Goal: Task Accomplishment & Management: Manage account settings

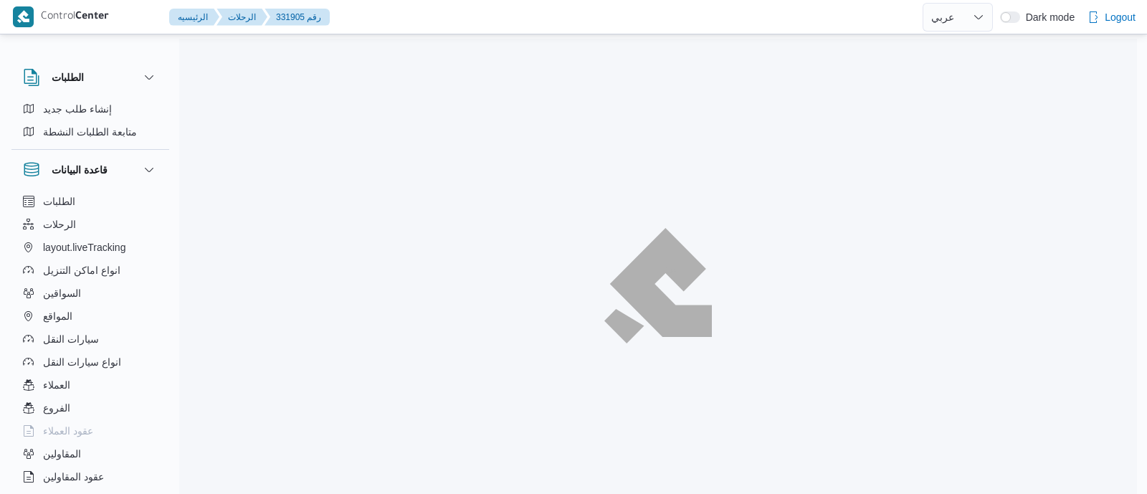
select select "ar"
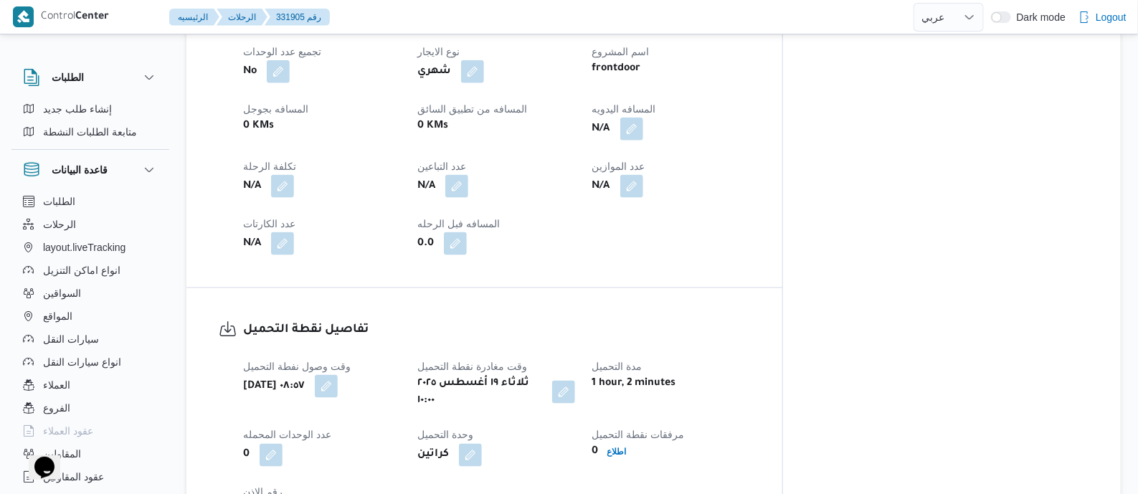
scroll to position [716, 0]
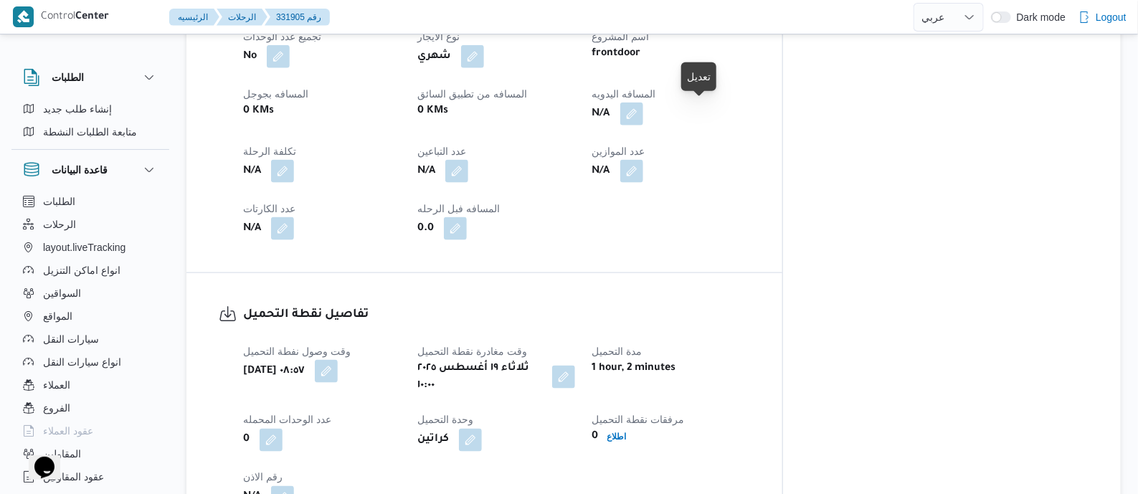
drag, startPoint x: 705, startPoint y: 111, endPoint x: 688, endPoint y: 157, distance: 48.8
click at [643, 111] on button "button" at bounding box center [631, 114] width 23 height 23
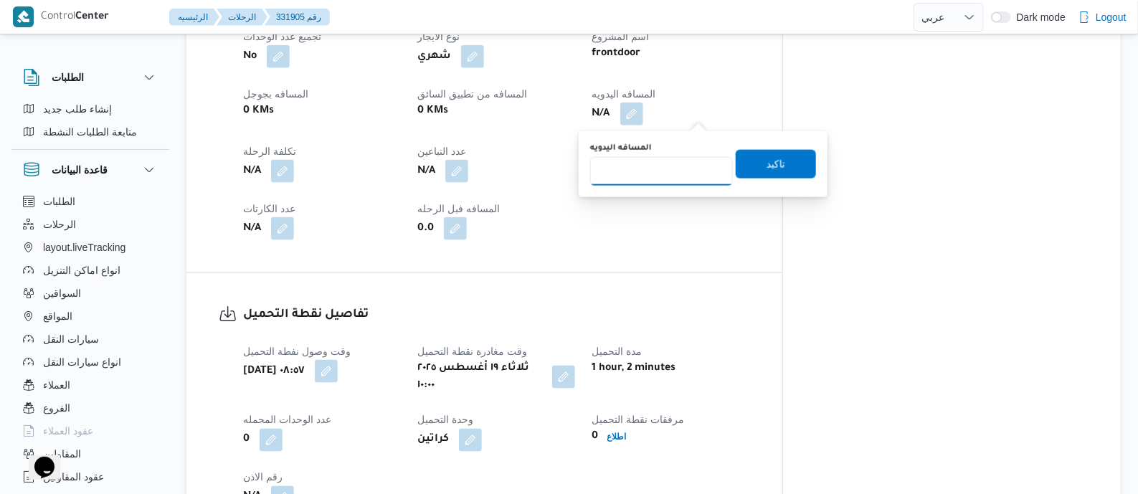
click at [656, 166] on input "المسافه اليدويه" at bounding box center [661, 171] width 143 height 29
type input "130"
click at [781, 164] on span "تاكيد" at bounding box center [776, 163] width 80 height 29
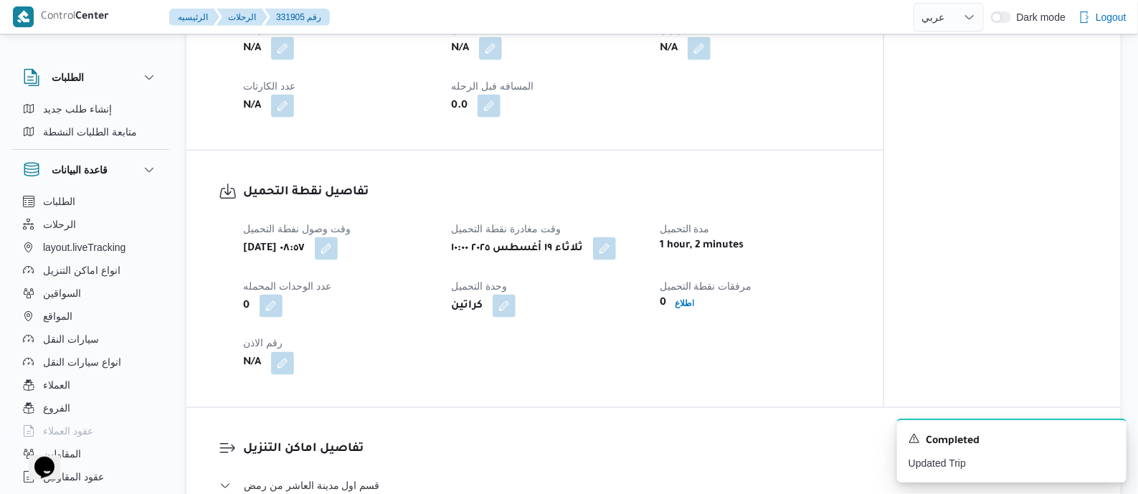
scroll to position [1164, 0]
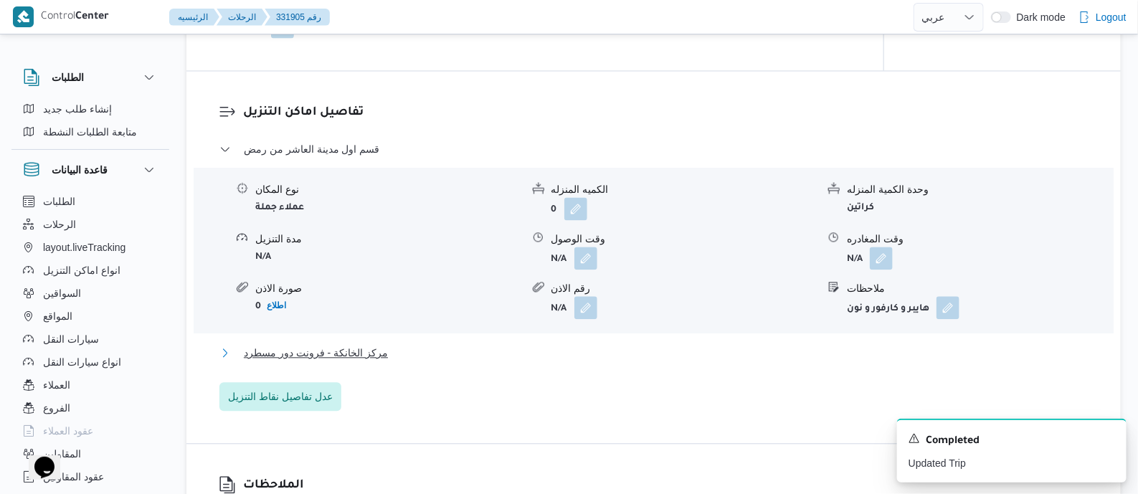
click at [351, 360] on span "مركز الخانكة - فرونت دور مسطرد" at bounding box center [316, 352] width 144 height 17
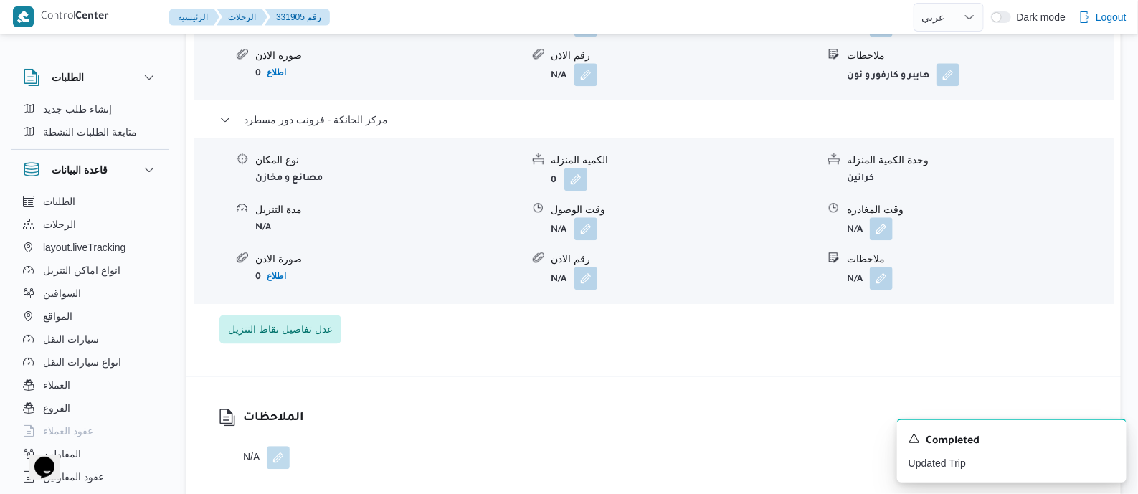
scroll to position [1524, 0]
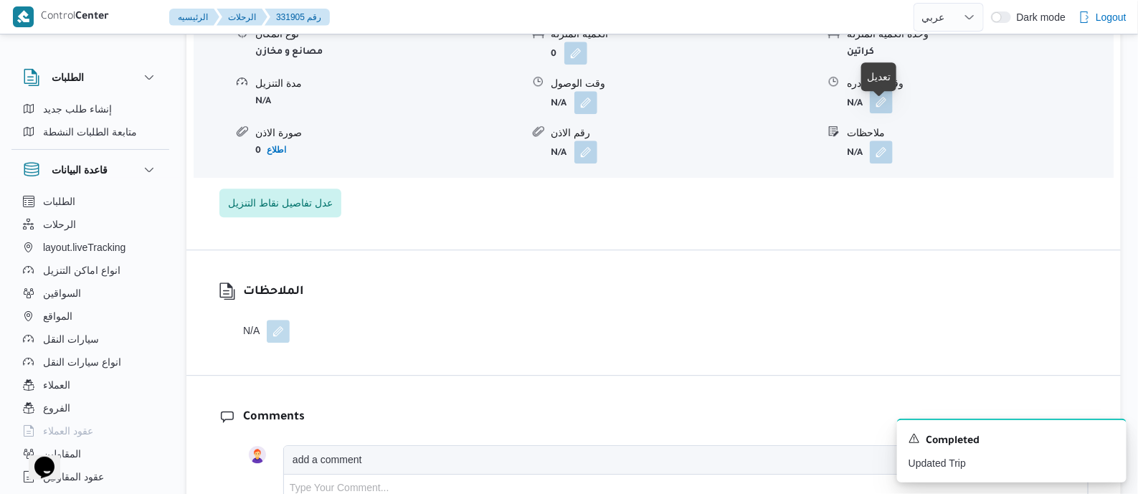
click at [885, 111] on button "button" at bounding box center [881, 101] width 23 height 23
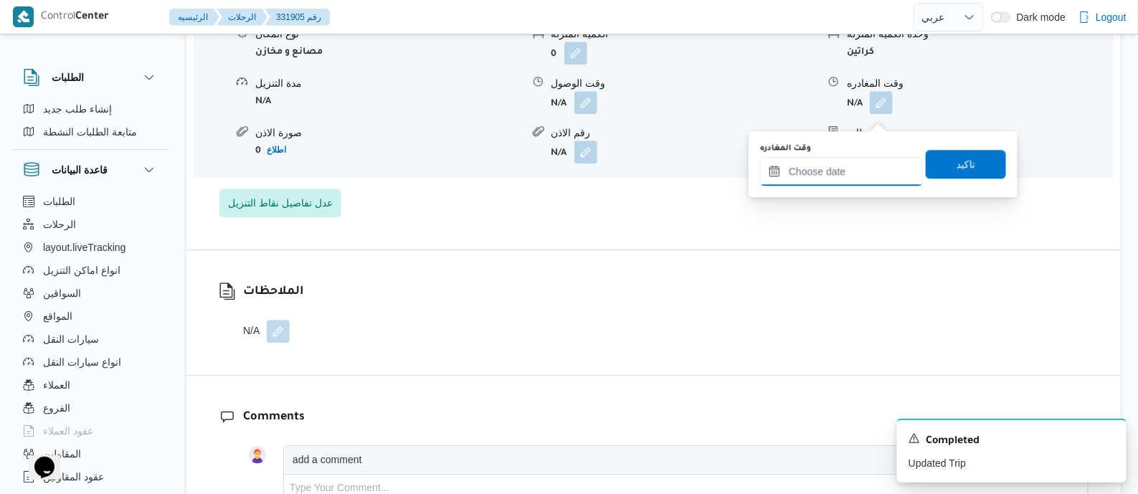
click at [878, 162] on input "وقت المغادره" at bounding box center [841, 171] width 163 height 29
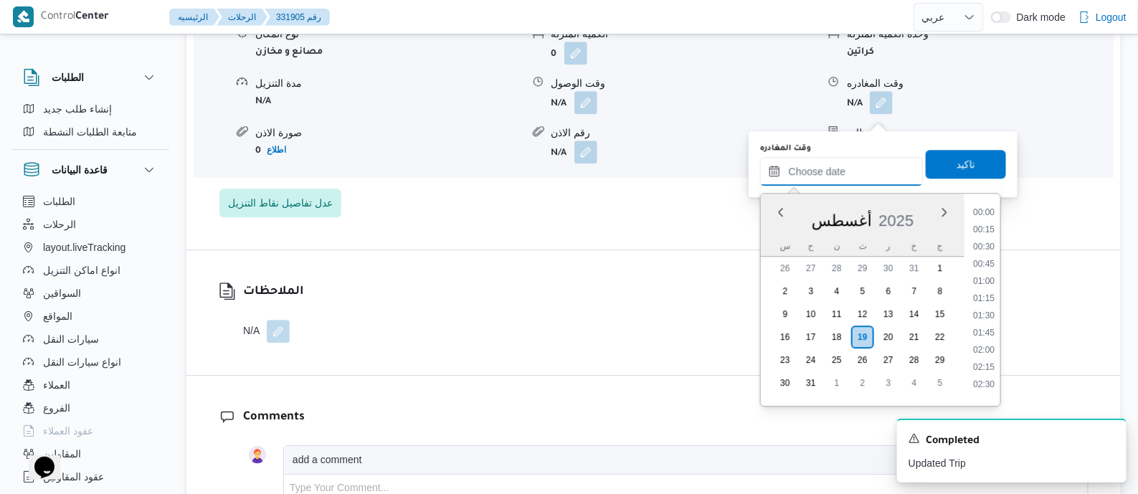
scroll to position [1124, 0]
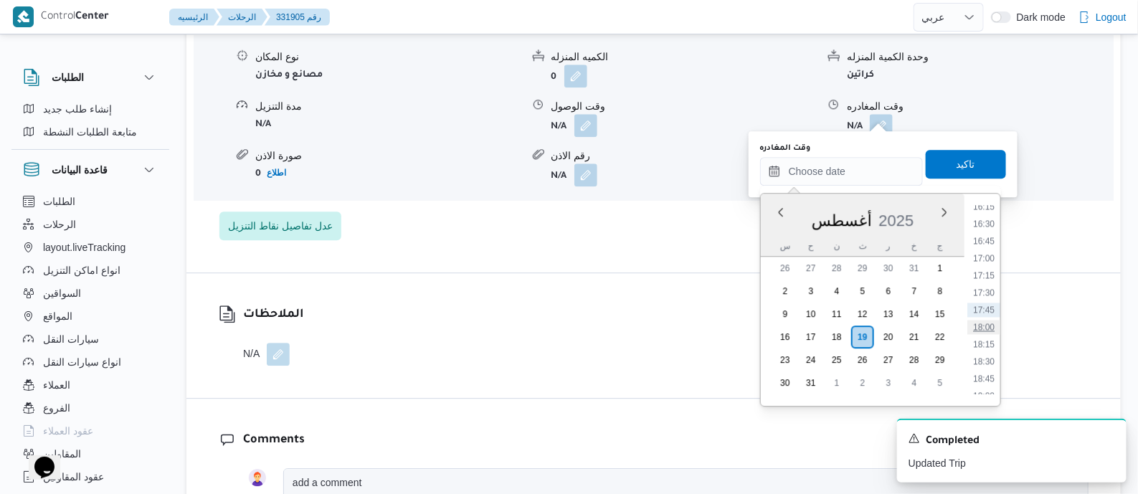
click at [991, 321] on li "18:00" at bounding box center [983, 327] width 33 height 14
type input "١٩/٠٨/٢٠٢٥ ١٨:٠٠"
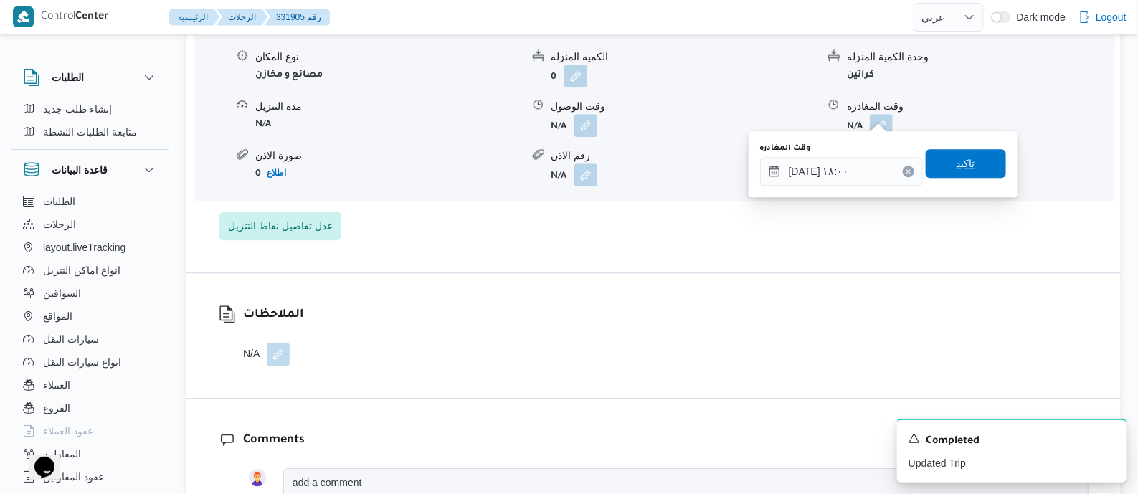
click at [968, 161] on span "تاكيد" at bounding box center [966, 163] width 80 height 29
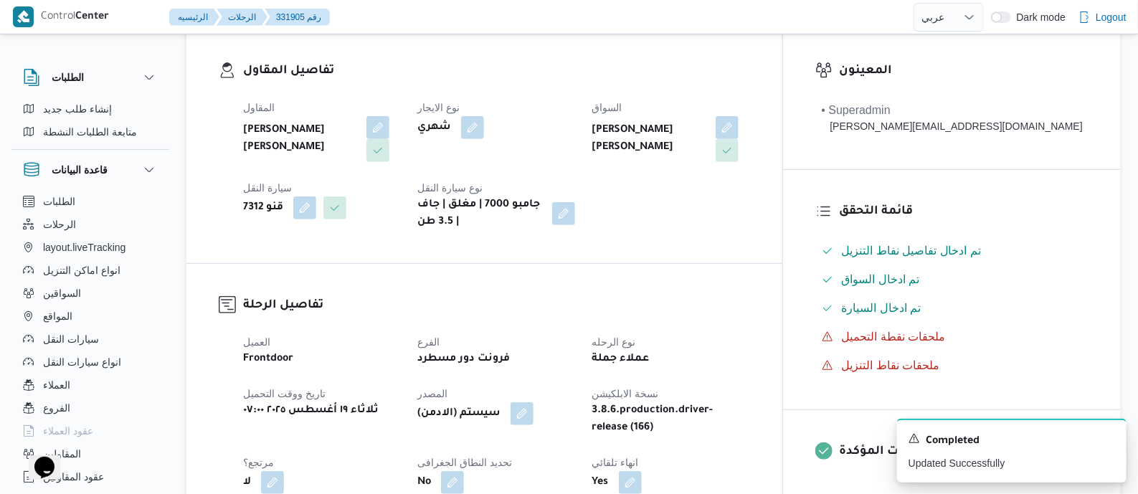
scroll to position [0, 0]
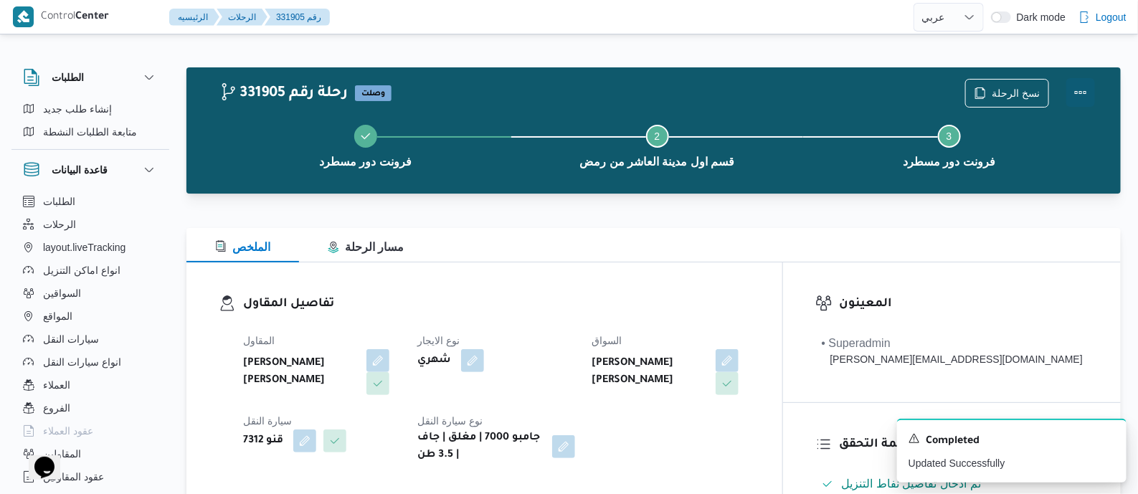
drag, startPoint x: 1077, startPoint y: 86, endPoint x: 1065, endPoint y: 84, distance: 12.4
click at [1076, 85] on button "Actions" at bounding box center [1080, 93] width 29 height 29
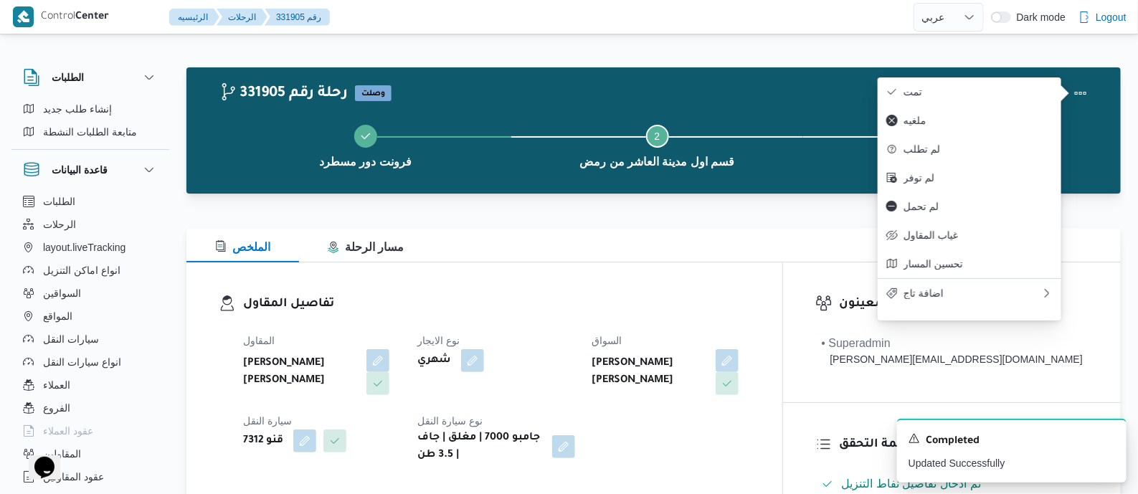
click at [1019, 77] on button "تمت" at bounding box center [970, 91] width 184 height 29
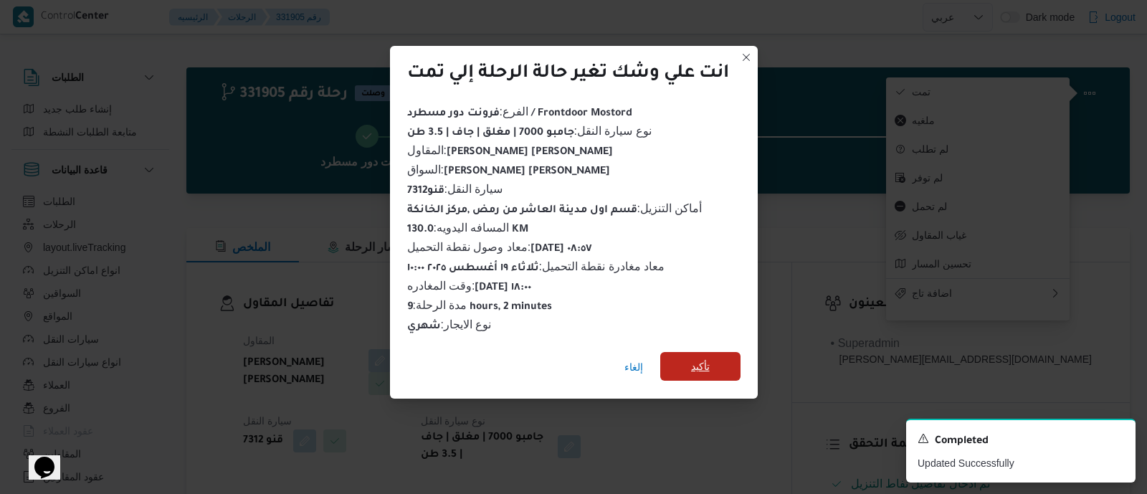
click at [716, 356] on span "تأكيد" at bounding box center [700, 366] width 80 height 29
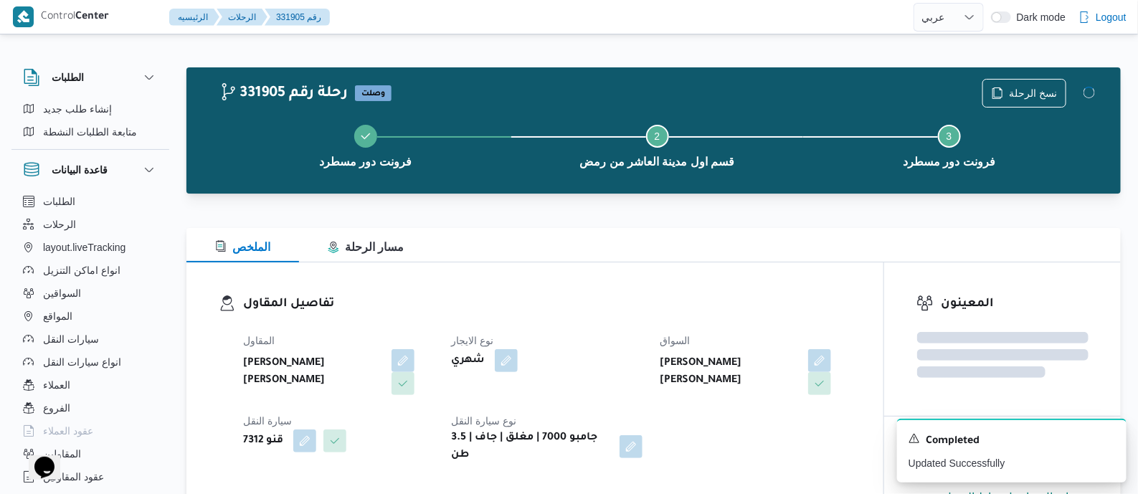
click at [631, 311] on h3 "تفاصيل المقاول" at bounding box center [547, 304] width 608 height 19
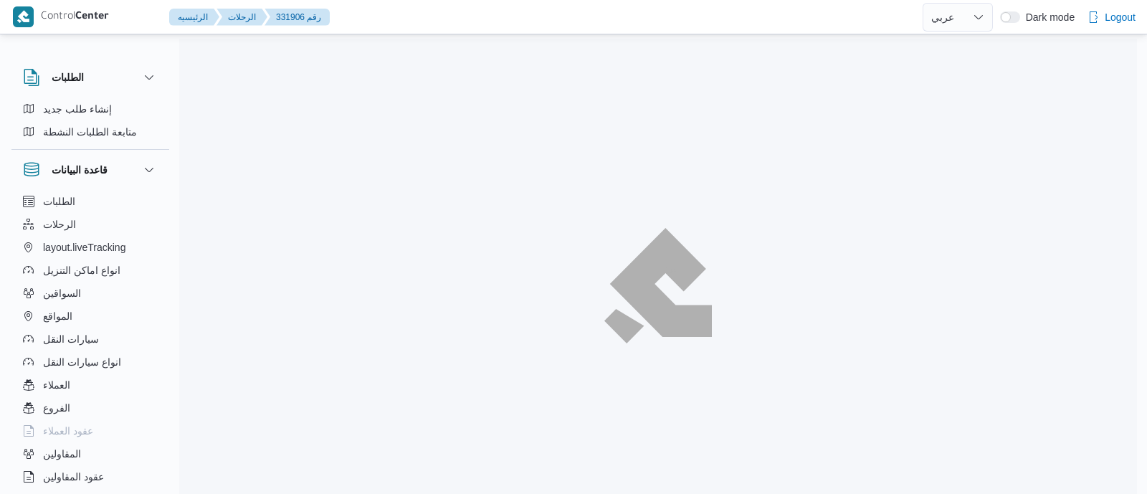
select select "ar"
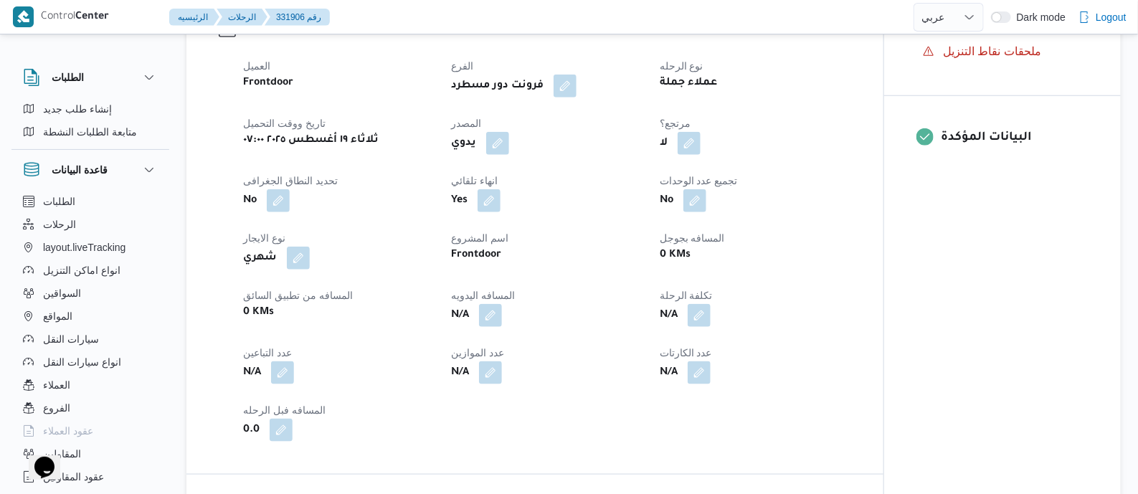
scroll to position [538, 0]
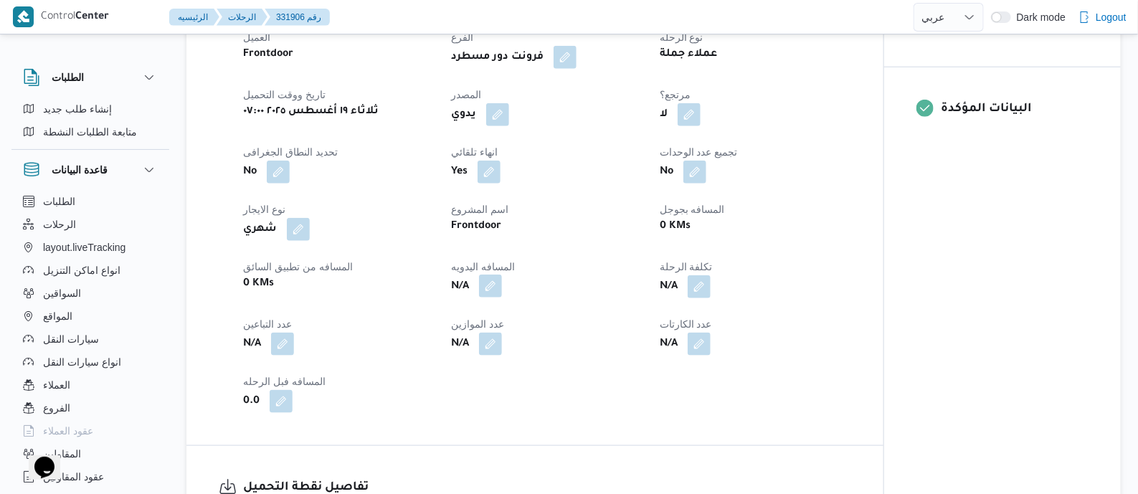
click at [496, 284] on button "button" at bounding box center [490, 286] width 23 height 23
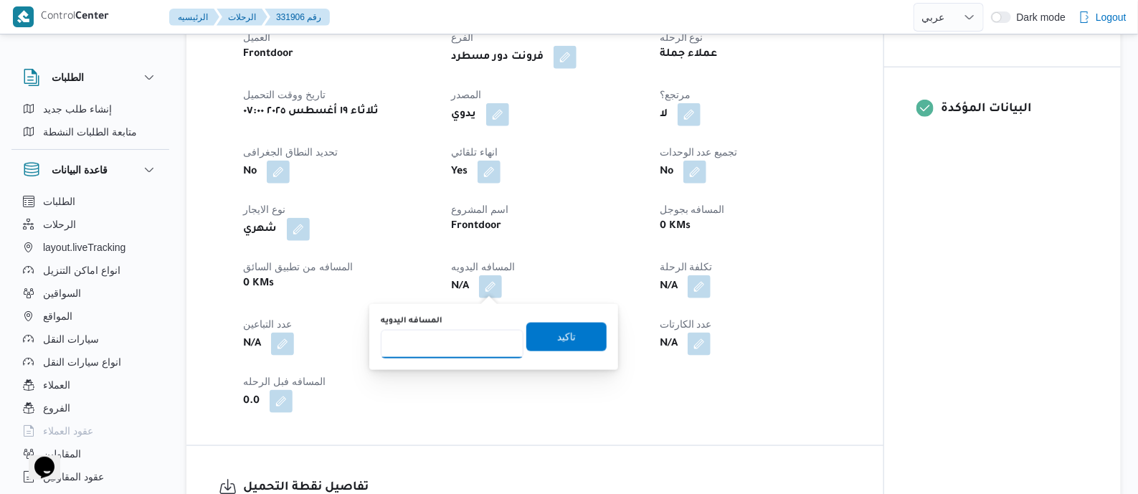
click at [475, 338] on input "المسافه اليدويه" at bounding box center [452, 344] width 143 height 29
type input "80"
click at [566, 339] on span "تاكيد" at bounding box center [566, 336] width 19 height 17
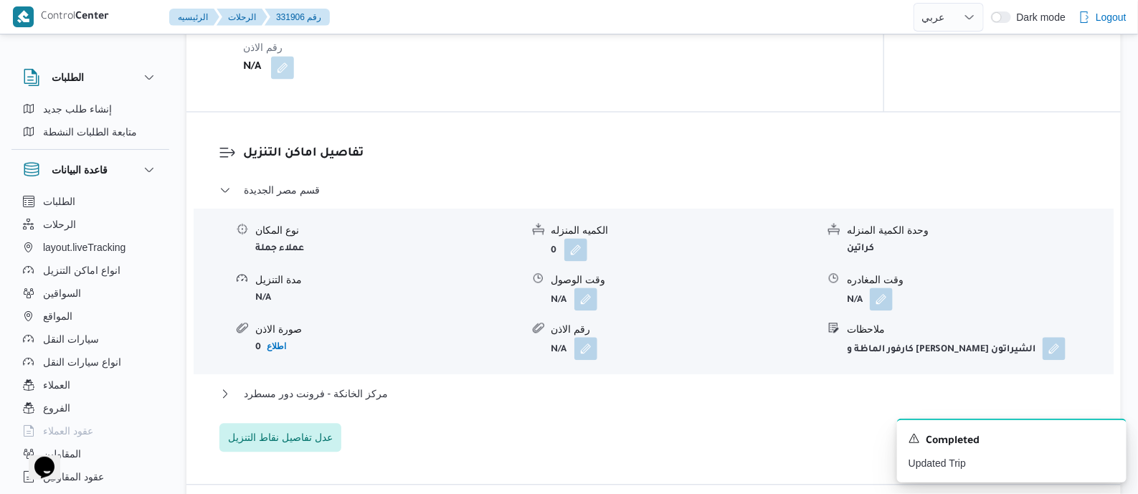
scroll to position [1164, 0]
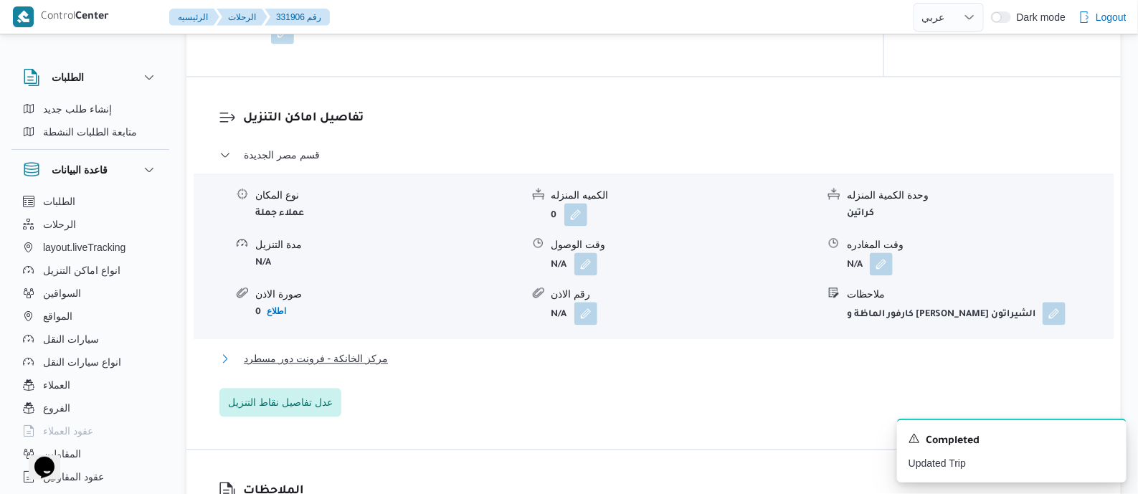
click at [355, 352] on span "مركز الخانكة - فرونت دور مسطرد" at bounding box center [316, 358] width 144 height 17
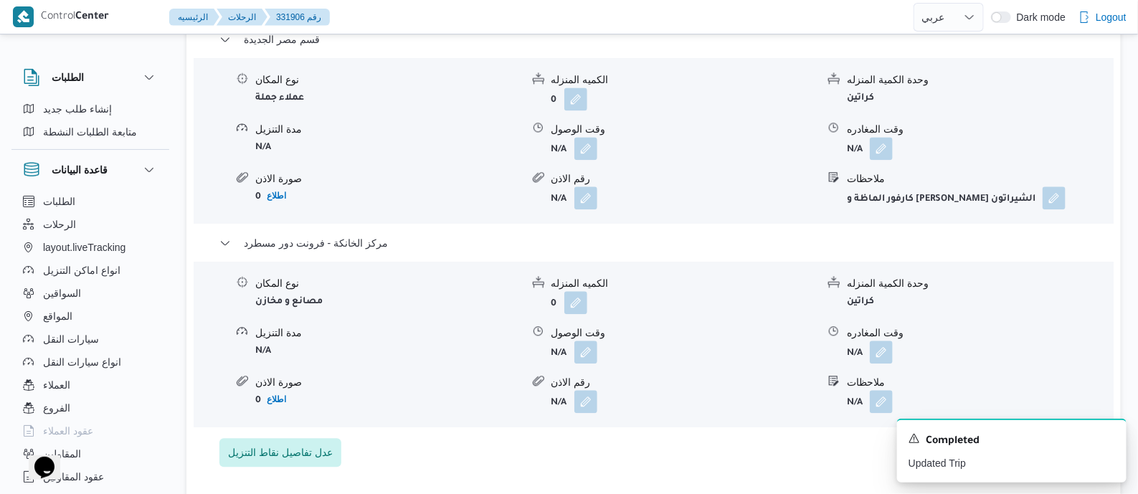
scroll to position [1344, 0]
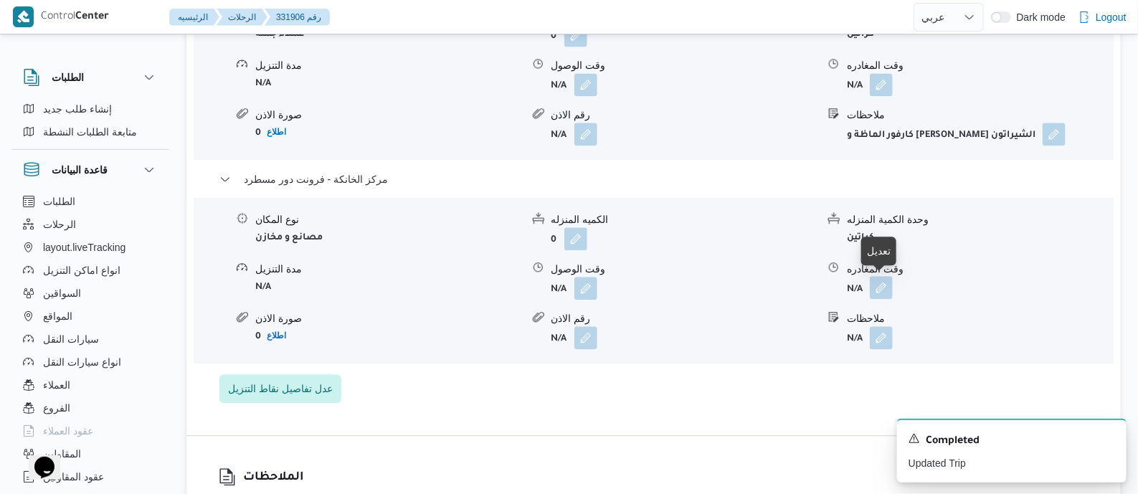
click at [887, 286] on button "button" at bounding box center [881, 287] width 23 height 23
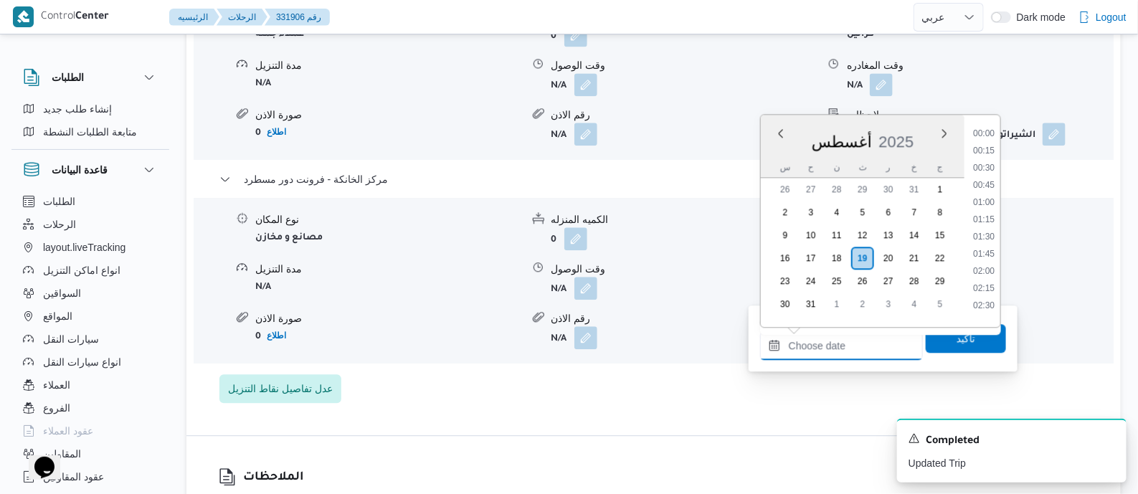
click at [878, 335] on input "وقت المغادره" at bounding box center [841, 345] width 163 height 29
click at [989, 172] on li "17:00" at bounding box center [983, 179] width 33 height 14
type input "١٩/٠٨/٢٠٢٥ ١٧:٠٠"
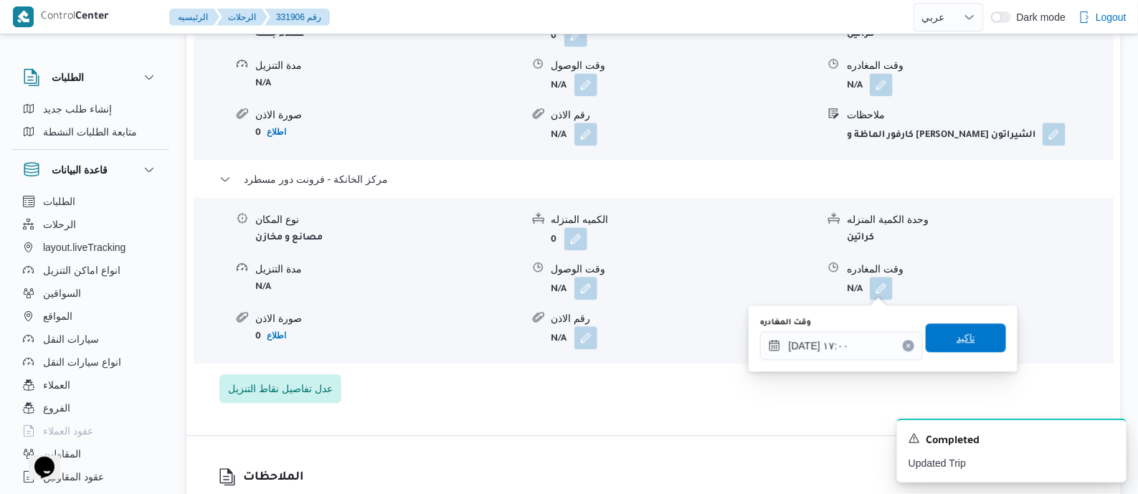
click at [964, 341] on span "تاكيد" at bounding box center [965, 337] width 19 height 17
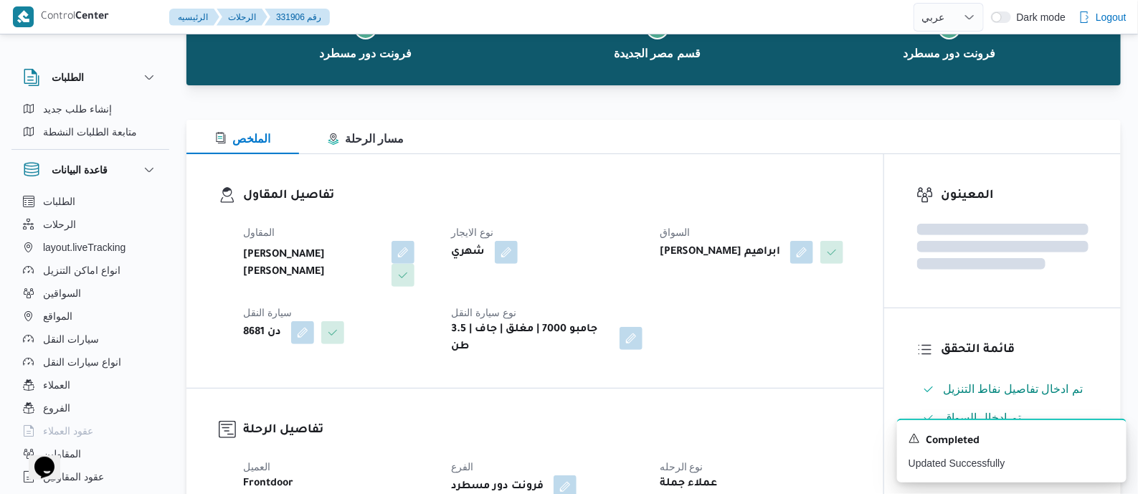
scroll to position [0, 0]
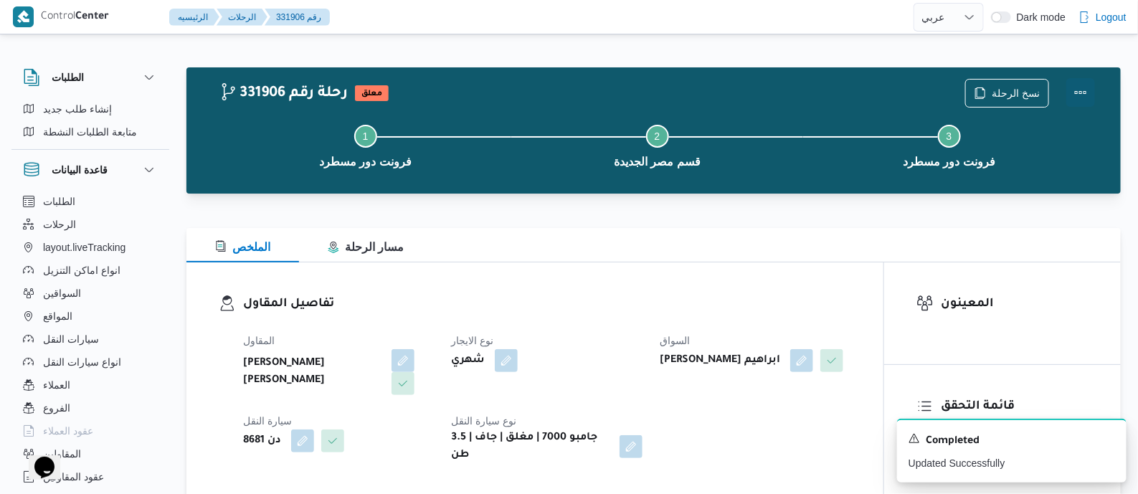
click at [1077, 90] on button "Actions" at bounding box center [1080, 92] width 29 height 29
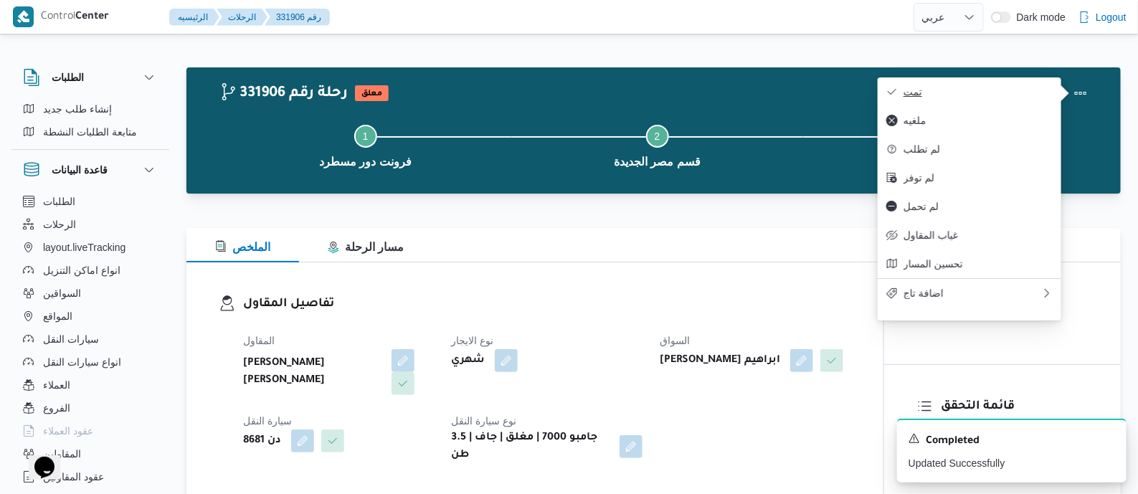
click at [1020, 88] on span "تمت" at bounding box center [977, 91] width 149 height 11
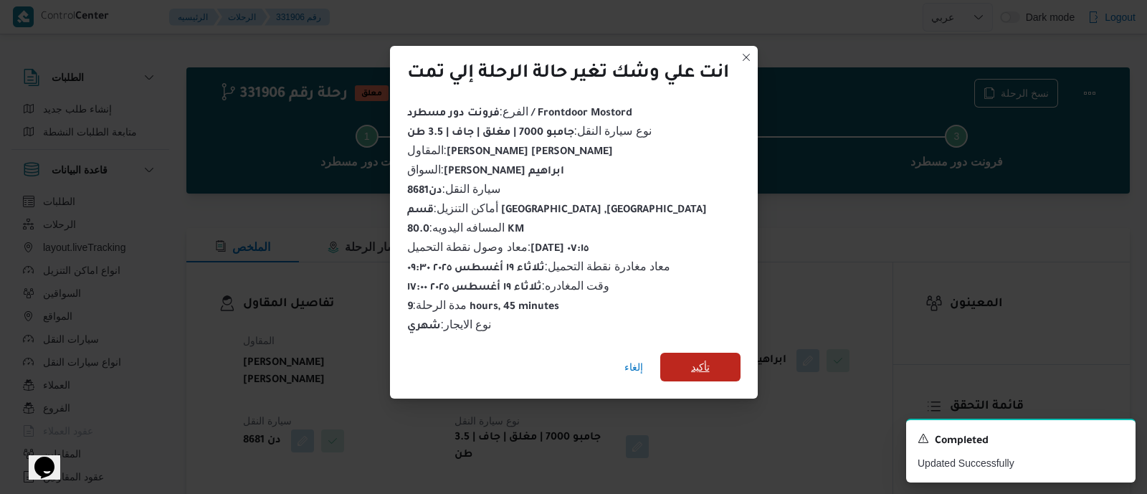
drag, startPoint x: 713, startPoint y: 363, endPoint x: 635, endPoint y: 341, distance: 81.2
click at [705, 363] on span "تأكيد" at bounding box center [700, 367] width 80 height 29
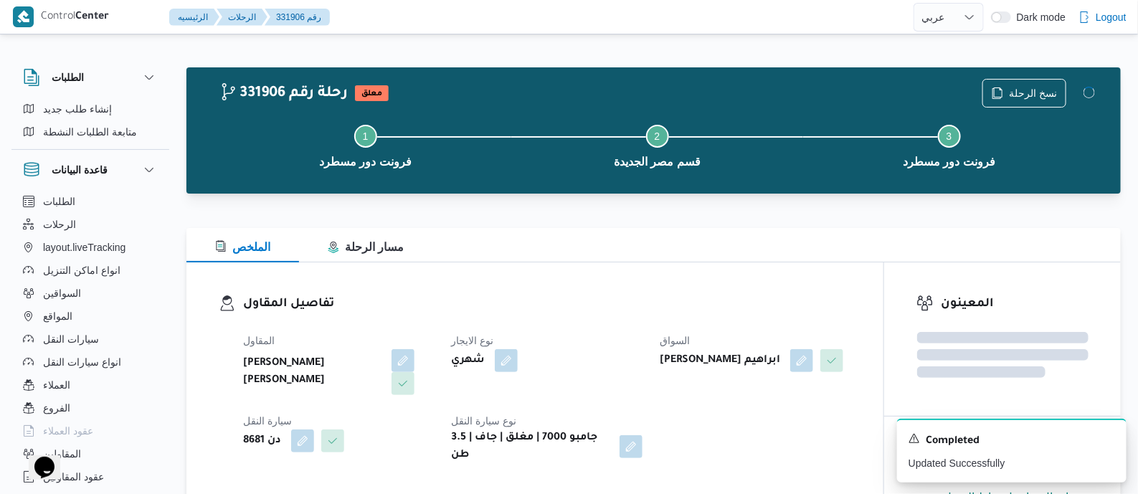
click at [576, 320] on dl "تفاصيل المقاول المقاول عليوه سراج الدين عليوه محمد نوع الايجار شهري السواق كريم…" at bounding box center [547, 379] width 608 height 169
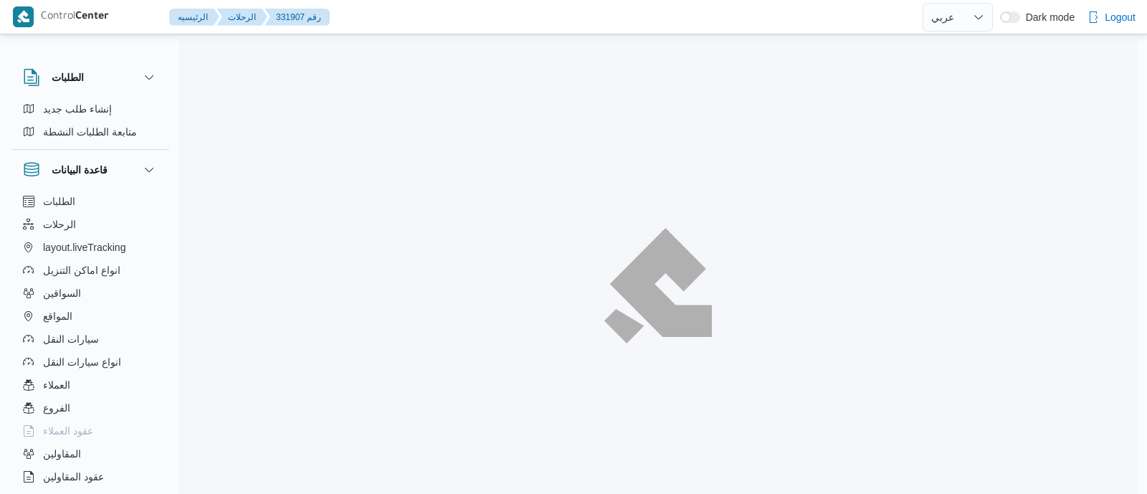
select select "ar"
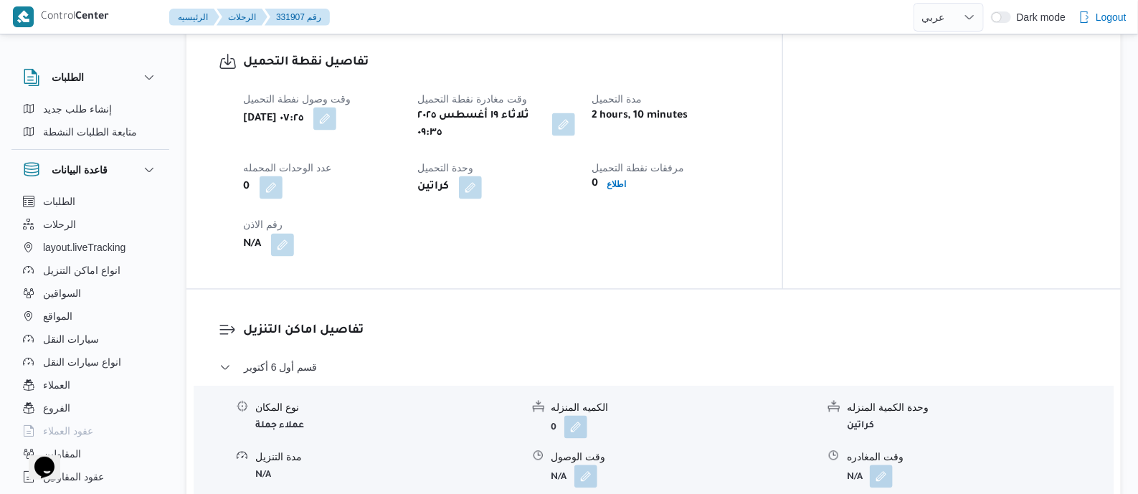
scroll to position [1164, 0]
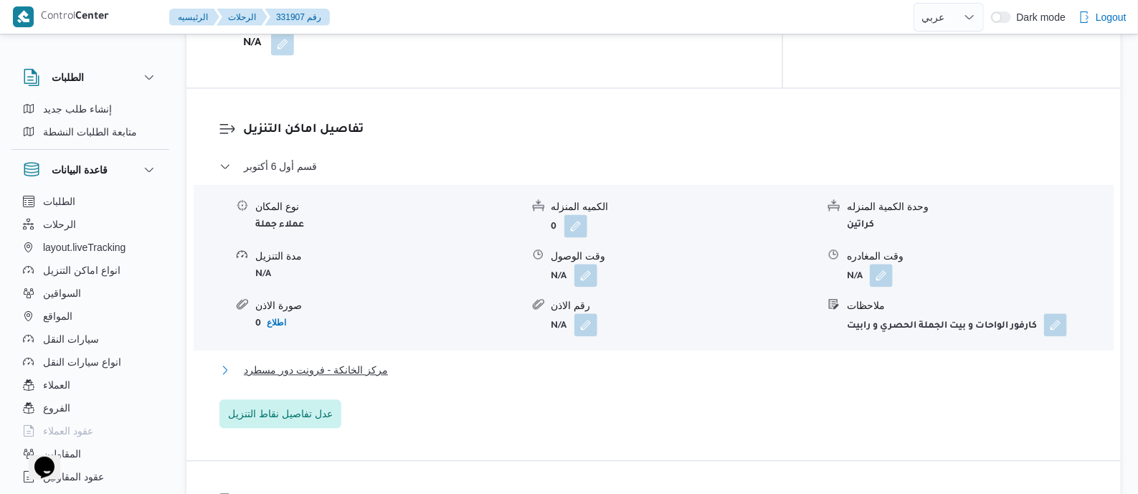
click at [363, 361] on span "مركز الخانكة - فرونت دور مسطرد" at bounding box center [316, 369] width 144 height 17
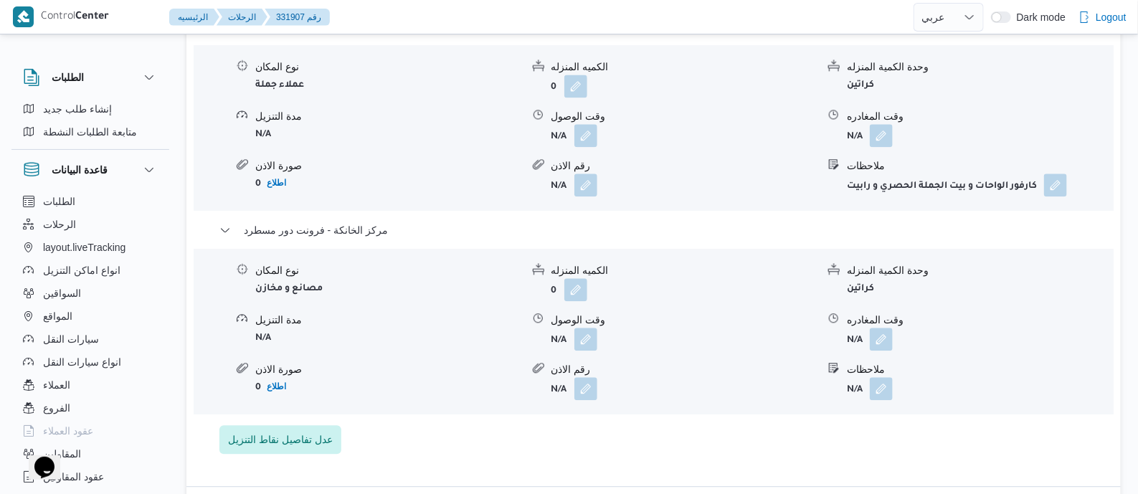
scroll to position [1344, 0]
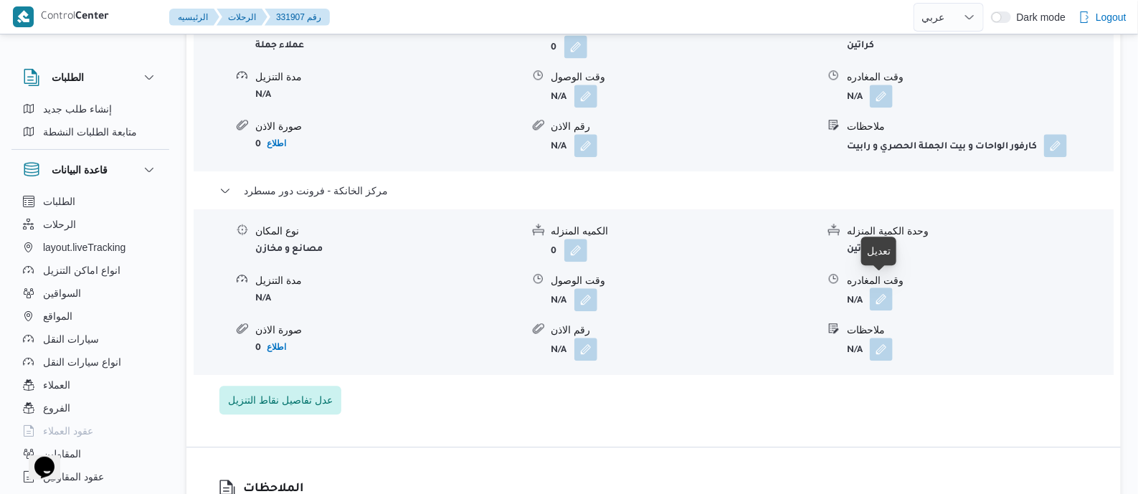
click at [885, 287] on button "button" at bounding box center [881, 298] width 23 height 23
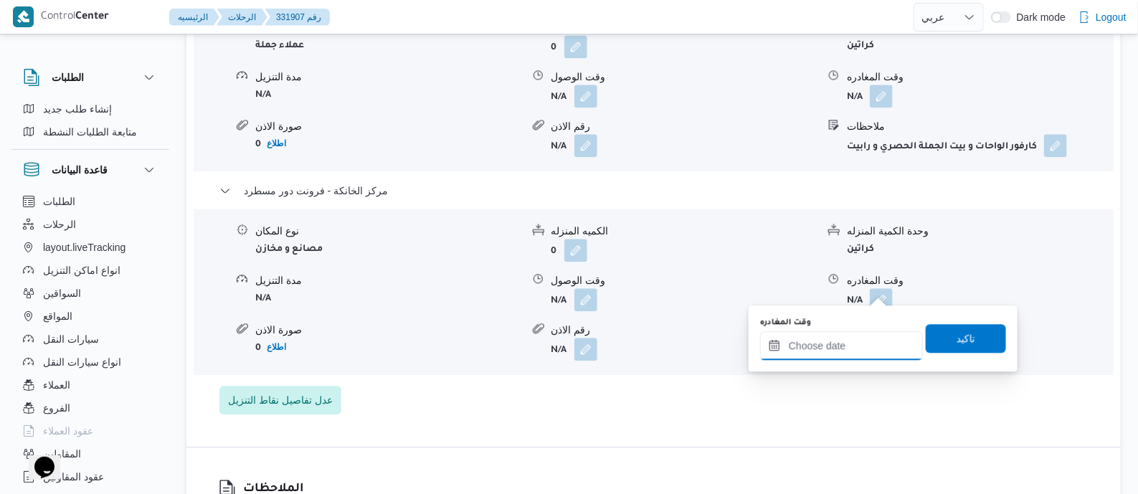
click at [884, 340] on input "وقت المغادره" at bounding box center [841, 345] width 163 height 29
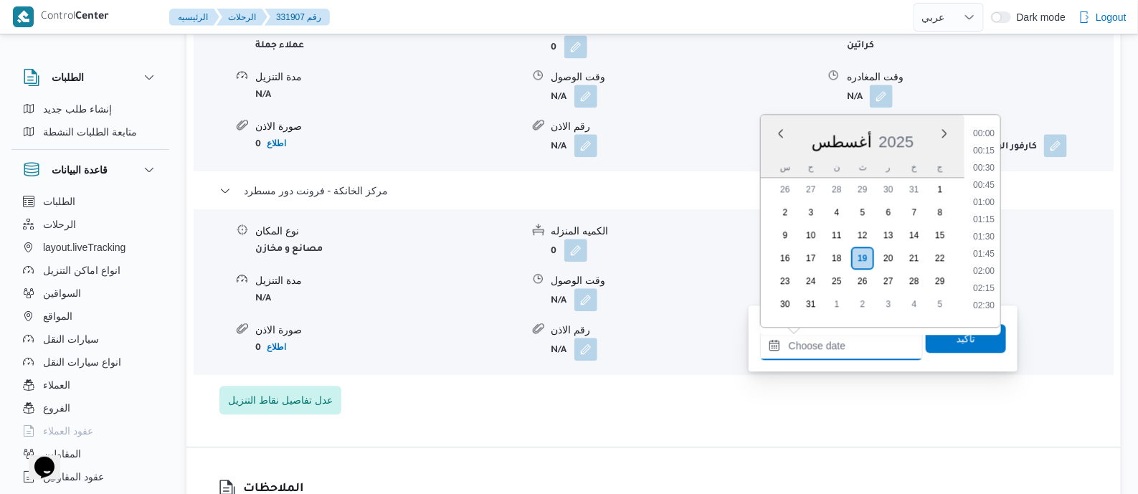
scroll to position [1124, 0]
click at [987, 177] on li "17:00" at bounding box center [983, 179] width 33 height 14
type input "[DATE] ١٧:٠٠"
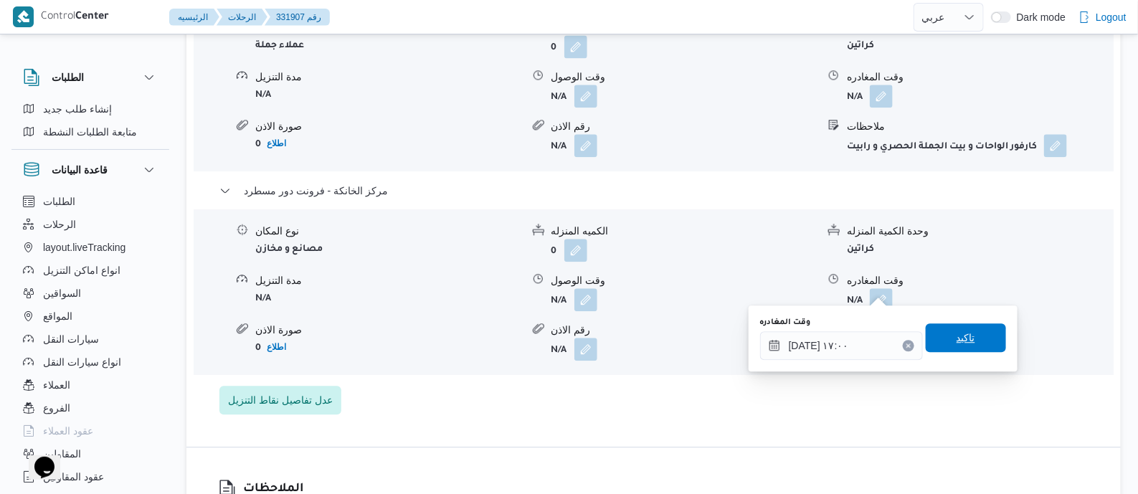
click at [979, 346] on span "تاكيد" at bounding box center [966, 337] width 80 height 29
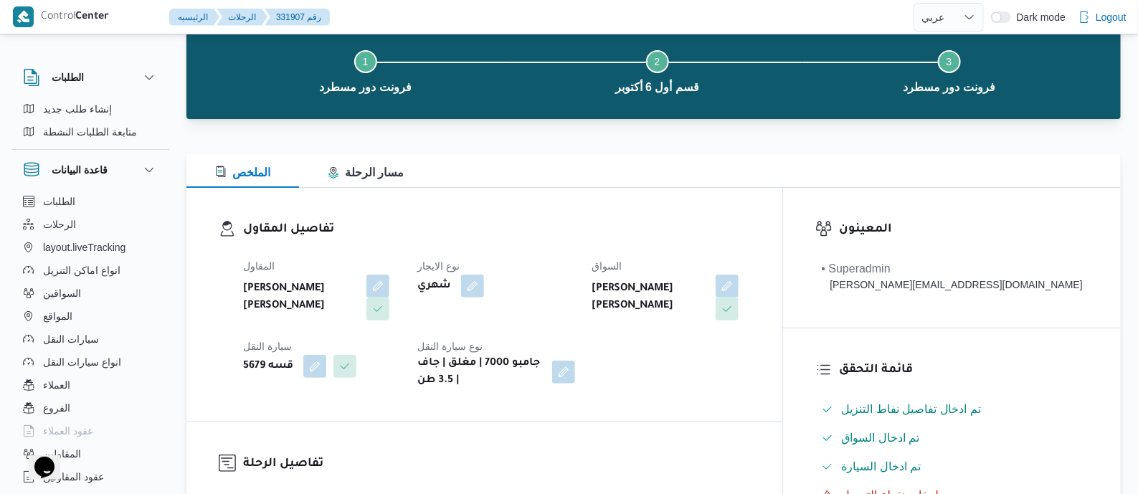
scroll to position [0, 0]
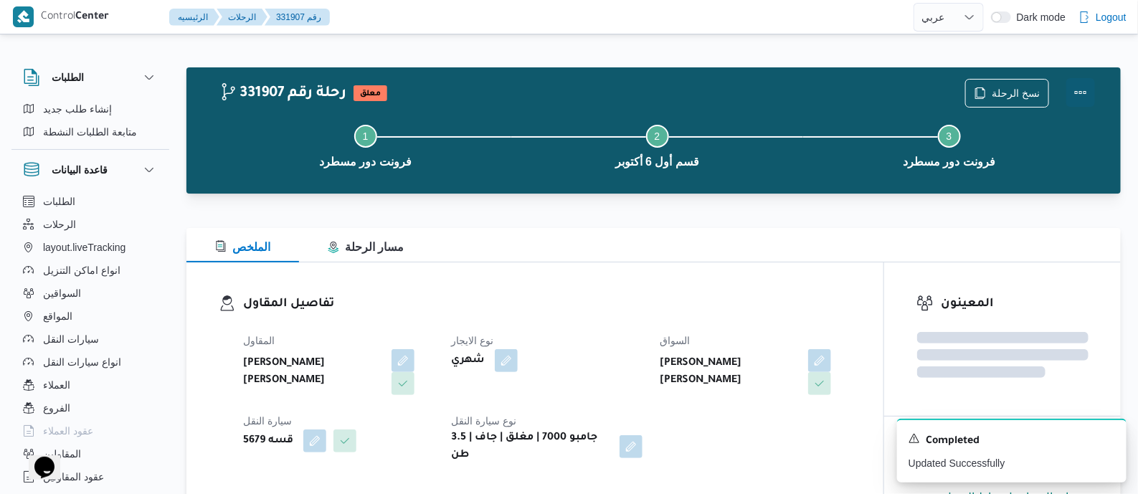
click at [1077, 86] on button "Actions" at bounding box center [1080, 92] width 29 height 29
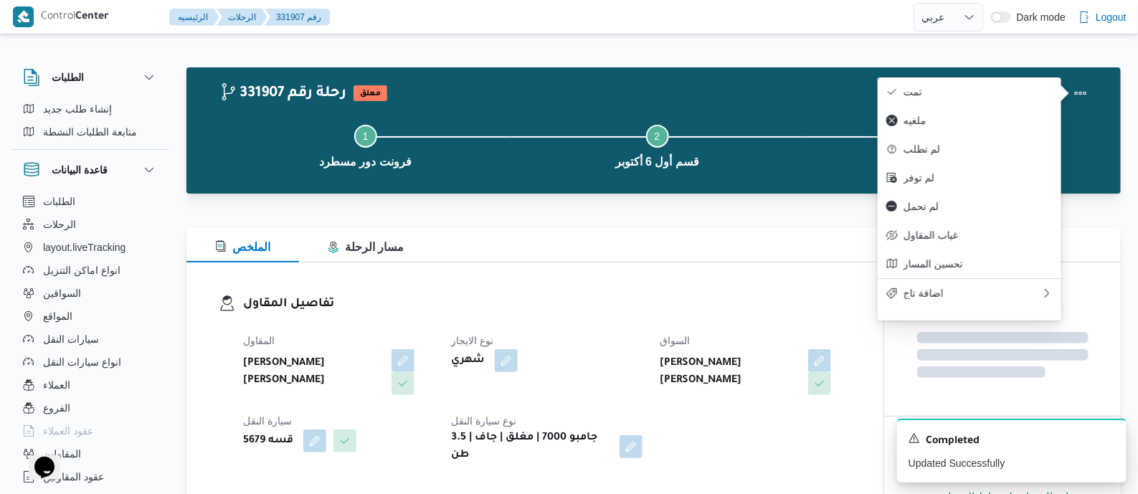
click at [1014, 75] on div "نسخ الرحلة" at bounding box center [1029, 93] width 147 height 46
click at [972, 87] on span "تمت" at bounding box center [977, 91] width 149 height 11
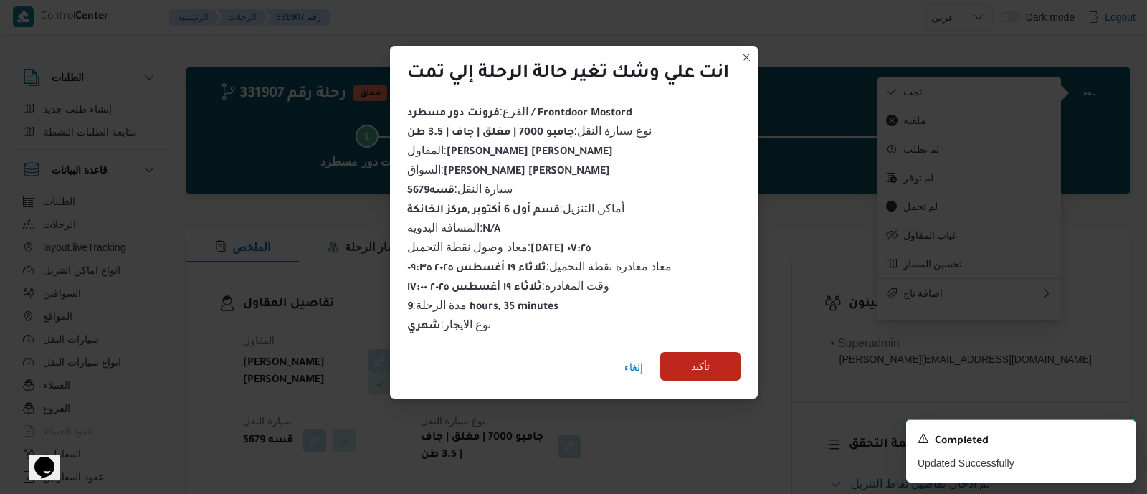
click at [710, 359] on span "تأكيد" at bounding box center [700, 366] width 19 height 17
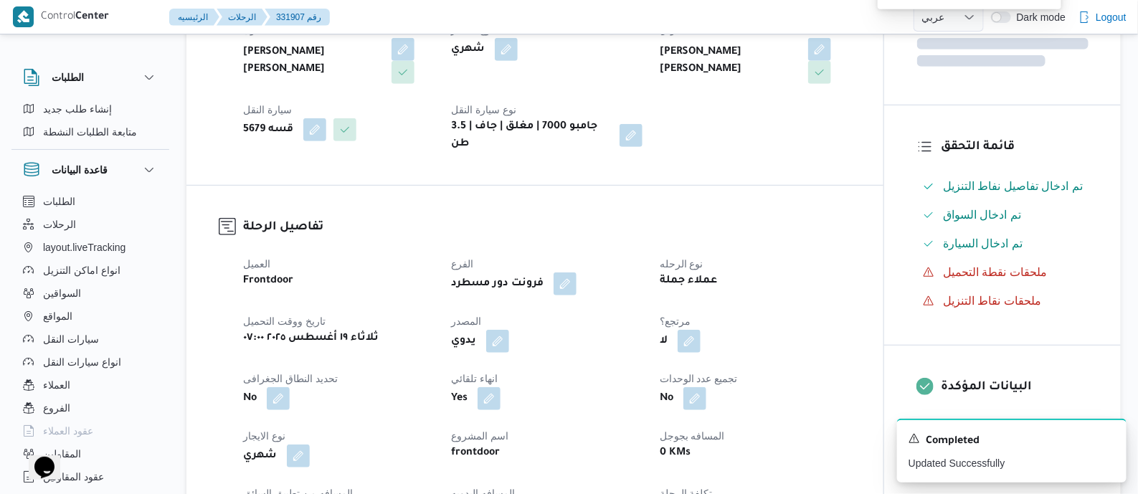
scroll to position [538, 0]
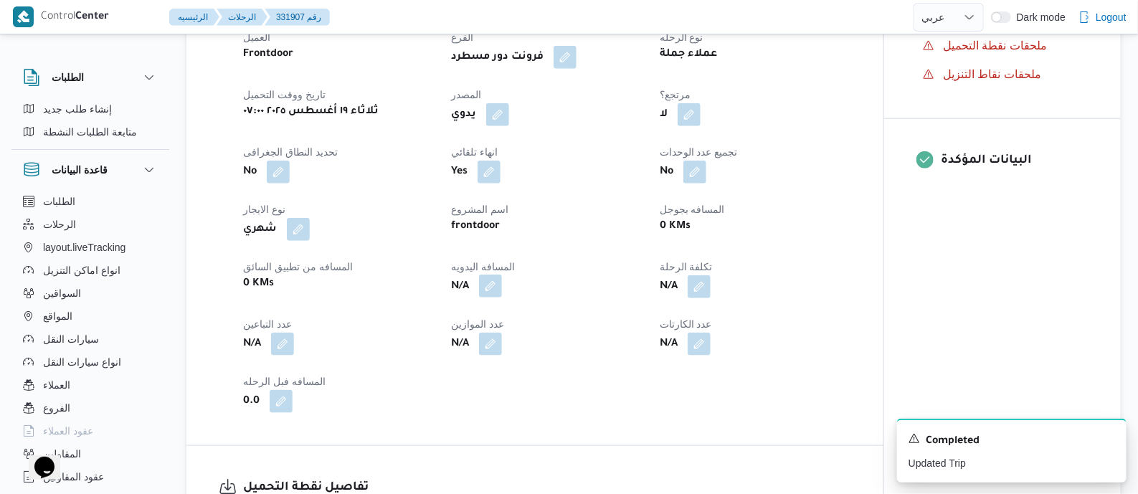
click at [492, 285] on button "button" at bounding box center [490, 286] width 23 height 23
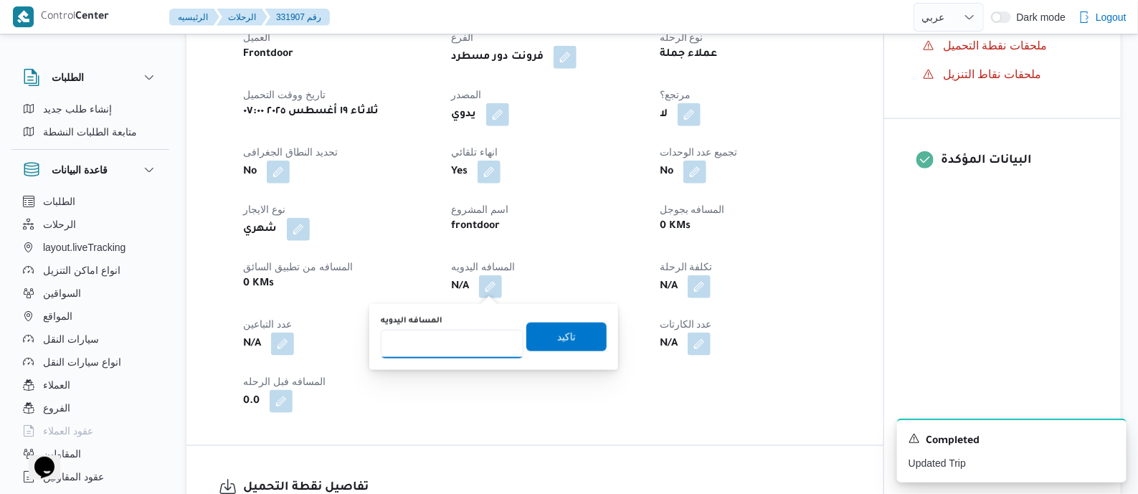
click at [480, 331] on input "المسافه اليدويه" at bounding box center [452, 344] width 143 height 29
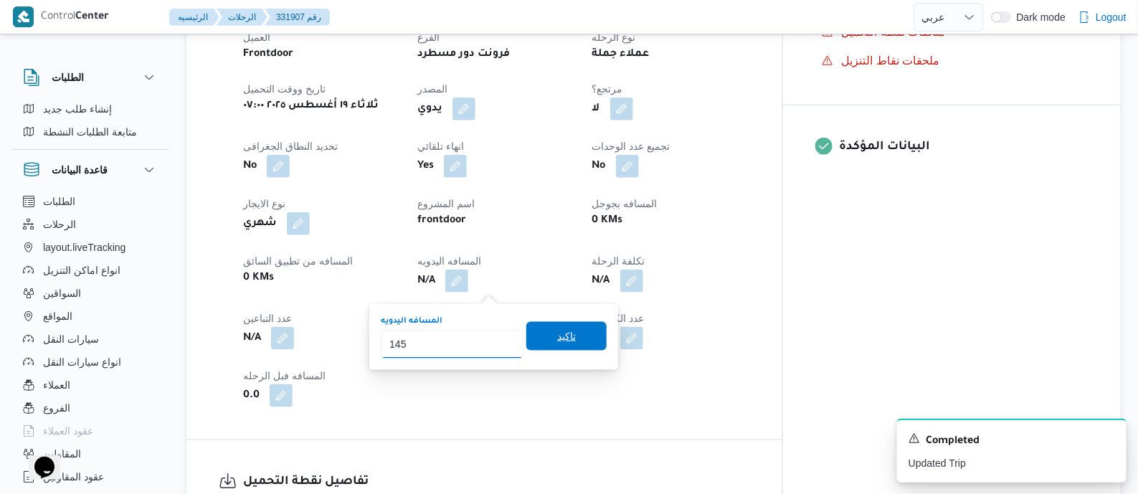
type input "145"
click at [563, 329] on span "تاكيد" at bounding box center [566, 336] width 19 height 17
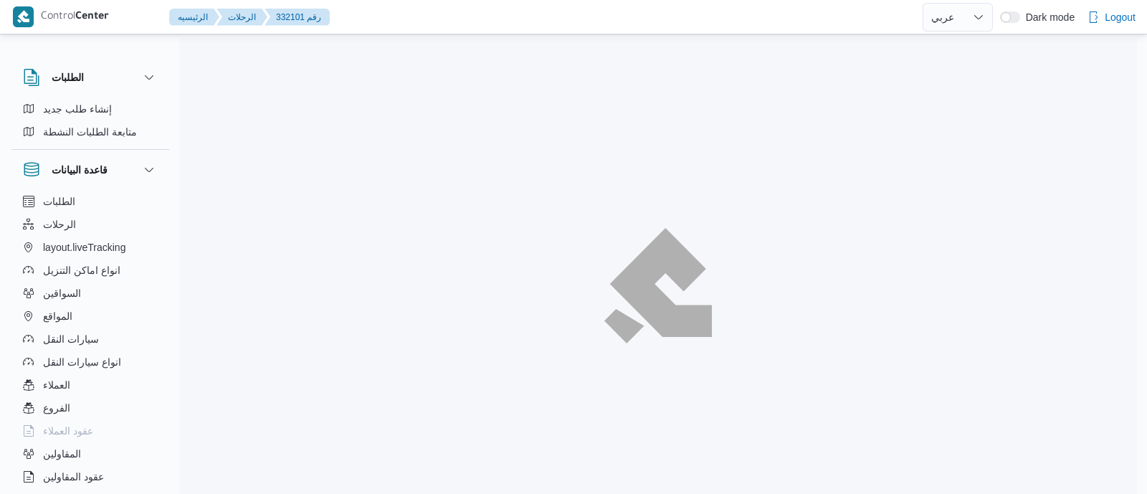
select select "ar"
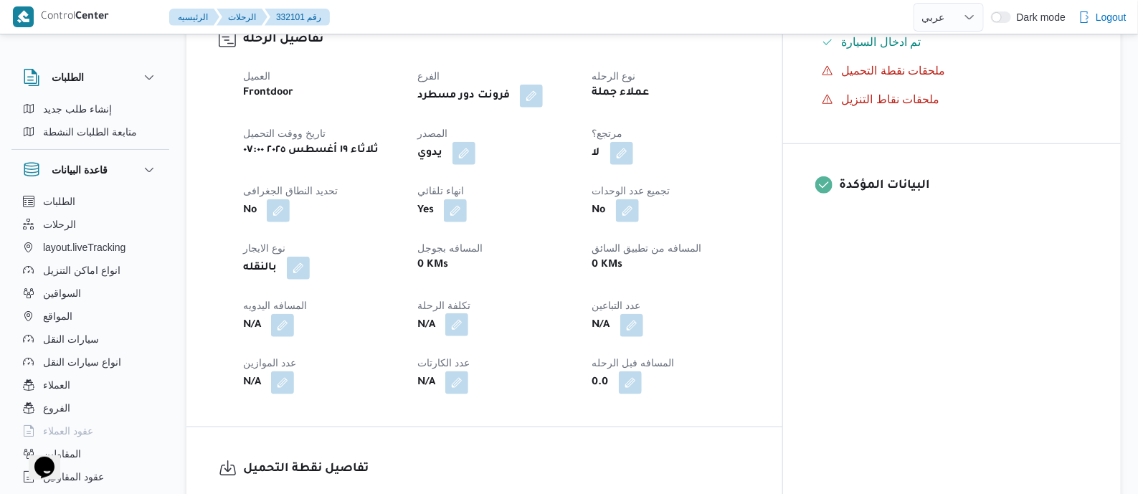
scroll to position [538, 0]
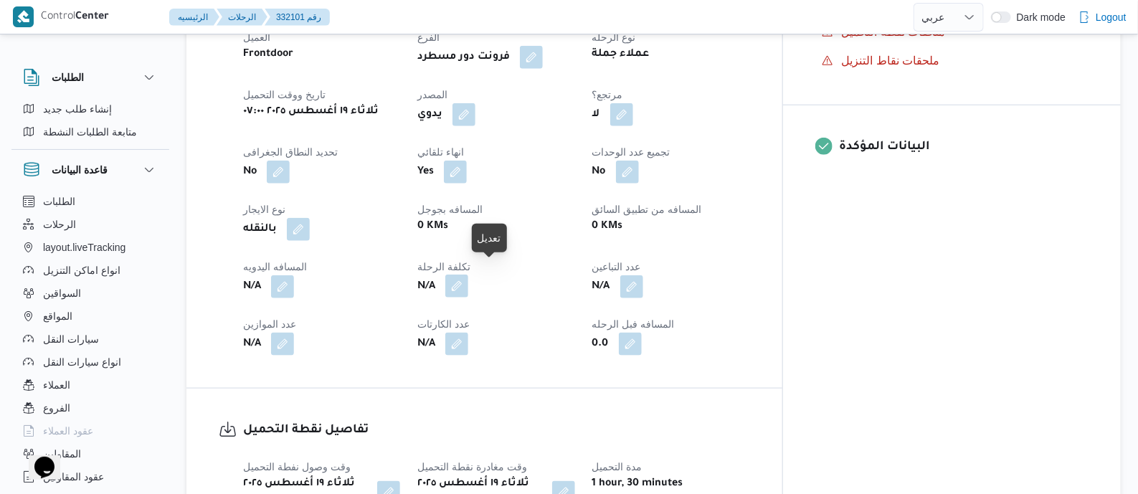
drag, startPoint x: 489, startPoint y: 270, endPoint x: 488, endPoint y: 281, distance: 11.6
click at [468, 275] on button "button" at bounding box center [456, 286] width 23 height 23
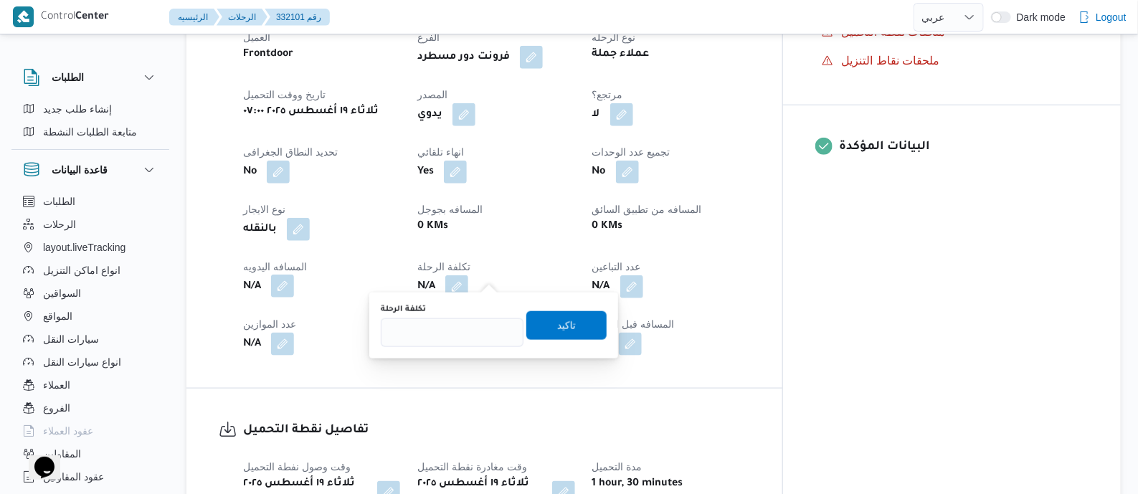
click at [283, 277] on button "button" at bounding box center [282, 286] width 23 height 23
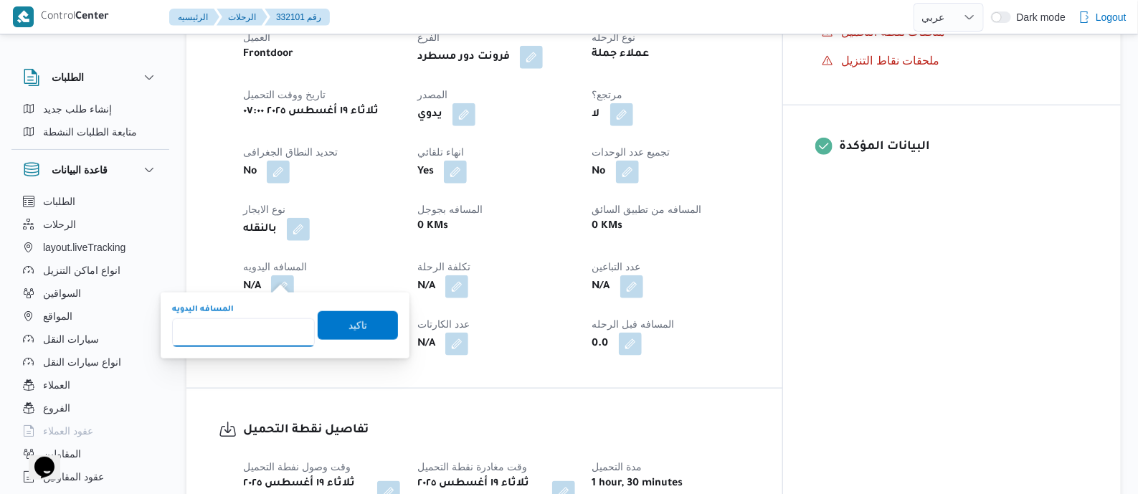
click at [282, 325] on input "المسافه اليدويه" at bounding box center [243, 332] width 143 height 29
type input "125"
click at [356, 318] on span "تاكيد" at bounding box center [357, 324] width 19 height 17
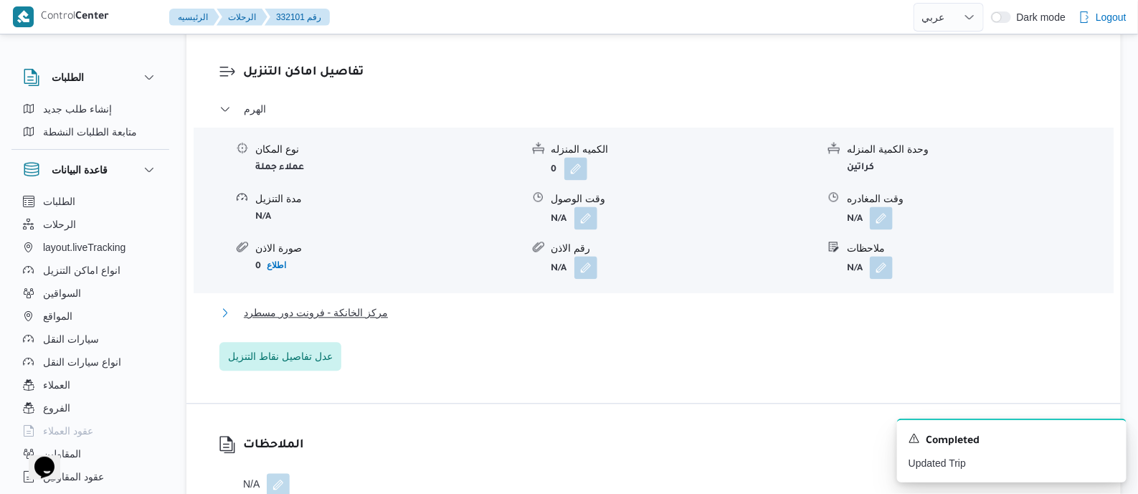
drag, startPoint x: 352, startPoint y: 285, endPoint x: 502, endPoint y: 342, distance: 160.4
click at [353, 304] on span "مركز الخانكة - فرونت دور مسطرد" at bounding box center [316, 312] width 144 height 17
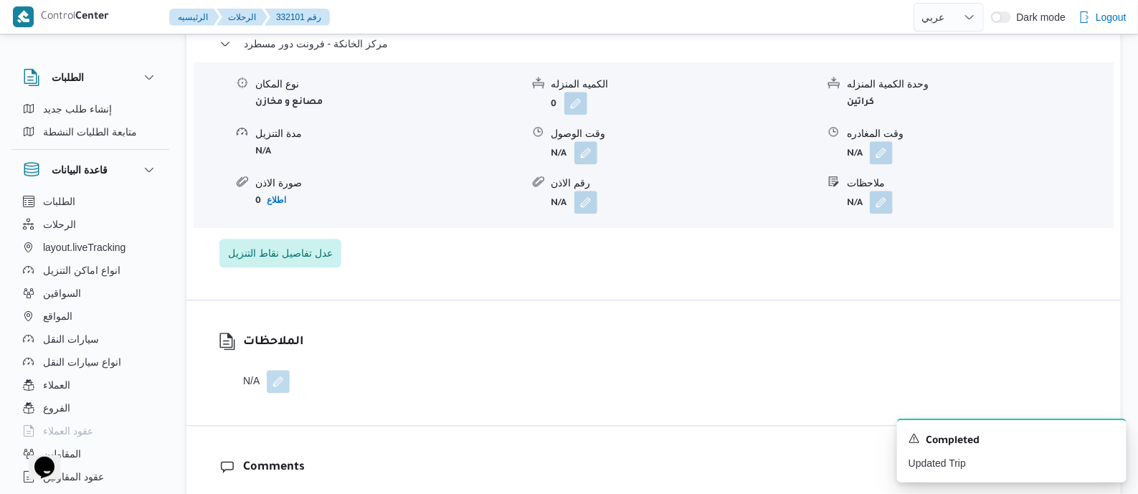
scroll to position [1433, 0]
drag, startPoint x: 890, startPoint y: 123, endPoint x: 883, endPoint y: 128, distance: 8.2
click at [888, 141] on button "button" at bounding box center [881, 152] width 23 height 23
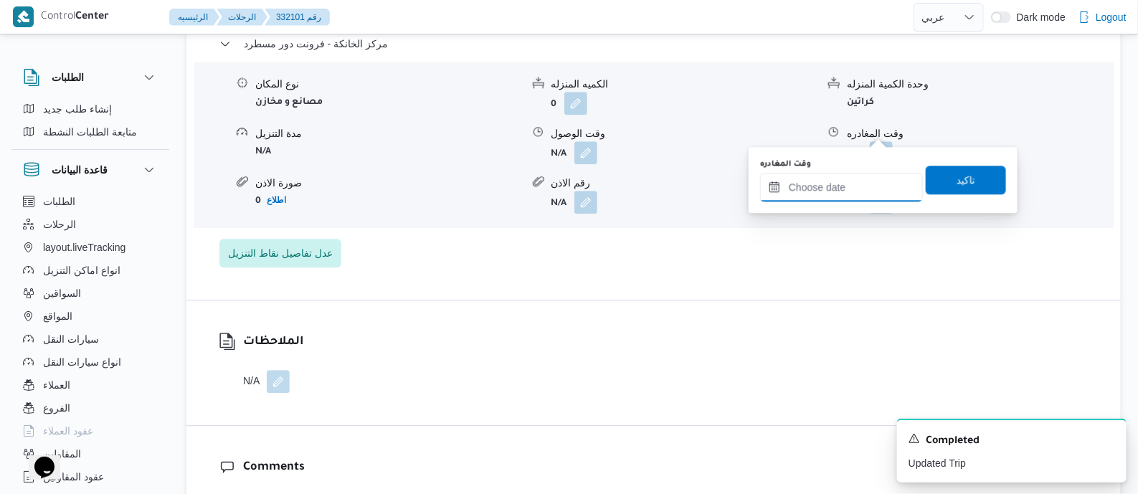
click at [867, 182] on input "وقت المغادره" at bounding box center [841, 187] width 163 height 29
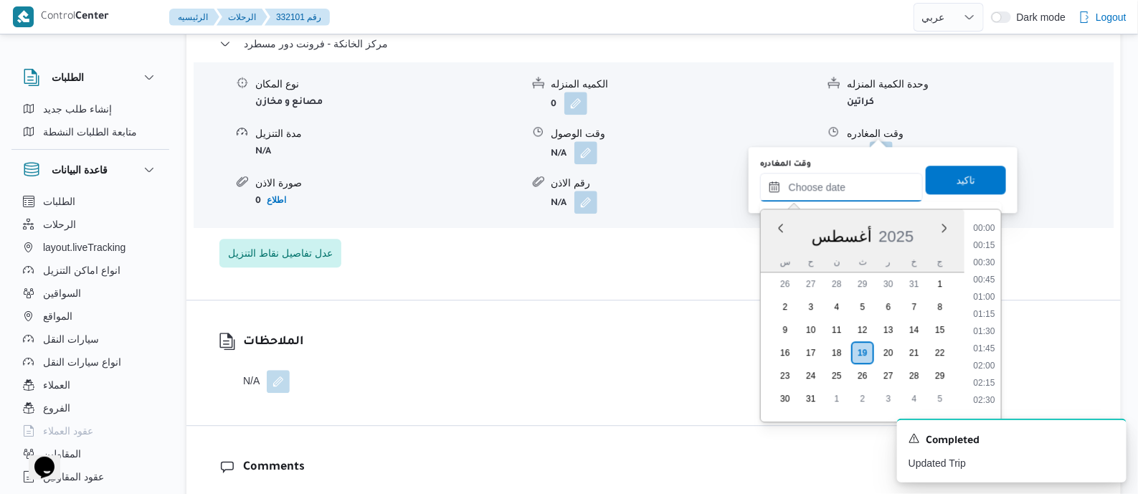
scroll to position [1141, 0]
click at [988, 288] on li "17:30" at bounding box center [983, 292] width 33 height 14
type input "[DATE] ١٧:٣٠"
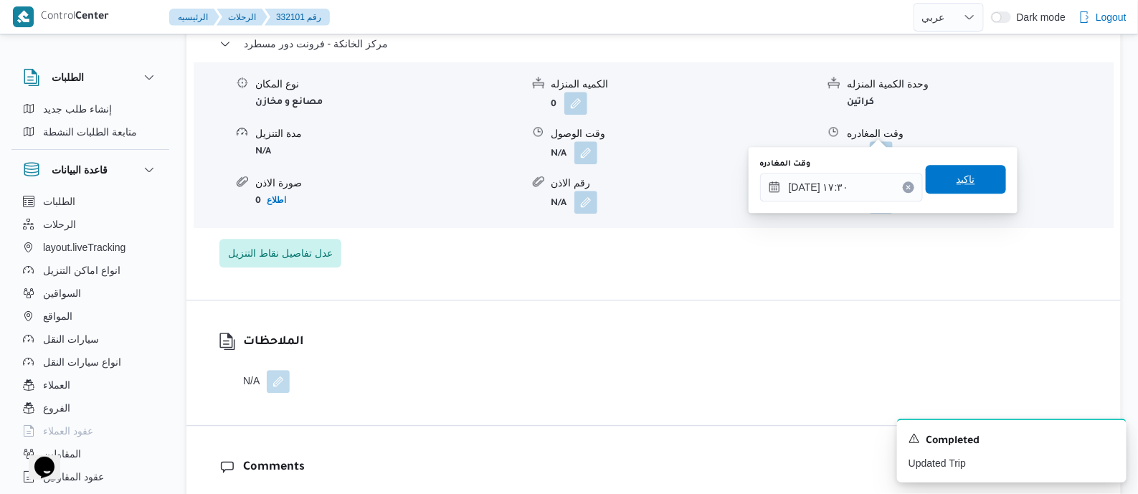
click at [959, 174] on span "تاكيد" at bounding box center [965, 179] width 19 height 17
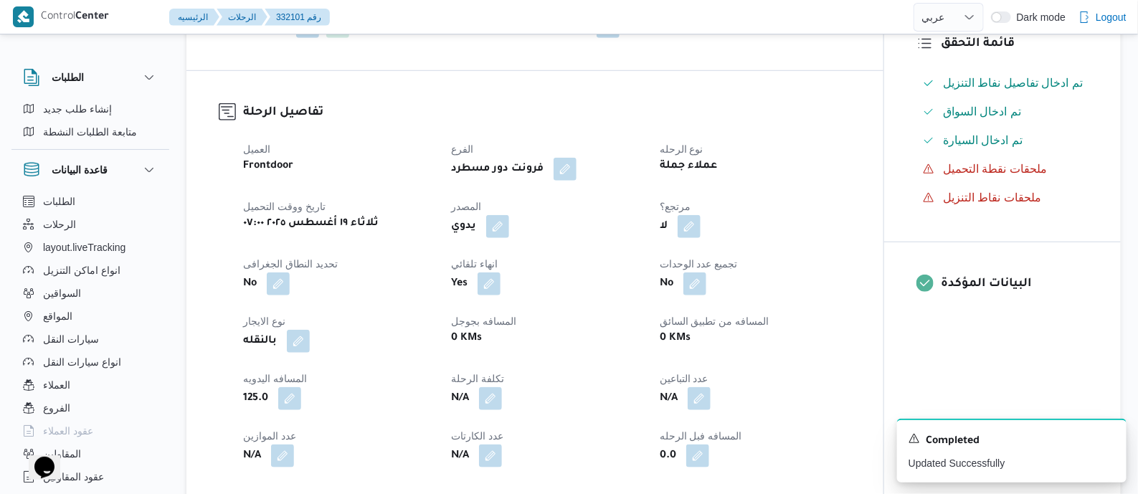
scroll to position [0, 0]
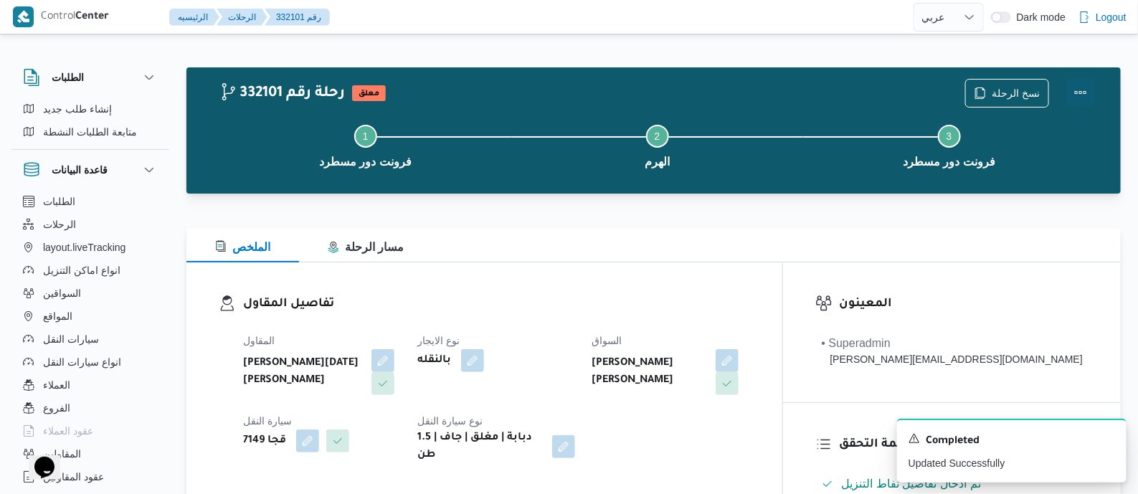
drag, startPoint x: 1076, startPoint y: 85, endPoint x: 1057, endPoint y: 87, distance: 18.8
click at [1073, 86] on button "Actions" at bounding box center [1080, 93] width 29 height 29
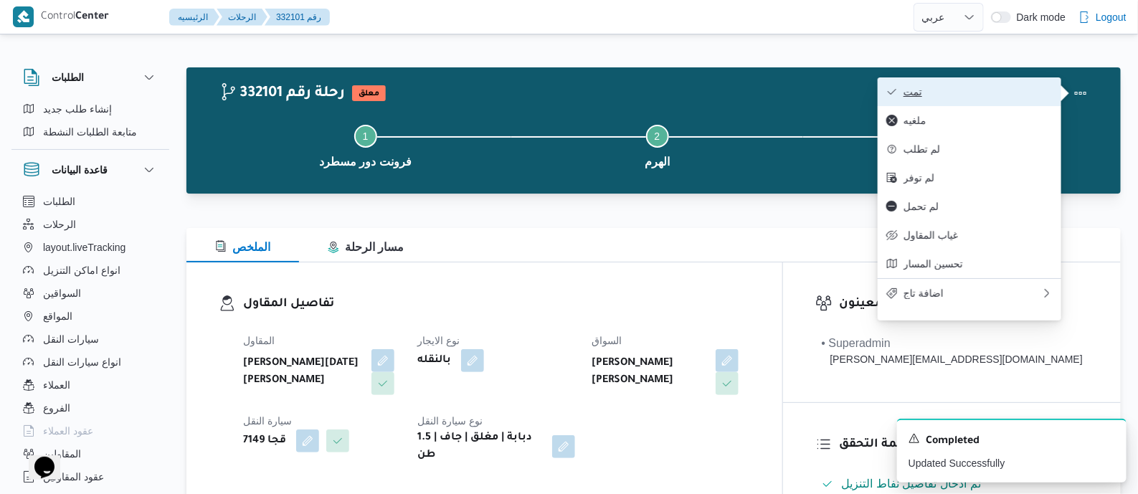
click at [987, 88] on span "تمت" at bounding box center [977, 91] width 149 height 11
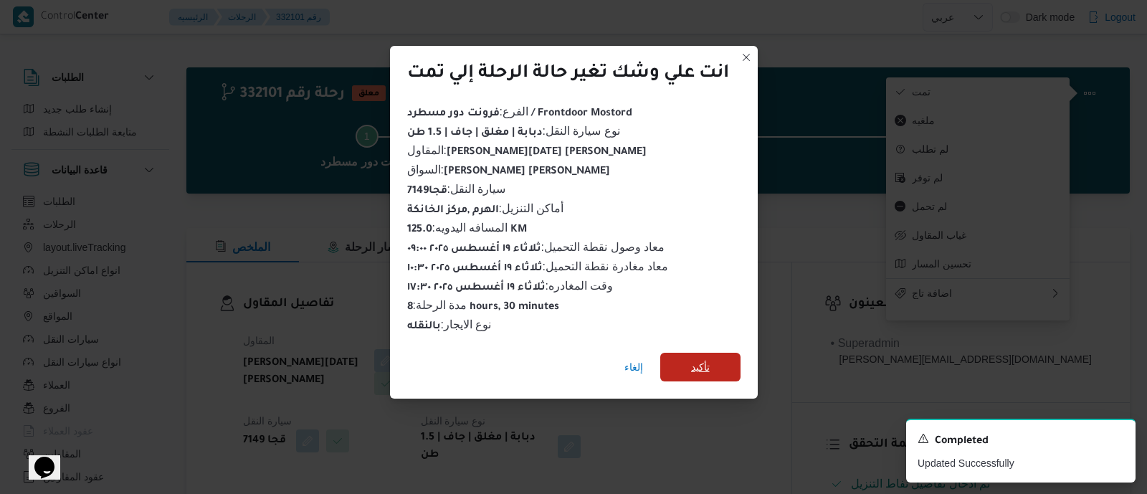
drag, startPoint x: 726, startPoint y: 361, endPoint x: 674, endPoint y: 353, distance: 52.3
click at [720, 362] on span "تأكيد" at bounding box center [700, 367] width 80 height 29
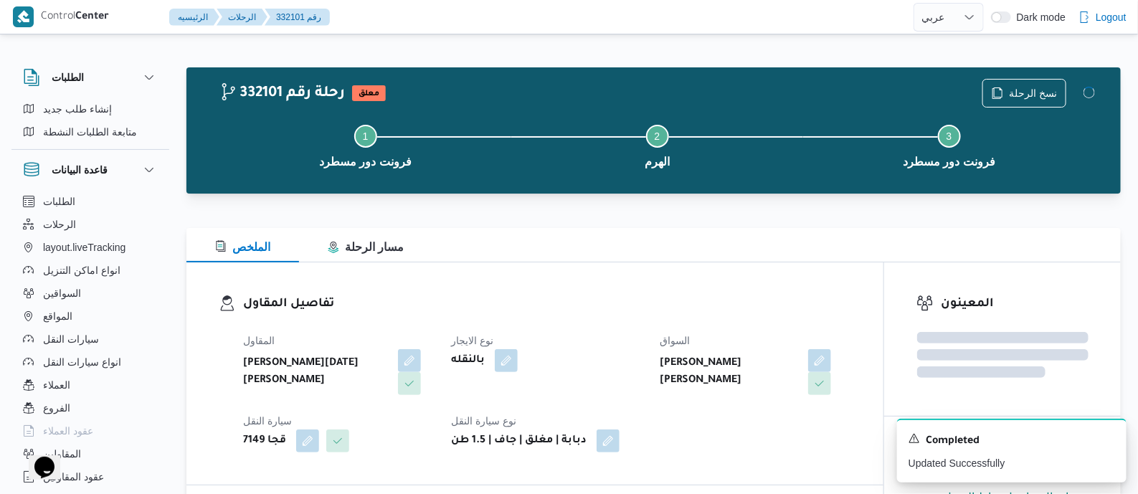
click at [630, 339] on dt "نوع الايجار" at bounding box center [546, 340] width 191 height 17
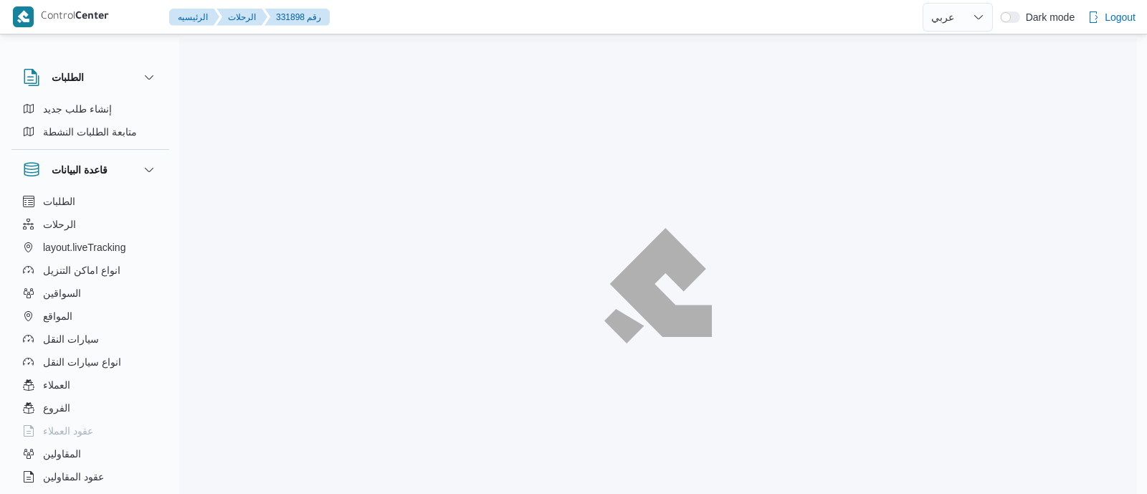
select select "ar"
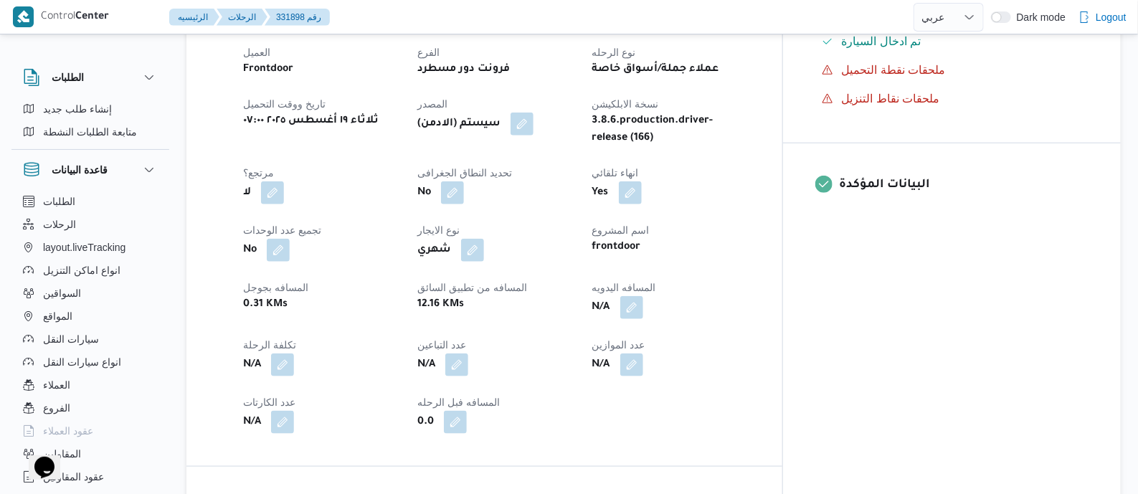
scroll to position [627, 0]
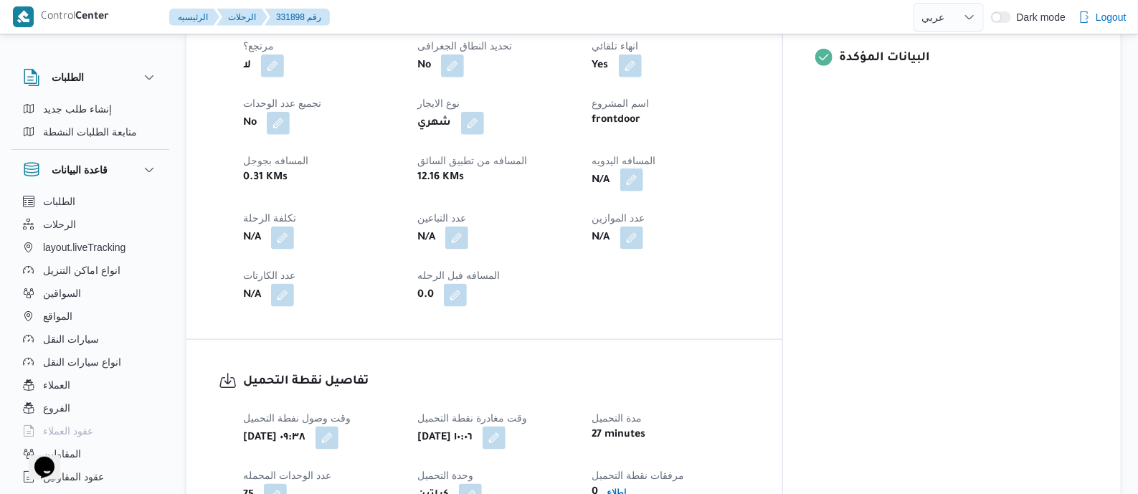
click at [643, 191] on button "button" at bounding box center [631, 179] width 23 height 23
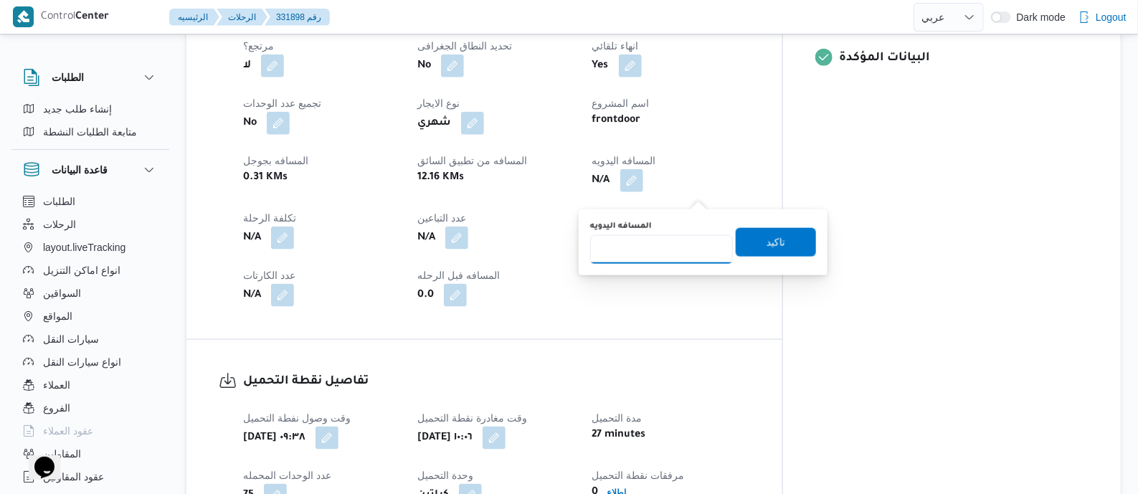
click at [681, 238] on input "المسافه اليدويه" at bounding box center [661, 249] width 143 height 29
type input "85"
click at [771, 232] on span "تاكيد" at bounding box center [776, 241] width 80 height 29
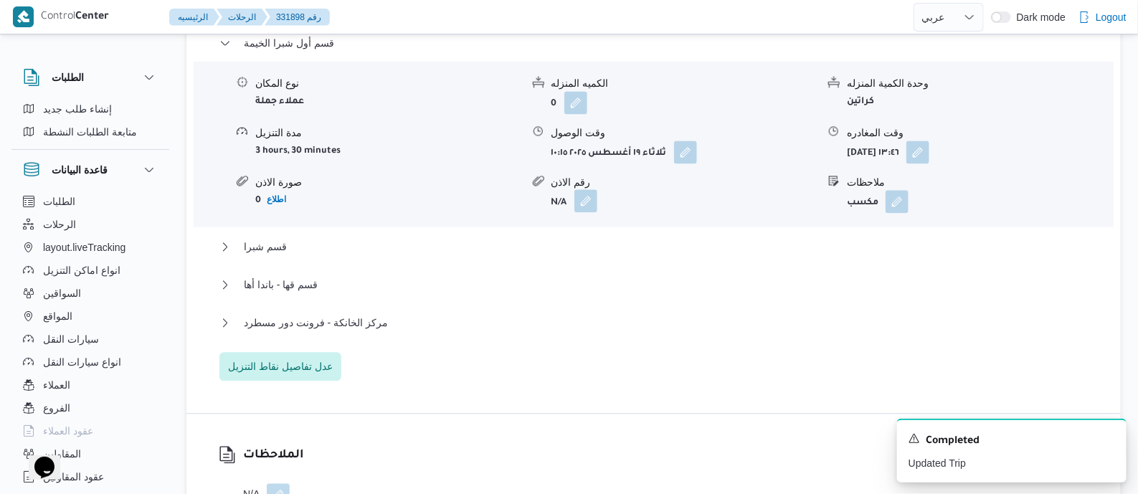
scroll to position [1254, 0]
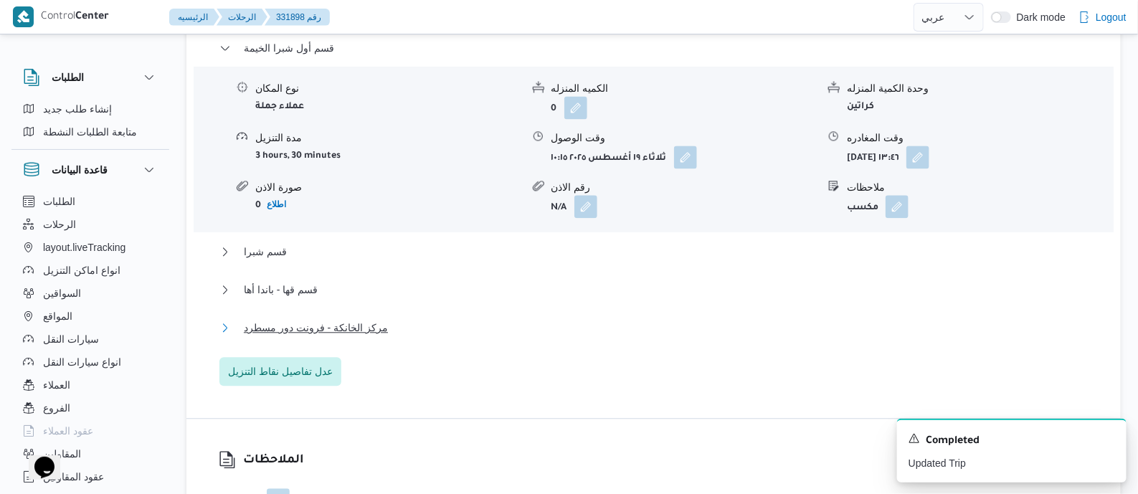
drag, startPoint x: 334, startPoint y: 338, endPoint x: 350, endPoint y: 338, distance: 15.8
click at [334, 336] on span "مركز الخانكة - فرونت دور مسطرد" at bounding box center [316, 327] width 144 height 17
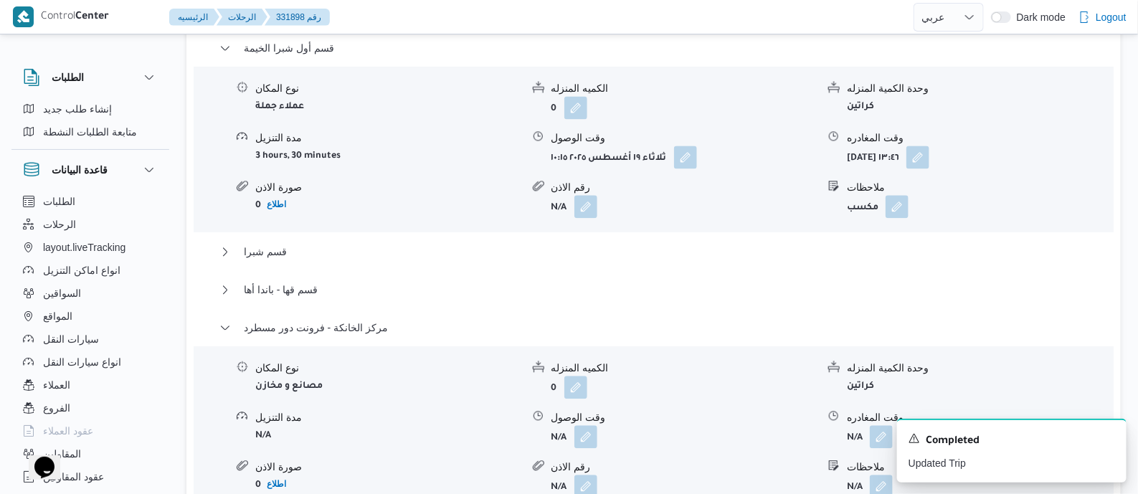
scroll to position [1433, 0]
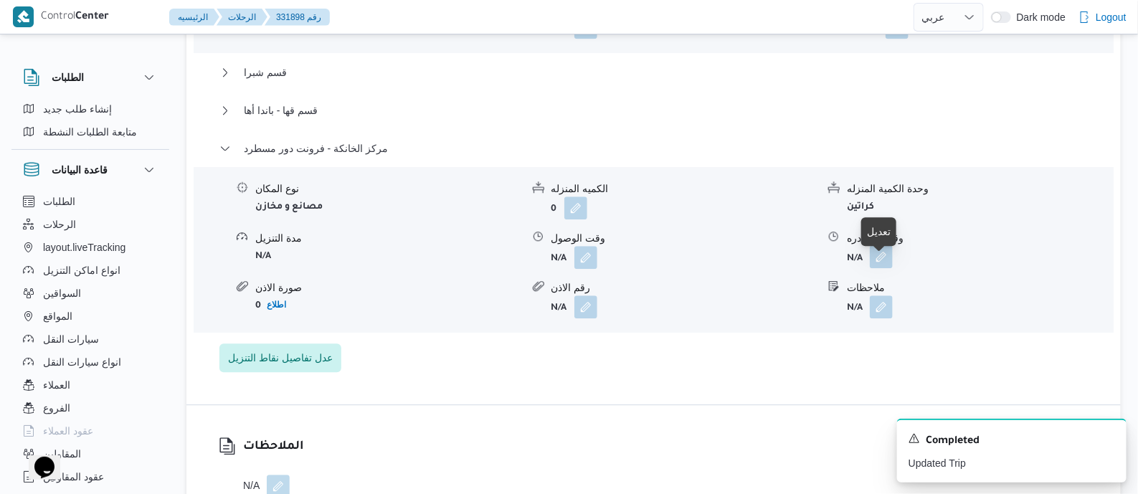
click at [885, 267] on button "button" at bounding box center [881, 256] width 23 height 23
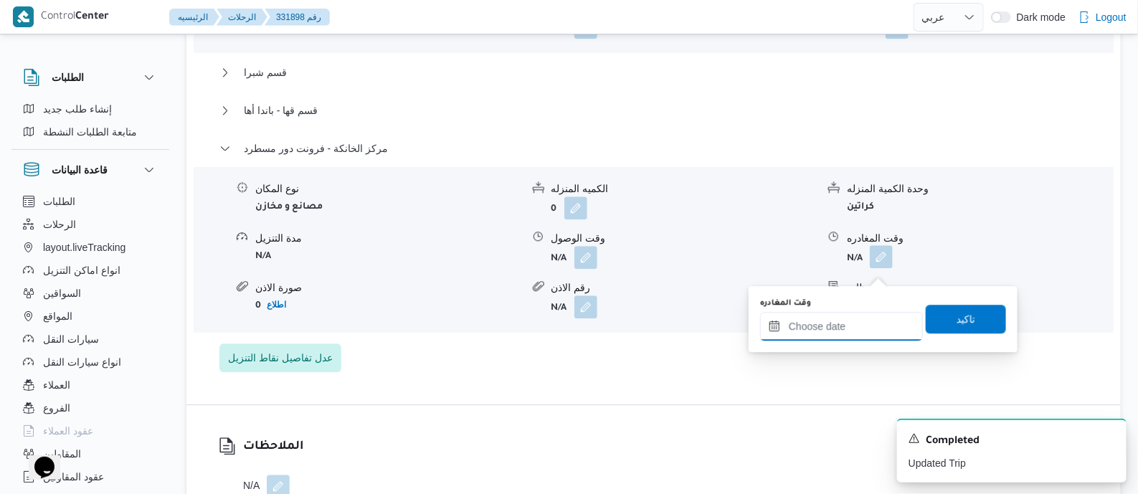
click at [873, 336] on input "وقت المغادره" at bounding box center [841, 326] width 163 height 29
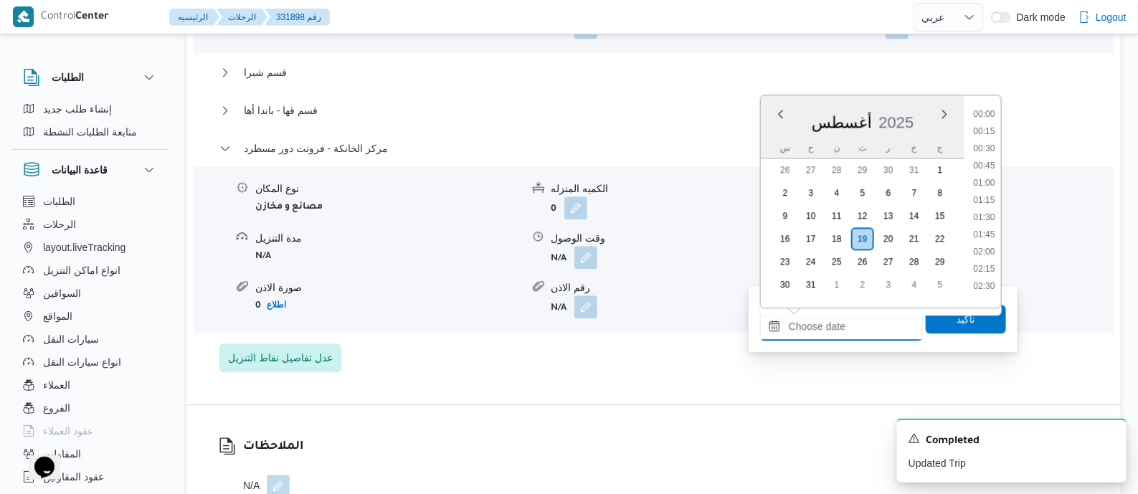
scroll to position [1141, 0]
click at [989, 177] on li "17:30" at bounding box center [983, 178] width 33 height 14
type input "١٩/٠٨/٢٠٢٥ ١٧:٣٠"
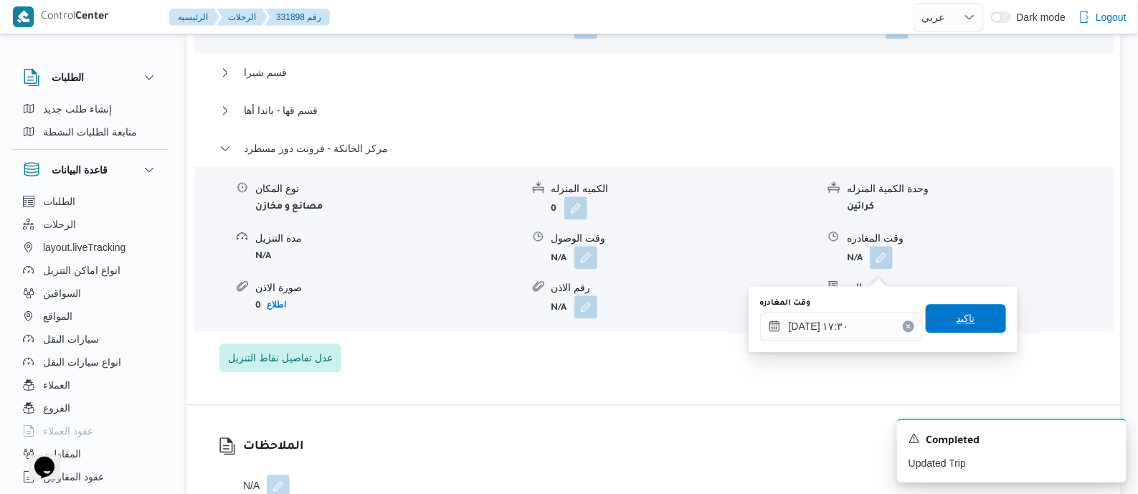
click at [967, 313] on span "تاكيد" at bounding box center [966, 318] width 80 height 29
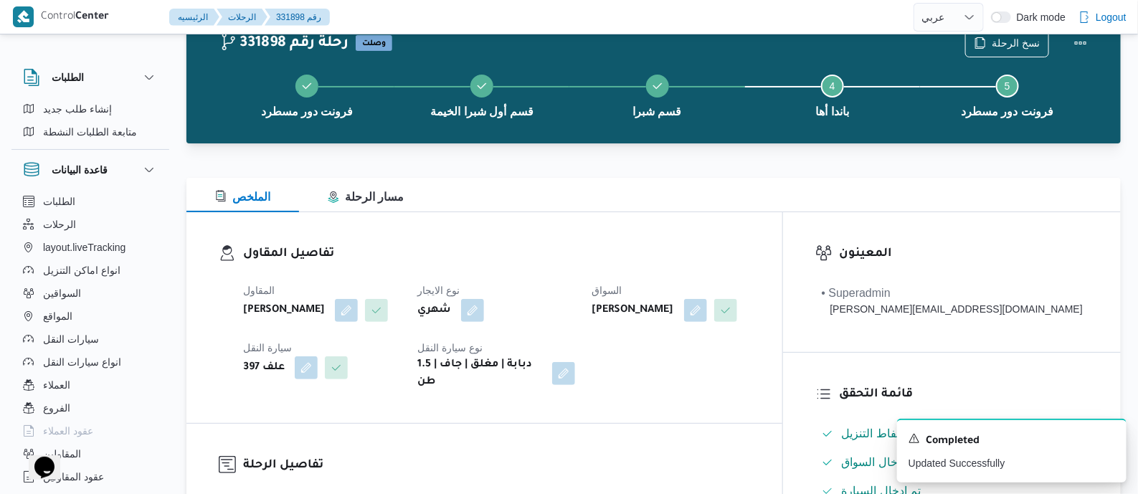
scroll to position [0, 0]
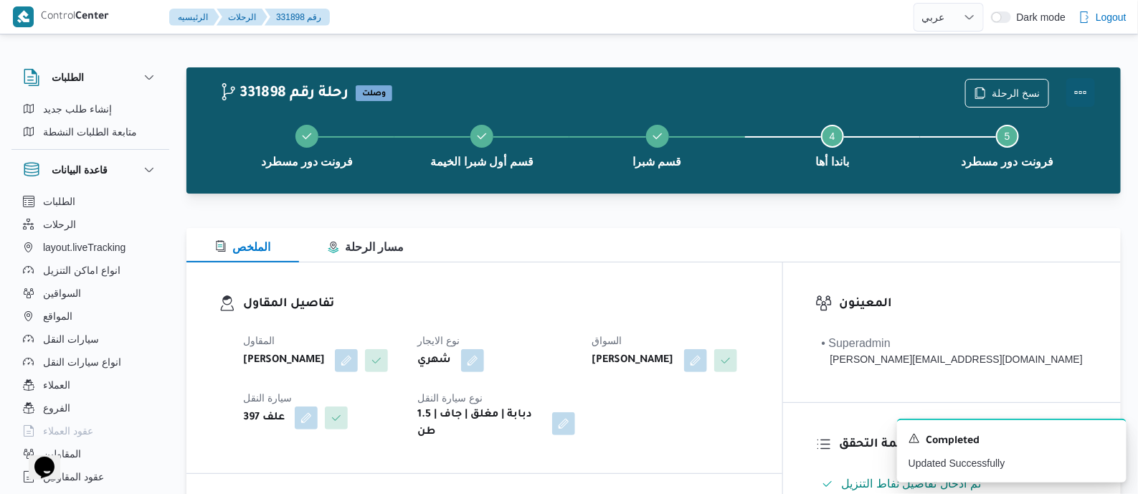
click at [1081, 80] on button "Actions" at bounding box center [1080, 92] width 29 height 29
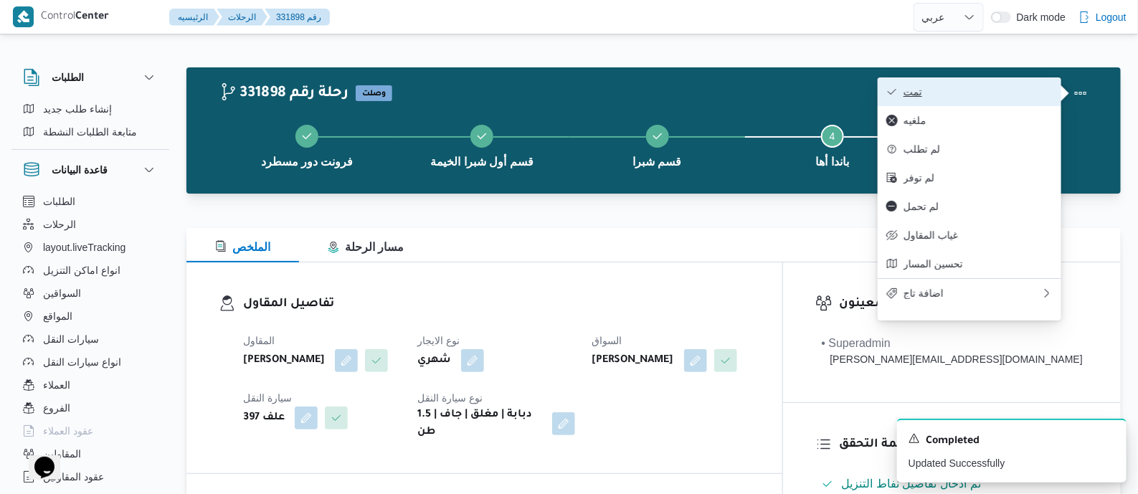
click at [1022, 87] on button "تمت" at bounding box center [970, 91] width 184 height 29
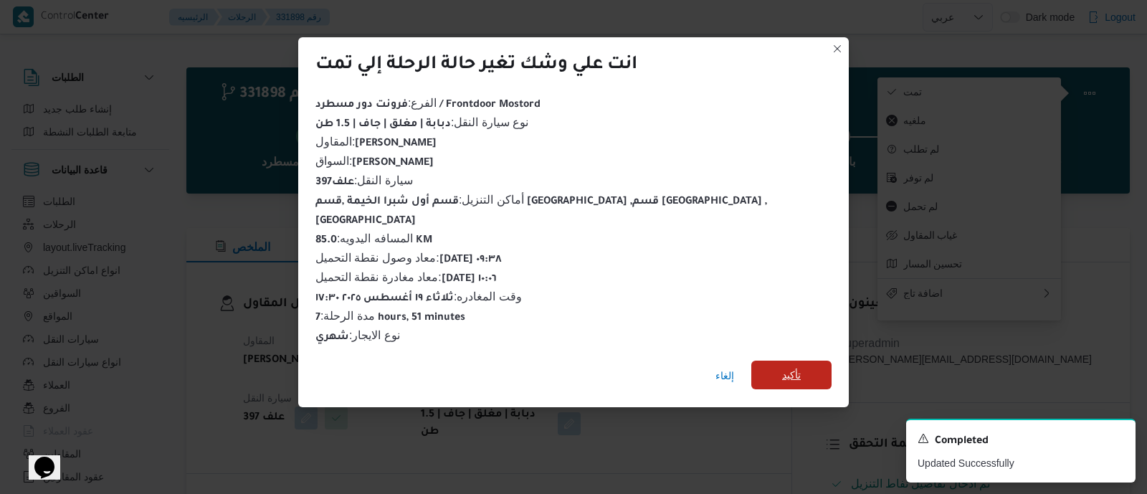
click at [751, 361] on span "تأكيد" at bounding box center [791, 375] width 80 height 29
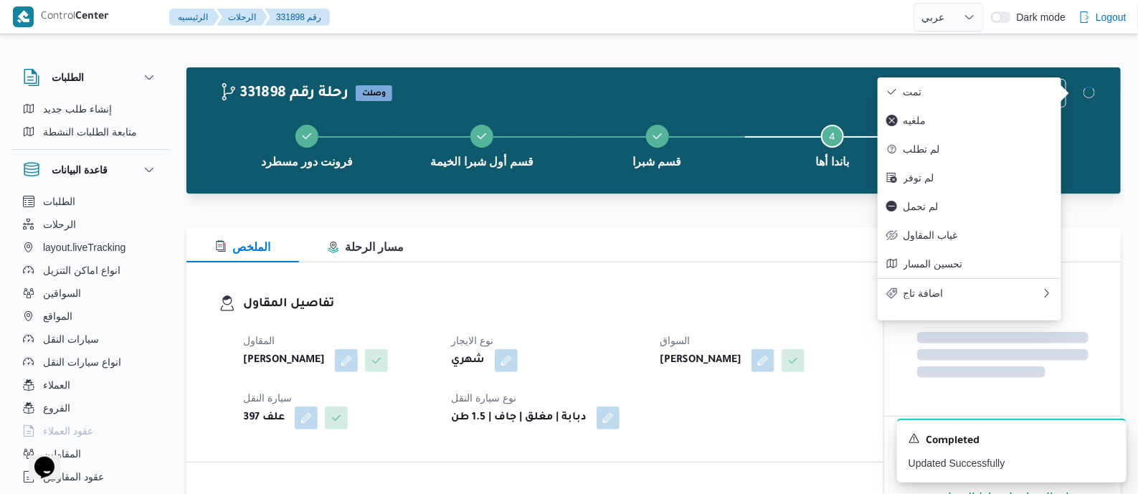
click at [583, 296] on h3 "تفاصيل المقاول" at bounding box center [547, 304] width 608 height 19
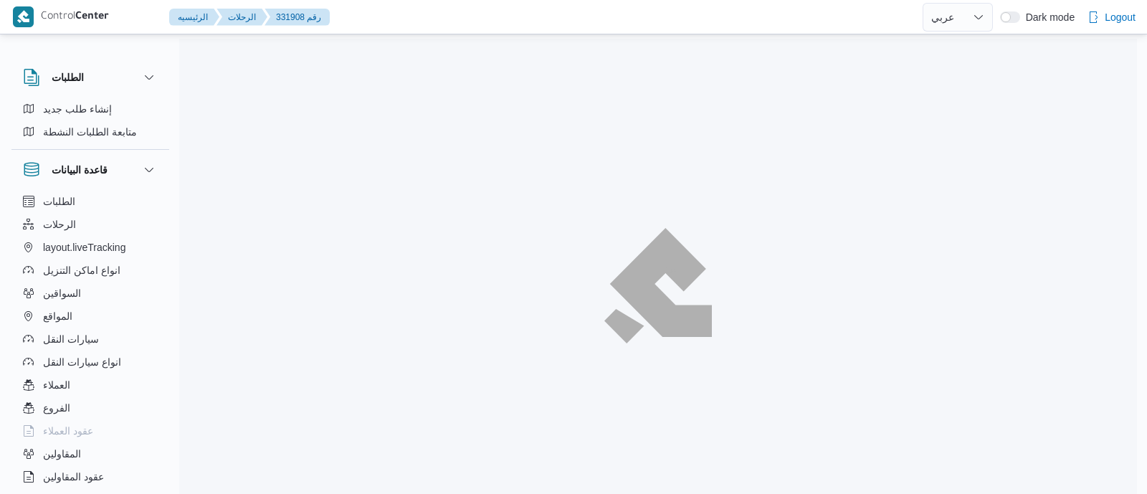
select select "ar"
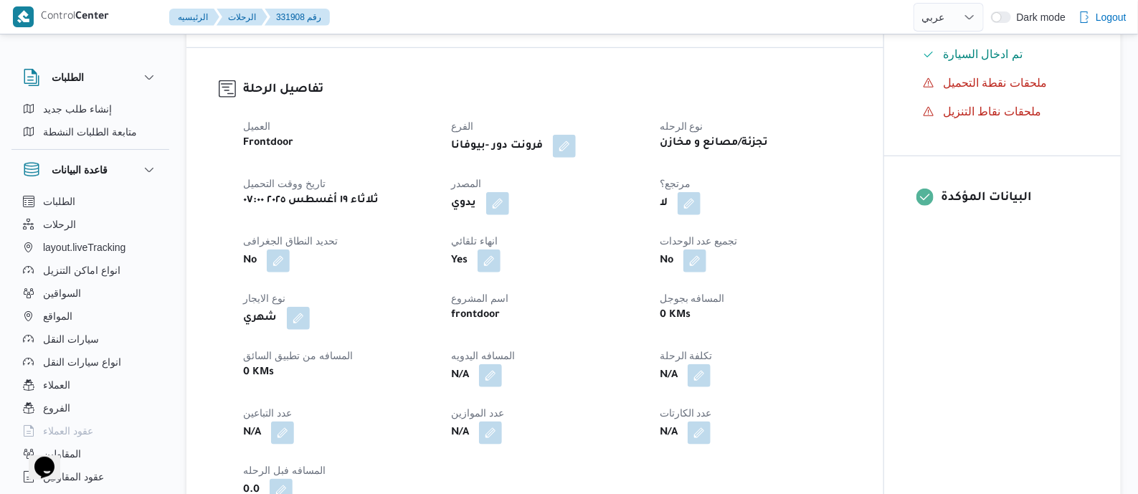
scroll to position [538, 0]
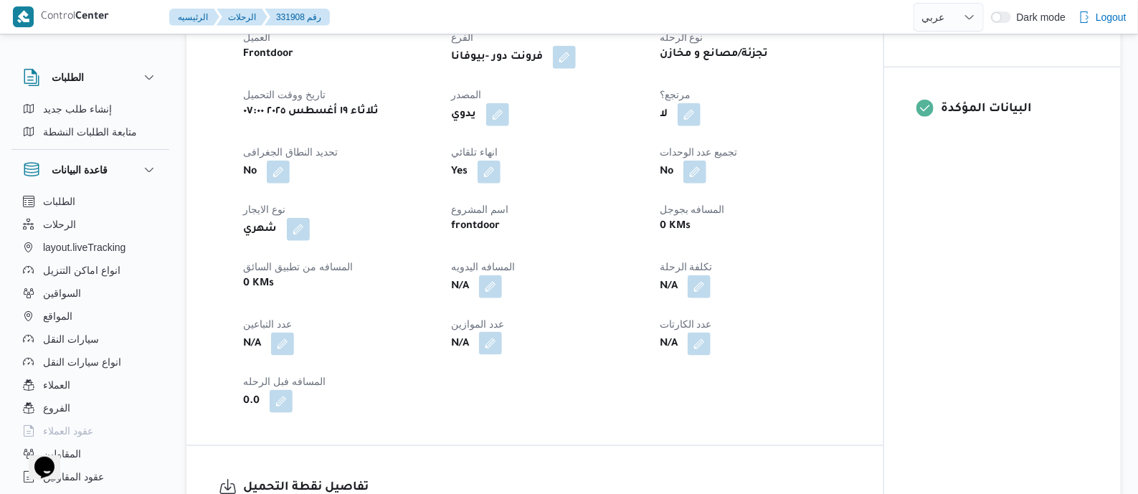
drag, startPoint x: 490, startPoint y: 282, endPoint x: 484, endPoint y: 335, distance: 53.4
click at [490, 282] on button "button" at bounding box center [490, 286] width 23 height 23
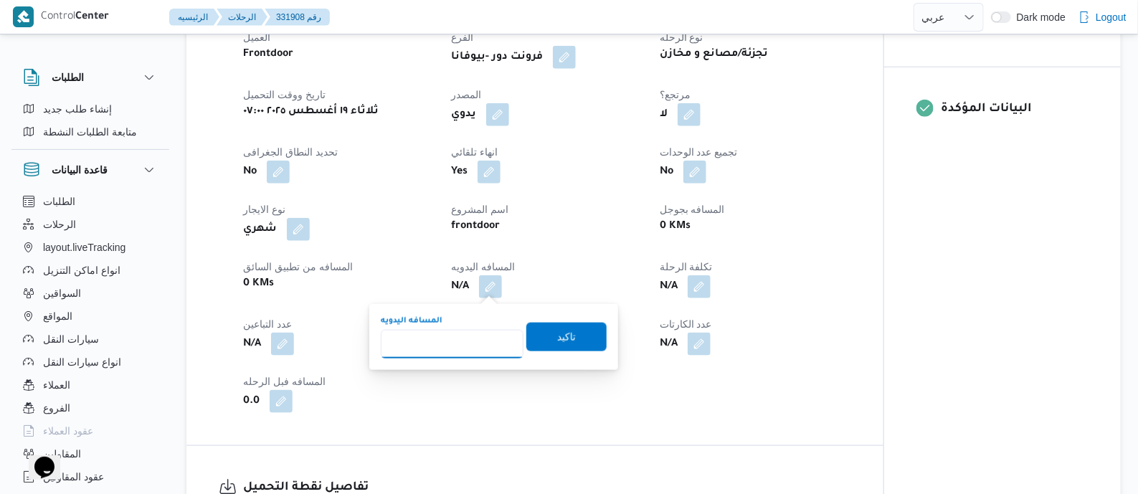
click at [480, 341] on input "المسافه اليدويه" at bounding box center [452, 344] width 143 height 29
type input "2"
type input "120"
click at [569, 343] on span "تاكيد" at bounding box center [566, 336] width 80 height 29
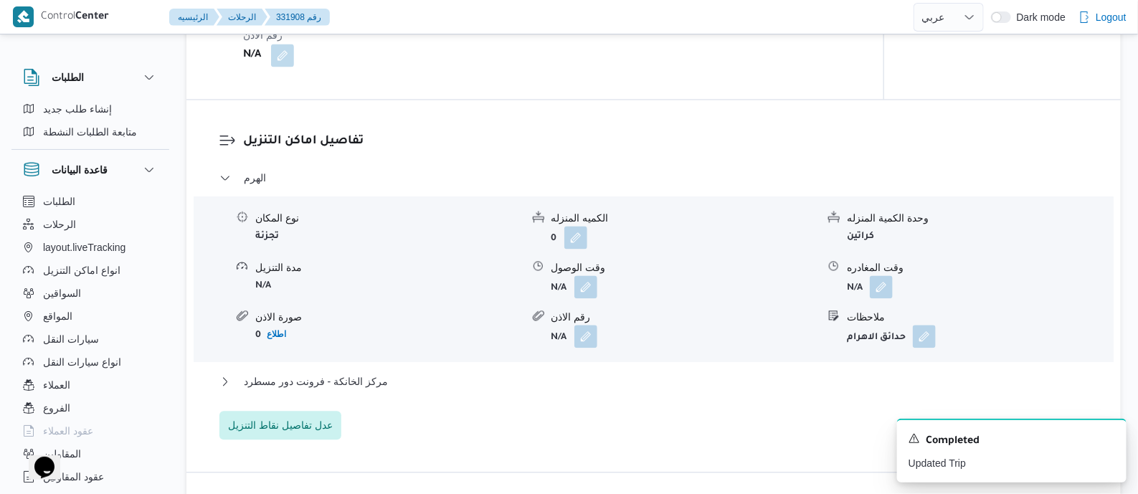
scroll to position [1254, 0]
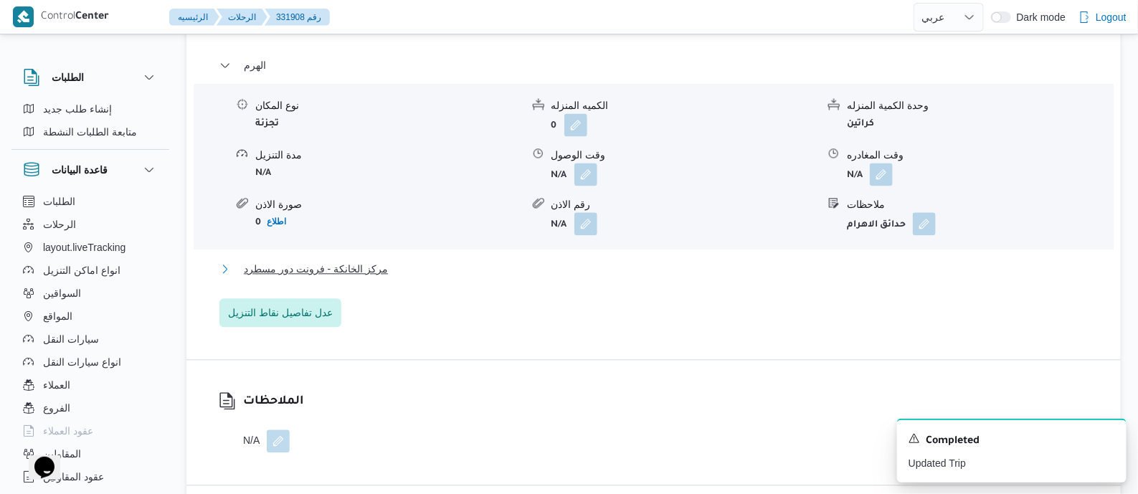
click at [372, 264] on span "مركز الخانكة - فرونت دور مسطرد" at bounding box center [316, 268] width 144 height 17
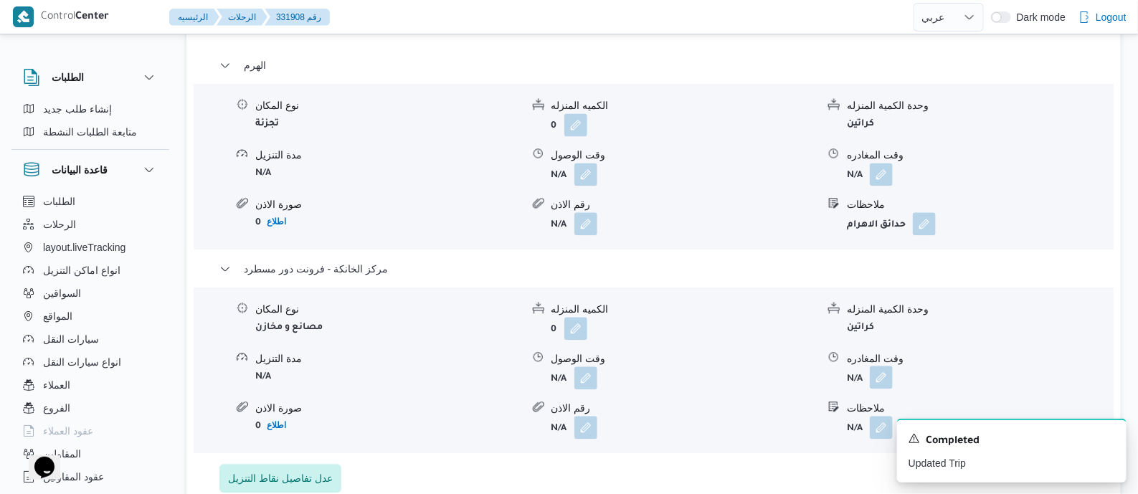
click at [882, 374] on button "button" at bounding box center [881, 377] width 23 height 23
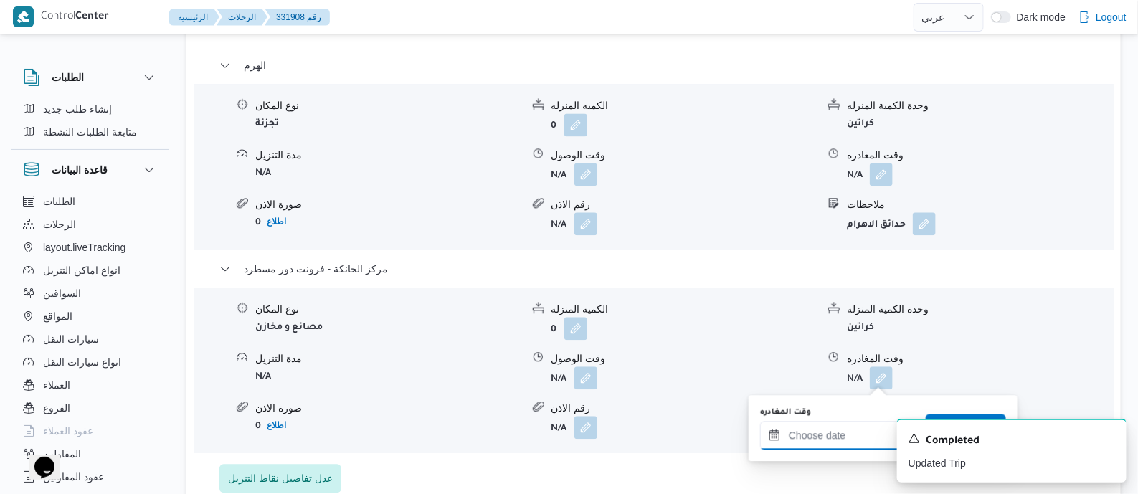
click at [828, 424] on input "وقت المغادره" at bounding box center [841, 435] width 163 height 29
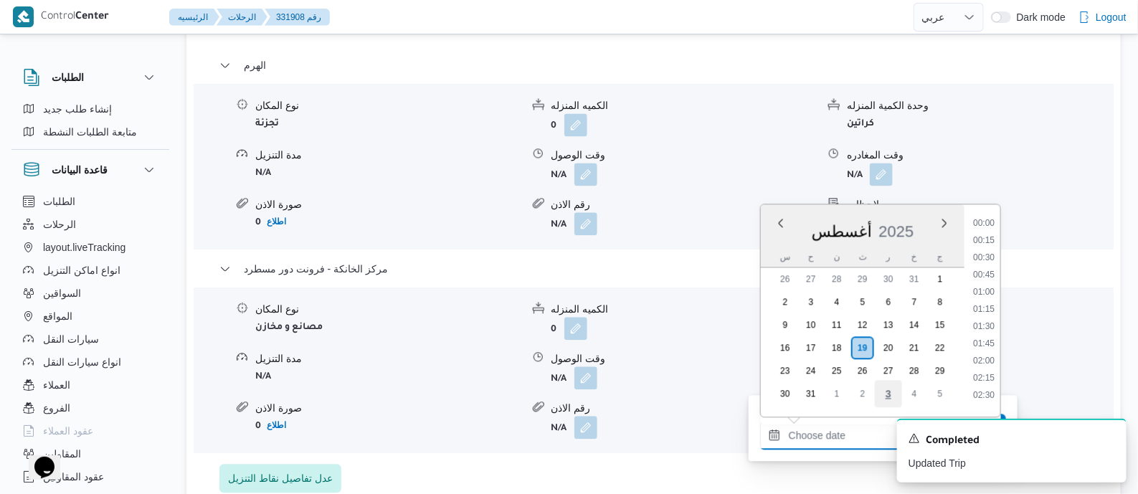
scroll to position [1141, 0]
click at [988, 286] on li "17:30" at bounding box center [983, 287] width 33 height 14
type input "١٩/٠٨/٢٠٢٥ ١٧:٣٠"
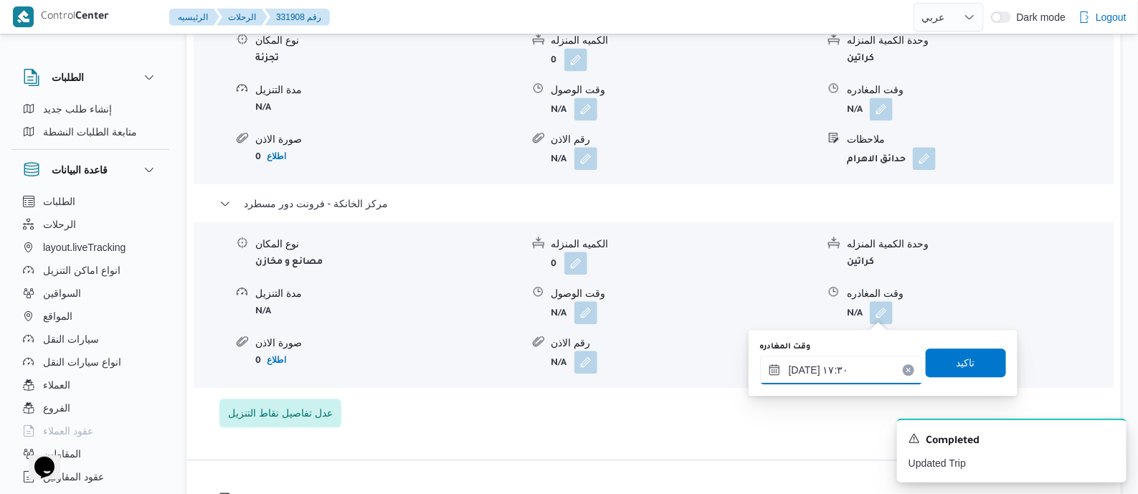
scroll to position [1433, 0]
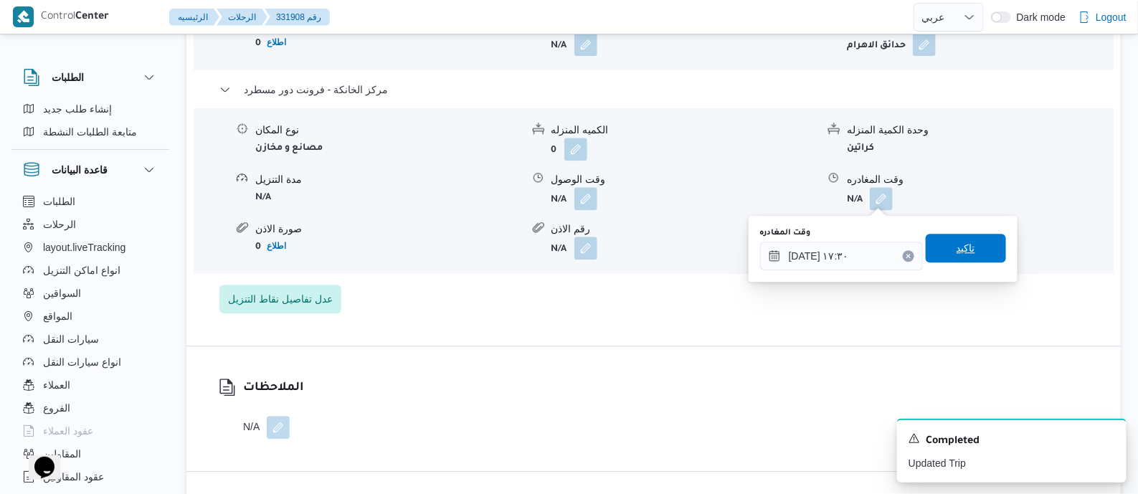
click at [960, 250] on span "تاكيد" at bounding box center [965, 247] width 19 height 17
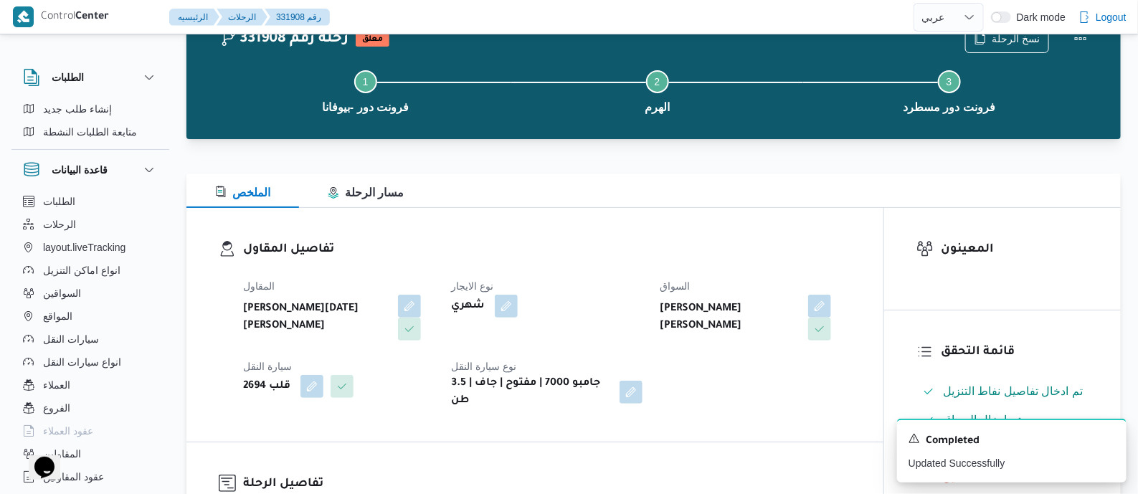
scroll to position [0, 0]
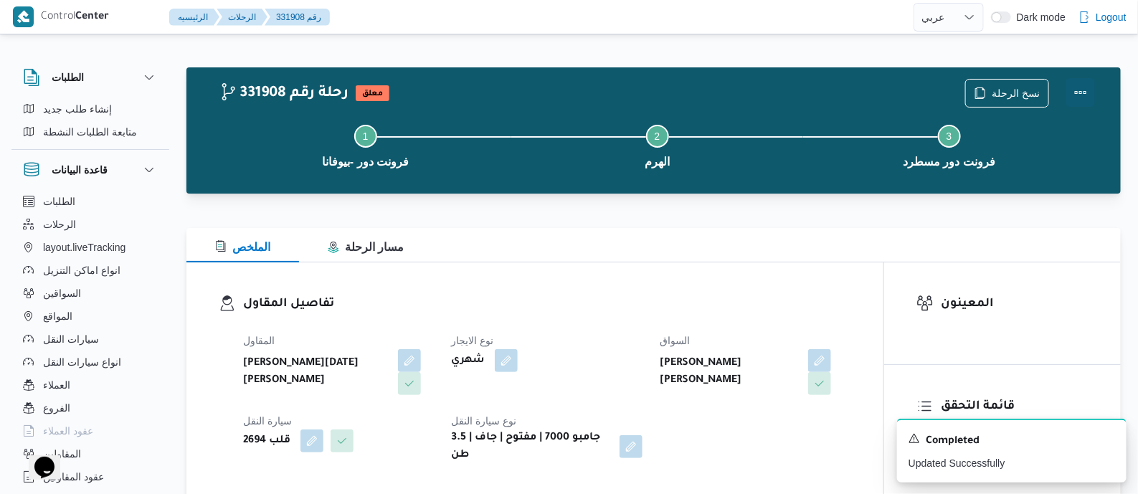
click at [1079, 85] on button "Actions" at bounding box center [1080, 92] width 29 height 29
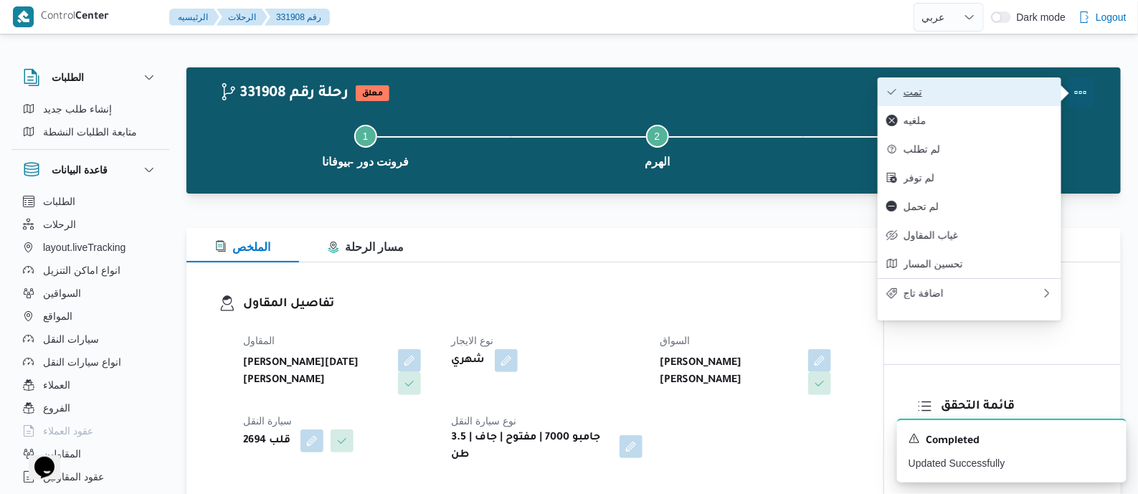
drag, startPoint x: 1075, startPoint y: 87, endPoint x: 1022, endPoint y: 90, distance: 53.8
click at [1022, 90] on span "تمت" at bounding box center [977, 91] width 149 height 11
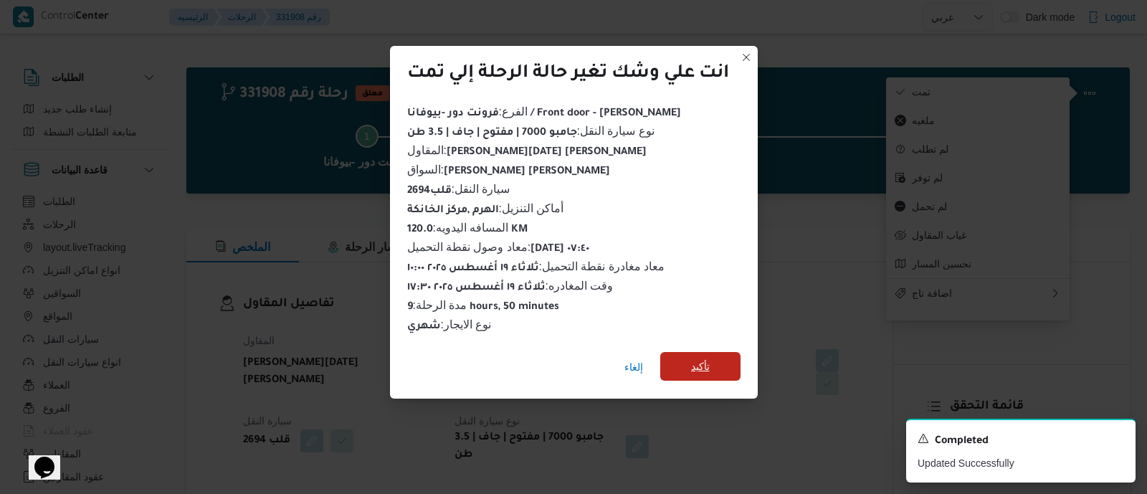
drag, startPoint x: 691, startPoint y: 361, endPoint x: 586, endPoint y: 318, distance: 113.2
click at [690, 361] on span "تأكيد" at bounding box center [700, 366] width 80 height 29
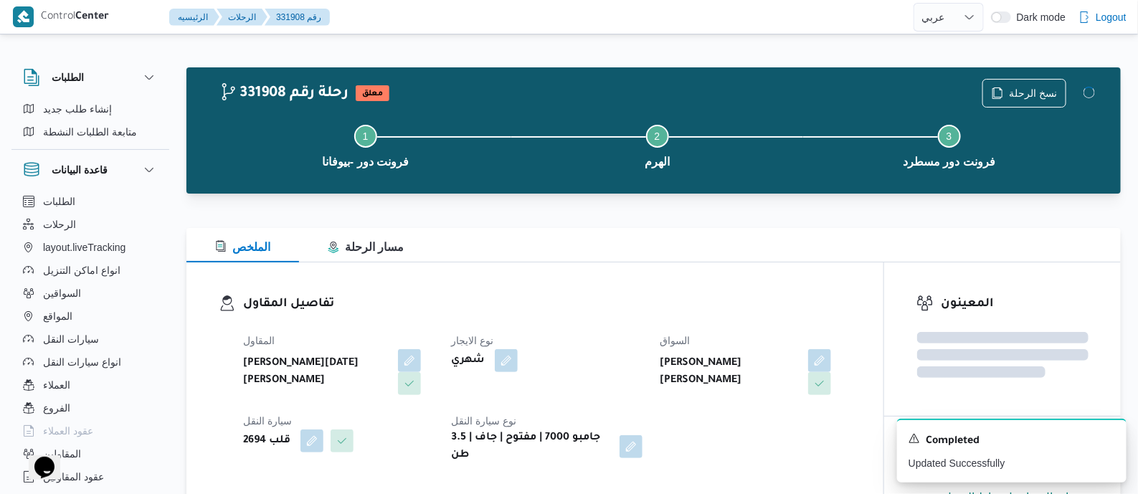
click at [571, 306] on h3 "تفاصيل المقاول" at bounding box center [547, 304] width 608 height 19
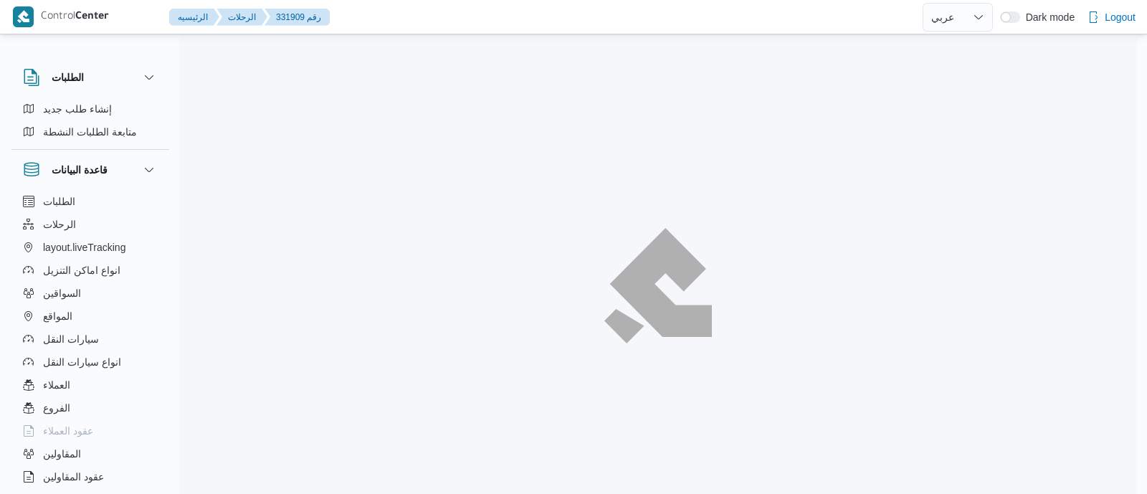
select select "ar"
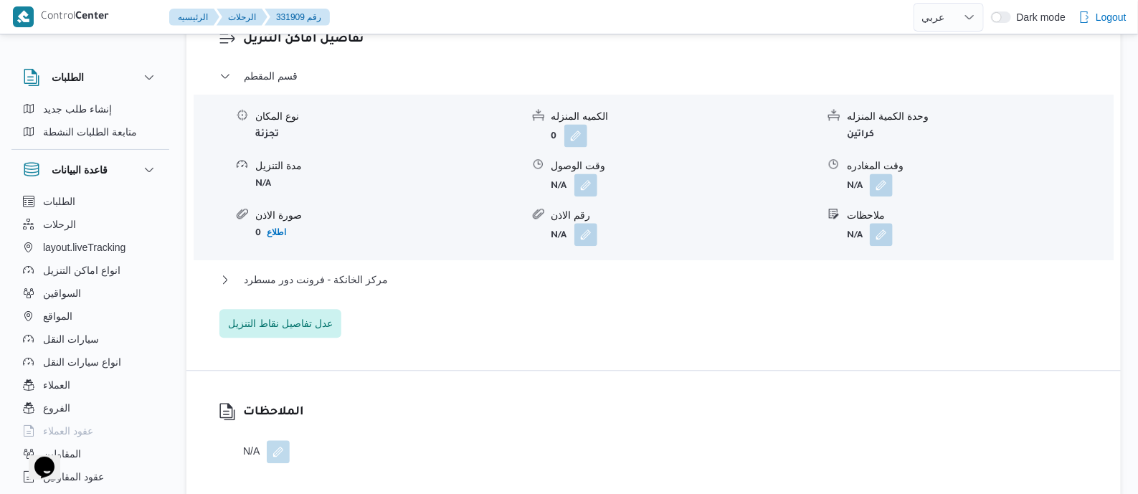
scroll to position [1254, 0]
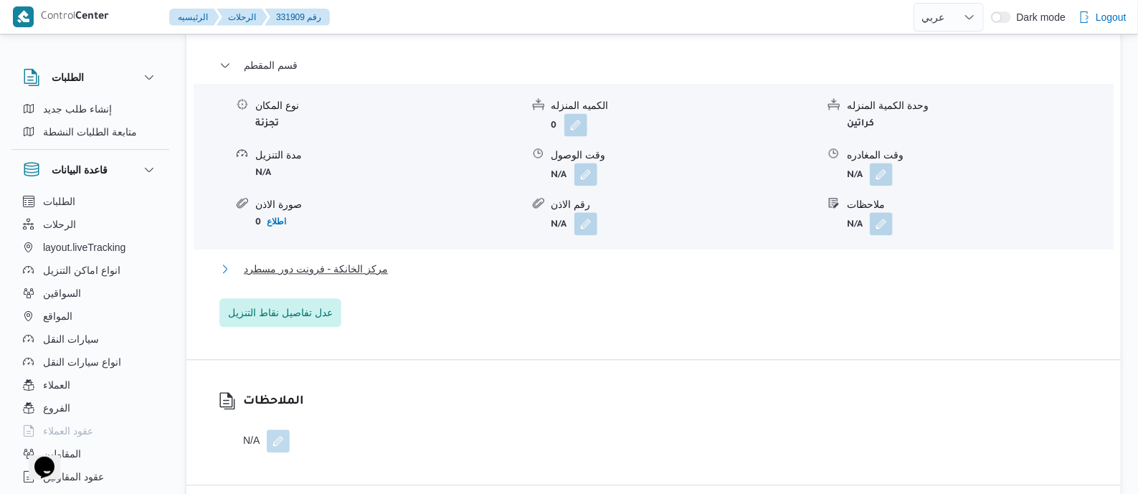
click at [341, 267] on span "مركز الخانكة - فرونت دور مسطرد" at bounding box center [316, 268] width 144 height 17
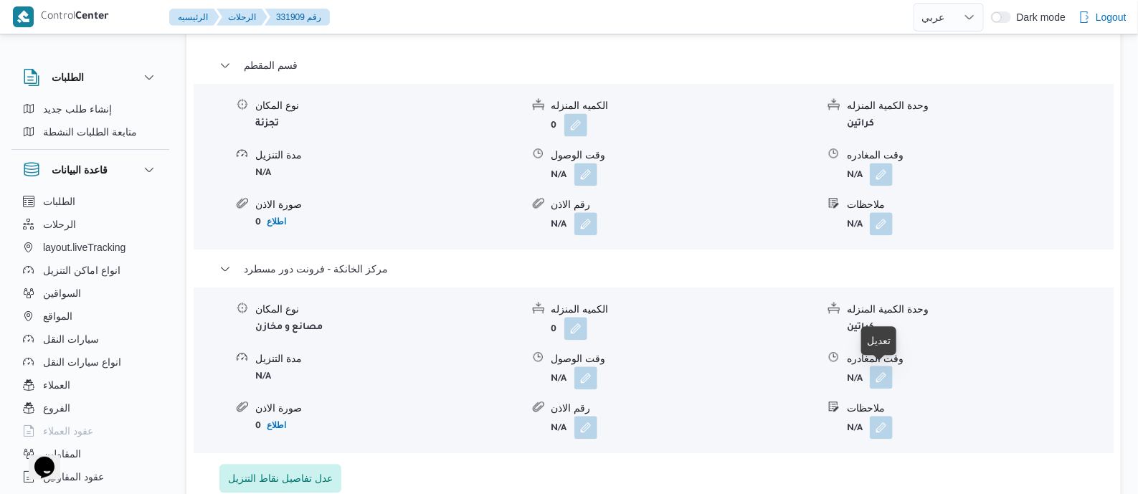
drag, startPoint x: 880, startPoint y: 371, endPoint x: 881, endPoint y: 385, distance: 14.4
click at [881, 372] on button "button" at bounding box center [881, 377] width 23 height 23
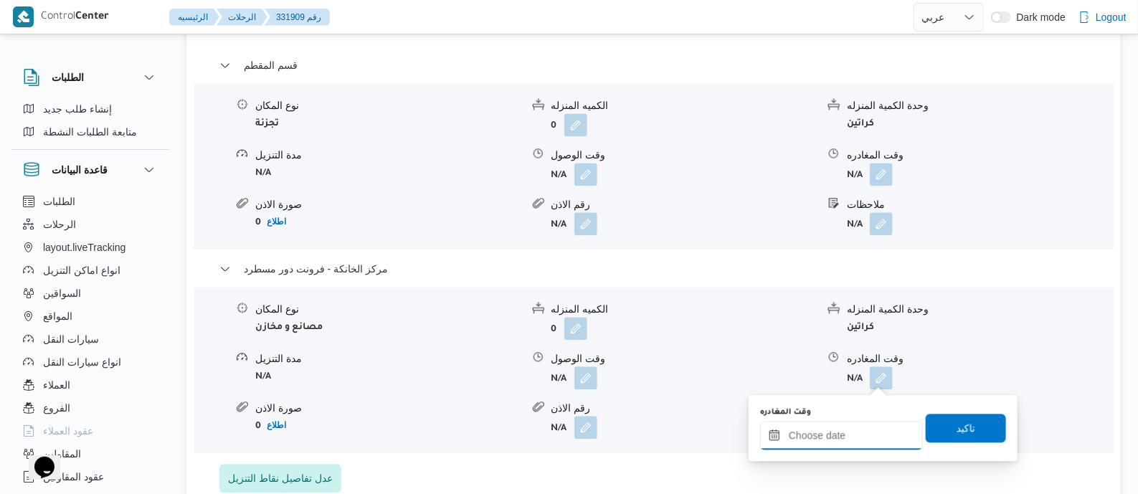
click at [882, 424] on input "وقت المغادره" at bounding box center [841, 435] width 163 height 29
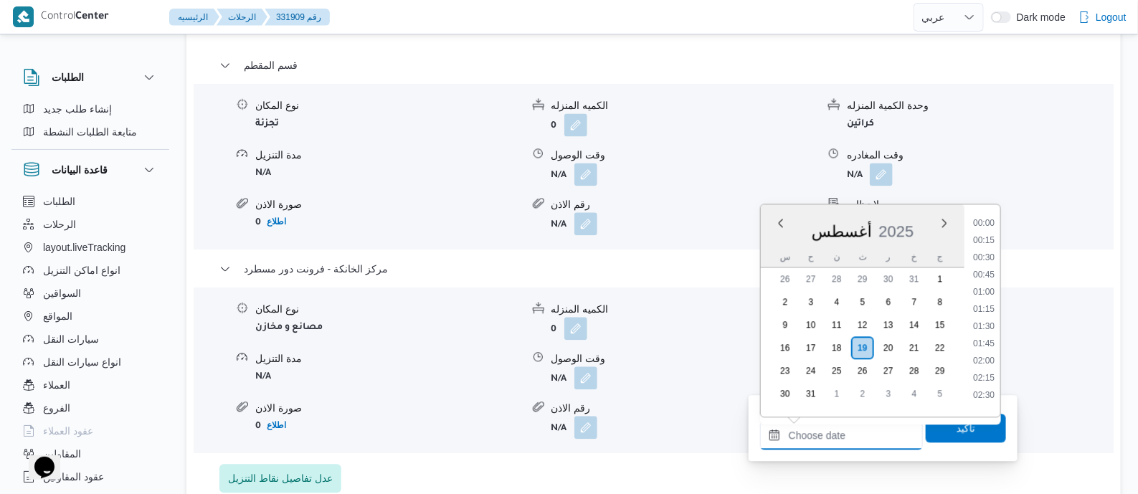
scroll to position [1141, 0]
click at [987, 302] on li "17:45" at bounding box center [983, 304] width 33 height 14
type input "١٩/٠٨/٢٠٢٥ ١٧:٤٥"
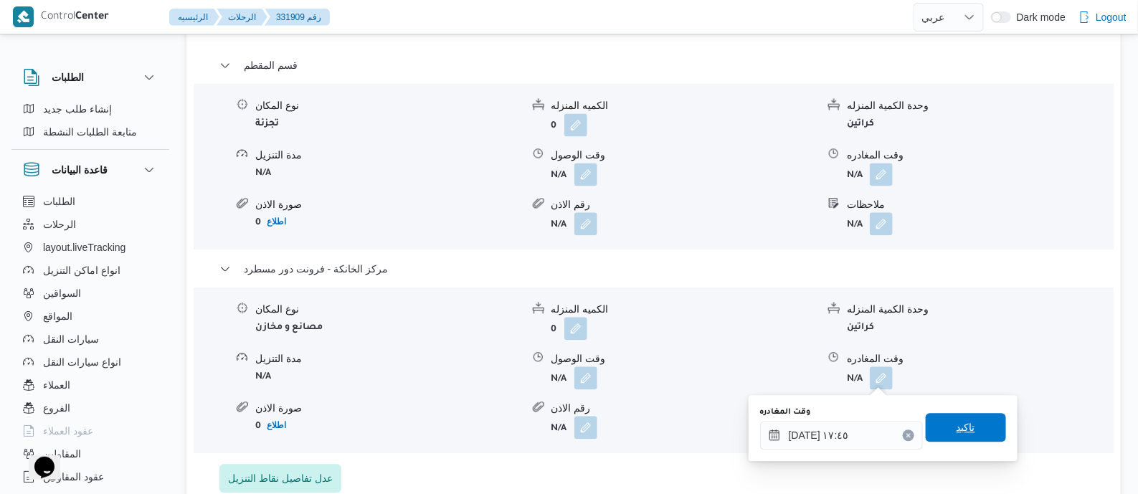
click at [973, 429] on span "تاكيد" at bounding box center [966, 427] width 80 height 29
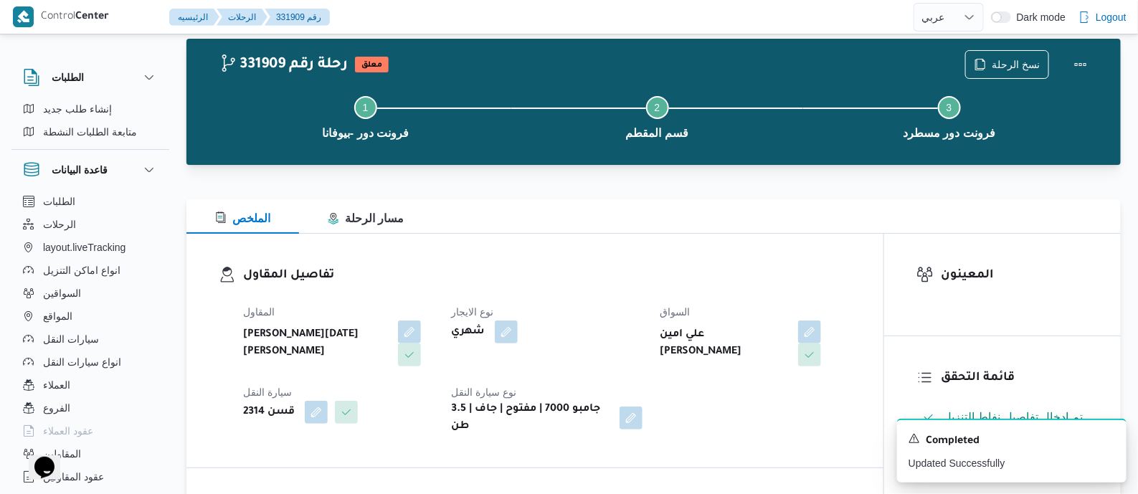
scroll to position [0, 0]
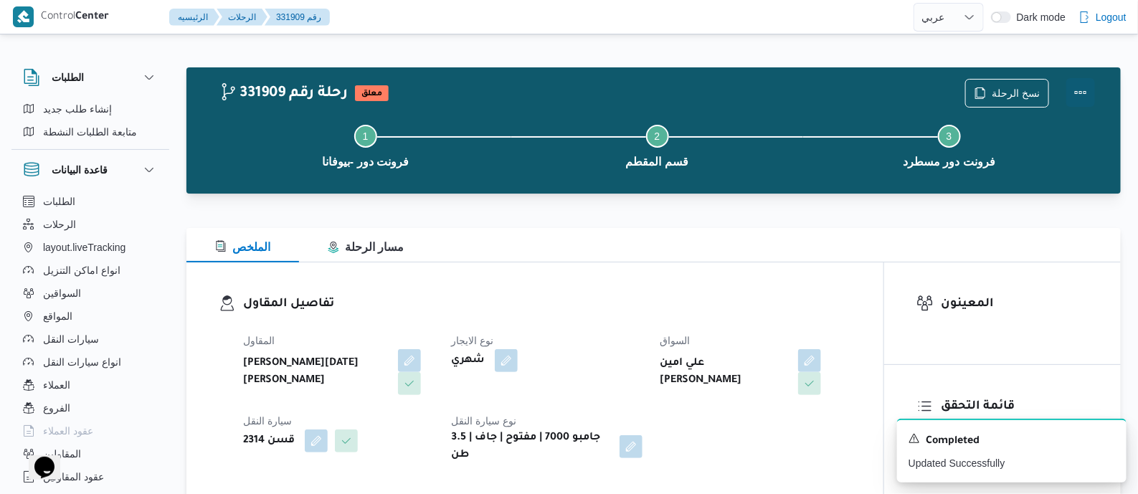
click at [1078, 88] on button "Actions" at bounding box center [1080, 92] width 29 height 29
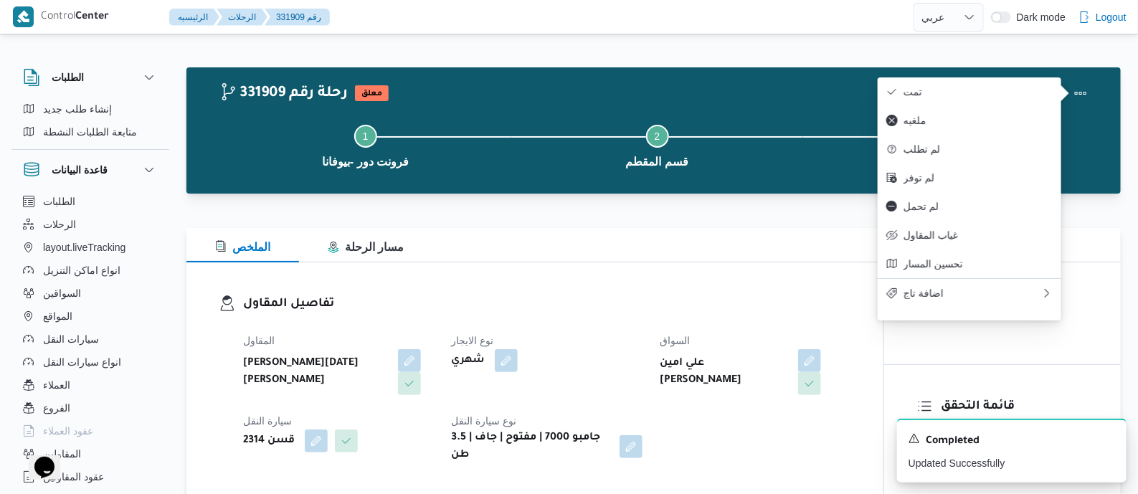
click at [1011, 93] on span "تمت" at bounding box center [977, 91] width 149 height 11
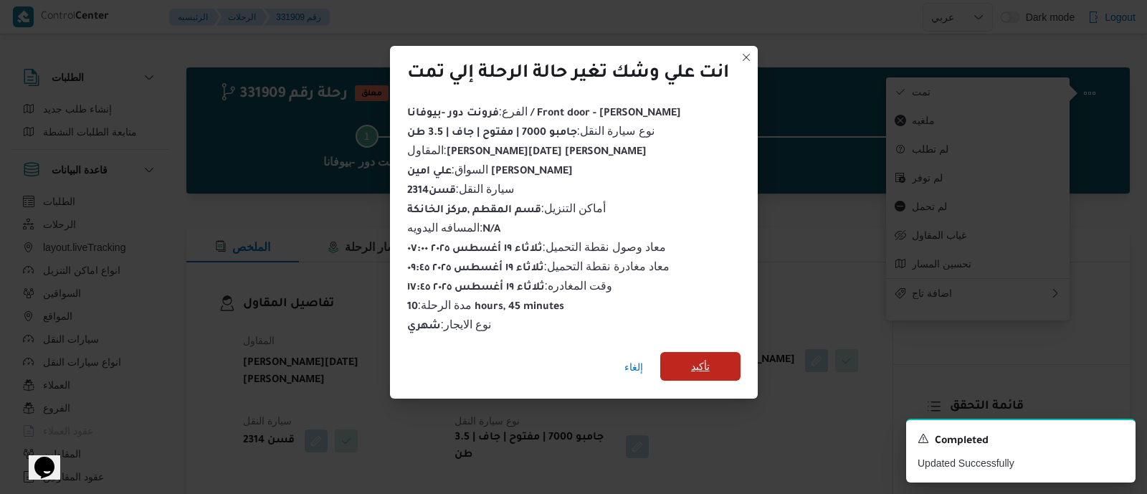
click at [708, 358] on span "تأكيد" at bounding box center [700, 366] width 19 height 17
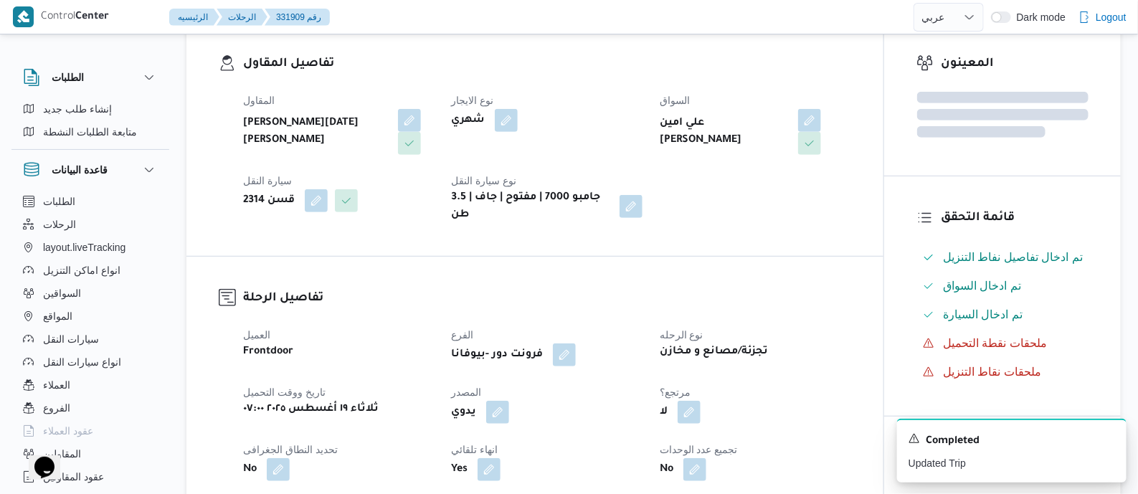
scroll to position [538, 0]
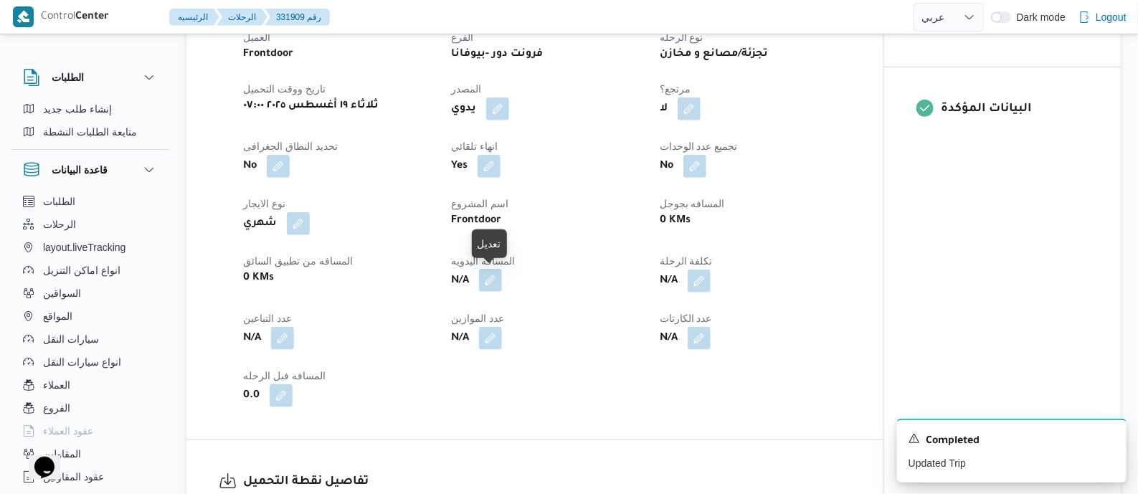
click at [492, 281] on button "button" at bounding box center [490, 280] width 23 height 23
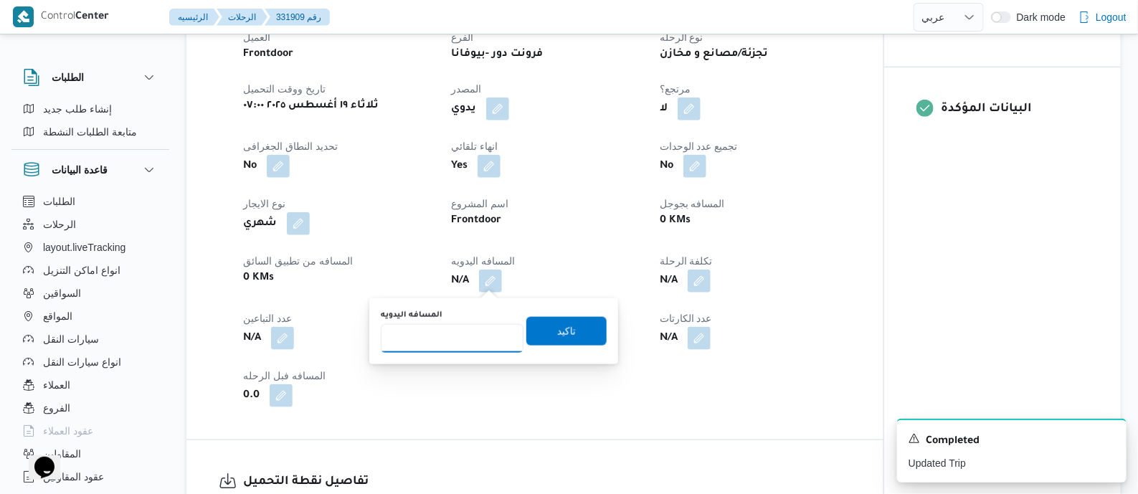
click at [476, 338] on input "المسافه اليدويه" at bounding box center [452, 338] width 143 height 29
type input "125"
click at [561, 333] on span "تاكيد" at bounding box center [566, 330] width 19 height 17
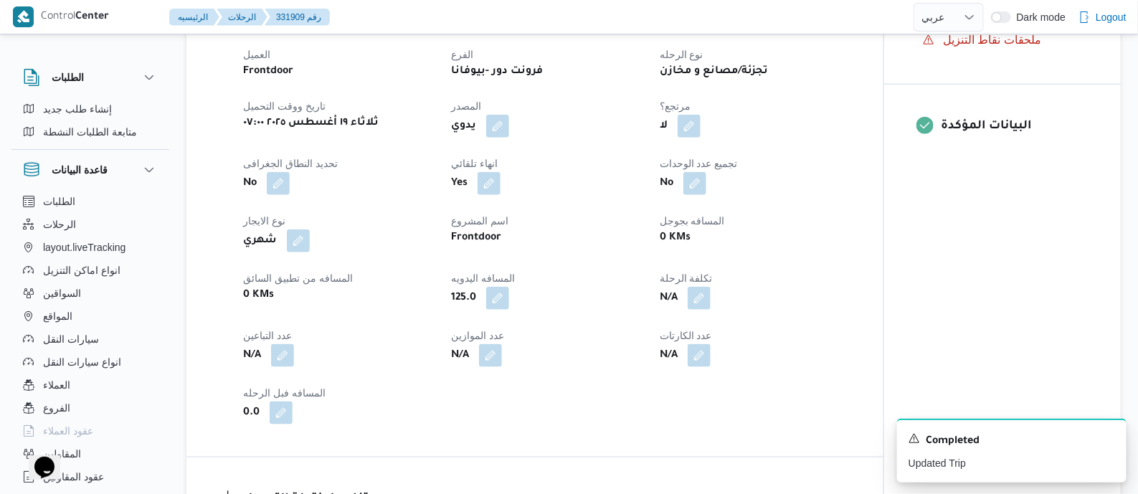
scroll to position [0, 0]
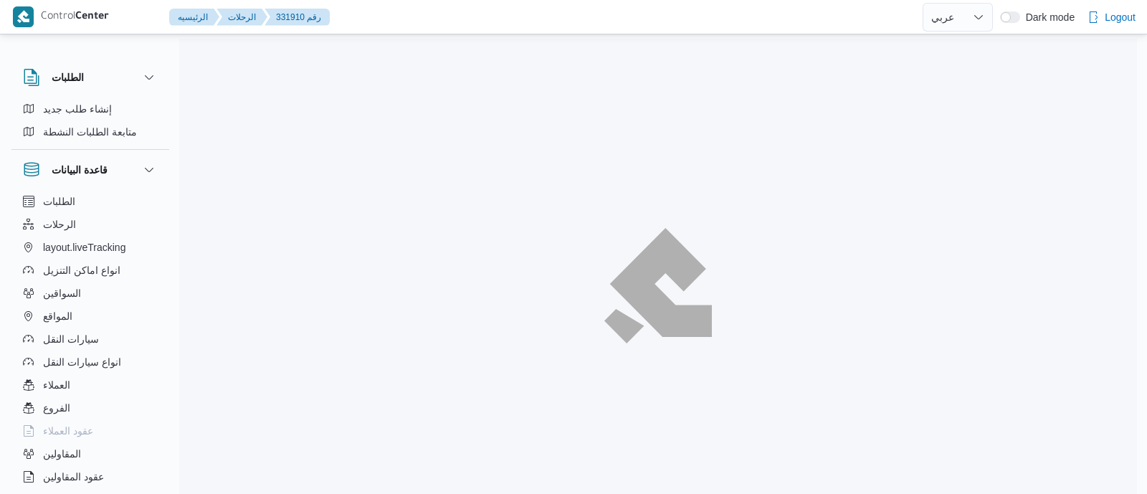
select select "ar"
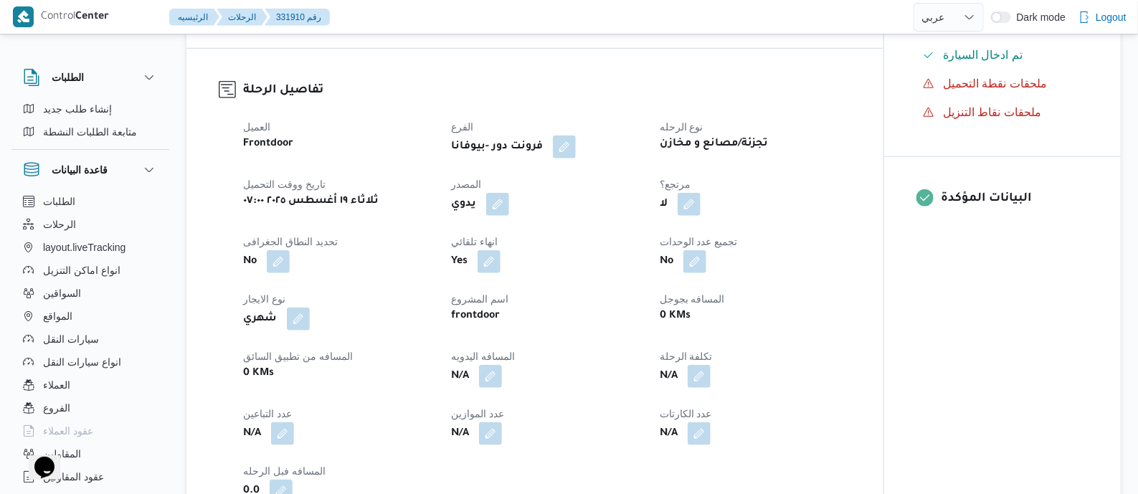
scroll to position [716, 0]
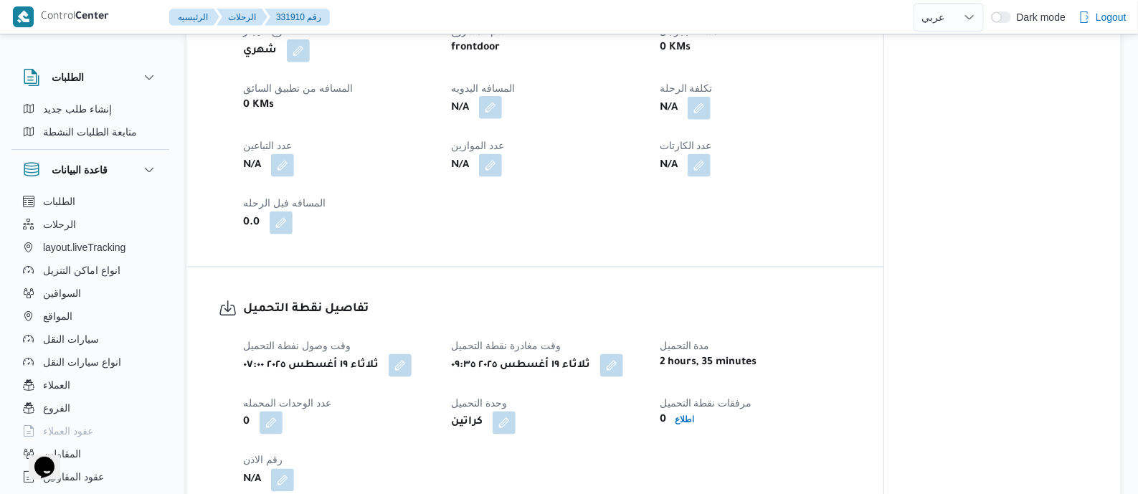
drag, startPoint x: 491, startPoint y: 109, endPoint x: 484, endPoint y: 112, distance: 7.7
click at [491, 109] on button "button" at bounding box center [490, 107] width 23 height 23
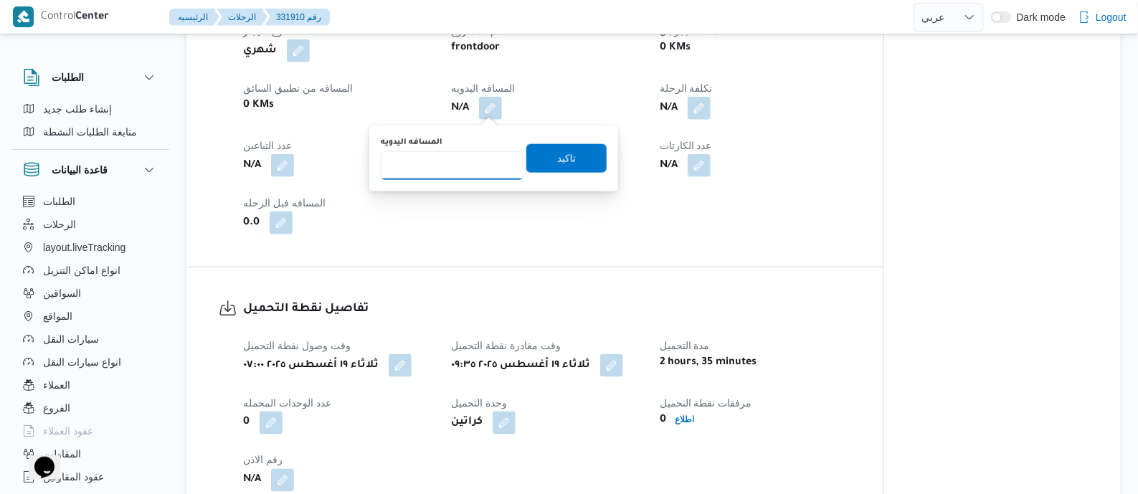
click at [470, 155] on input "المسافه اليدويه" at bounding box center [452, 165] width 143 height 29
type input "120"
click at [557, 156] on span "تاكيد" at bounding box center [566, 157] width 19 height 17
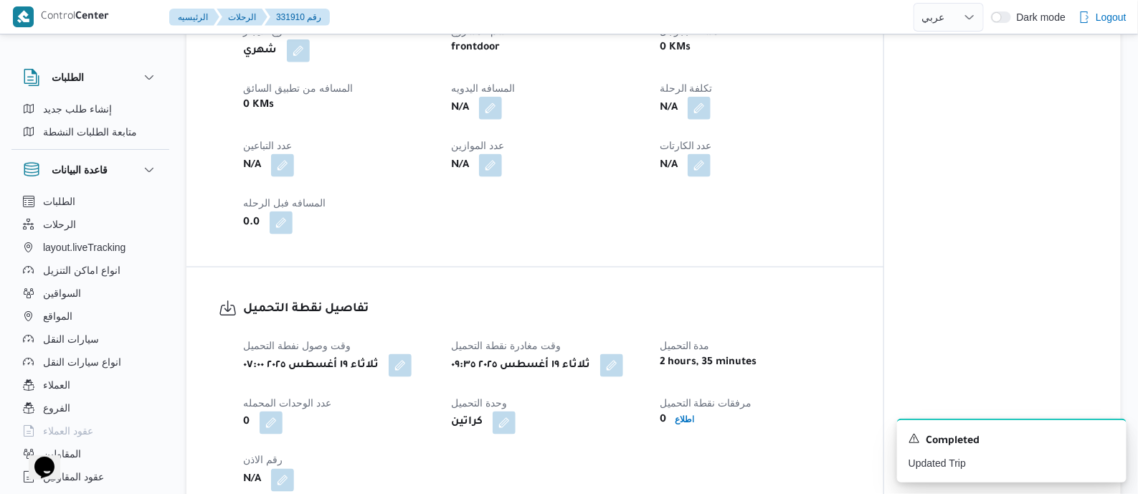
scroll to position [1254, 0]
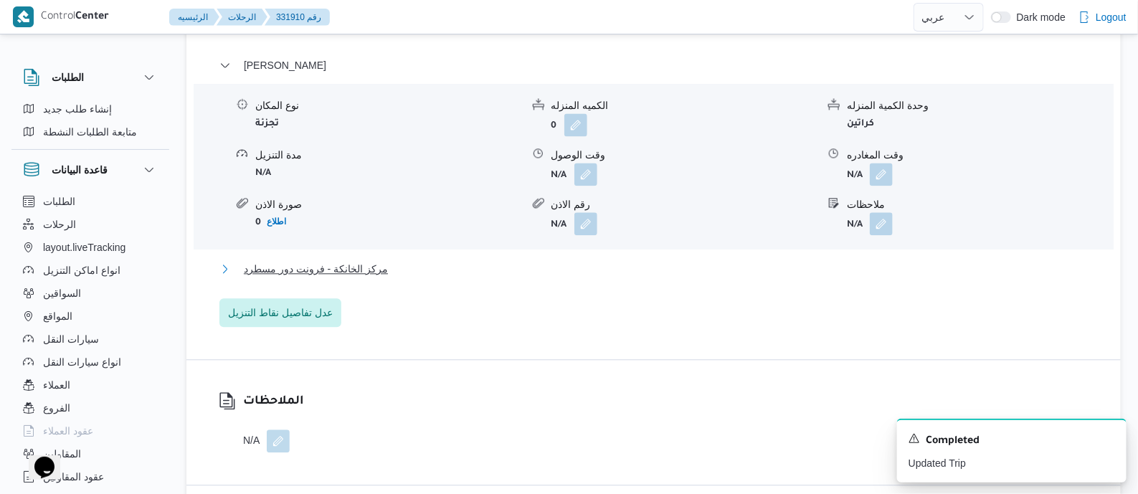
click at [353, 270] on span "مركز الخانكة - فرونت دور مسطرد" at bounding box center [316, 268] width 144 height 17
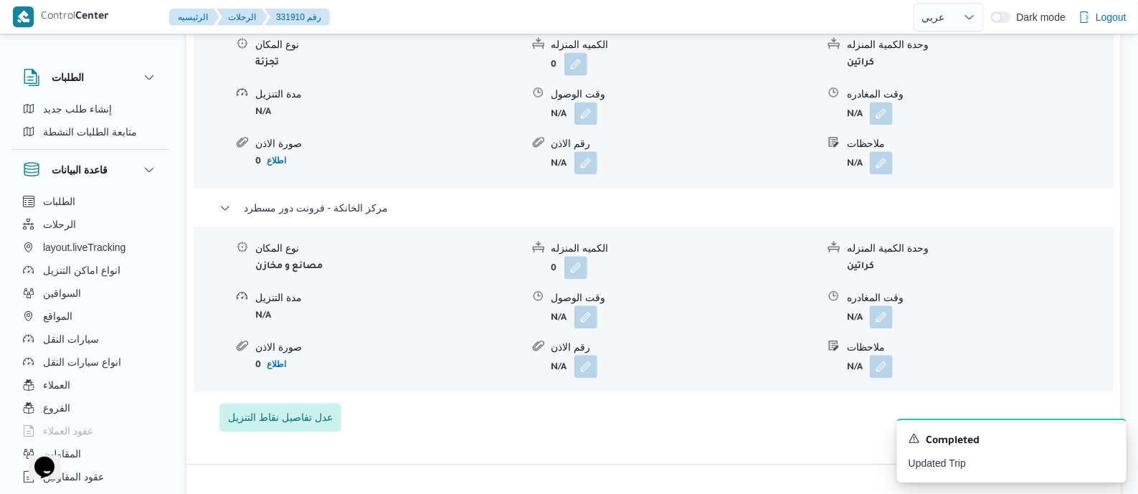
scroll to position [1344, 0]
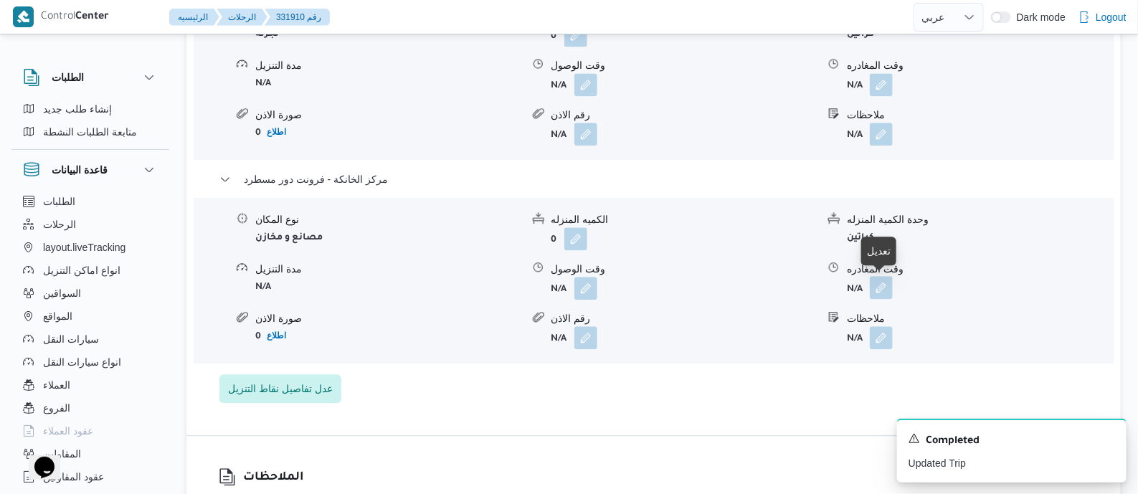
click at [882, 285] on button "button" at bounding box center [881, 287] width 23 height 23
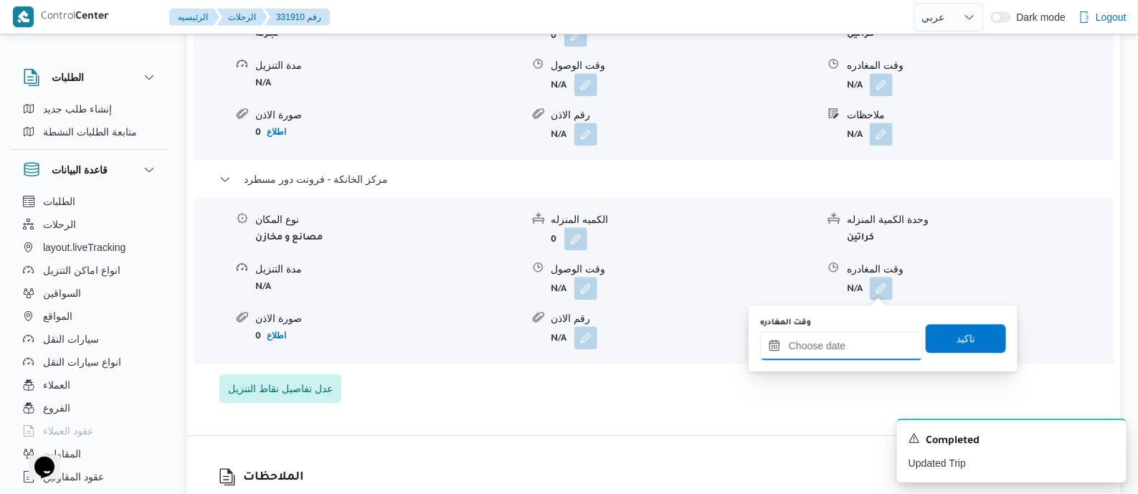
click at [881, 338] on input "وقت المغادره" at bounding box center [841, 345] width 163 height 29
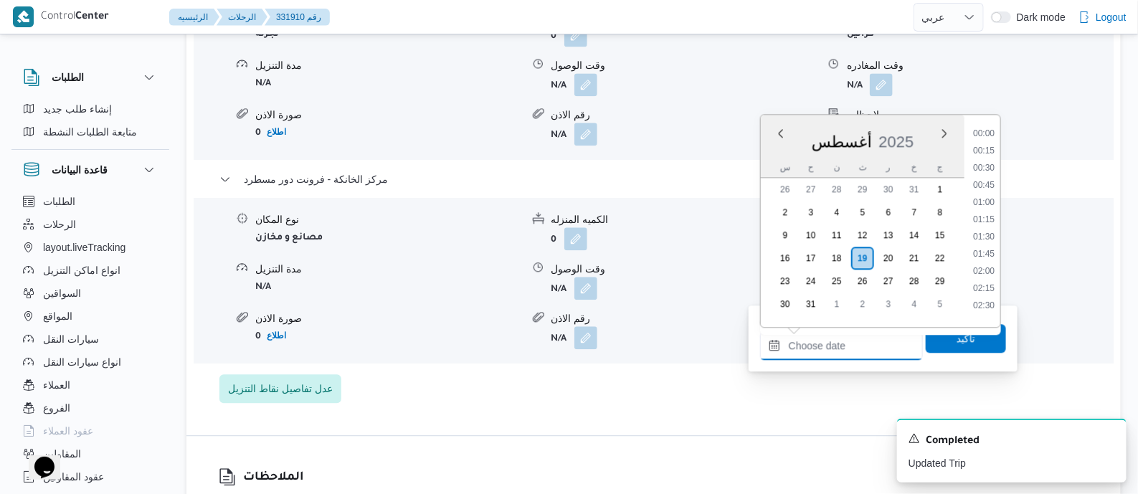
scroll to position [1141, 0]
click at [989, 164] on li "17:00" at bounding box center [983, 163] width 33 height 14
type input "١٩/٠٨/٢٠٢٥ ١٧:٠٠"
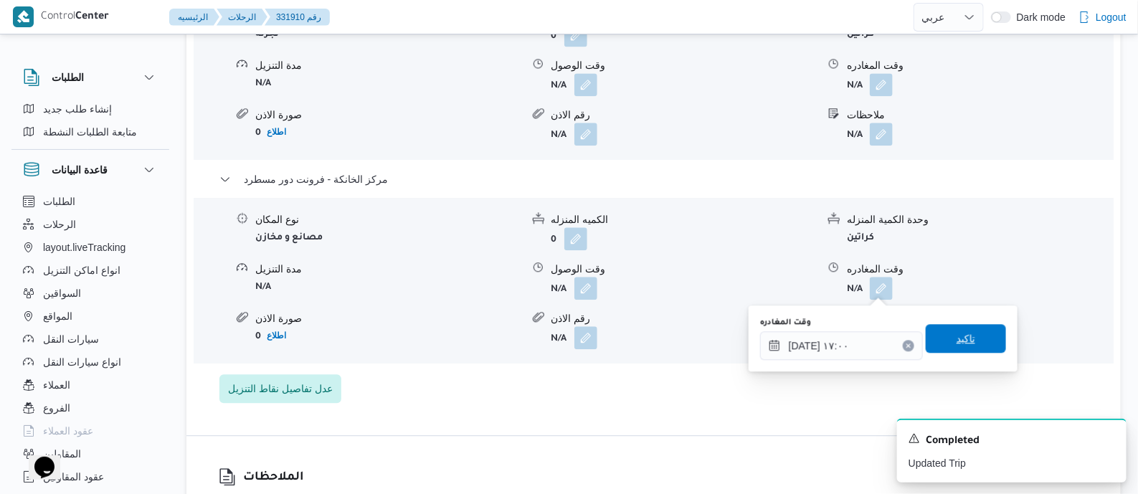
drag, startPoint x: 982, startPoint y: 350, endPoint x: 969, endPoint y: 336, distance: 19.3
click at [980, 351] on span "تاكيد" at bounding box center [966, 338] width 80 height 29
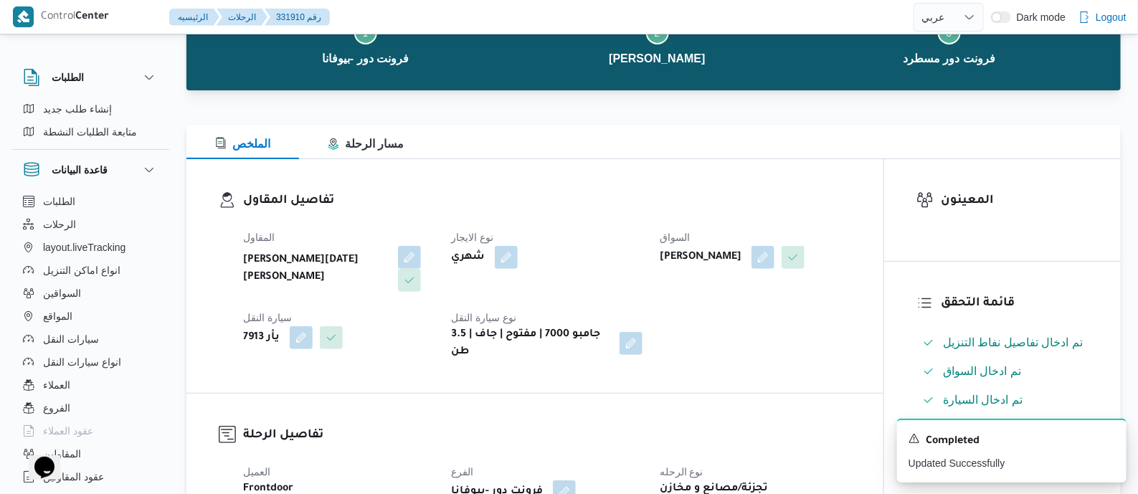
scroll to position [0, 0]
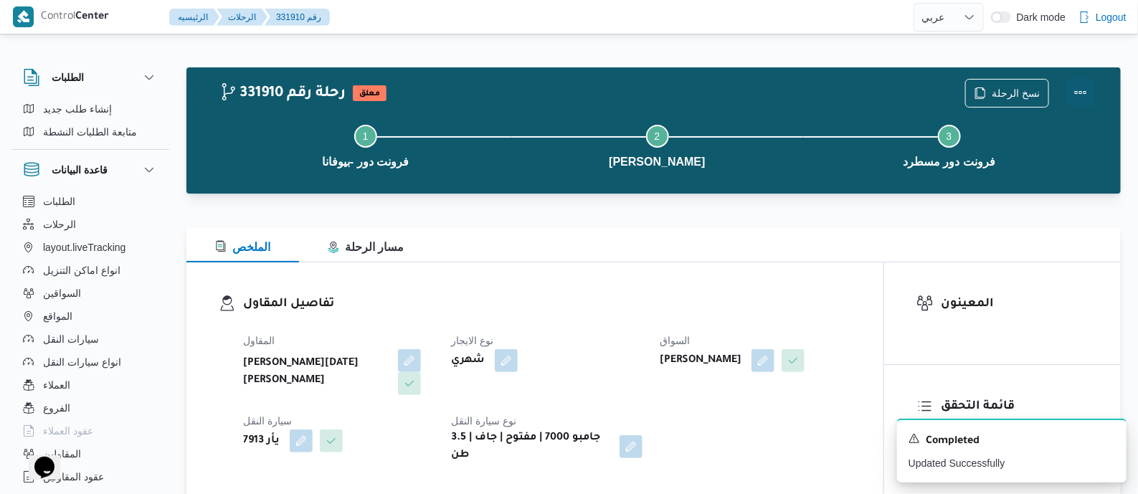
click at [1082, 83] on button "Actions" at bounding box center [1080, 92] width 29 height 29
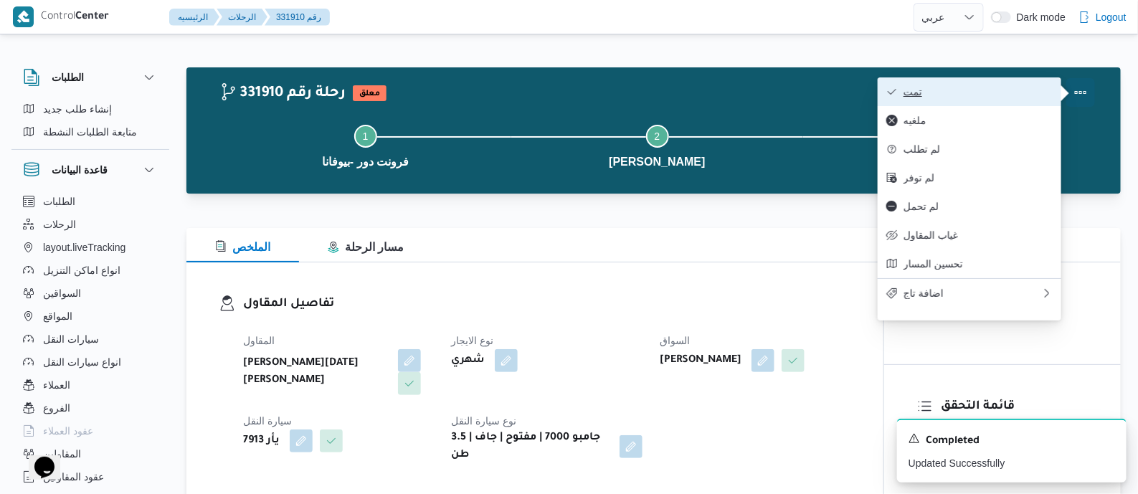
click at [997, 87] on span "تمت" at bounding box center [977, 91] width 149 height 11
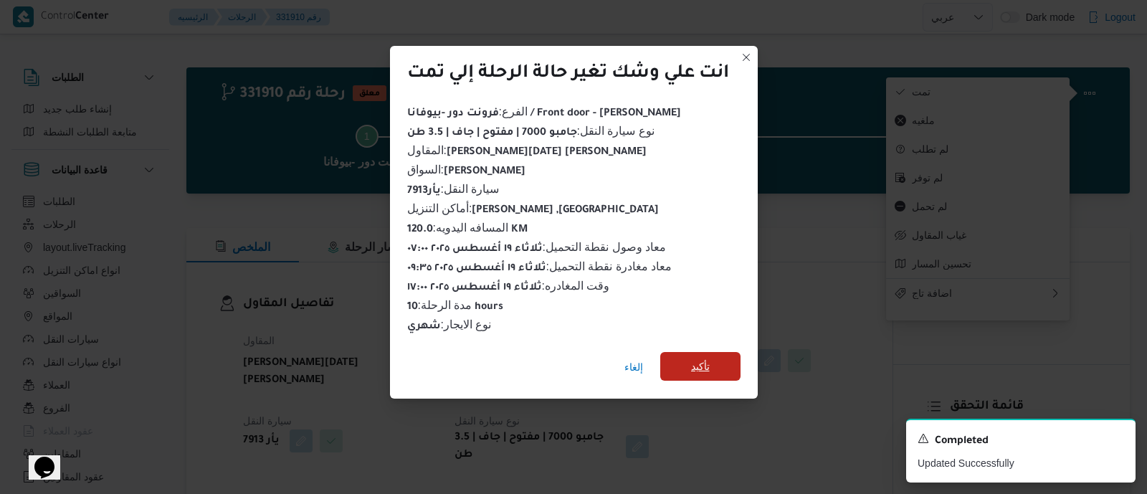
click at [706, 362] on span "تأكيد" at bounding box center [700, 366] width 19 height 17
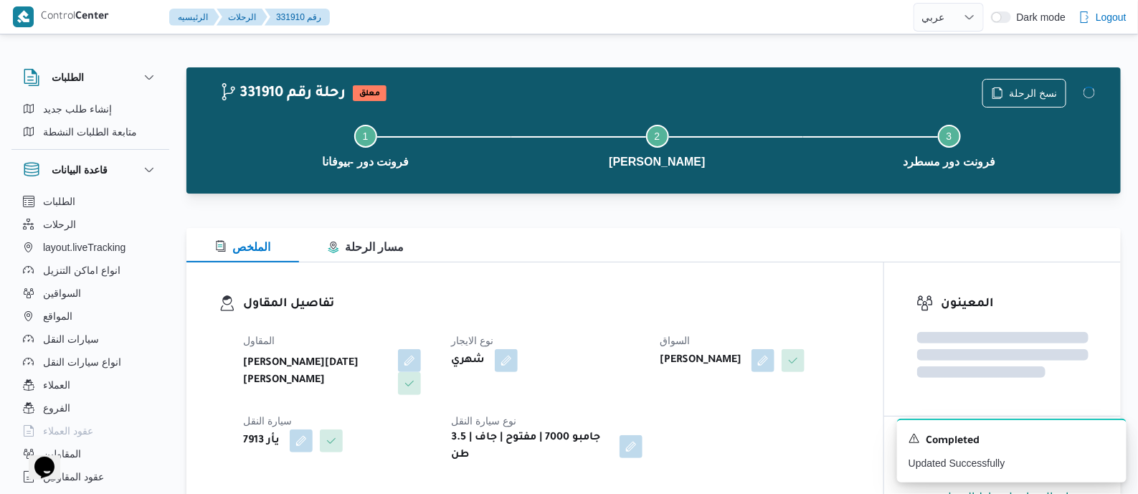
click at [584, 310] on h3 "تفاصيل المقاول" at bounding box center [547, 304] width 608 height 19
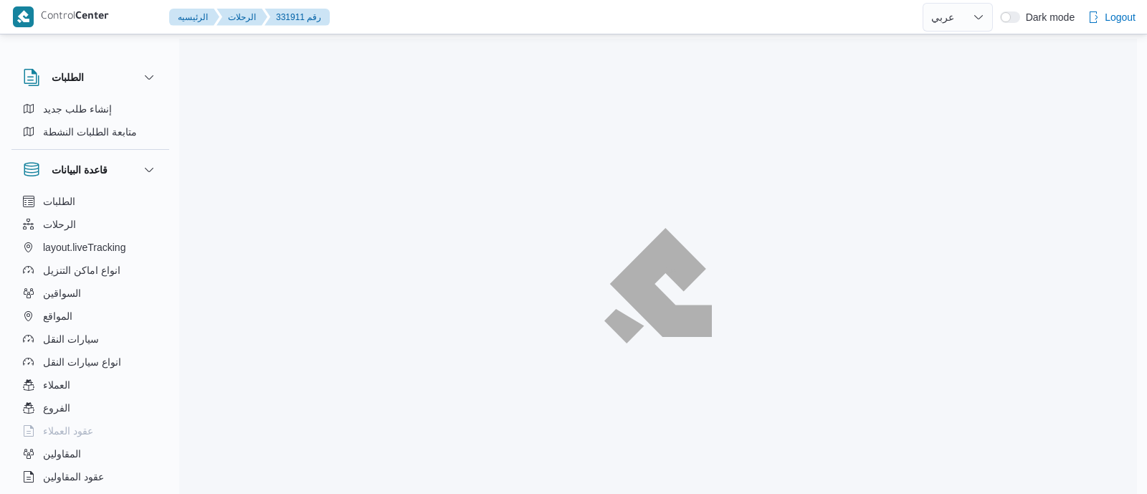
select select "ar"
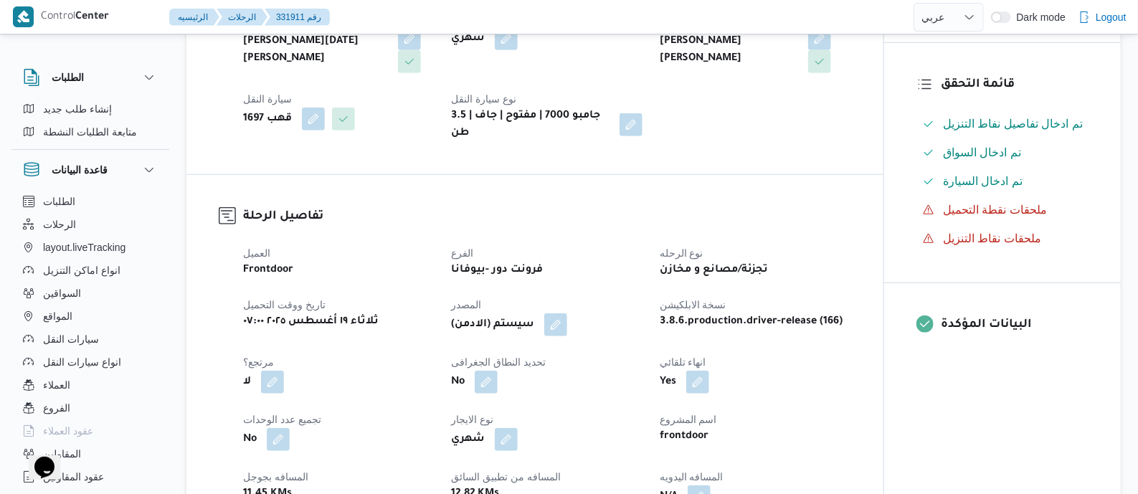
scroll to position [538, 0]
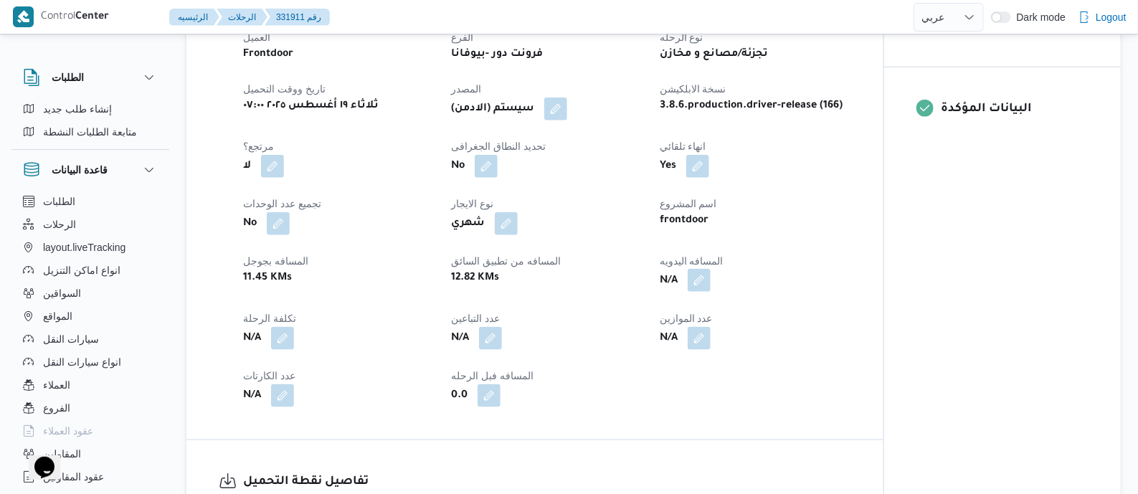
click at [702, 292] on button "button" at bounding box center [699, 280] width 23 height 23
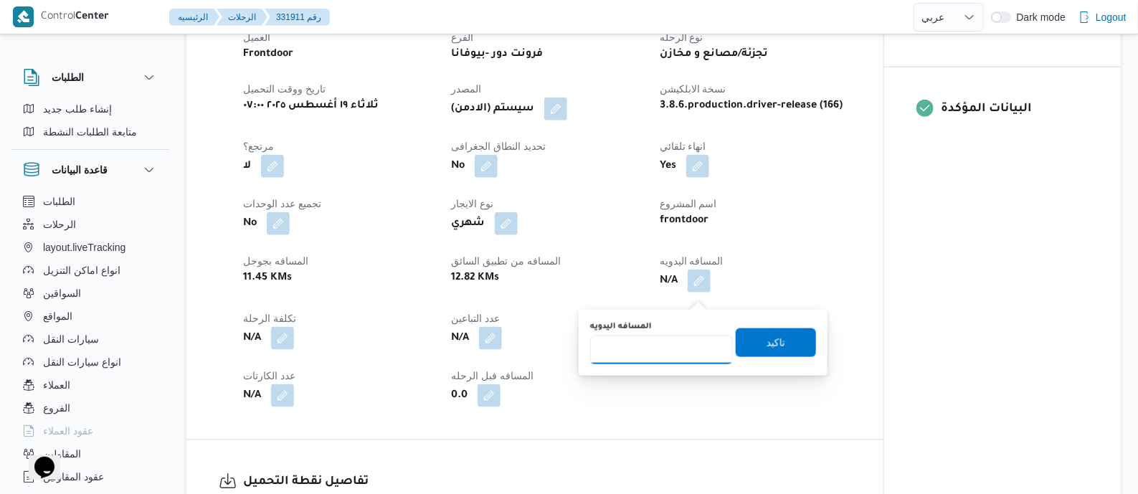
click at [683, 339] on input "المسافه اليدويه" at bounding box center [661, 350] width 143 height 29
type input "70"
click at [766, 346] on span "تاكيد" at bounding box center [775, 341] width 19 height 17
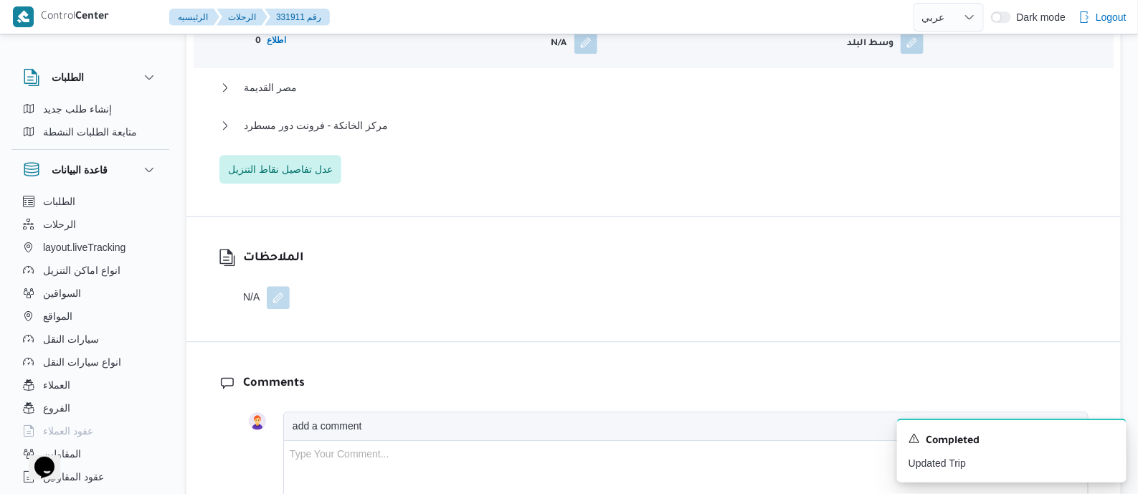
scroll to position [1433, 0]
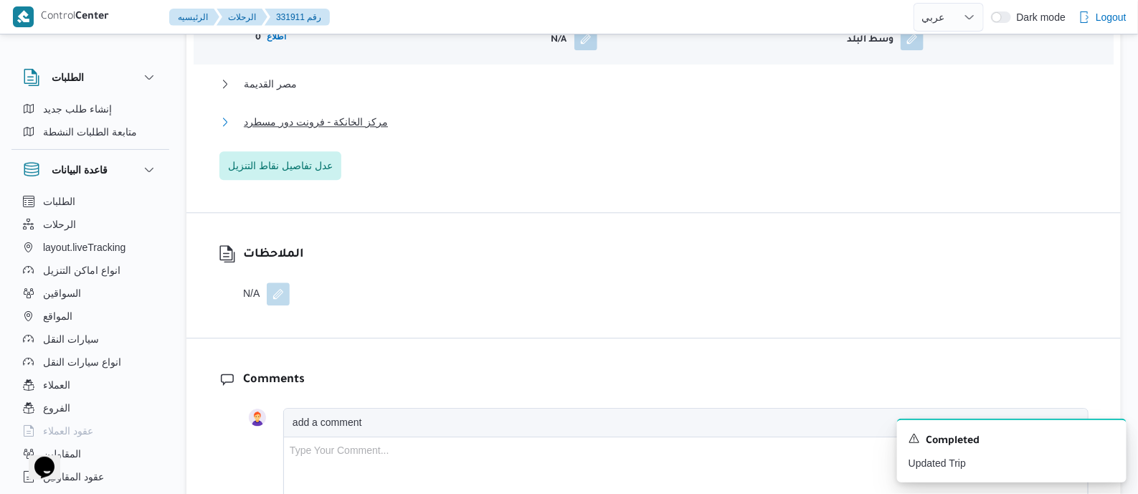
click at [371, 130] on span "مركز الخانكة - فرونت دور مسطرد" at bounding box center [316, 121] width 144 height 17
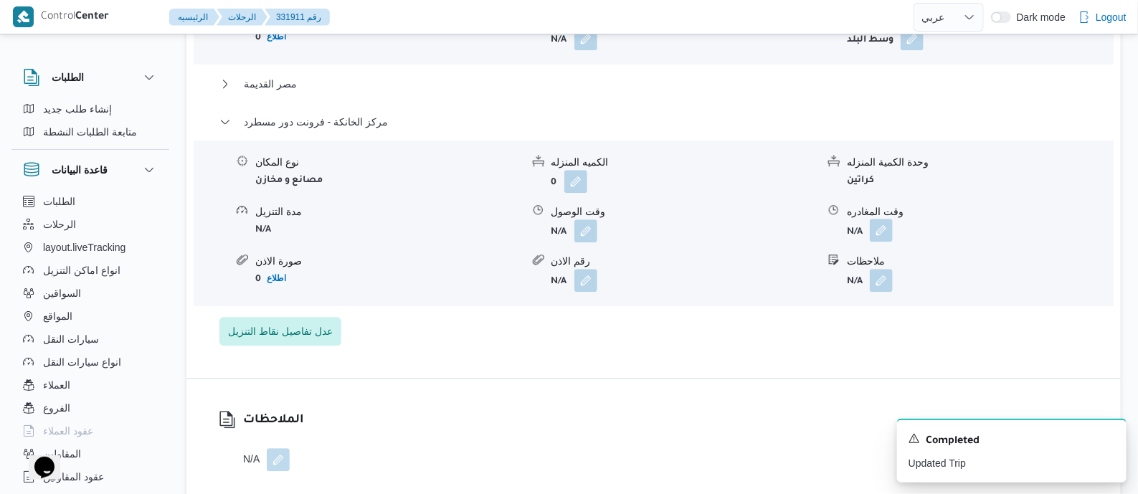
click at [881, 241] on button "button" at bounding box center [881, 230] width 23 height 23
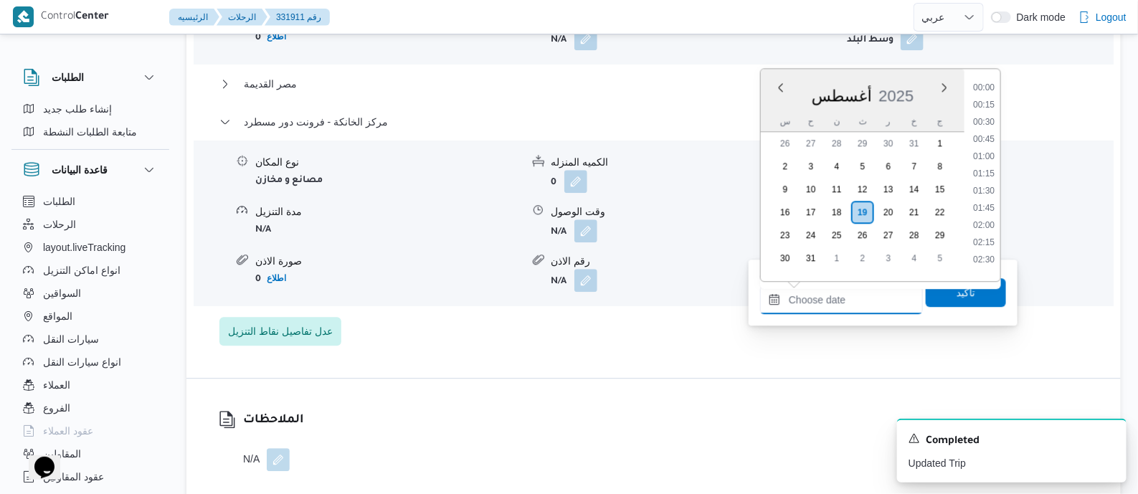
click at [885, 296] on input "وقت المغادره" at bounding box center [841, 299] width 163 height 29
click at [990, 181] on li "18:00" at bounding box center [983, 186] width 33 height 14
type input "١٩/٠٨/٢٠٢٥ ١٨:٠٠"
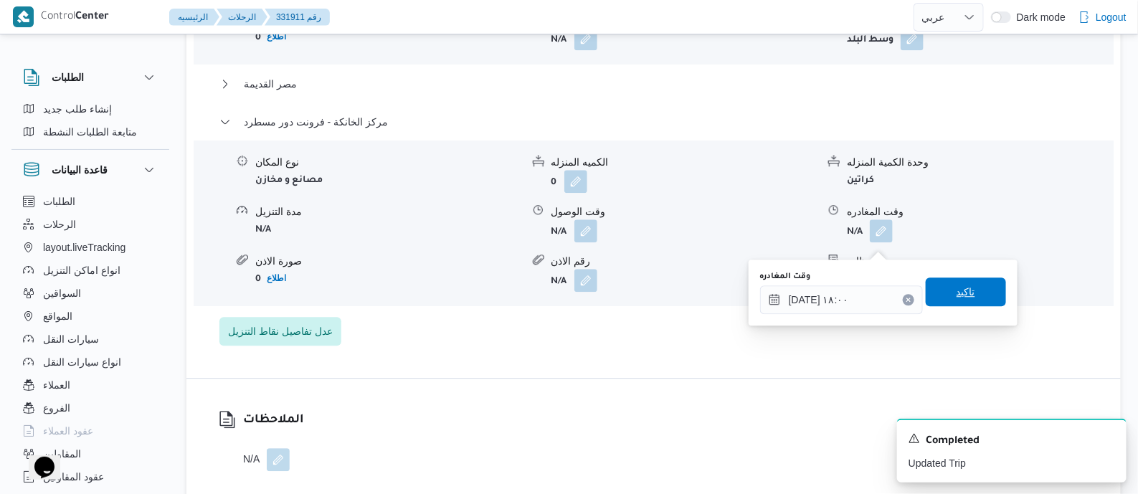
click at [979, 290] on span "تاكيد" at bounding box center [966, 291] width 80 height 29
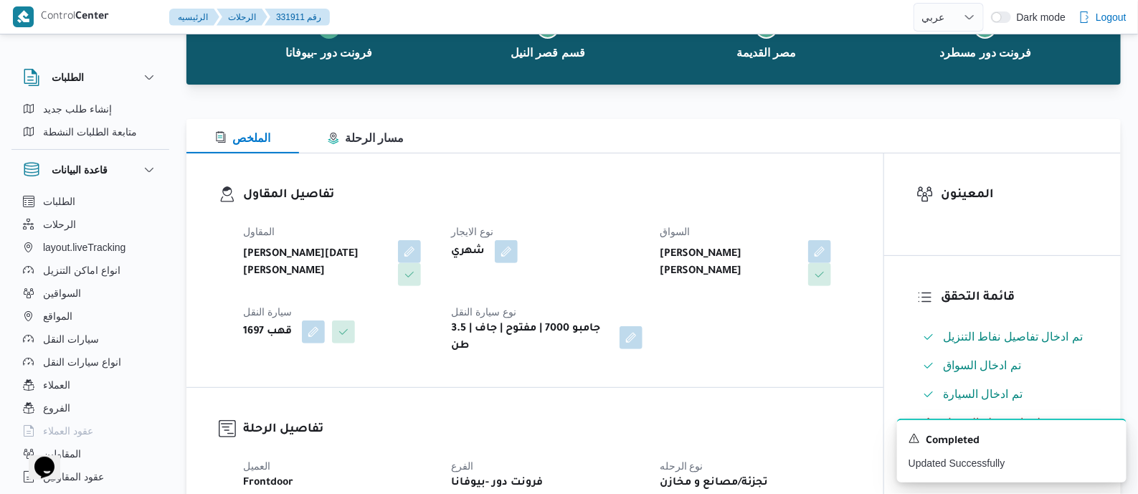
scroll to position [0, 0]
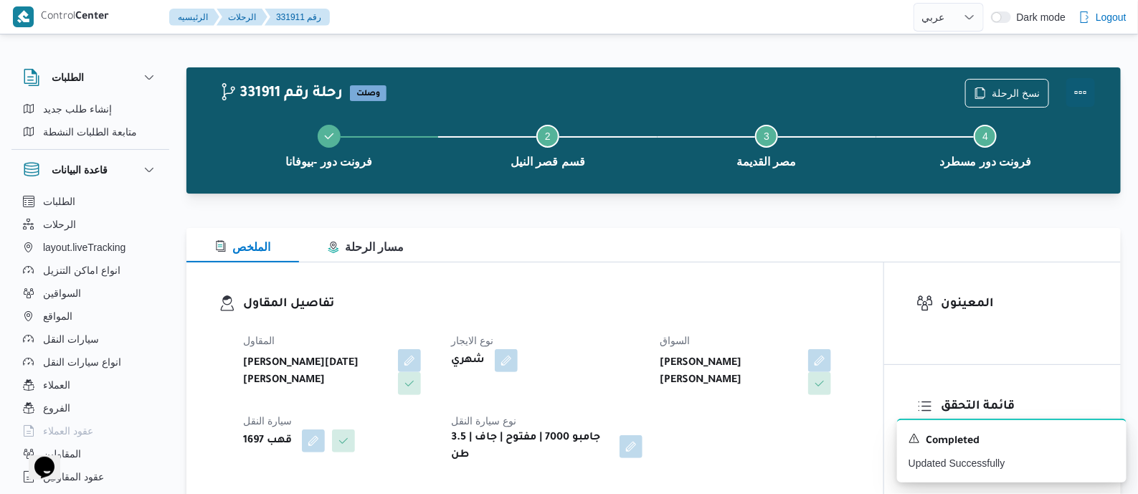
drag, startPoint x: 1086, startPoint y: 89, endPoint x: 1067, endPoint y: 89, distance: 19.4
click at [1080, 89] on button "Actions" at bounding box center [1080, 92] width 29 height 29
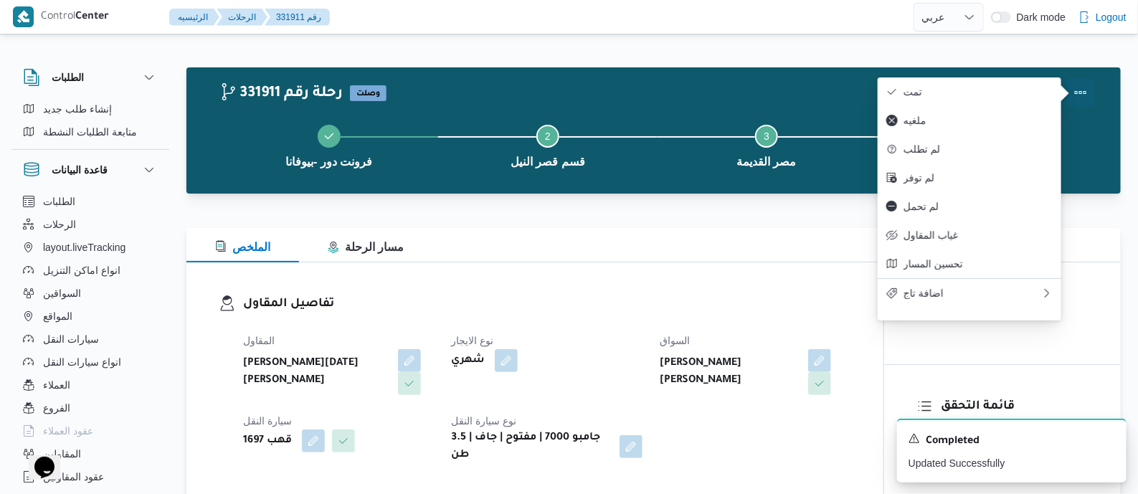
click at [1014, 84] on button "تمت" at bounding box center [970, 91] width 184 height 29
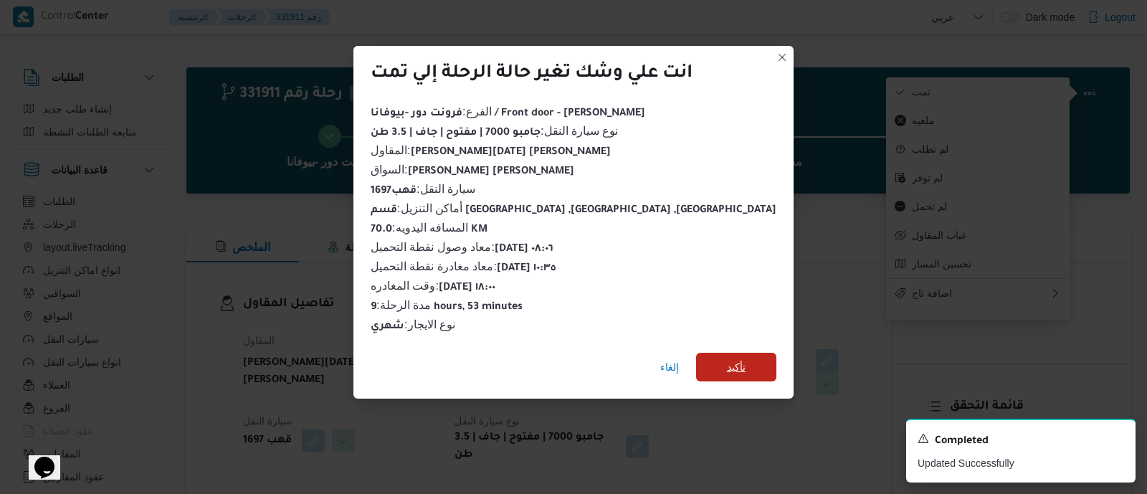
click at [696, 358] on span "تأكيد" at bounding box center [736, 367] width 80 height 29
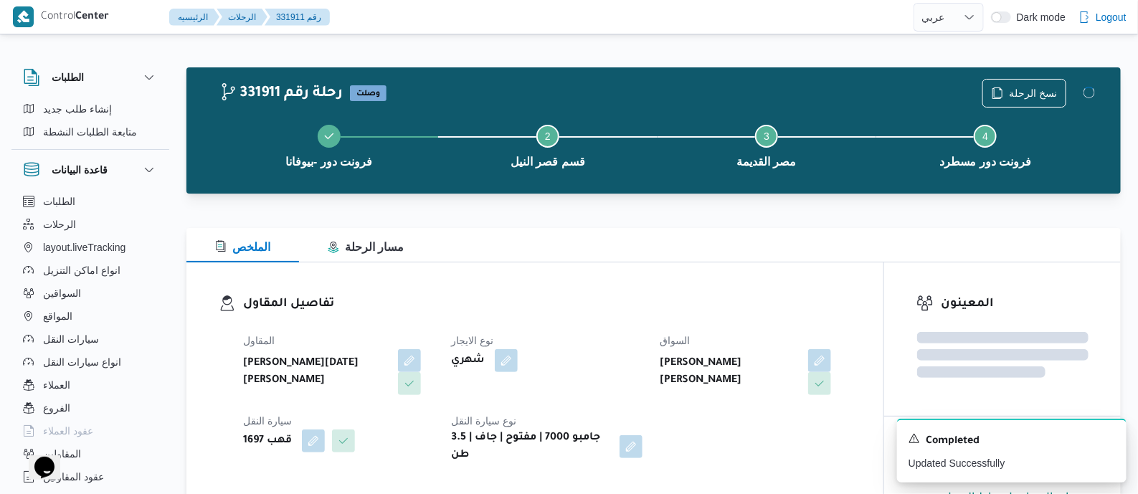
click at [478, 258] on div "الملخص مسار الرحلة" at bounding box center [653, 245] width 934 height 34
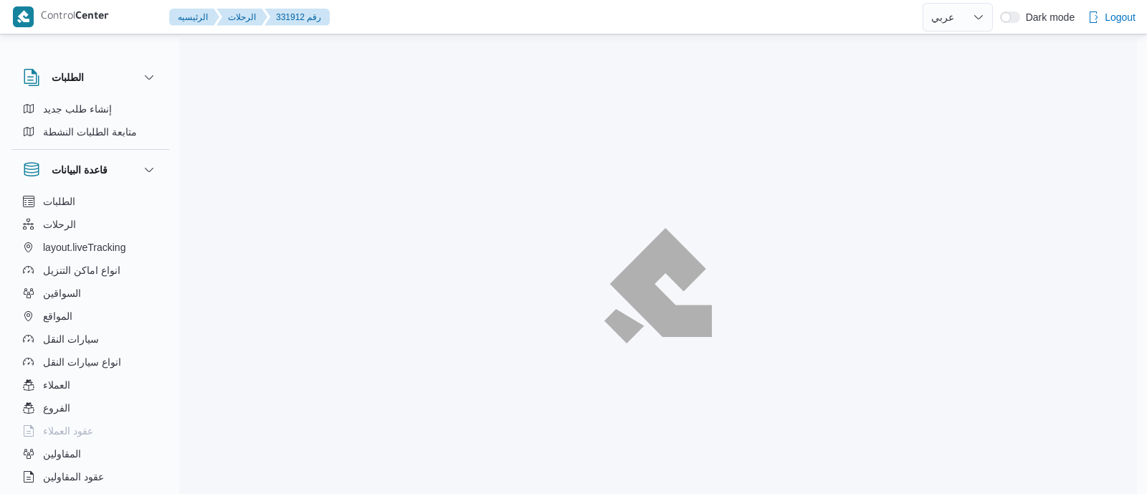
select select "ar"
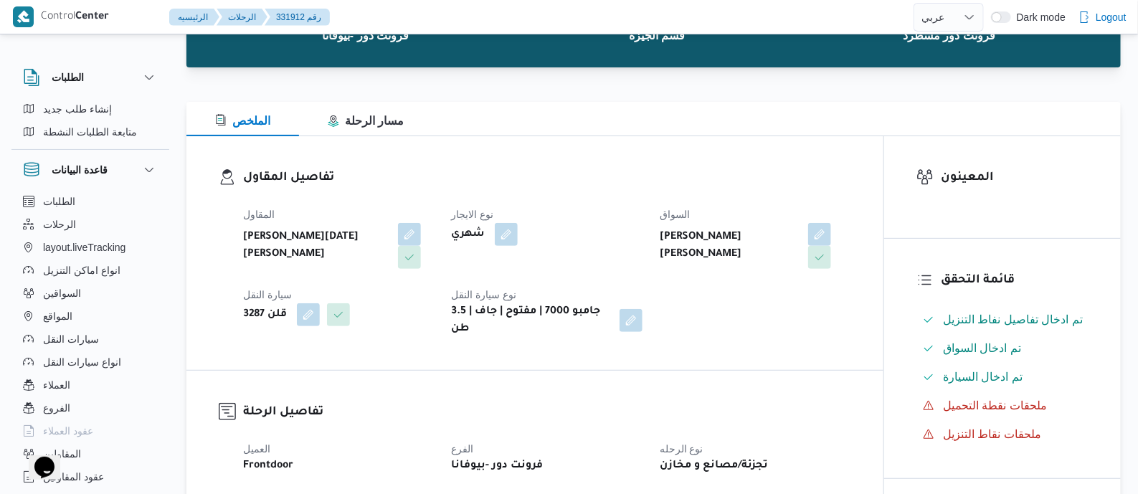
scroll to position [538, 0]
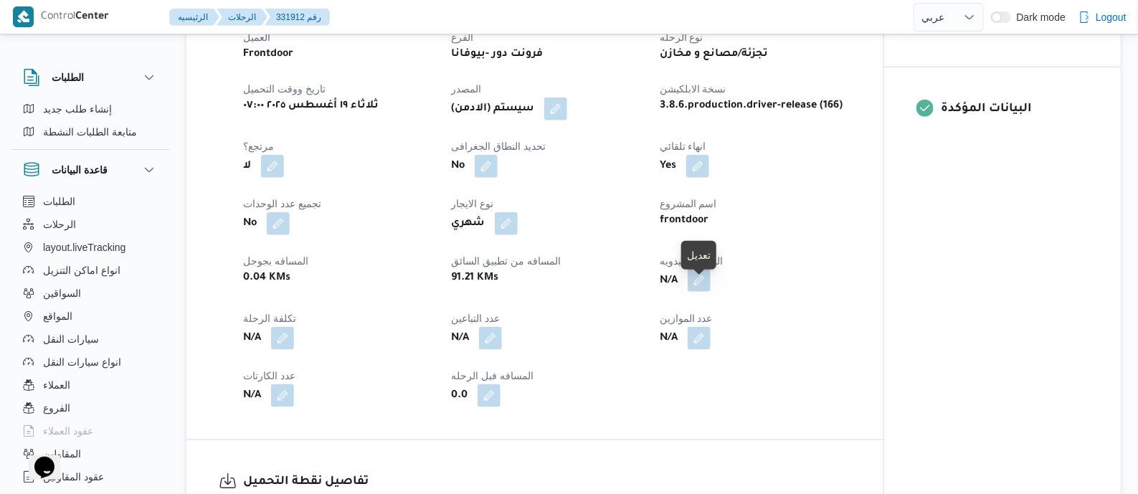
click at [705, 292] on button "button" at bounding box center [699, 280] width 23 height 23
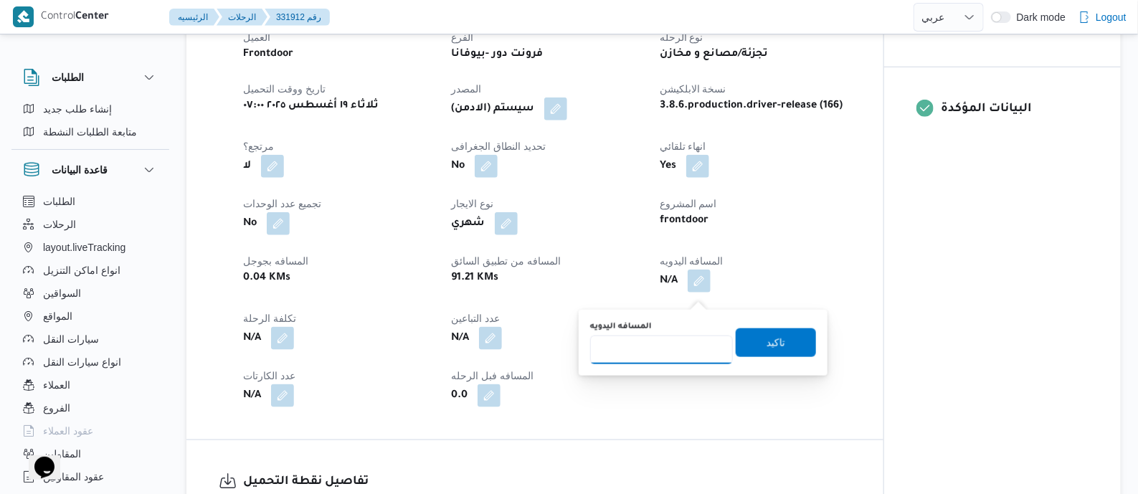
click at [656, 338] on input "المسافه اليدويه" at bounding box center [661, 350] width 143 height 29
type input "125"
drag, startPoint x: 776, startPoint y: 338, endPoint x: 775, endPoint y: 348, distance: 9.3
click at [774, 339] on span "تاكيد" at bounding box center [776, 342] width 80 height 29
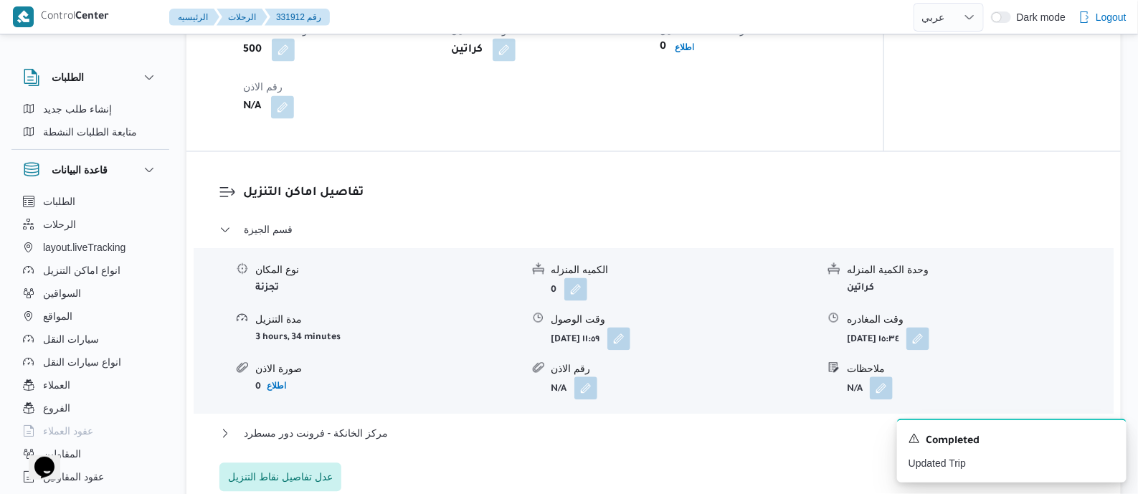
scroll to position [1171, 0]
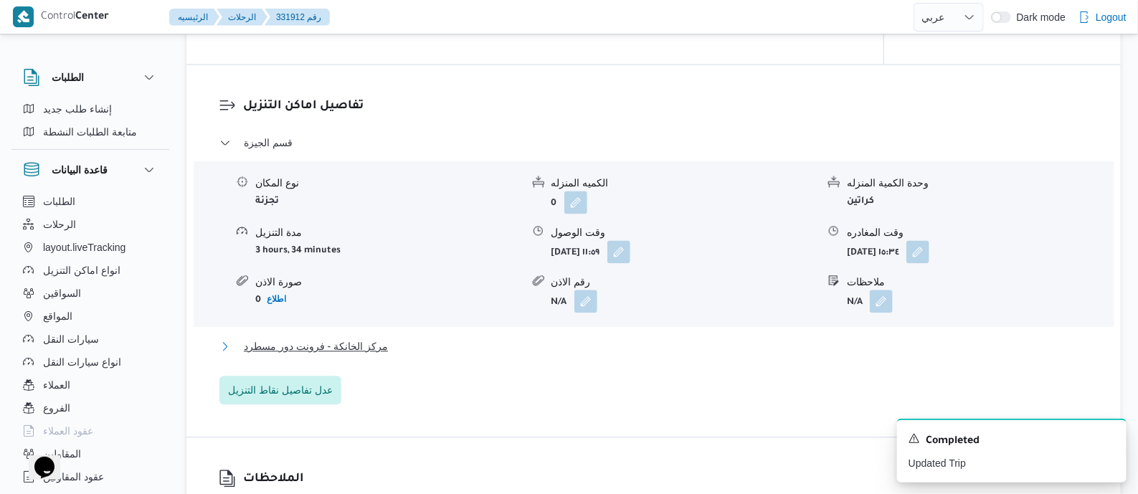
click at [363, 355] on span "مركز الخانكة - فرونت دور مسطرد" at bounding box center [316, 346] width 144 height 17
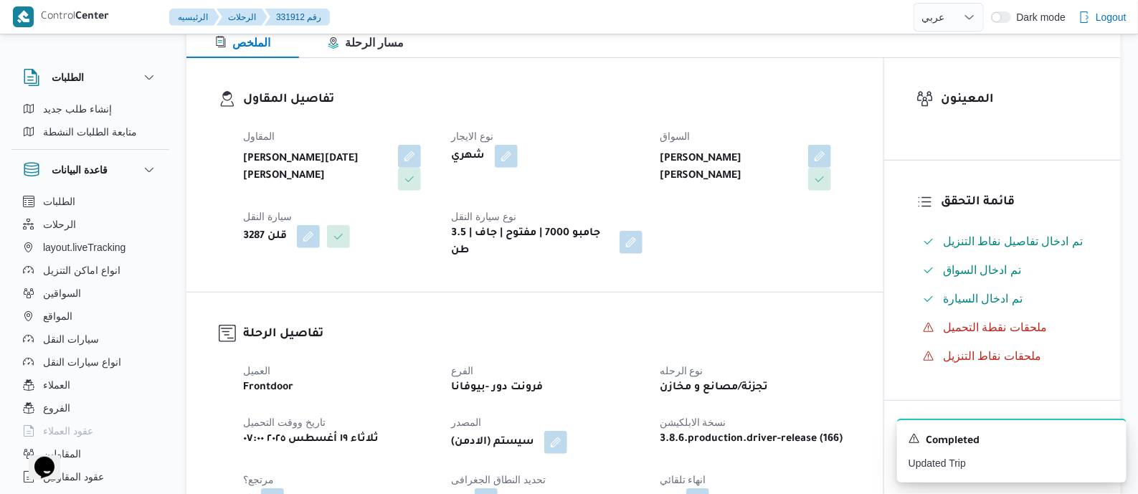
scroll to position [0, 0]
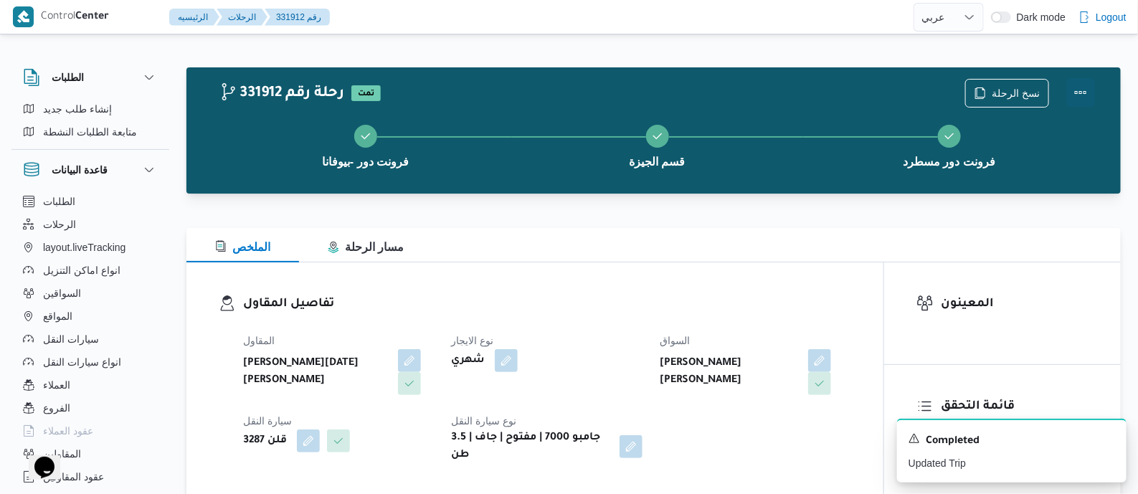
drag, startPoint x: 1084, startPoint y: 80, endPoint x: 1071, endPoint y: 87, distance: 14.8
click at [1081, 84] on button "Actions" at bounding box center [1080, 92] width 29 height 29
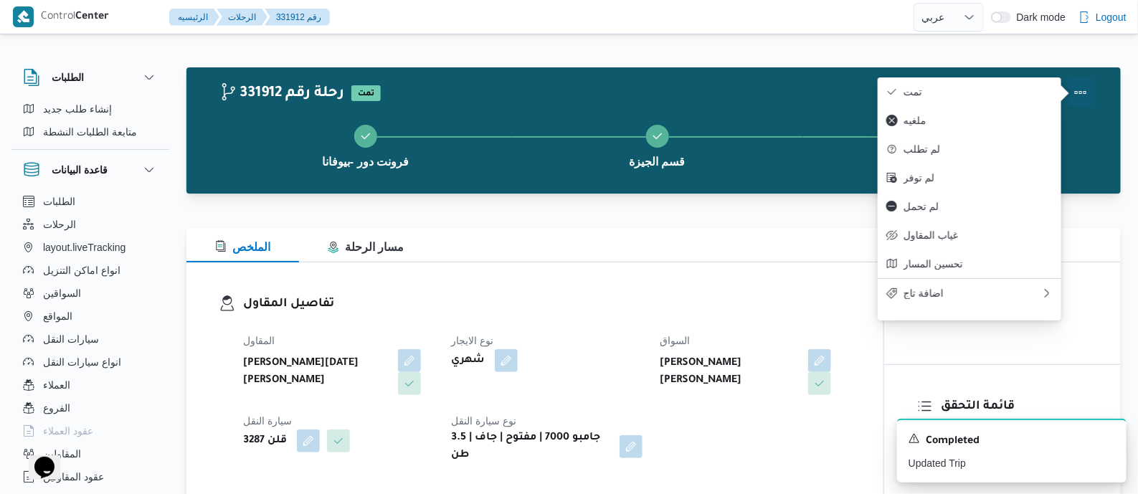
click at [986, 90] on span "تمت" at bounding box center [977, 91] width 149 height 11
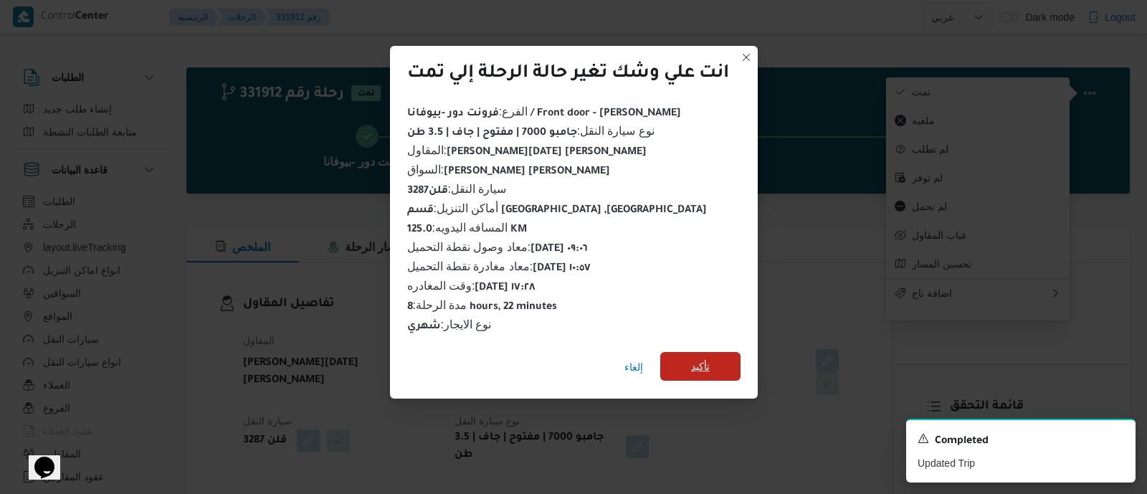
click at [706, 359] on span "تأكيد" at bounding box center [700, 366] width 19 height 17
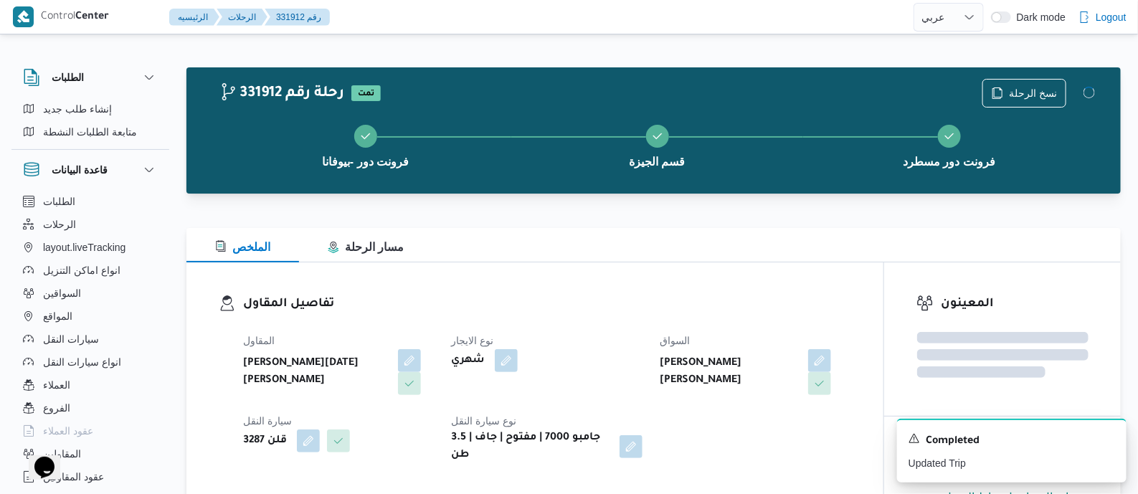
click at [602, 316] on dl "تفاصيل المقاول المقاول [PERSON_NAME][DATE] [PERSON_NAME] نوع الايجار شهري السوا…" at bounding box center [547, 379] width 608 height 169
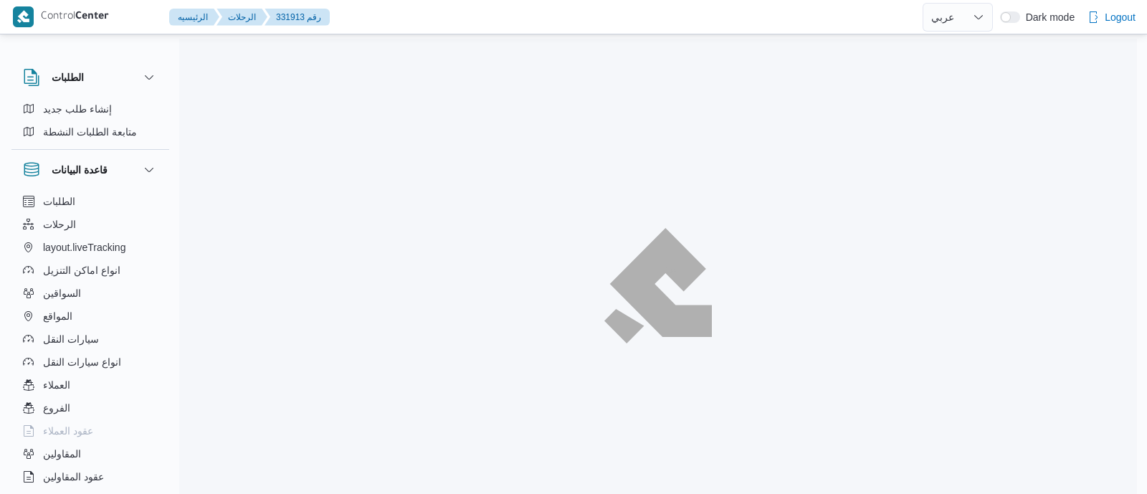
select select "ar"
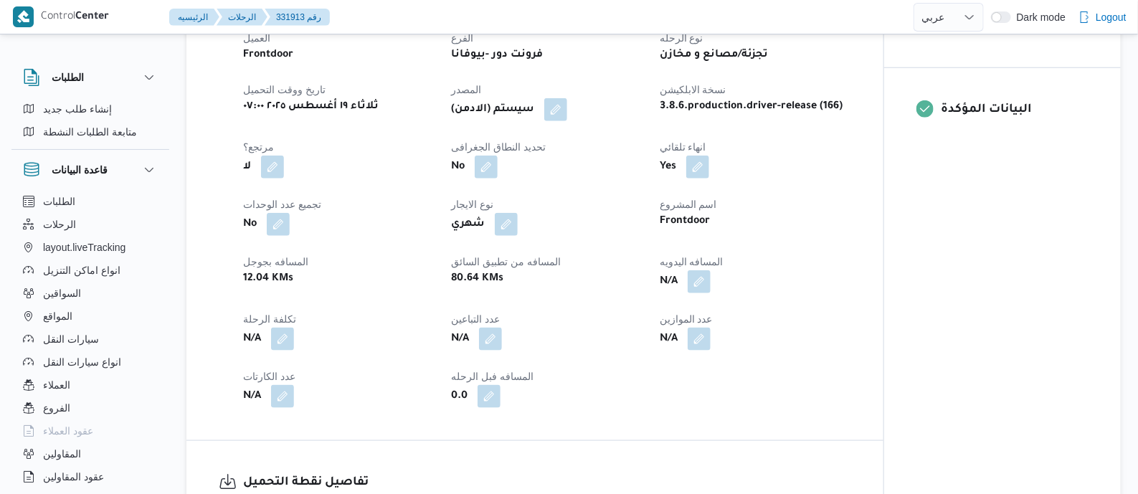
scroll to position [538, 0]
click at [699, 292] on button "button" at bounding box center [699, 280] width 23 height 23
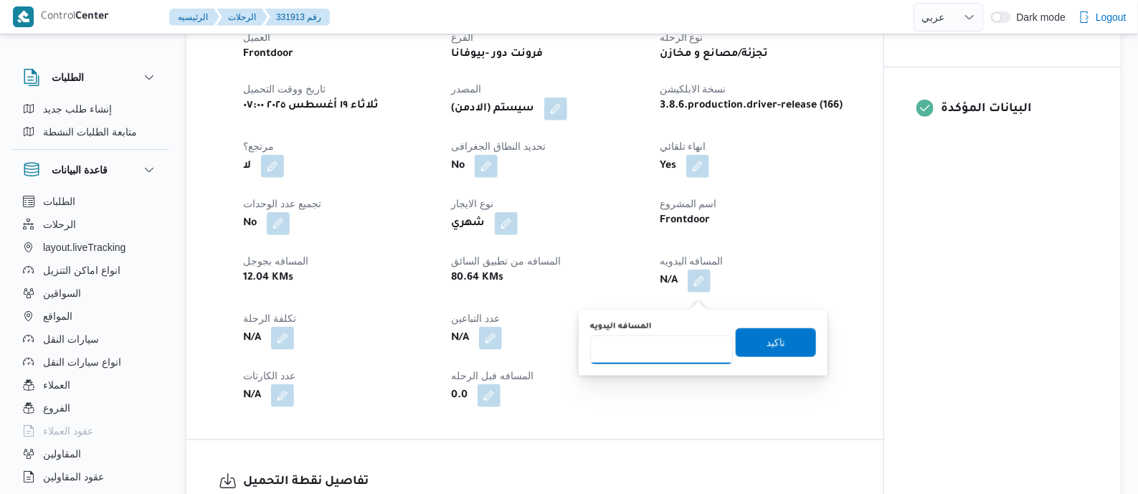
click at [688, 339] on input "المسافه اليدويه" at bounding box center [661, 350] width 143 height 29
type input "110"
click at [778, 340] on span "تاكيد" at bounding box center [776, 342] width 80 height 29
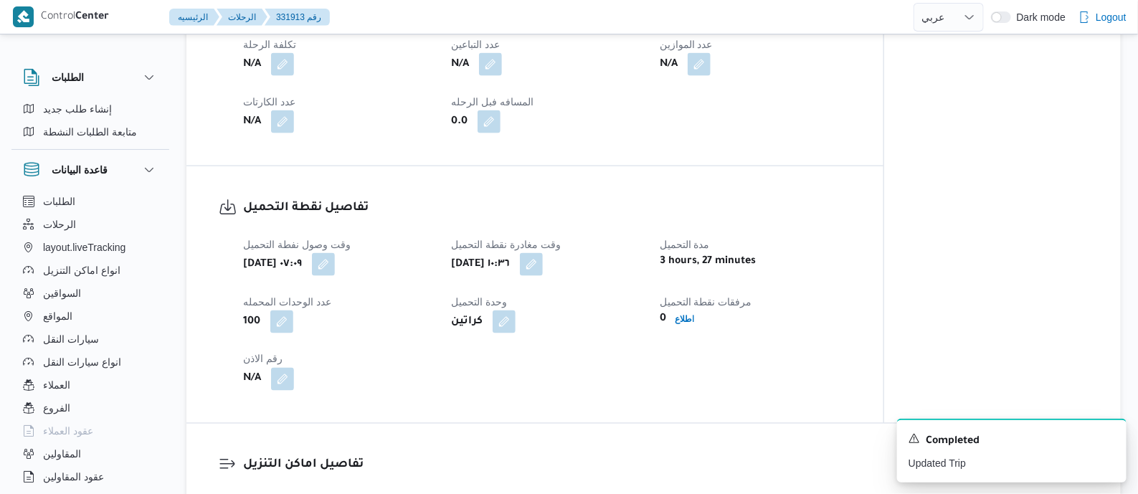
scroll to position [807, 0]
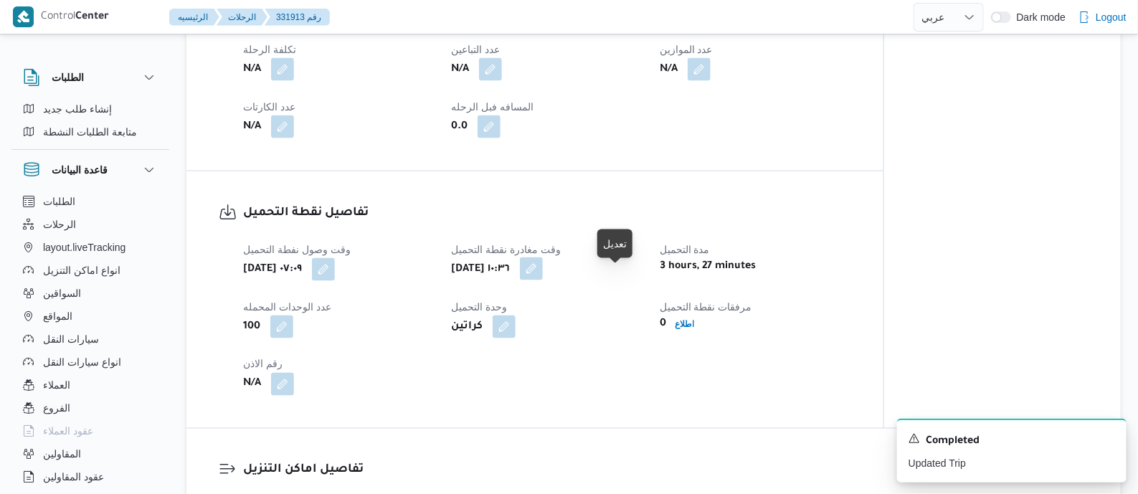
drag, startPoint x: 622, startPoint y: 280, endPoint x: 619, endPoint y: 290, distance: 11.3
click at [543, 280] on button "button" at bounding box center [531, 268] width 23 height 23
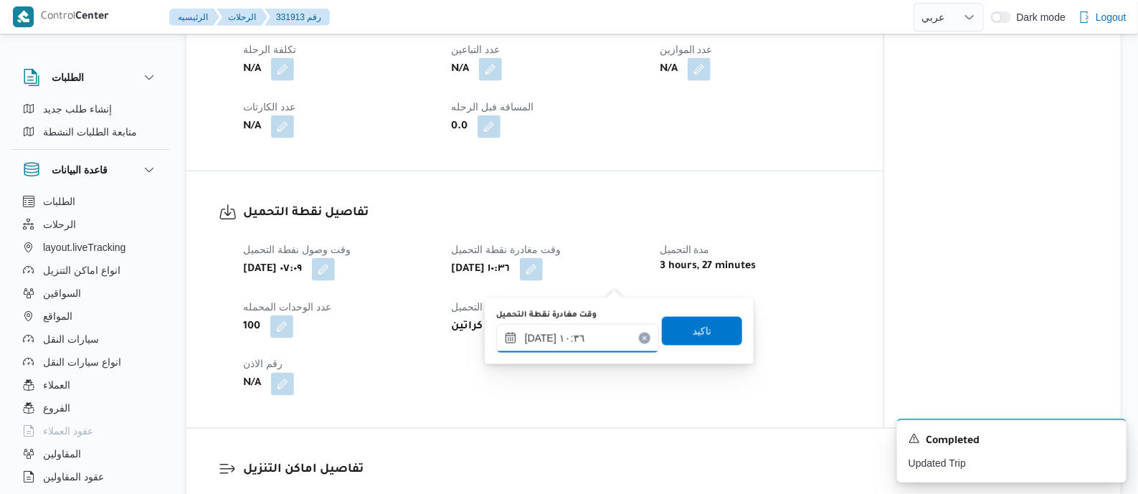
click at [604, 337] on input "١٩/٠٨/٢٠٢٥ ١٠:٣٦" at bounding box center [577, 338] width 163 height 29
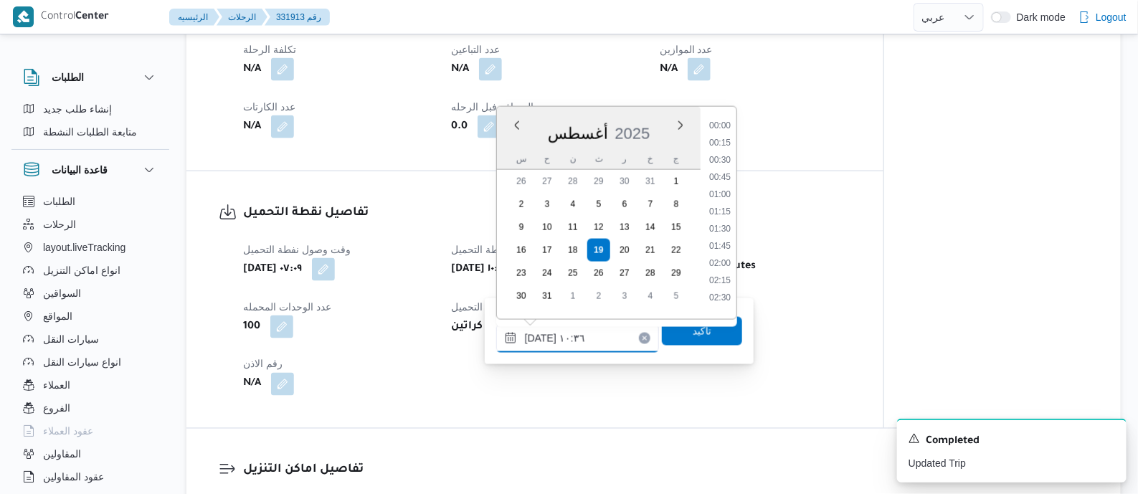
scroll to position [624, 0]
click at [723, 156] on li "09:30" at bounding box center [719, 155] width 33 height 14
type input "١٩/٠٨/٢٠٢٥ ٠٩:٣٠"
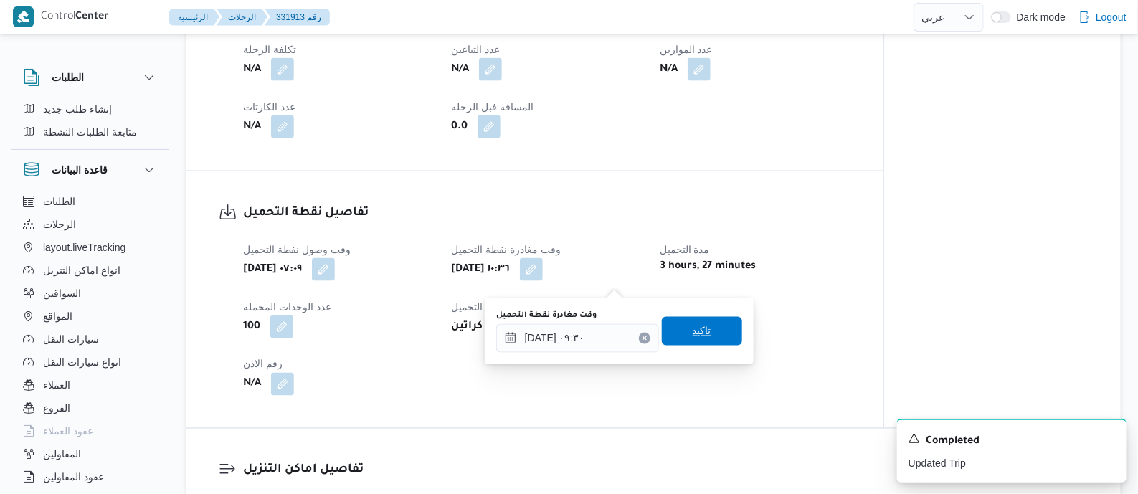
drag, startPoint x: 713, startPoint y: 328, endPoint x: 570, endPoint y: 359, distance: 146.8
click at [713, 328] on span "تاكيد" at bounding box center [702, 331] width 80 height 29
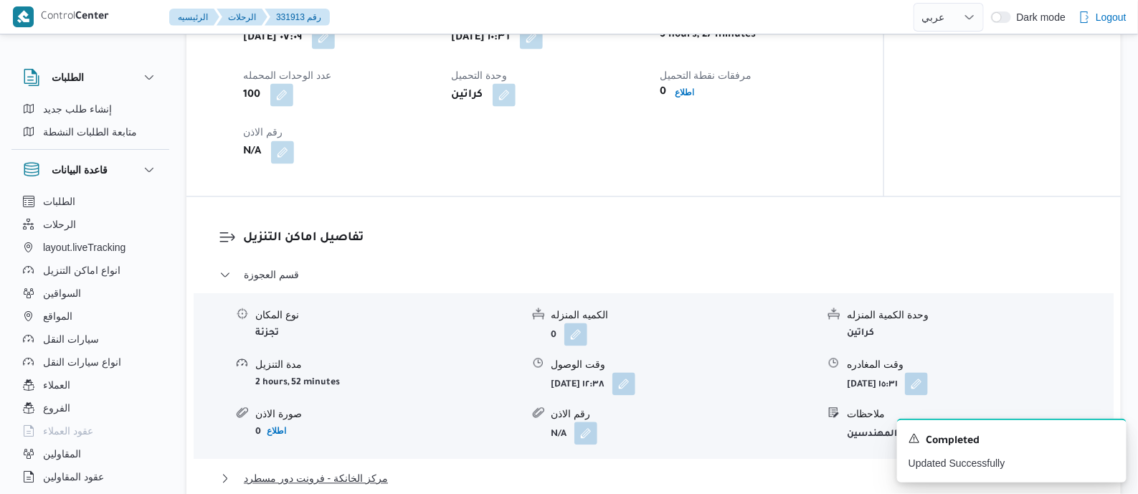
scroll to position [1254, 0]
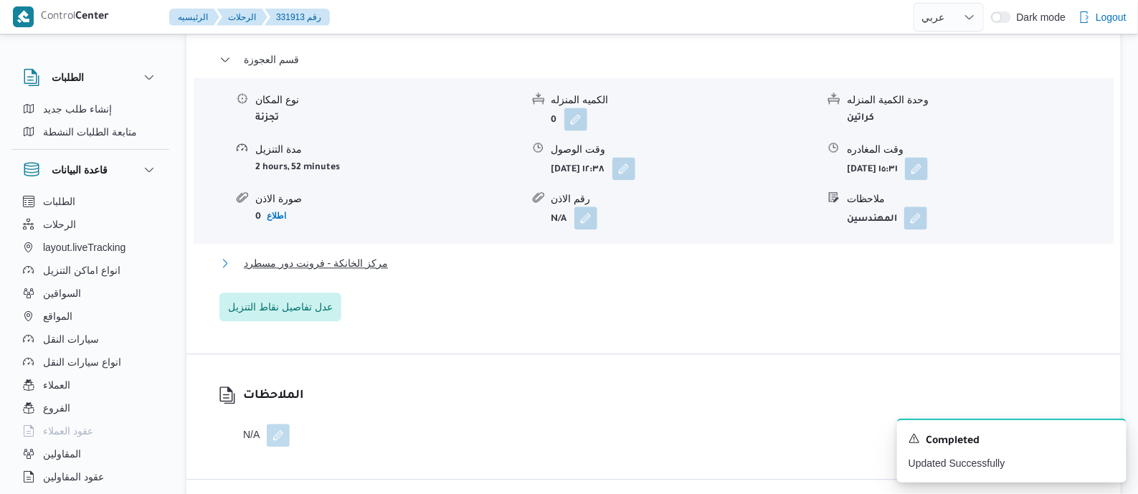
click at [341, 272] on span "مركز الخانكة - فرونت دور مسطرد" at bounding box center [316, 263] width 144 height 17
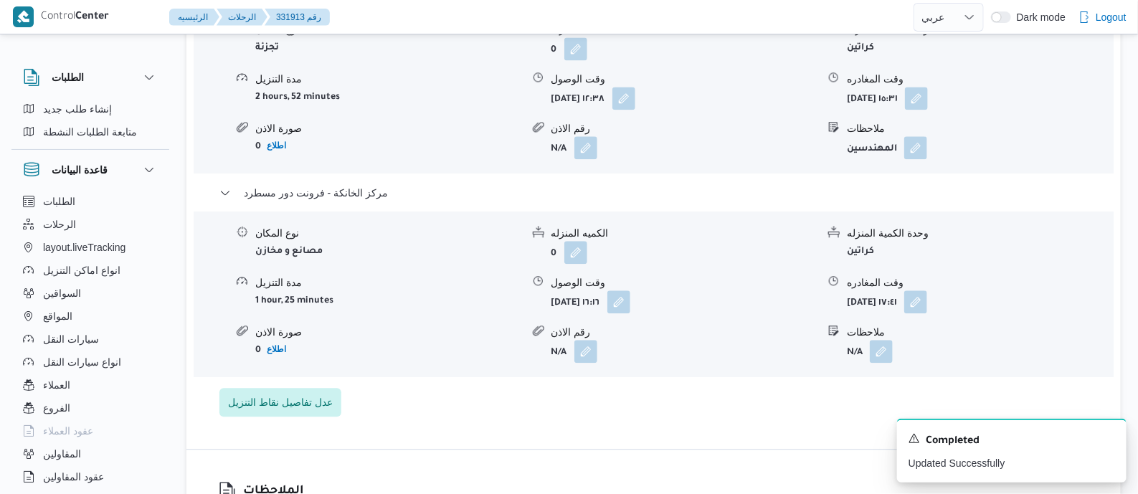
scroll to position [1433, 0]
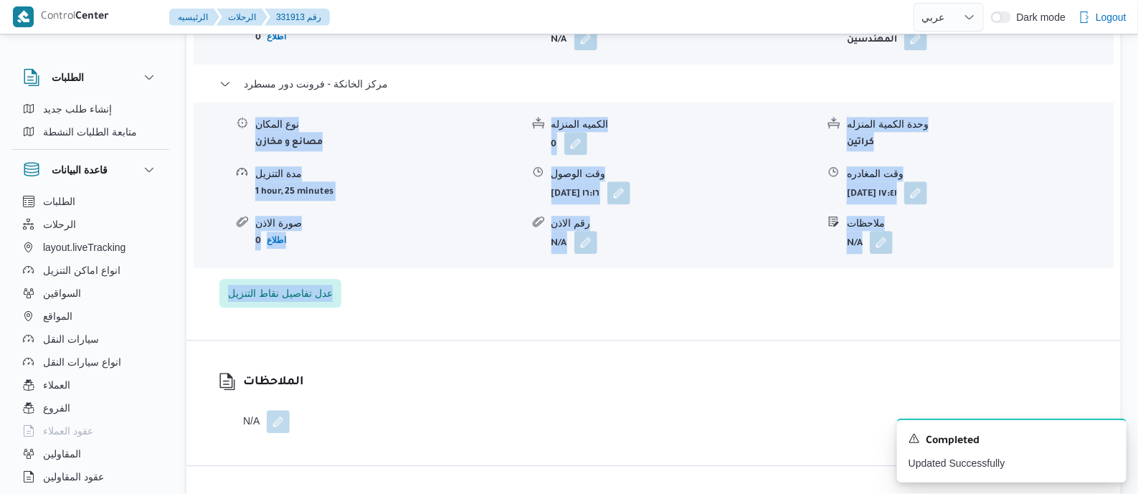
drag, startPoint x: 1136, startPoint y: 282, endPoint x: 1106, endPoint y: 86, distance: 198.6
click at [1106, 86] on div "الطلبات إنشاء طلب جديد متابعة الطلبات النشطة قاعدة البيانات الطلبات الرحلات lay…" at bounding box center [569, 22] width 1138 height 2819
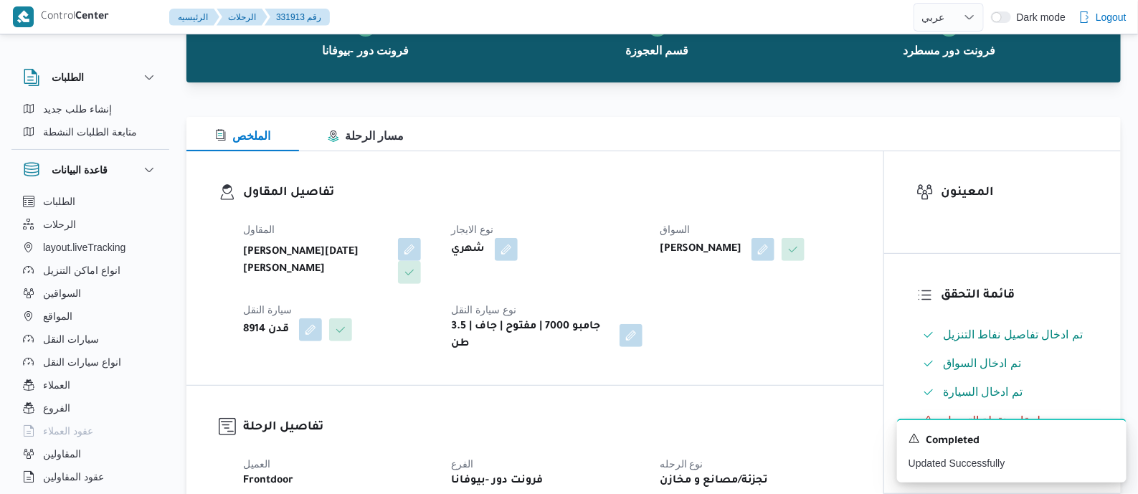
scroll to position [0, 0]
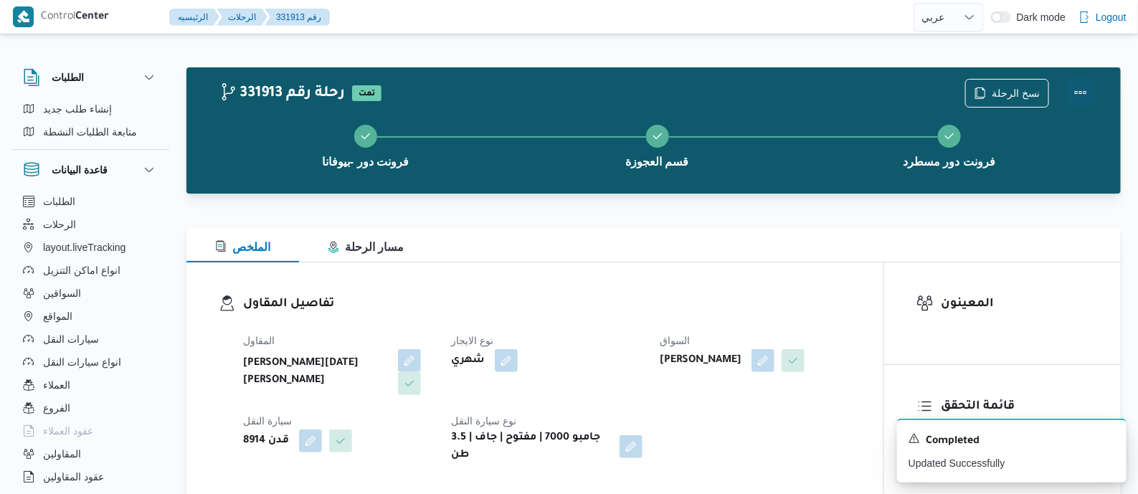
drag, startPoint x: 1080, startPoint y: 84, endPoint x: 1067, endPoint y: 87, distance: 13.2
click at [1078, 85] on button "Actions" at bounding box center [1080, 92] width 29 height 29
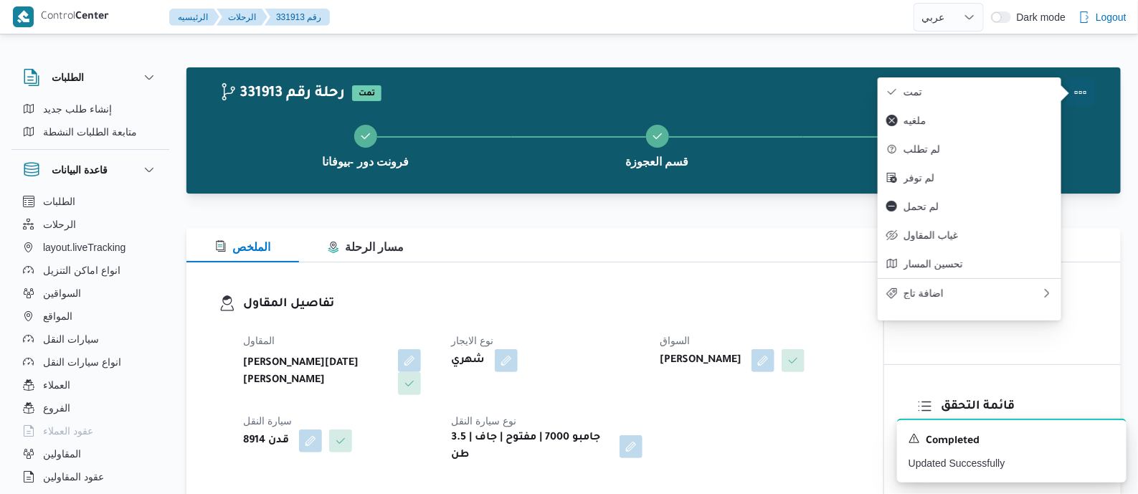
click at [1004, 80] on button "تمت" at bounding box center [970, 91] width 184 height 29
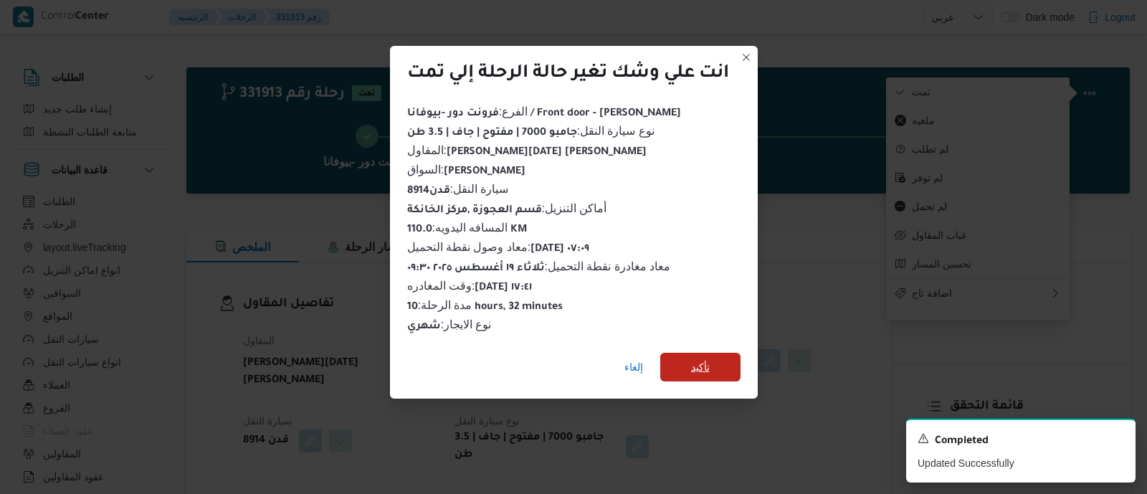
drag, startPoint x: 703, startPoint y: 367, endPoint x: 603, endPoint y: 327, distance: 107.4
click at [698, 367] on span "تأكيد" at bounding box center [700, 366] width 19 height 17
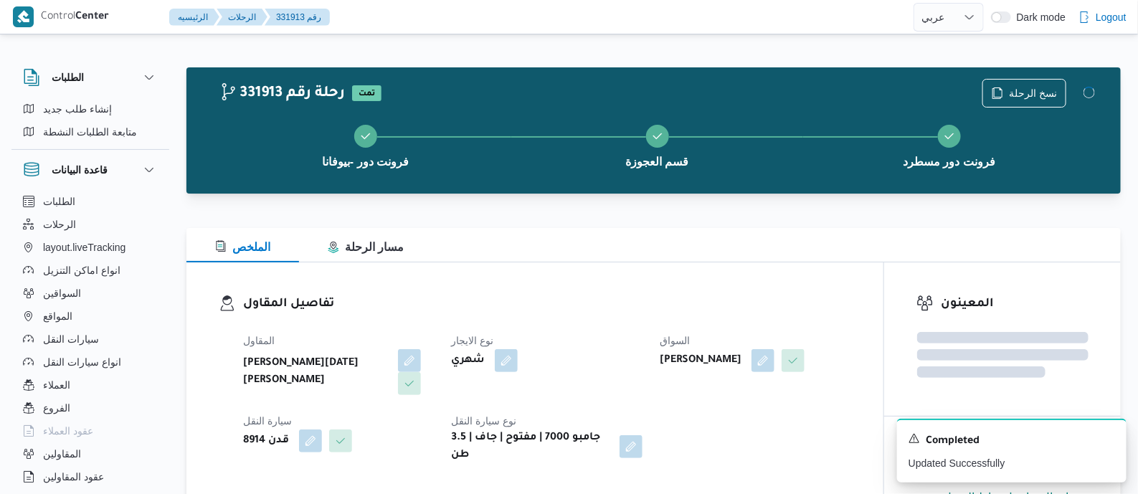
click at [602, 326] on div "المقاول ابراهيم رمضان ابراهيم عثمان ابوباشا نوع الايجار شهري السواق اشرف عبدالب…" at bounding box center [546, 397] width 625 height 149
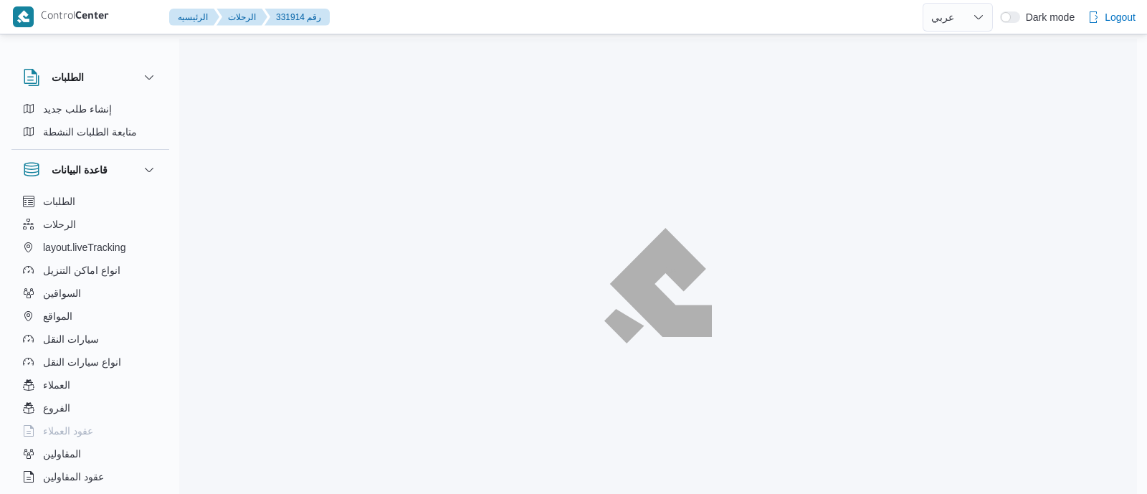
select select "ar"
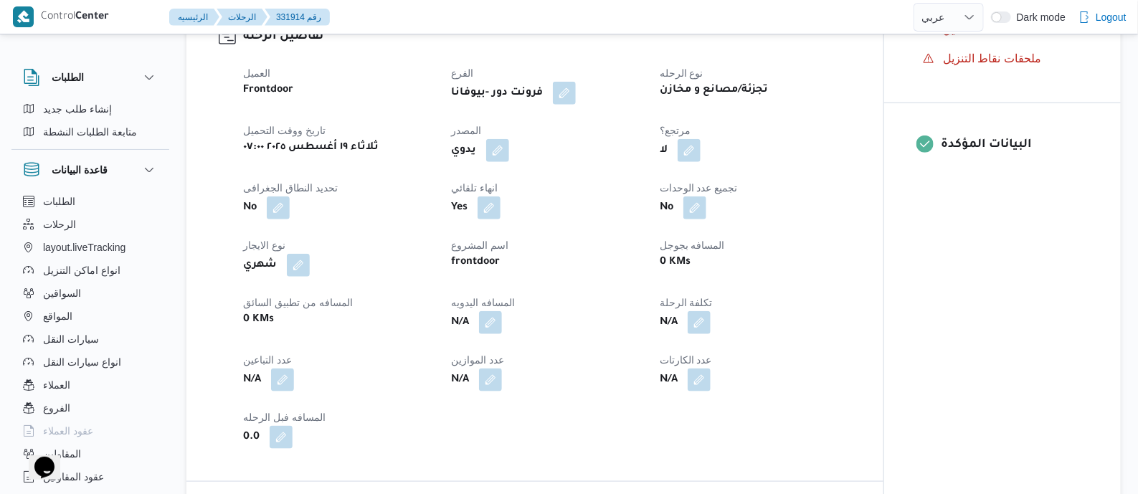
scroll to position [538, 0]
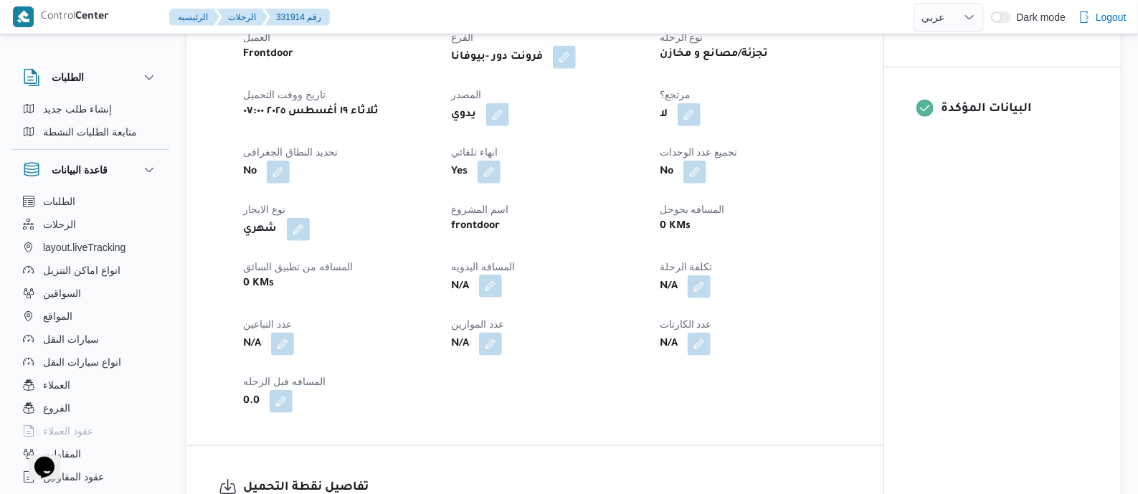
click at [494, 288] on button "button" at bounding box center [490, 286] width 23 height 23
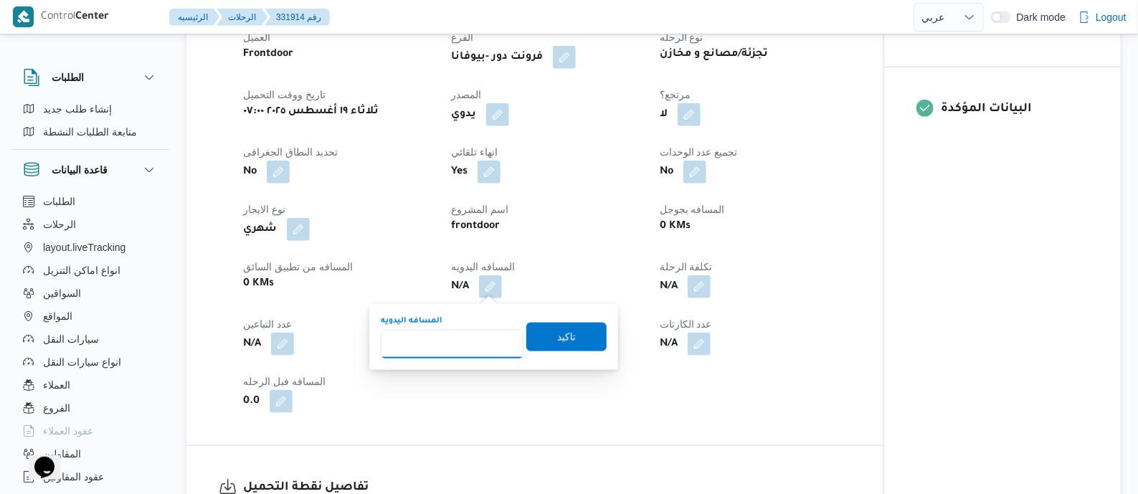
click at [480, 336] on input "المسافه اليدويه" at bounding box center [452, 344] width 143 height 29
type input "115"
click at [557, 338] on span "تاكيد" at bounding box center [566, 336] width 19 height 17
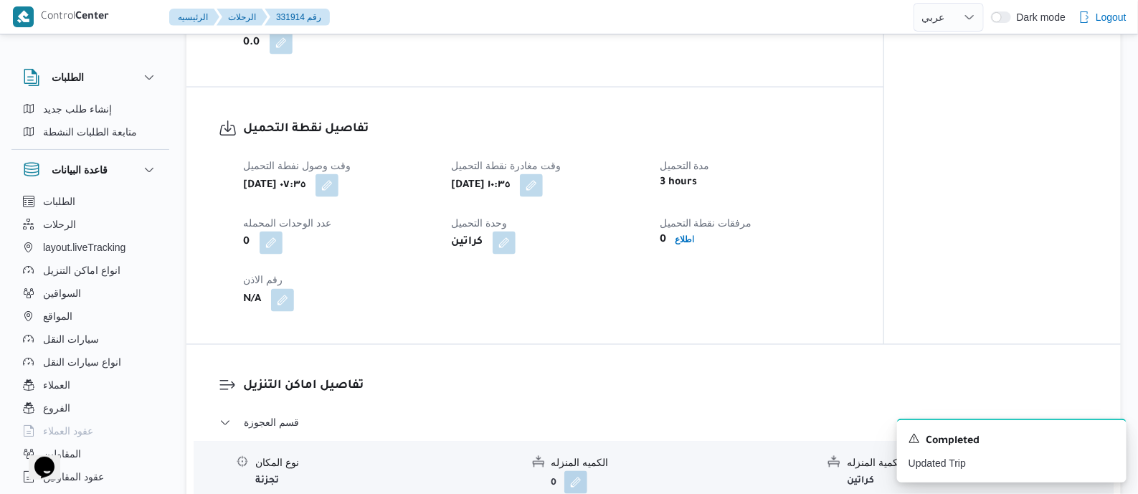
scroll to position [1344, 0]
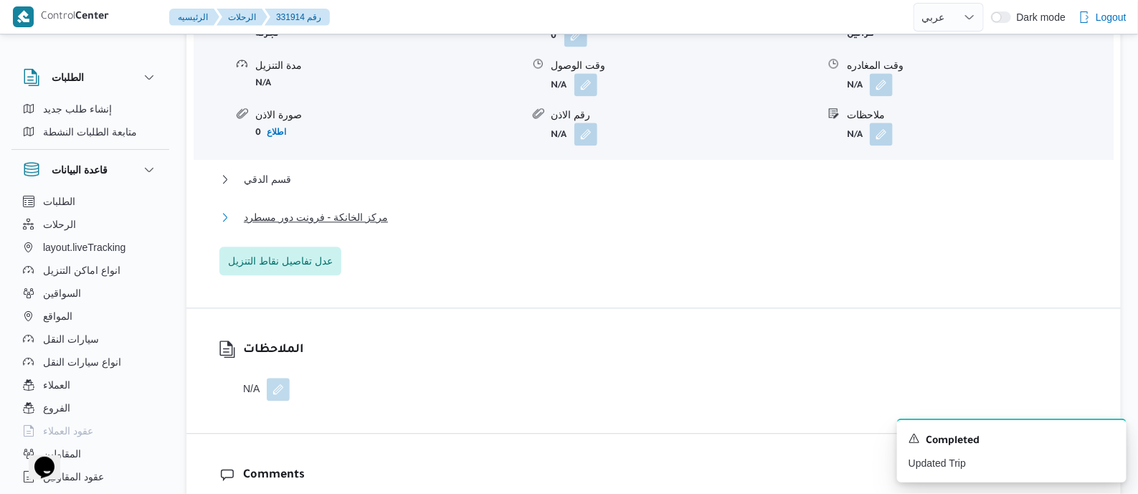
click at [352, 213] on span "مركز الخانكة - فرونت دور مسطرد" at bounding box center [316, 217] width 144 height 17
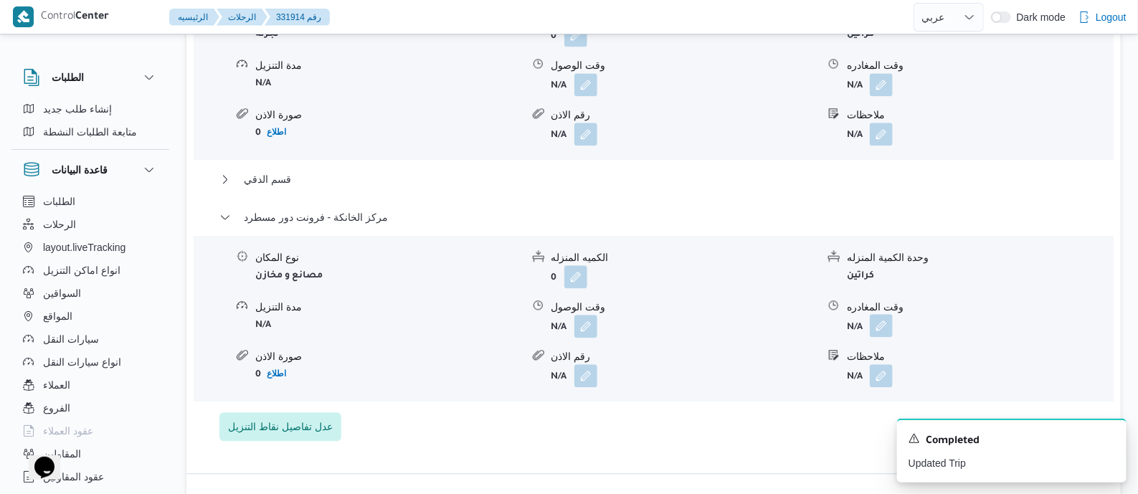
click at [883, 327] on button "button" at bounding box center [881, 325] width 23 height 23
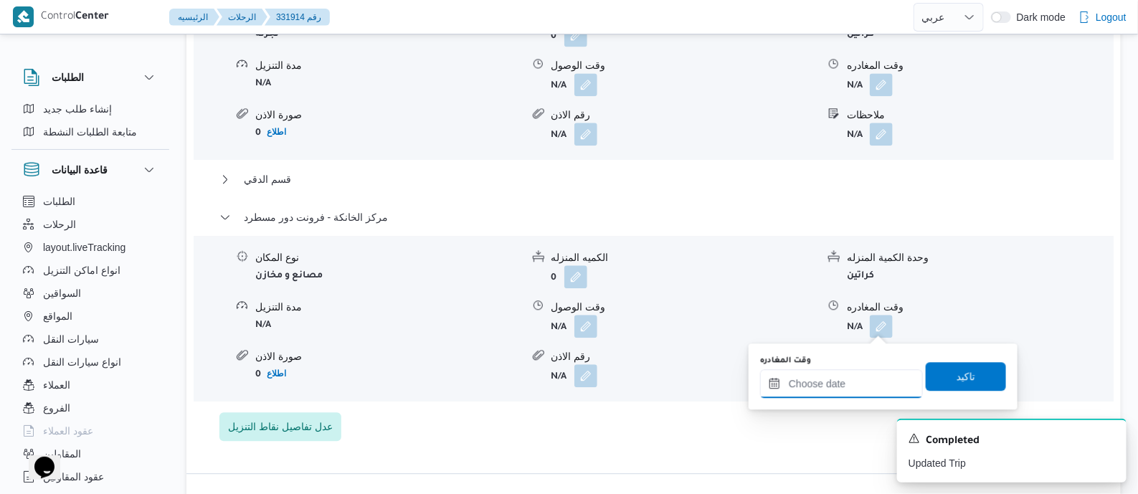
click at [885, 373] on input "وقت المغادره" at bounding box center [841, 383] width 163 height 29
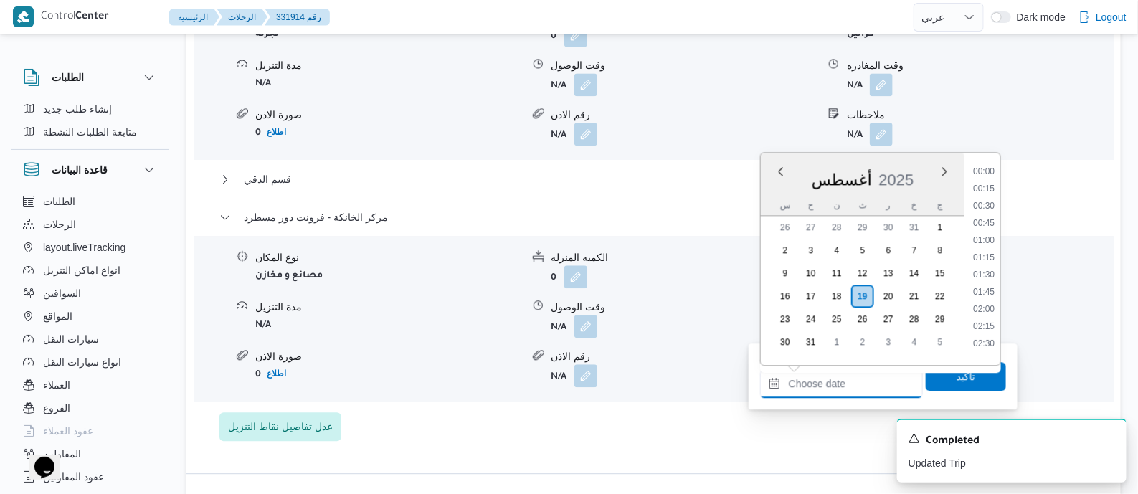
scroll to position [1141, 0]
click at [993, 264] on li "18:00" at bounding box center [983, 269] width 33 height 14
type input "[DATE] ١٨:٠٠"
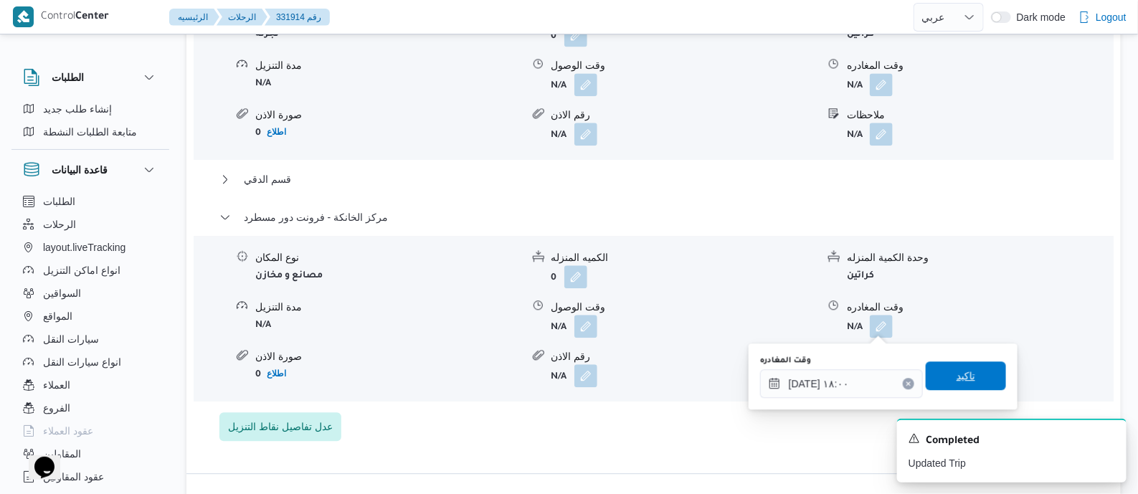
click at [966, 370] on span "تاكيد" at bounding box center [966, 375] width 80 height 29
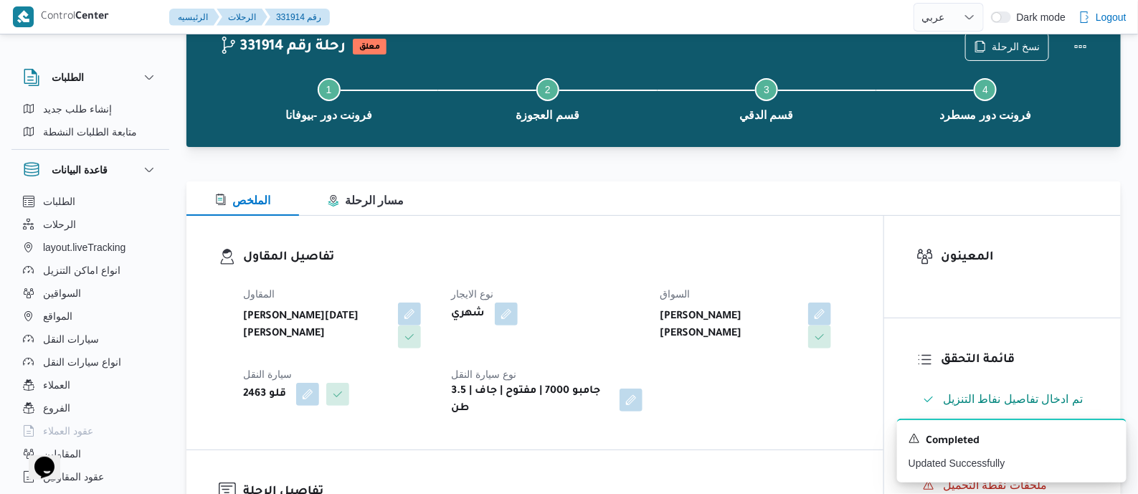
scroll to position [0, 0]
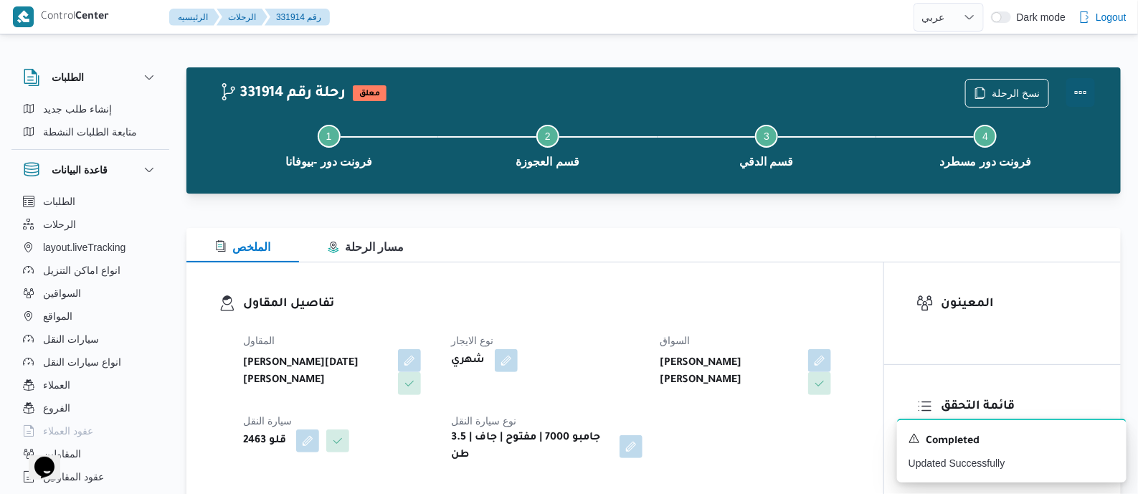
click at [1082, 88] on button "Actions" at bounding box center [1080, 92] width 29 height 29
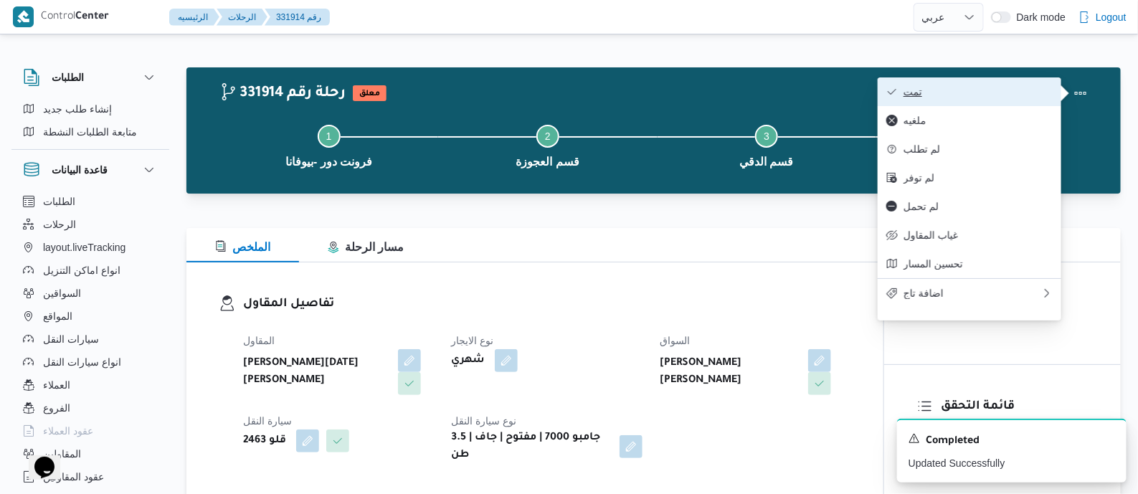
drag, startPoint x: 1057, startPoint y: 87, endPoint x: 992, endPoint y: 86, distance: 65.3
click at [992, 86] on span "تمت" at bounding box center [977, 91] width 149 height 11
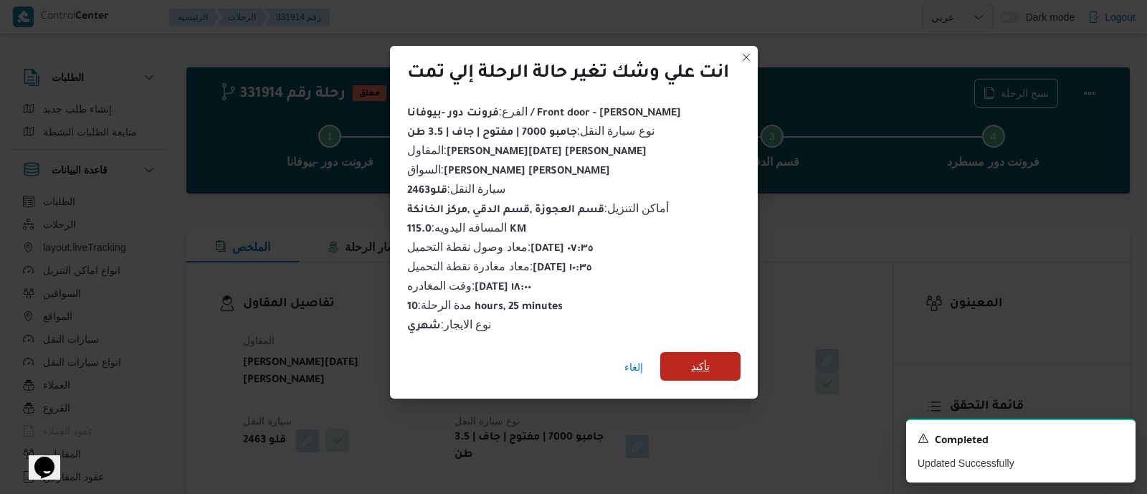
drag, startPoint x: 718, startPoint y: 354, endPoint x: 530, endPoint y: 299, distance: 195.8
click at [715, 354] on span "تأكيد" at bounding box center [700, 366] width 80 height 29
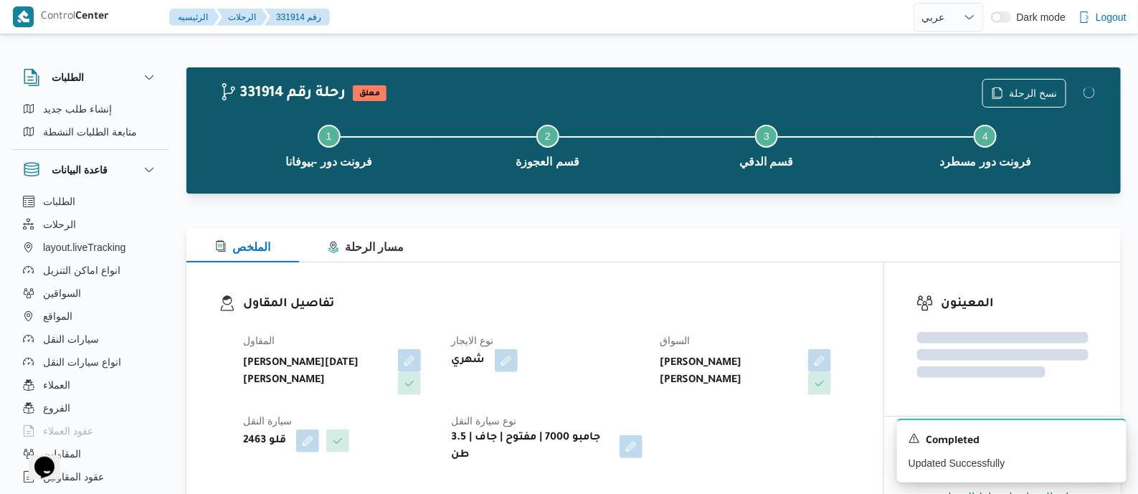
click at [530, 299] on h3 "تفاصيل المقاول" at bounding box center [547, 304] width 608 height 19
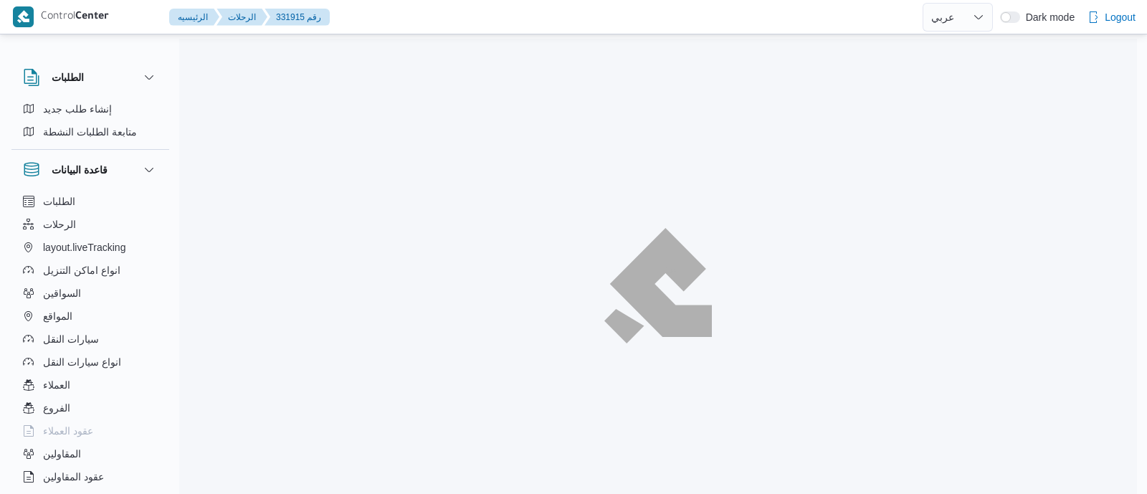
select select "ar"
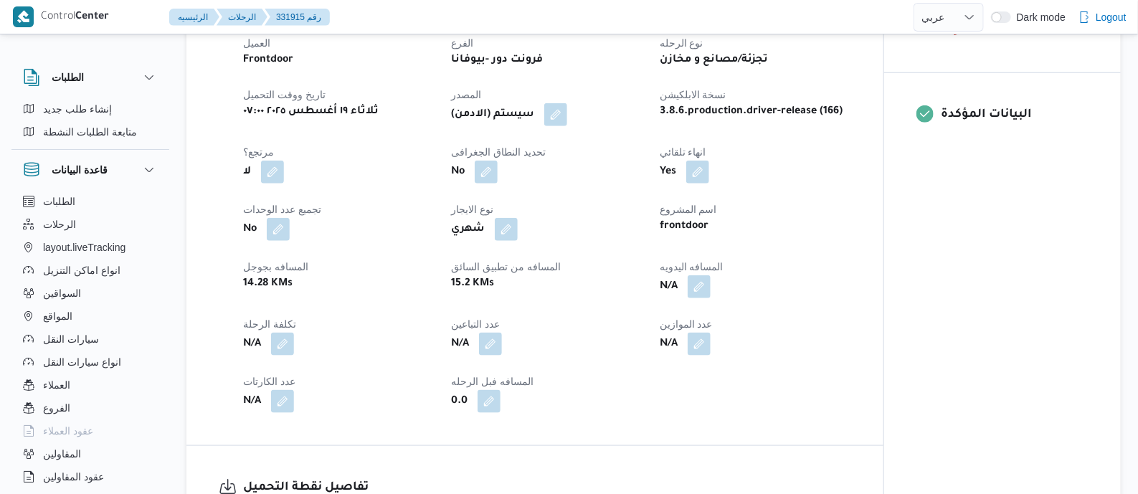
scroll to position [538, 0]
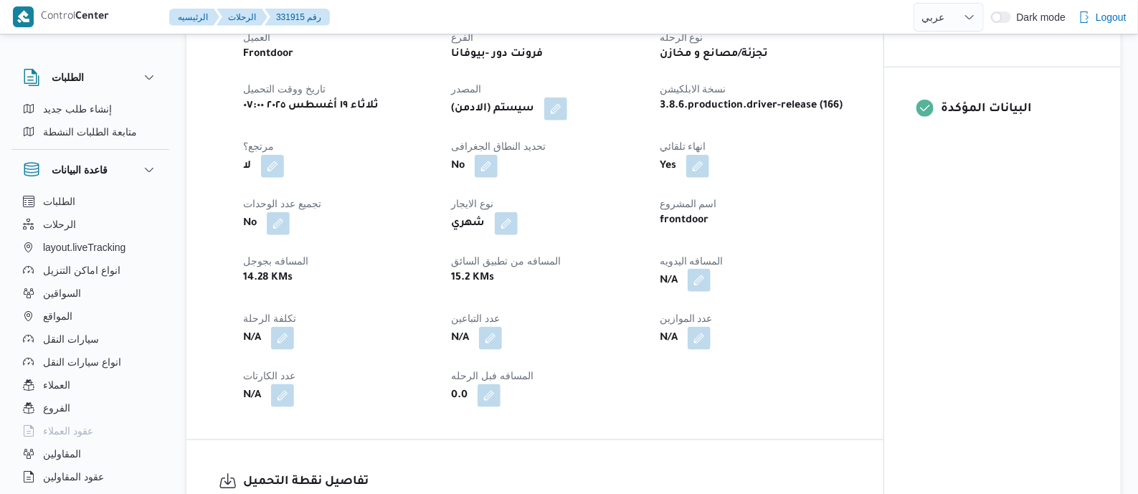
click at [695, 290] on button "button" at bounding box center [699, 280] width 23 height 23
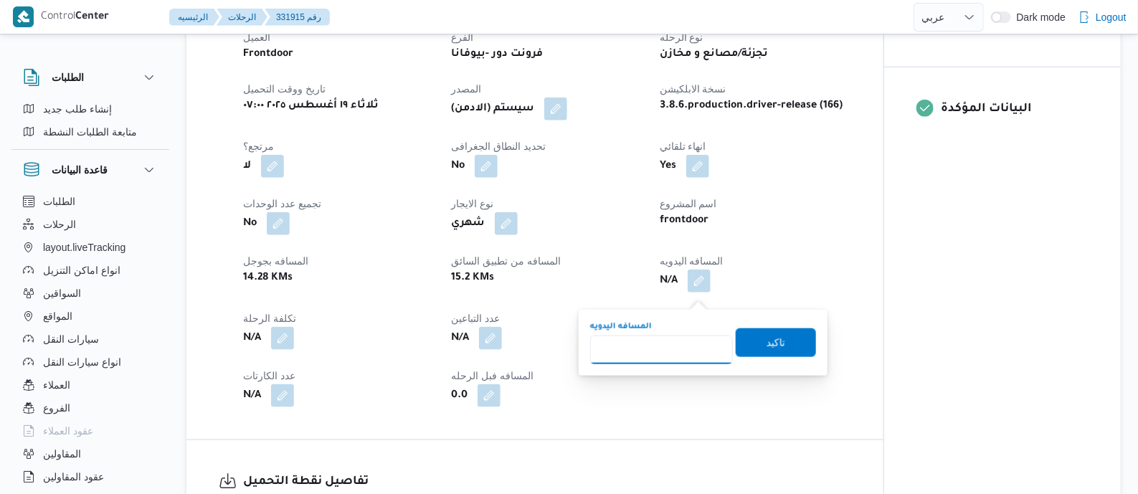
click at [692, 336] on input "المسافه اليدويه" at bounding box center [661, 350] width 143 height 29
type input "130"
click at [779, 341] on span "تاكيد" at bounding box center [776, 342] width 80 height 29
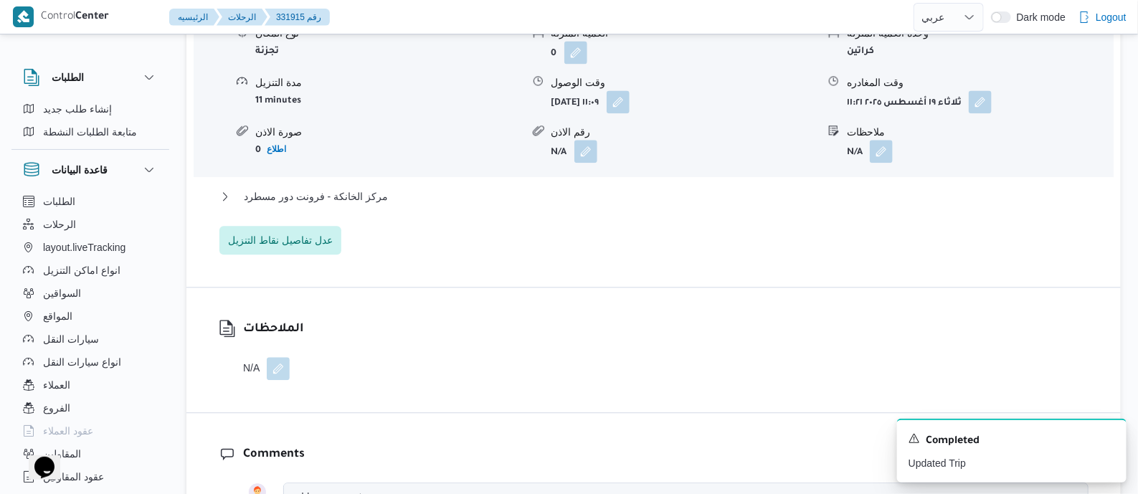
scroll to position [1344, 0]
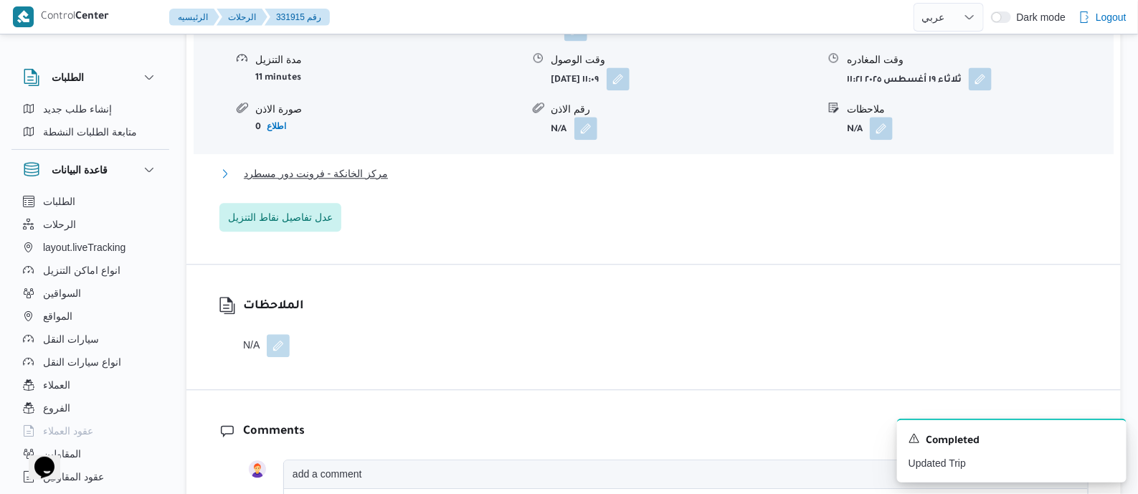
click at [353, 182] on span "مركز الخانكة - فرونت دور مسطرد" at bounding box center [316, 173] width 144 height 17
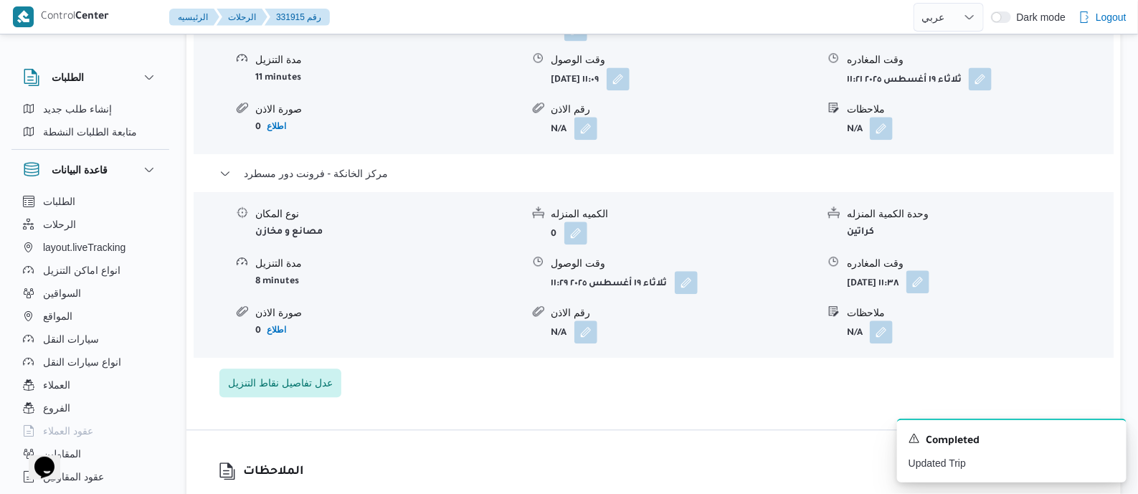
drag, startPoint x: 984, startPoint y: 290, endPoint x: 982, endPoint y: 299, distance: 8.9
click at [929, 290] on button "button" at bounding box center [917, 281] width 23 height 23
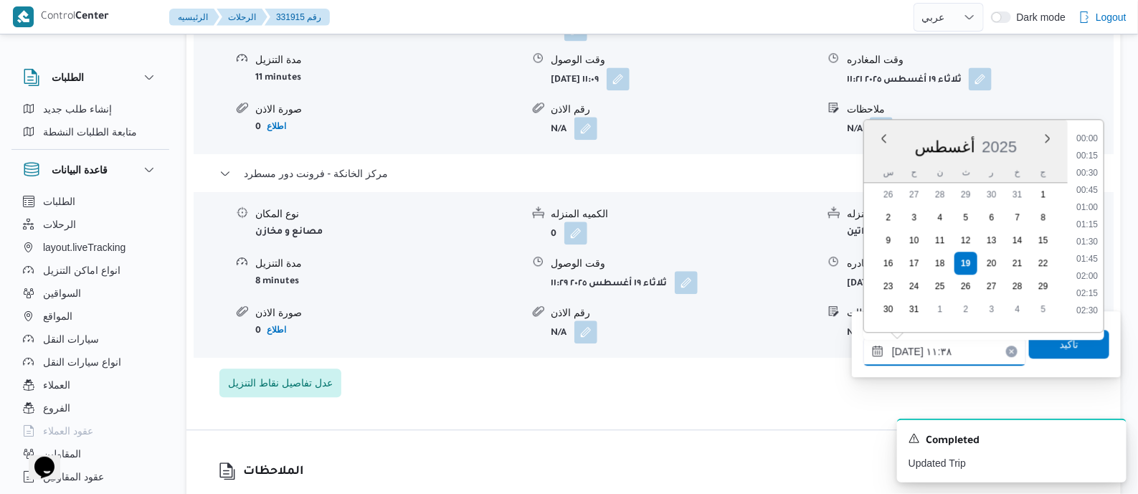
click at [976, 351] on input "١٩/٠٨/٢٠٢٥ ١١:٣٨" at bounding box center [944, 351] width 163 height 29
click at [1095, 304] on li "16:30" at bounding box center [1086, 311] width 33 height 14
type input "١٩/٠٨/٢٠٢٥ ١٦:٣٠"
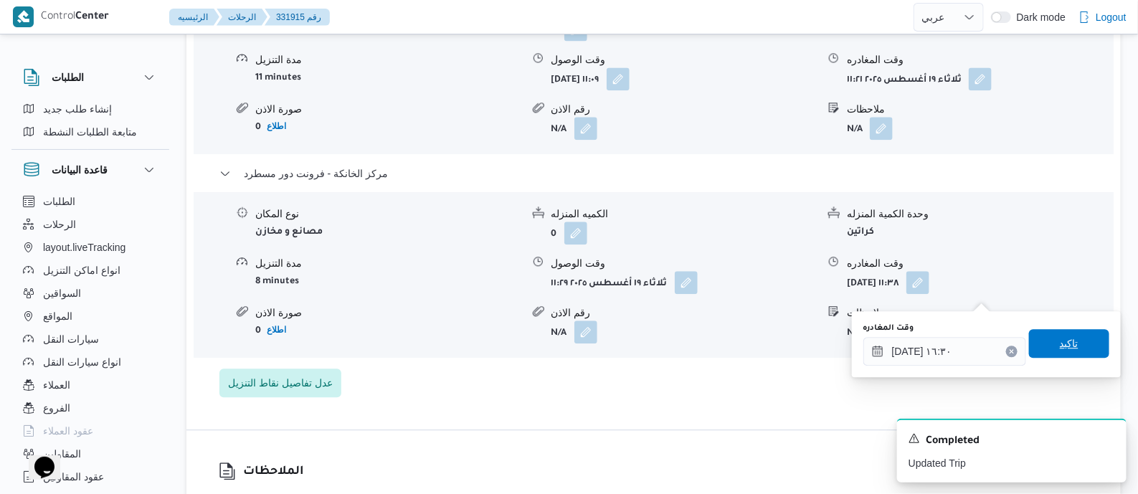
click at [1073, 341] on span "تاكيد" at bounding box center [1069, 343] width 80 height 29
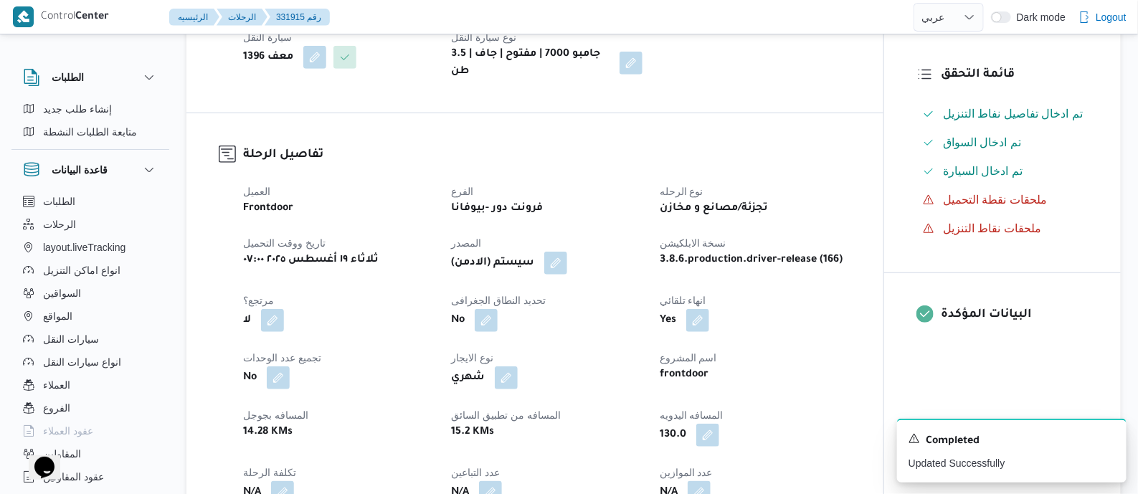
scroll to position [0, 0]
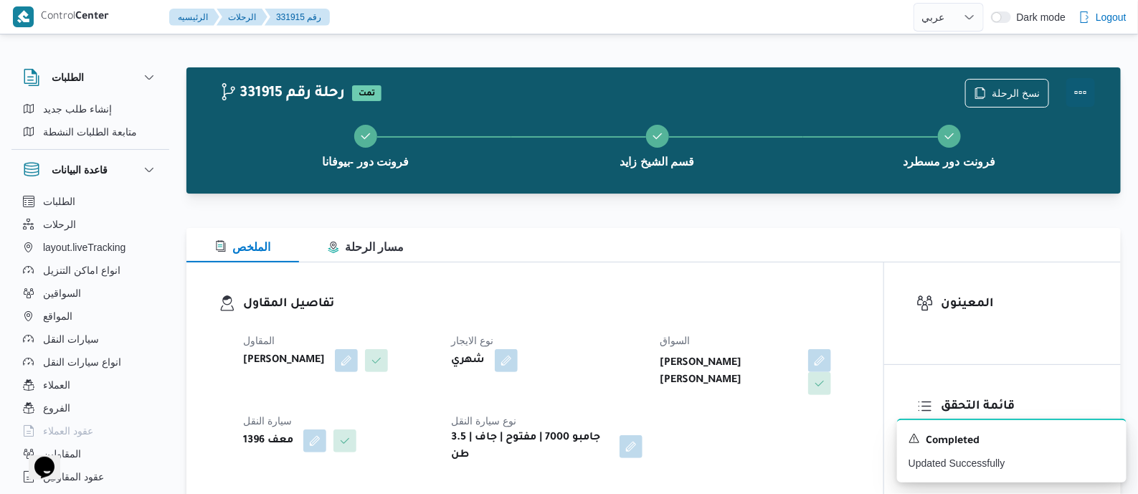
click at [1078, 88] on button "Actions" at bounding box center [1080, 92] width 29 height 29
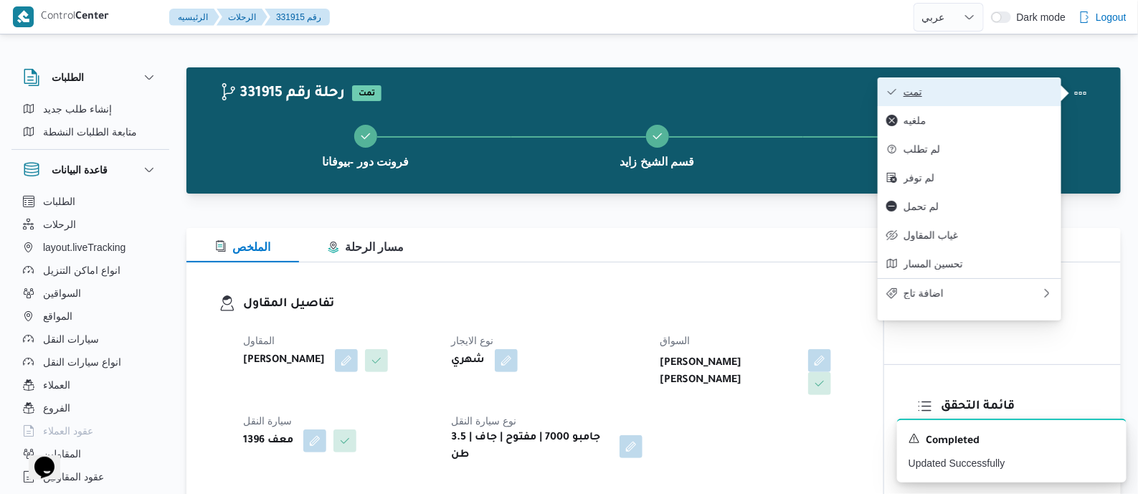
click at [1029, 95] on span "تمت" at bounding box center [977, 91] width 149 height 11
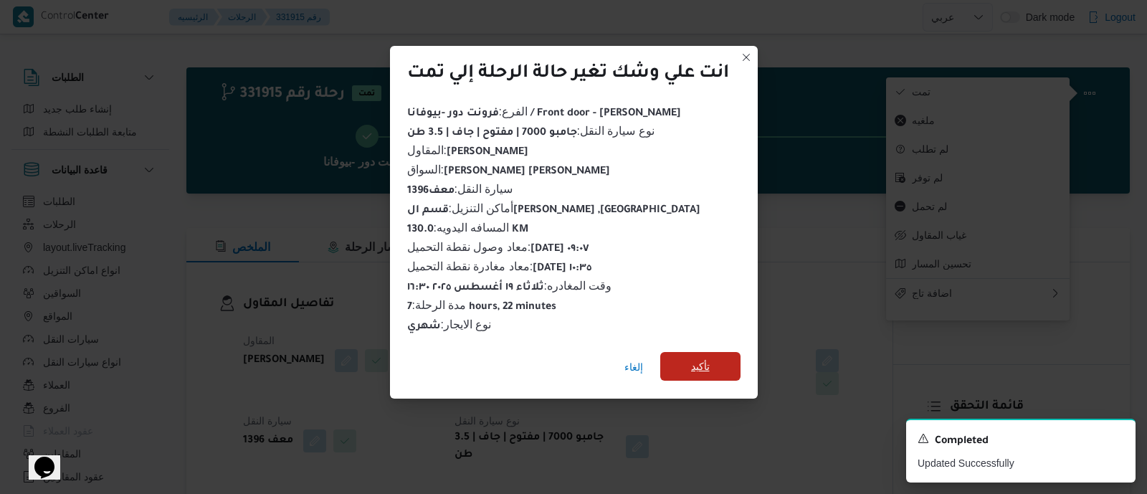
click at [713, 362] on span "تأكيد" at bounding box center [700, 366] width 80 height 29
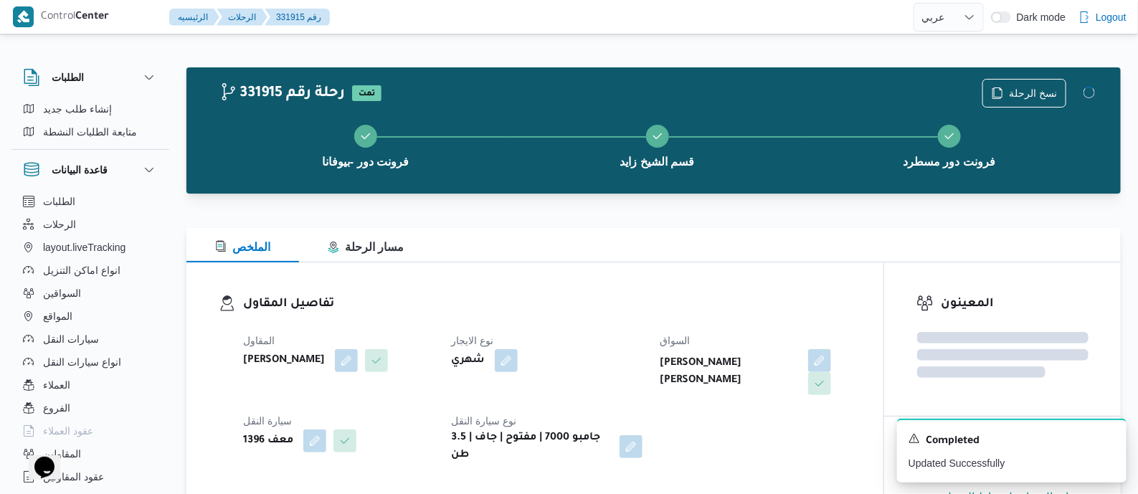
click at [599, 313] on h3 "تفاصيل المقاول" at bounding box center [547, 304] width 608 height 19
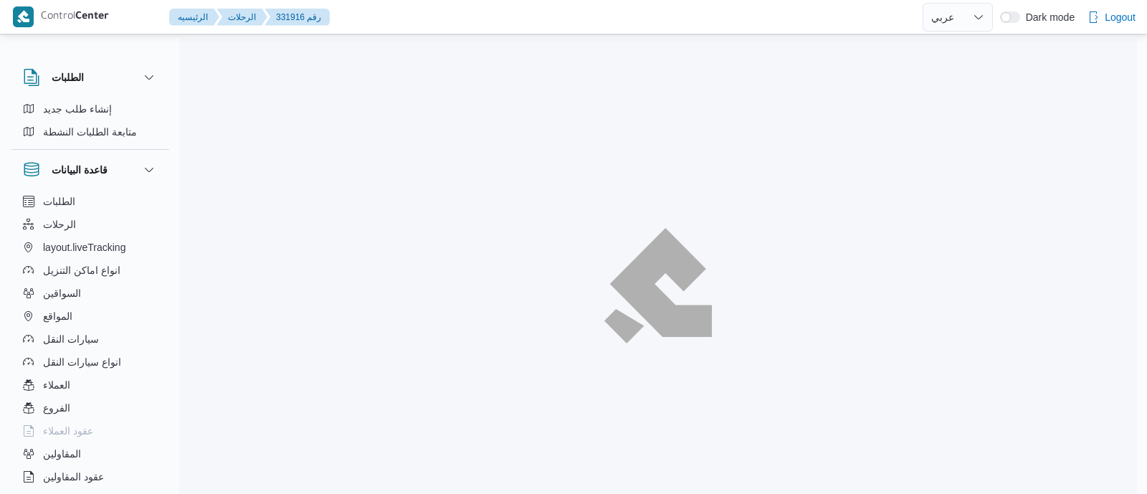
select select "ar"
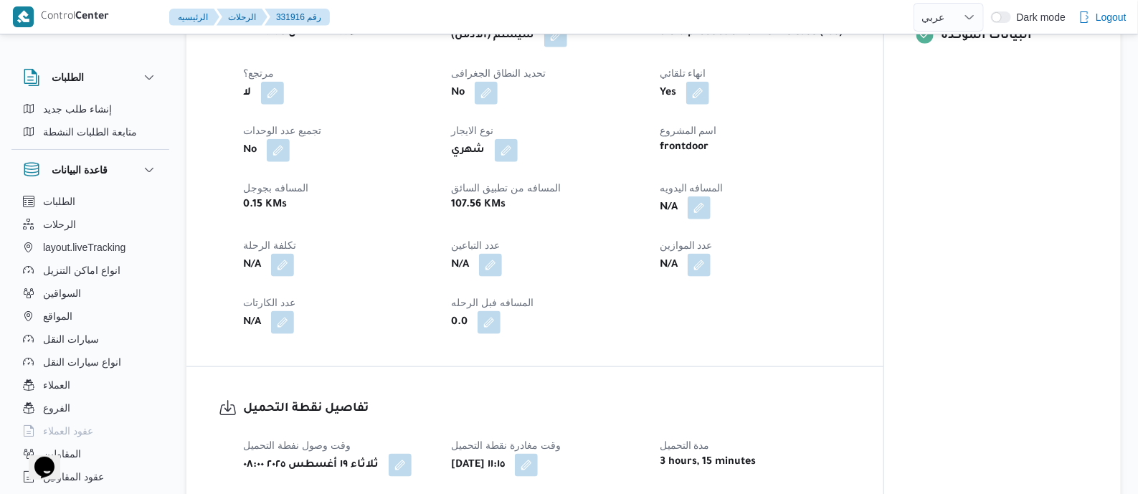
scroll to position [627, 0]
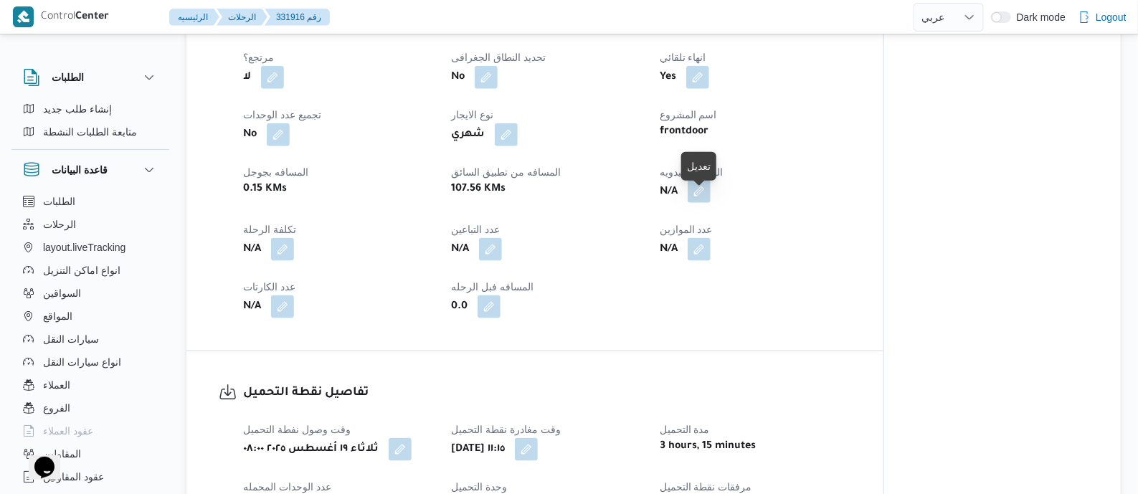
click at [704, 196] on button "button" at bounding box center [699, 191] width 23 height 23
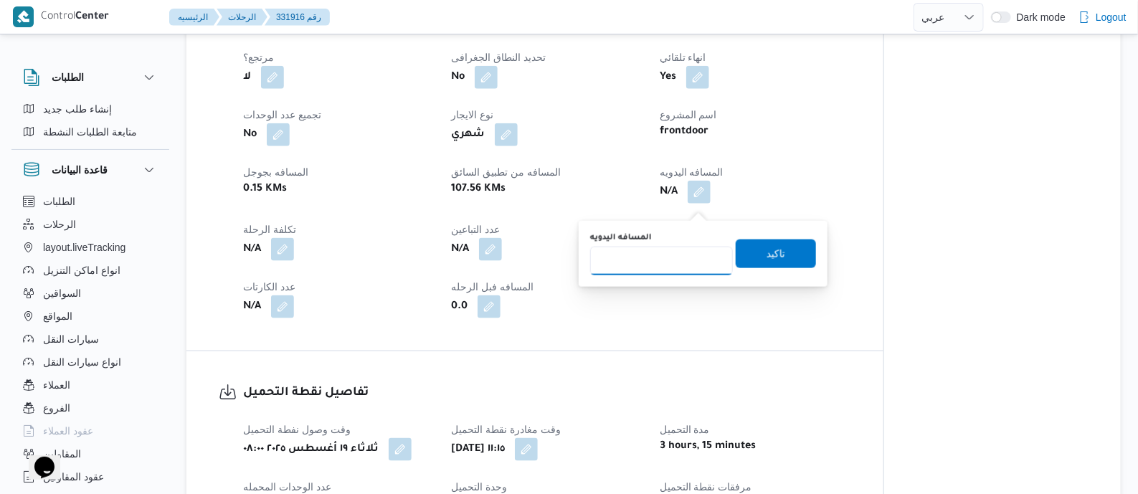
click at [678, 255] on input "المسافه اليدويه" at bounding box center [661, 261] width 143 height 29
type input "120"
click at [777, 256] on span "تاكيد" at bounding box center [776, 253] width 80 height 29
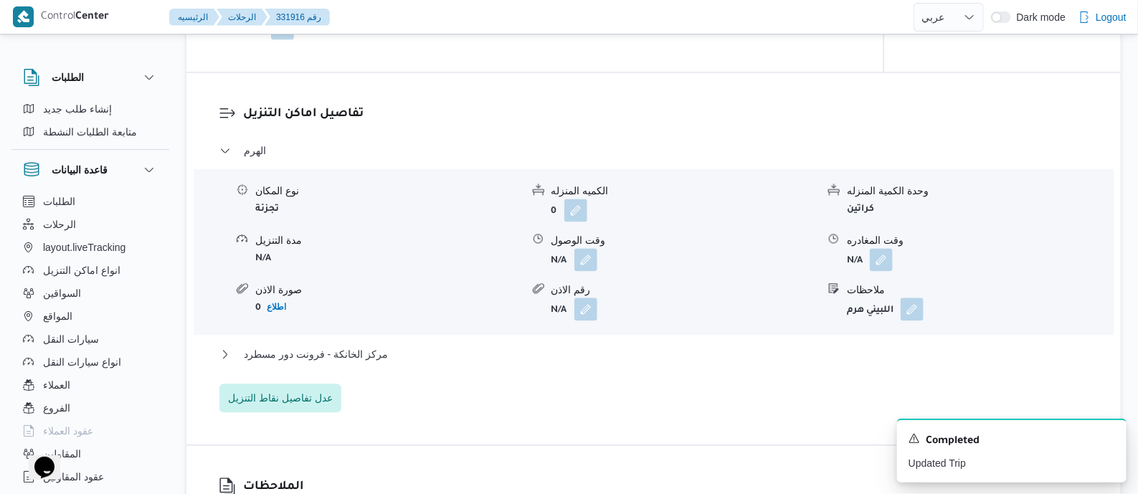
scroll to position [1164, 0]
click at [343, 361] on span "مركز الخانكة - فرونت دور مسطرد" at bounding box center [316, 352] width 144 height 17
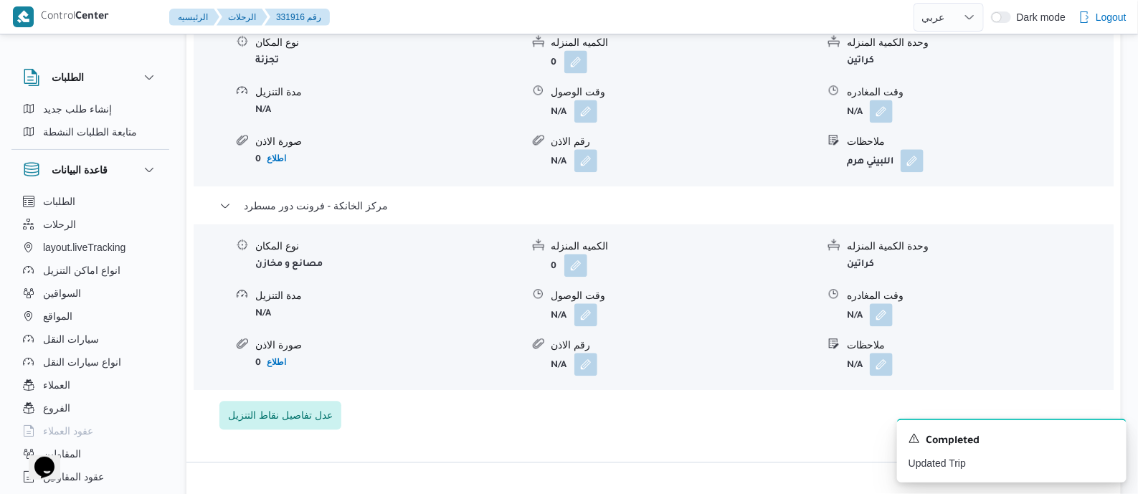
scroll to position [1433, 0]
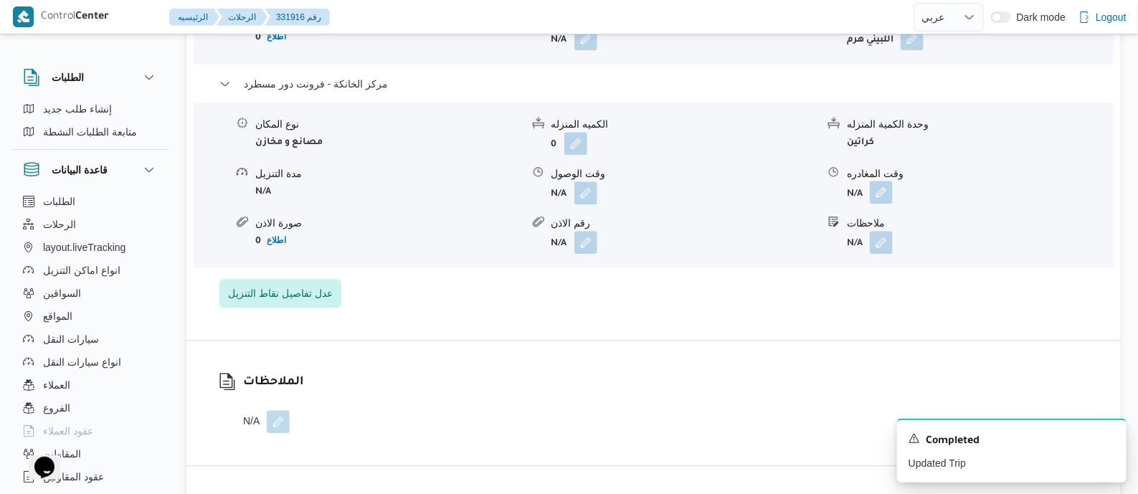
click at [880, 200] on button "button" at bounding box center [881, 192] width 23 height 23
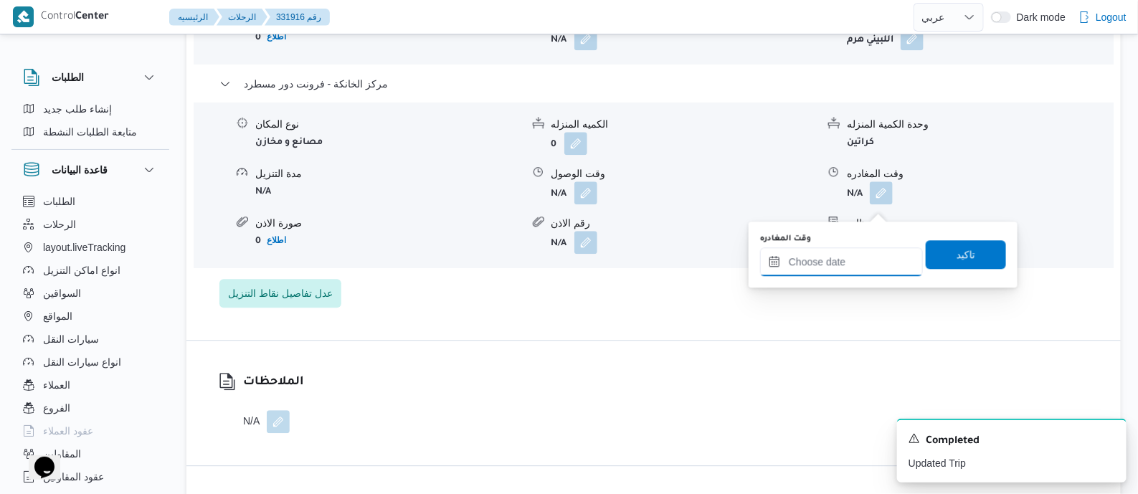
click at [875, 257] on input "وقت المغادره" at bounding box center [841, 261] width 163 height 29
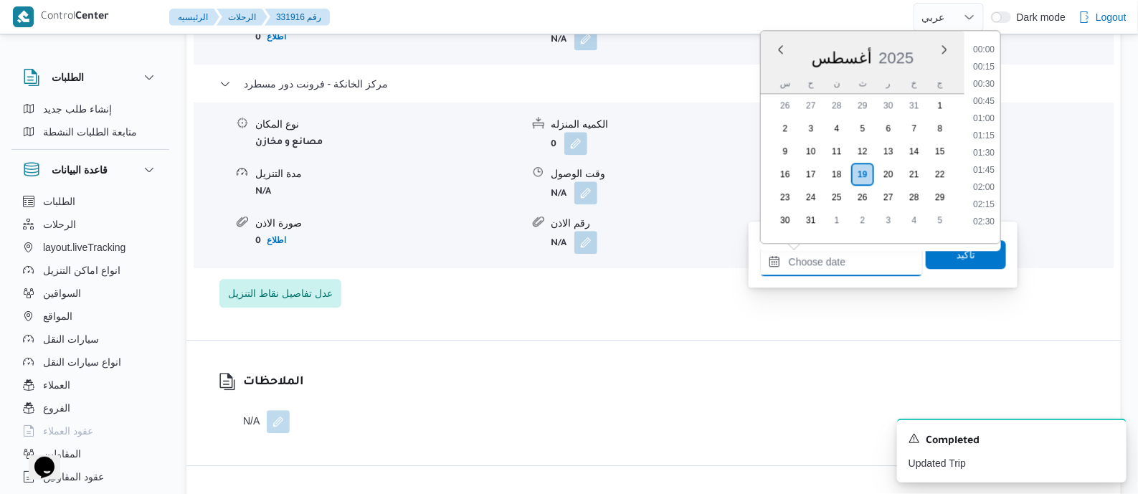
scroll to position [1141, 0]
click at [991, 141] on li "18:00" at bounding box center [983, 148] width 33 height 14
type input "[DATE] ١٨:٠٠"
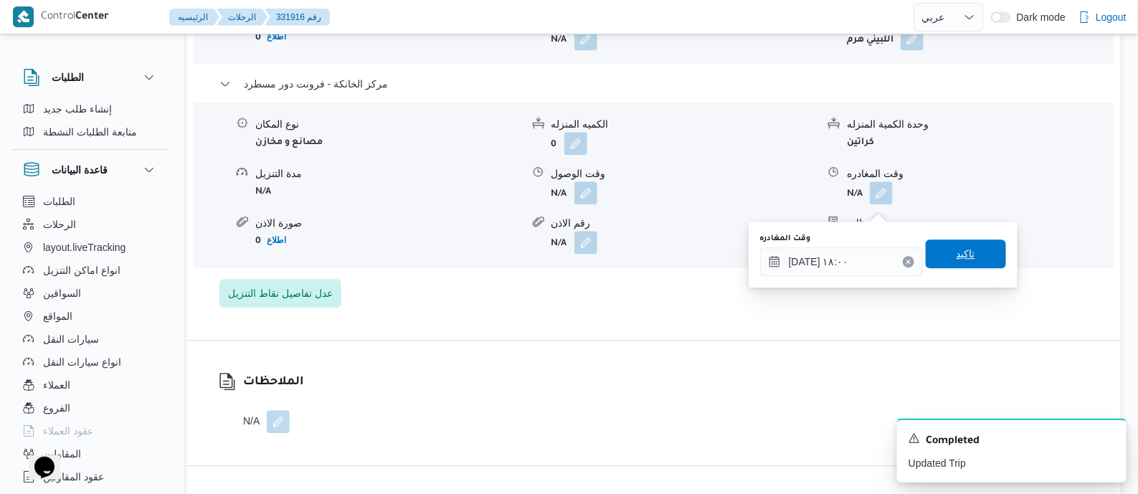
click at [971, 250] on span "تاكيد" at bounding box center [966, 253] width 80 height 29
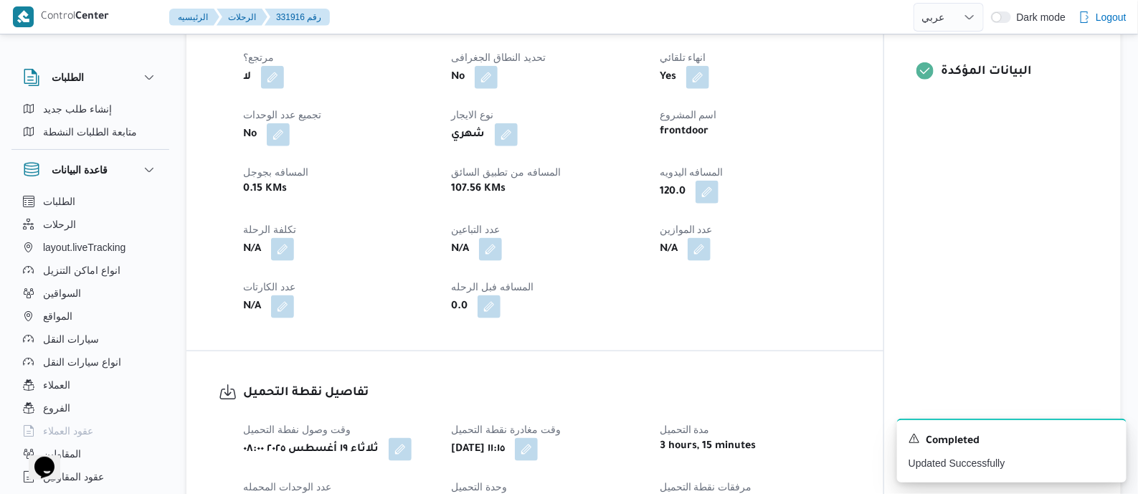
scroll to position [0, 0]
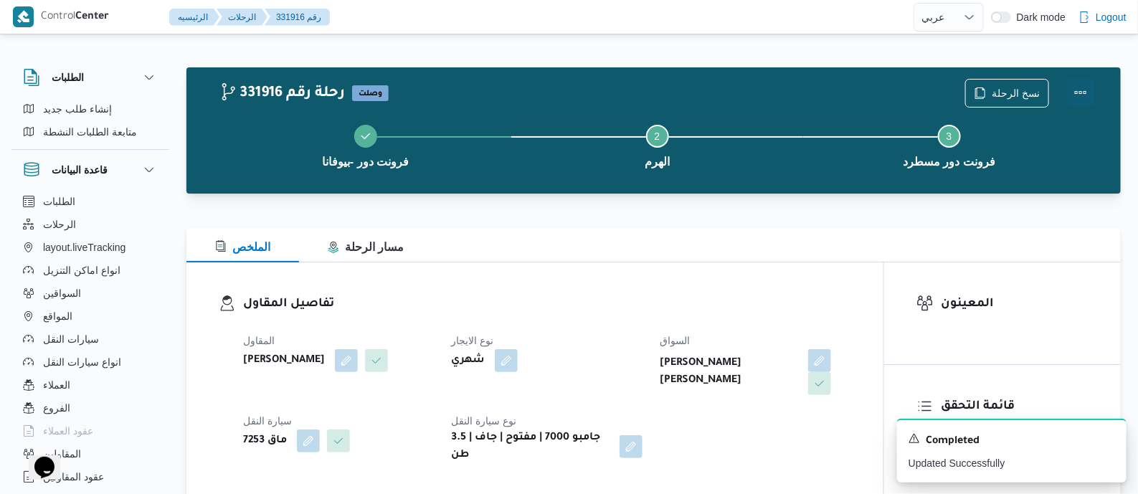
drag, startPoint x: 1079, startPoint y: 89, endPoint x: 1071, endPoint y: 92, distance: 8.4
click at [1078, 89] on button "Actions" at bounding box center [1080, 92] width 29 height 29
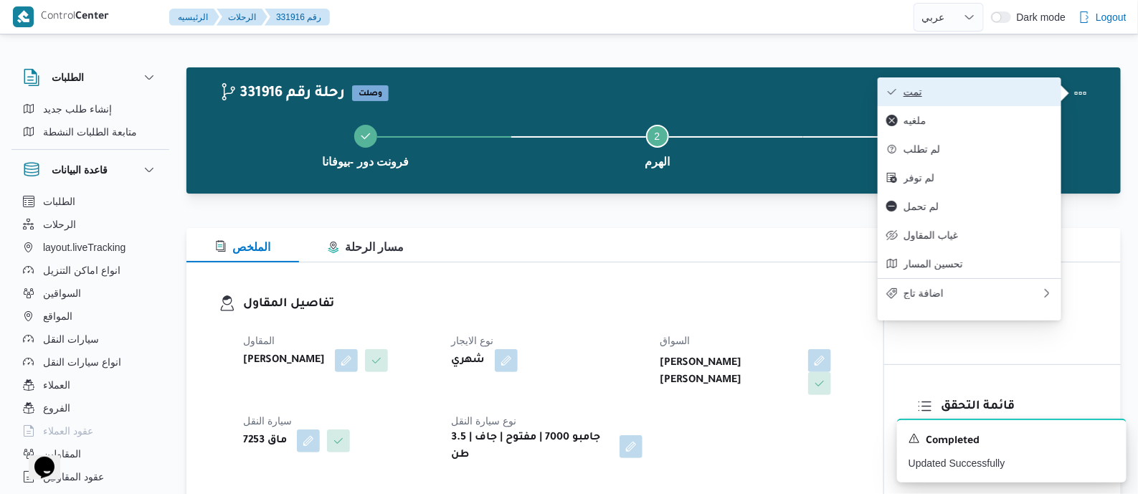
click at [1022, 98] on span "تمت" at bounding box center [977, 91] width 149 height 11
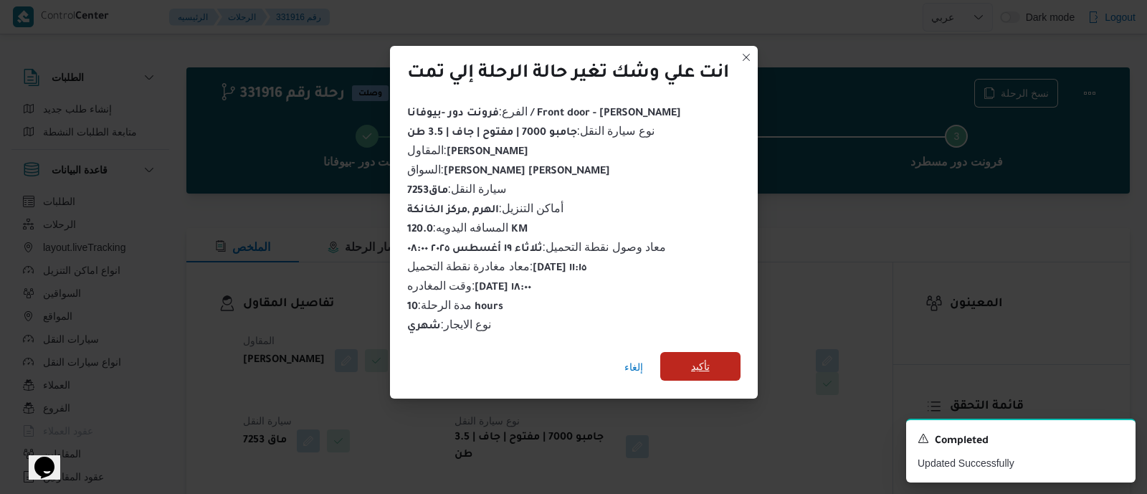
click at [694, 363] on span "تأكيد" at bounding box center [700, 366] width 19 height 17
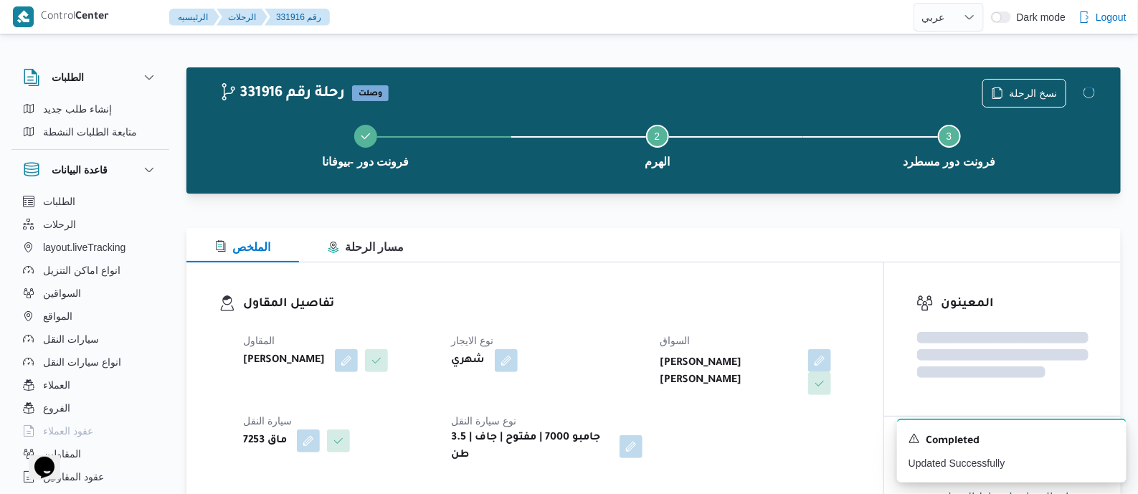
click at [638, 339] on dt "نوع الايجار" at bounding box center [546, 340] width 191 height 17
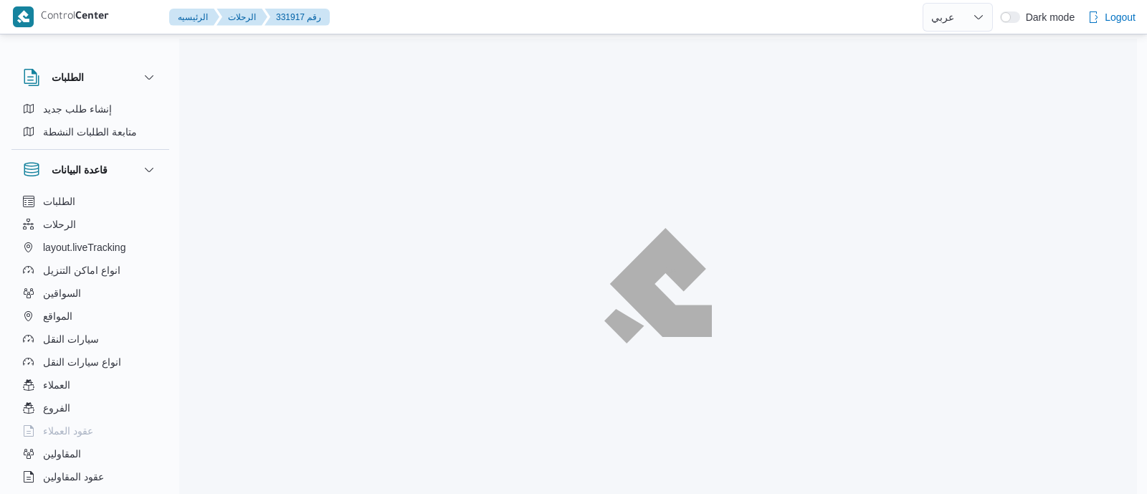
select select "ar"
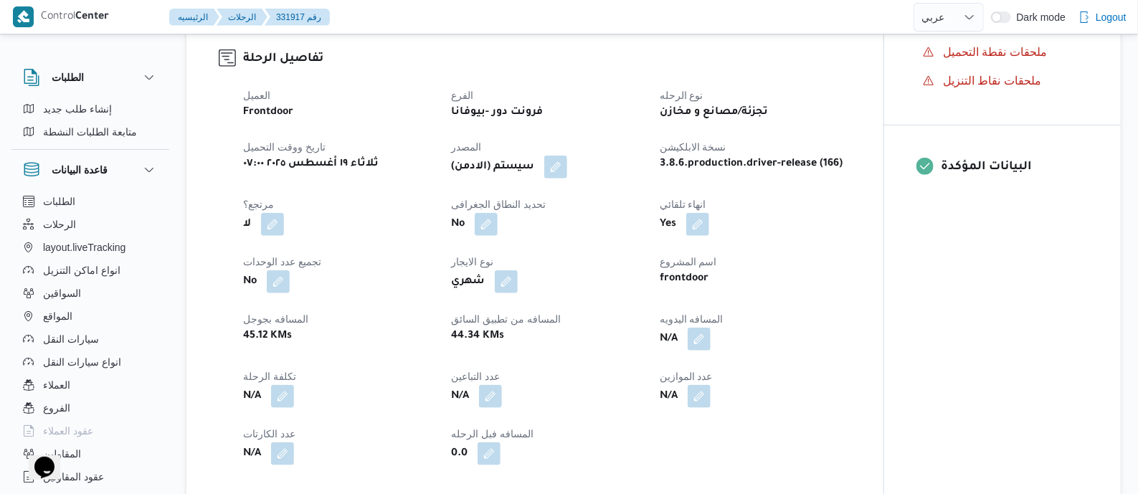
scroll to position [538, 0]
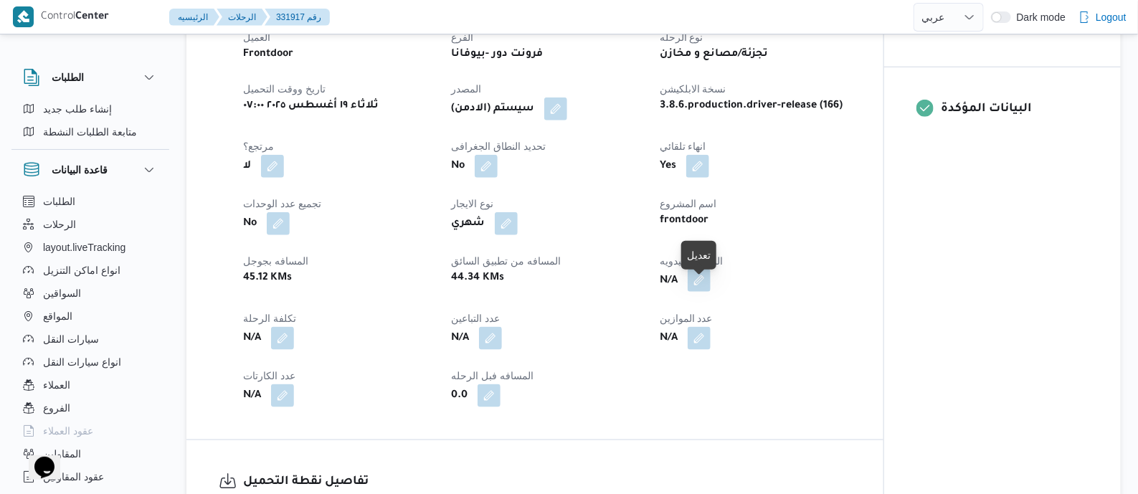
click at [703, 289] on button "button" at bounding box center [699, 280] width 23 height 23
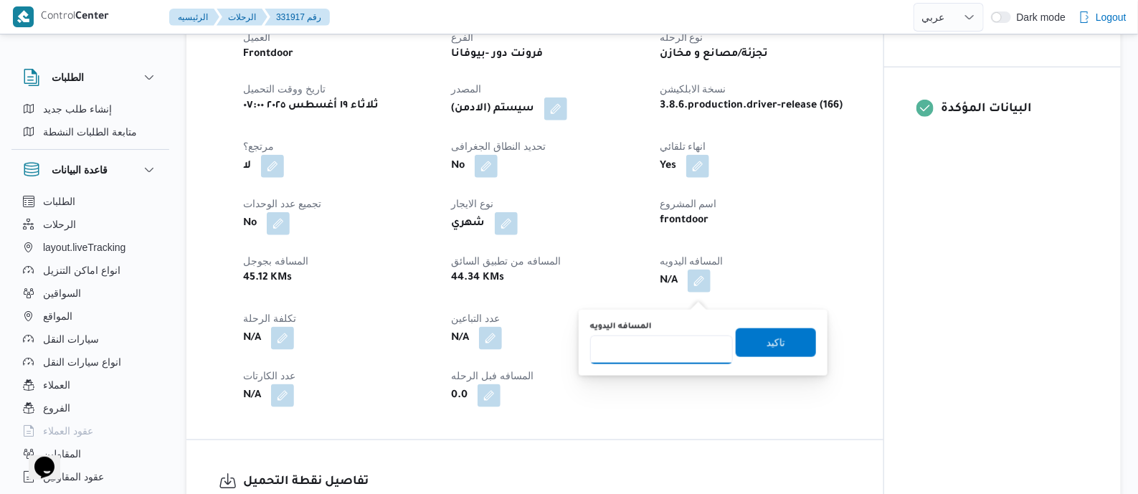
click at [672, 348] on input "المسافه اليدويه" at bounding box center [661, 350] width 143 height 29
type input "140"
click at [785, 336] on span "تاكيد" at bounding box center [776, 342] width 80 height 29
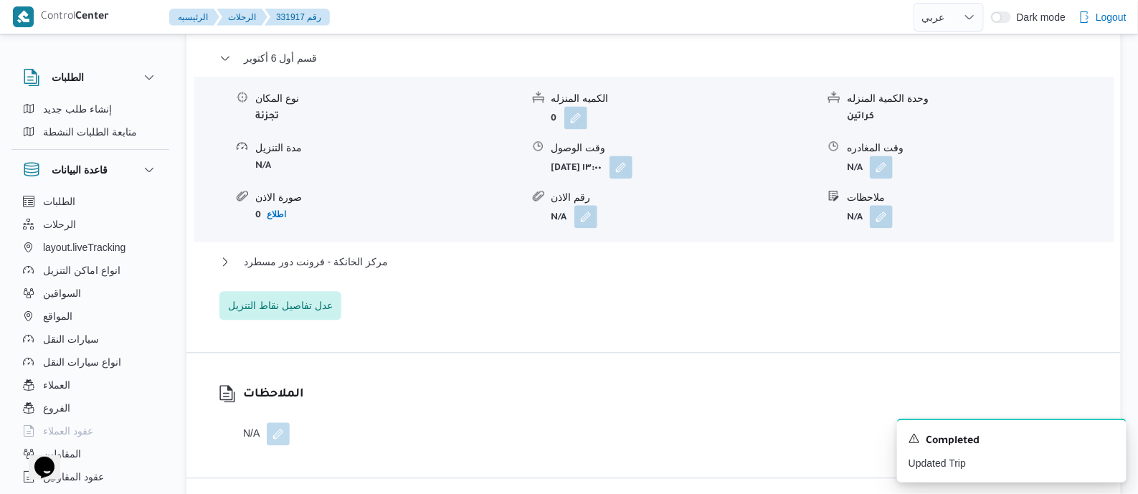
scroll to position [1344, 0]
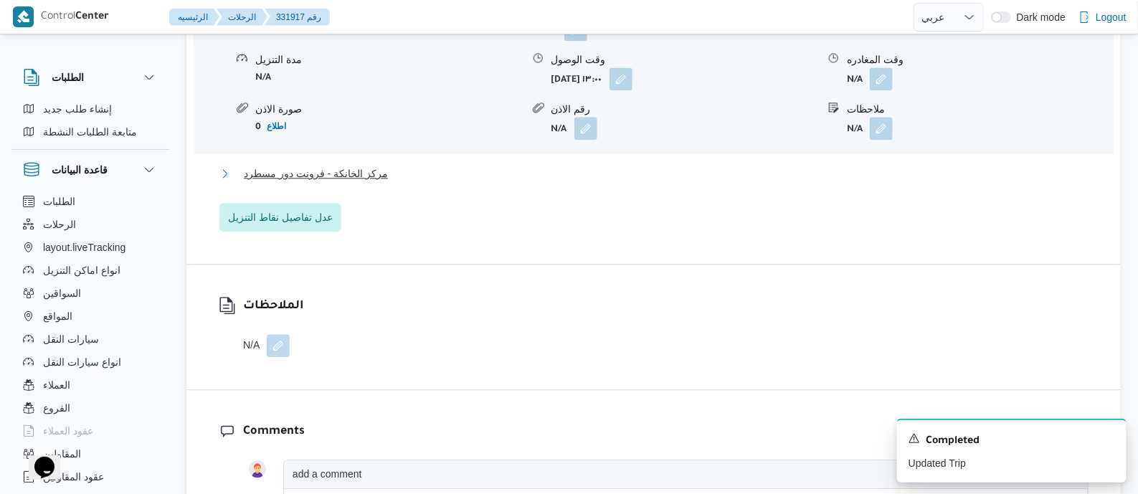
click at [358, 179] on span "مركز الخانكة - فرونت دور مسطرد" at bounding box center [316, 173] width 144 height 17
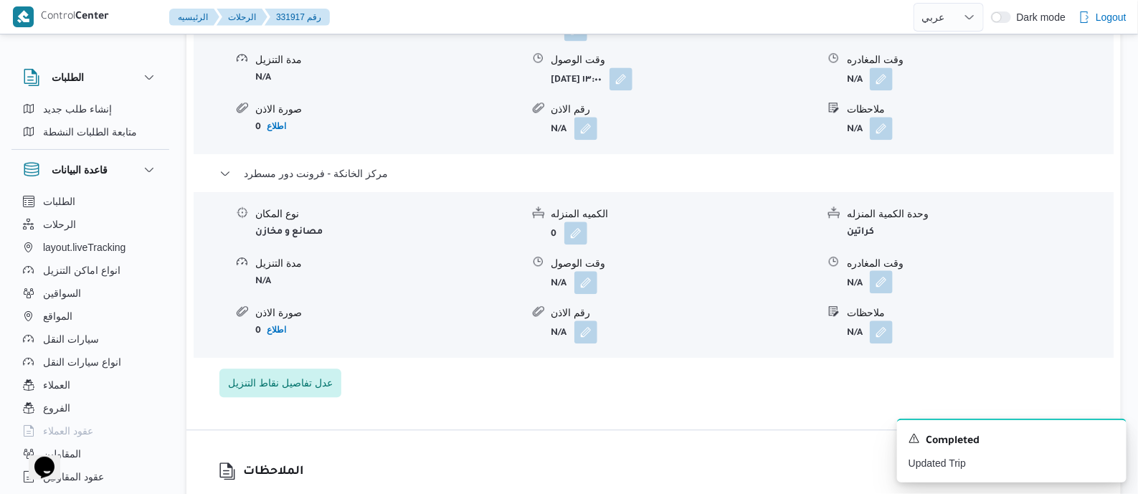
click at [875, 293] on button "button" at bounding box center [881, 281] width 23 height 23
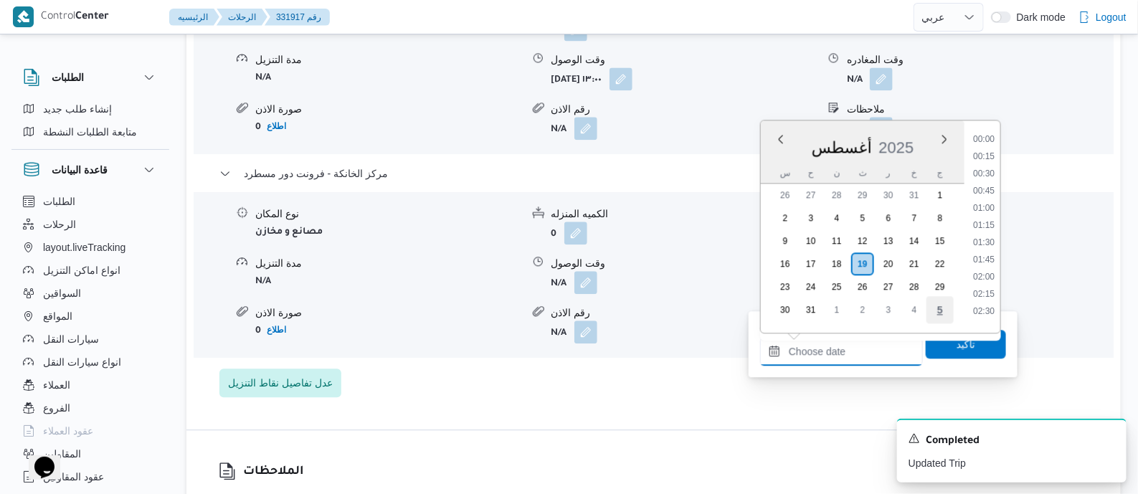
drag, startPoint x: 885, startPoint y: 351, endPoint x: 936, endPoint y: 316, distance: 61.3
click at [885, 352] on input "وقت المغادره" at bounding box center [841, 351] width 163 height 29
click at [996, 216] on li "17:45" at bounding box center [983, 220] width 33 height 14
type input "[DATE] ١٧:٤٥"
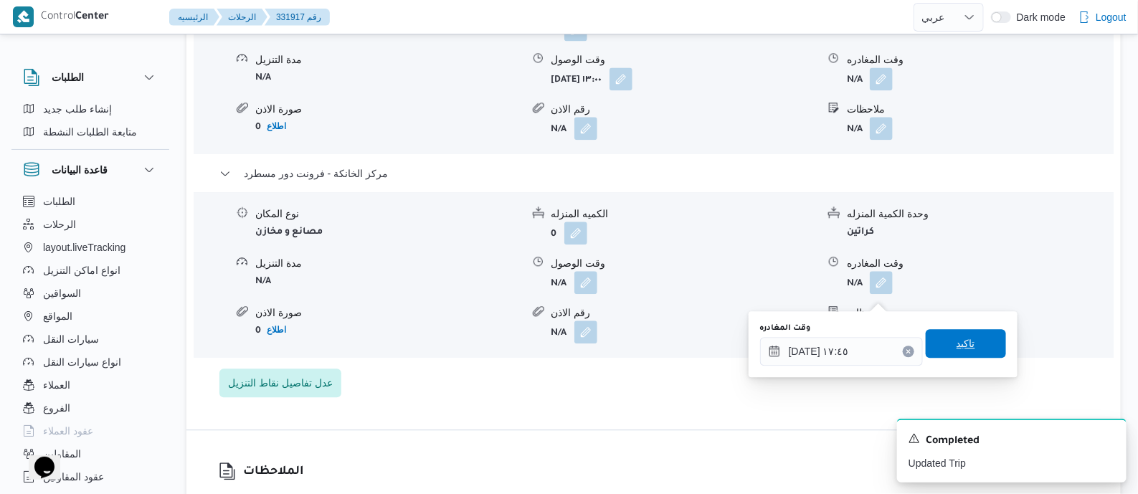
click at [956, 339] on span "تاكيد" at bounding box center [965, 343] width 19 height 17
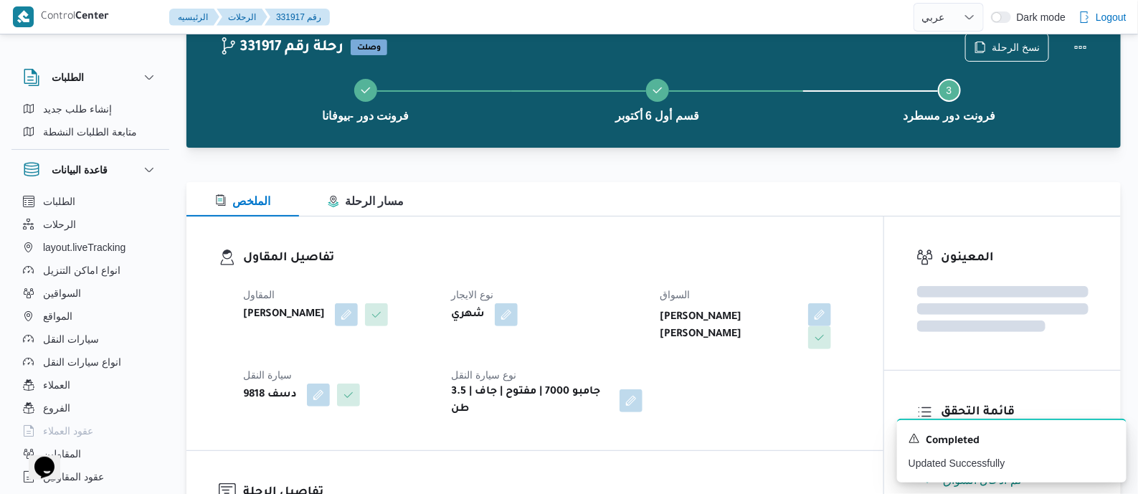
scroll to position [0, 0]
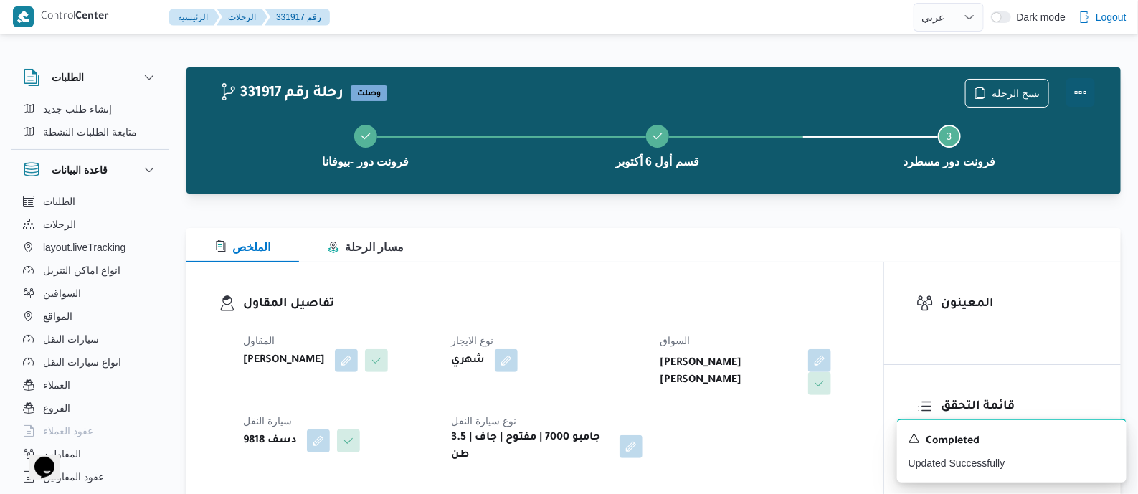
drag, startPoint x: 1082, startPoint y: 89, endPoint x: 1073, endPoint y: 89, distance: 9.3
click at [1079, 89] on button "Actions" at bounding box center [1080, 92] width 29 height 29
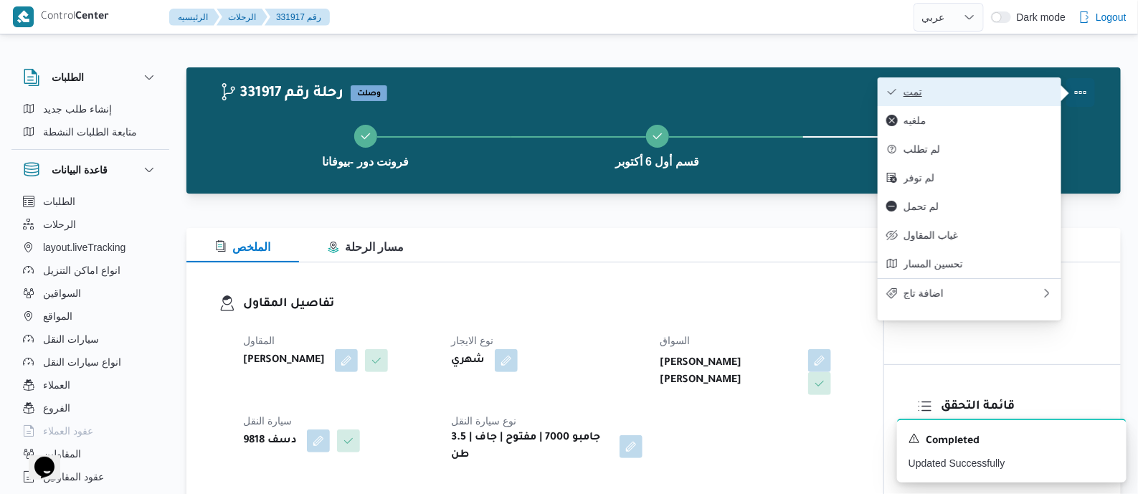
click at [1004, 89] on span "تمت" at bounding box center [977, 91] width 149 height 11
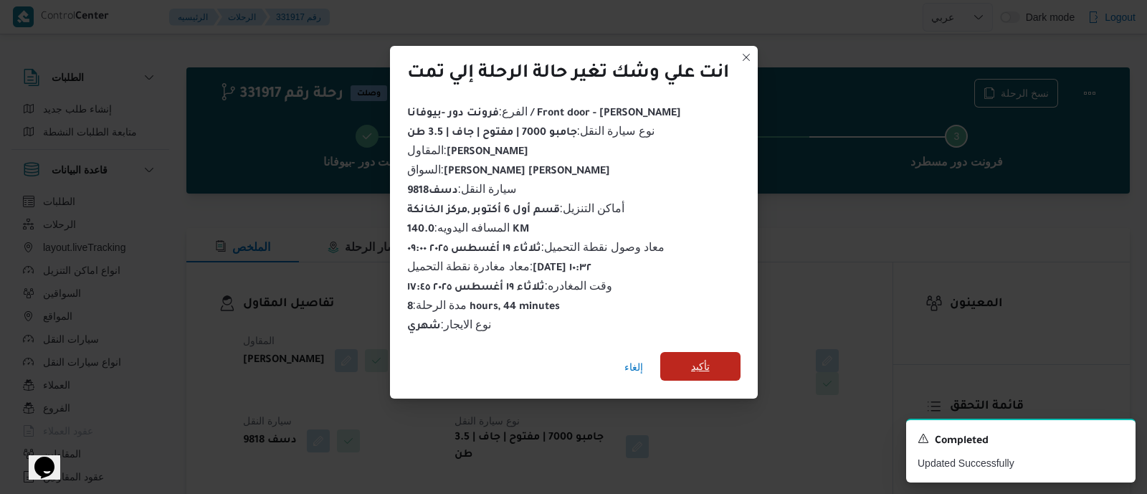
click at [717, 358] on span "تأكيد" at bounding box center [700, 366] width 80 height 29
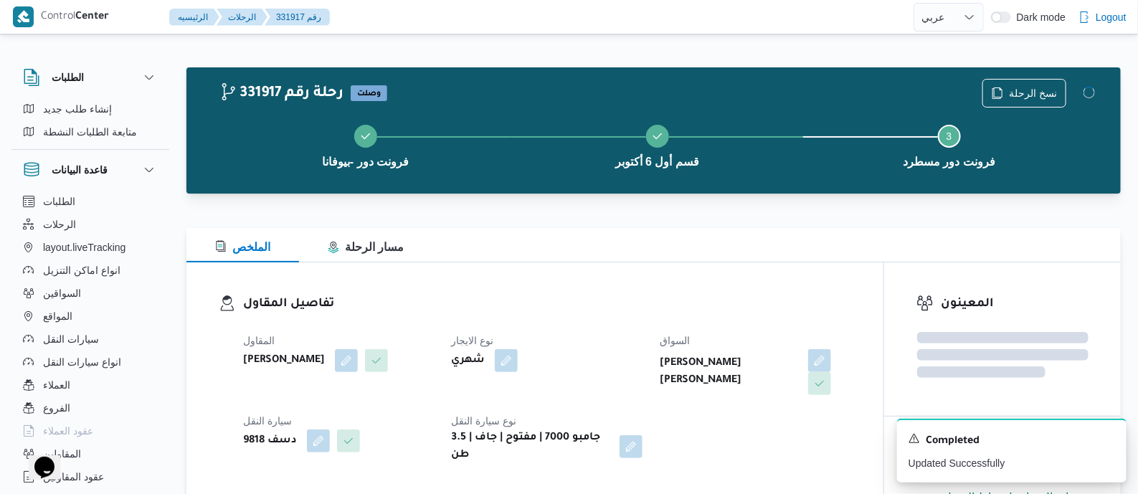
click at [559, 297] on h3 "تفاصيل المقاول" at bounding box center [547, 304] width 608 height 19
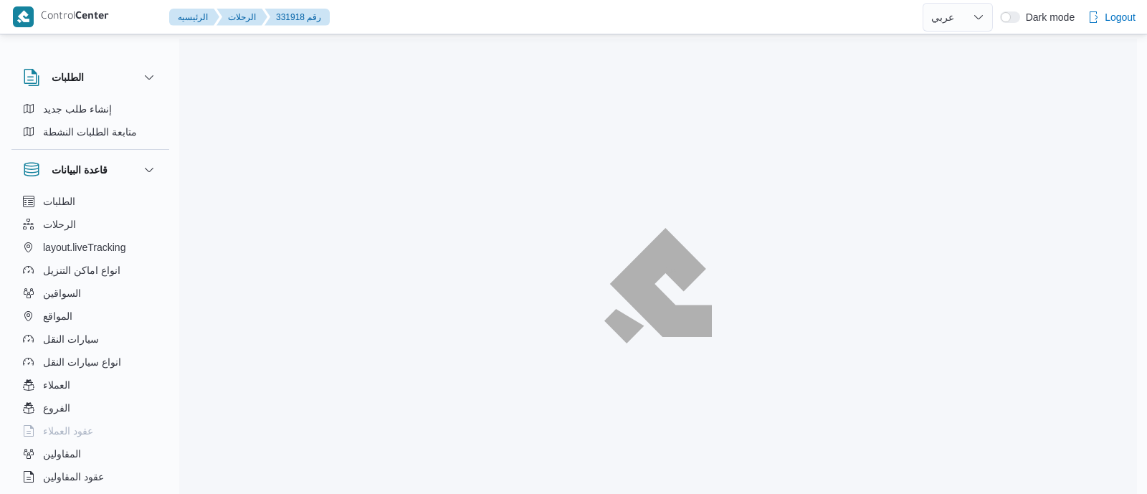
select select "ar"
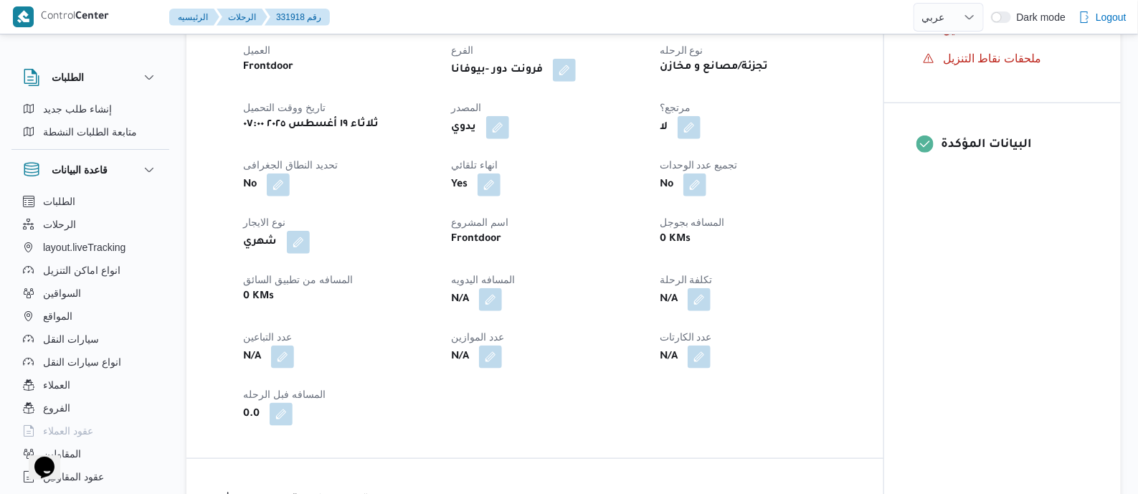
scroll to position [538, 0]
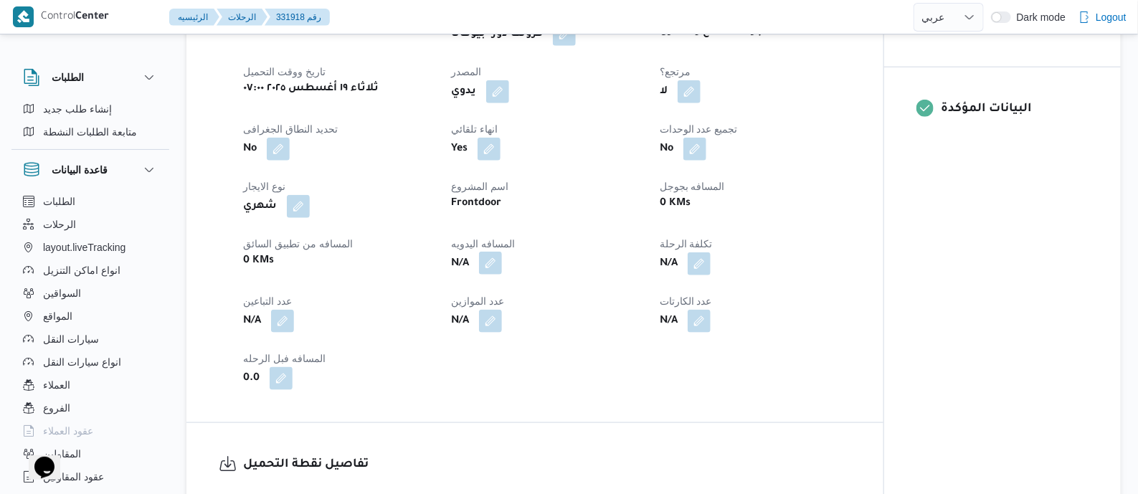
drag, startPoint x: 489, startPoint y: 288, endPoint x: 490, endPoint y: 297, distance: 8.6
click at [490, 275] on button "button" at bounding box center [490, 263] width 23 height 23
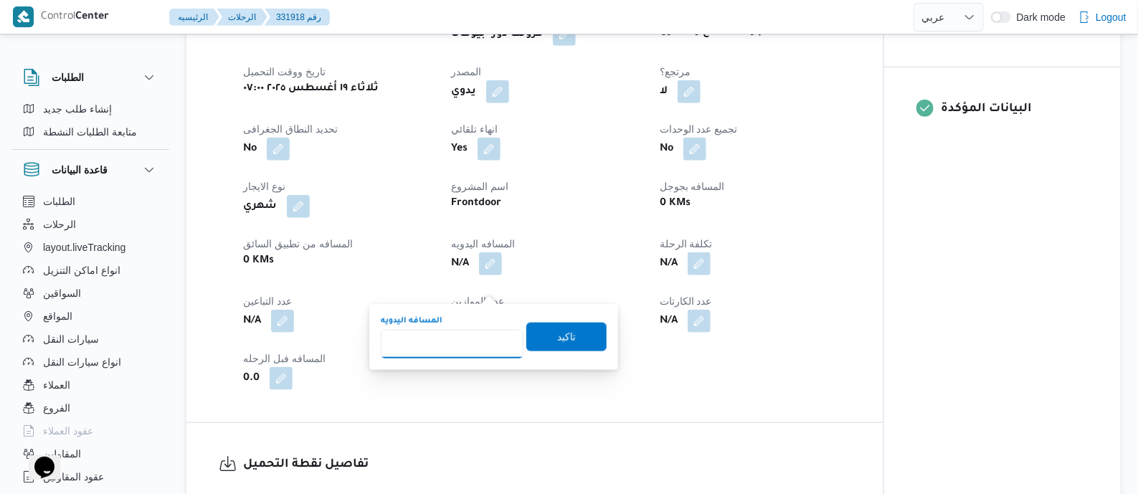
click at [479, 346] on input "المسافه اليدويه" at bounding box center [452, 344] width 143 height 29
type input "145"
click at [557, 335] on span "تاكيد" at bounding box center [566, 336] width 19 height 17
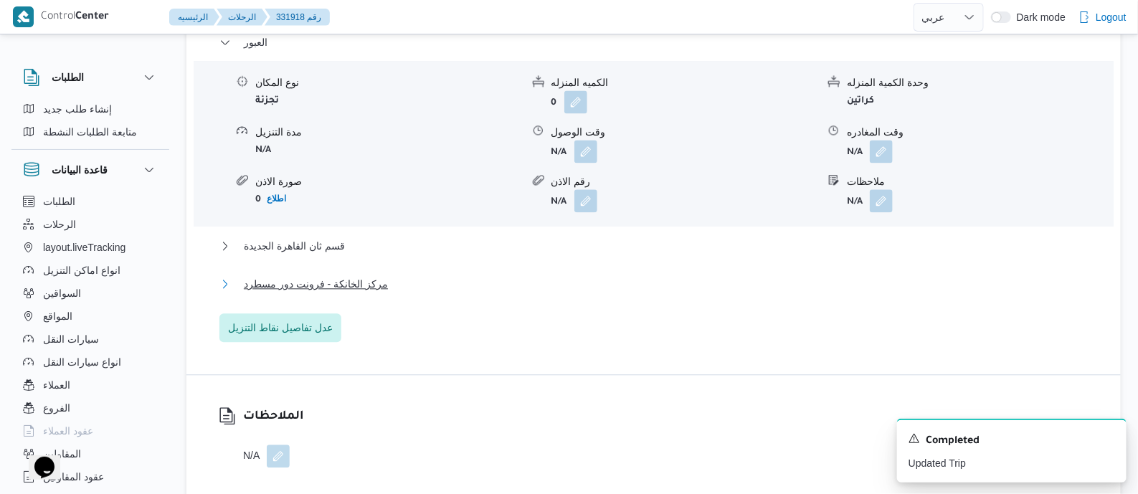
click at [362, 293] on span "مركز الخانكة - فرونت دور مسطرد" at bounding box center [316, 283] width 144 height 17
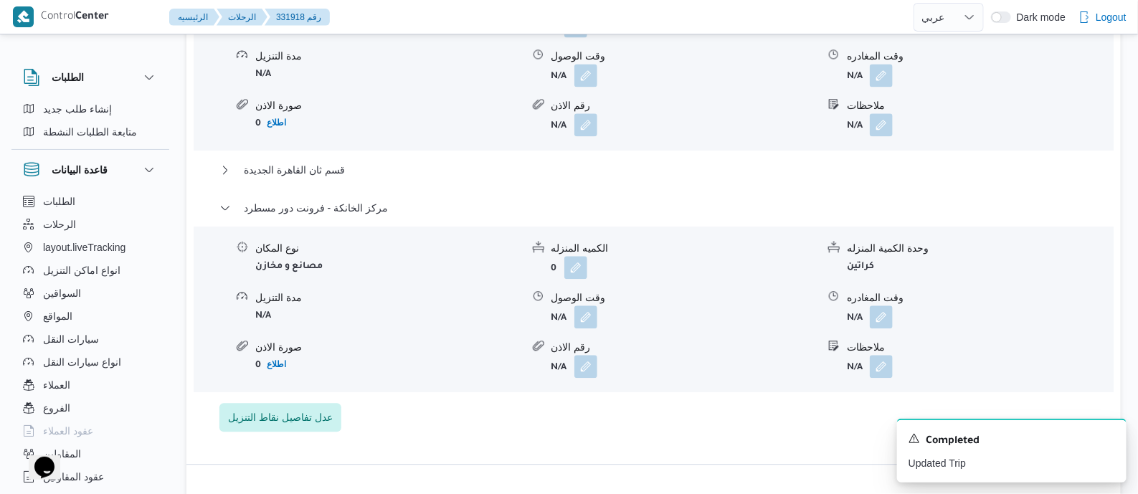
scroll to position [1433, 0]
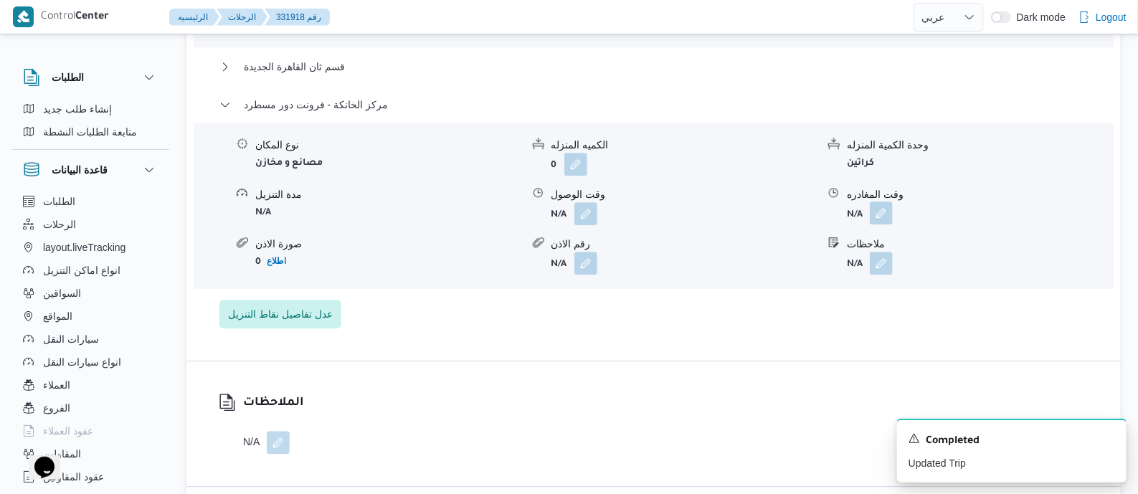
click at [884, 224] on button "button" at bounding box center [881, 212] width 23 height 23
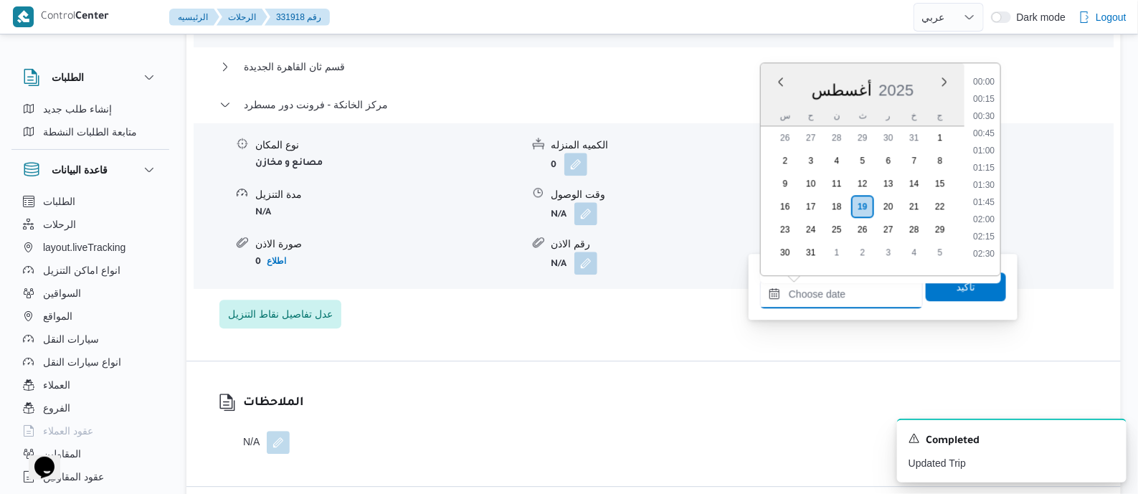
click at [882, 292] on input "وقت المغادره" at bounding box center [841, 294] width 163 height 29
click at [988, 130] on li "17:15" at bounding box center [983, 128] width 33 height 14
type input "١٩/٠٨/٢٠٢٥ ١٧:١٥"
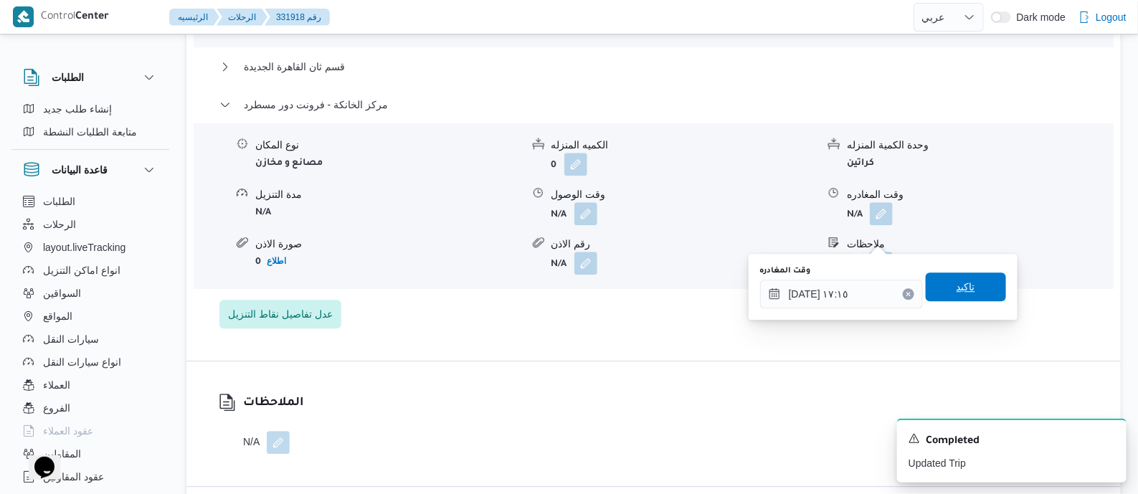
click at [979, 291] on span "تاكيد" at bounding box center [966, 286] width 80 height 29
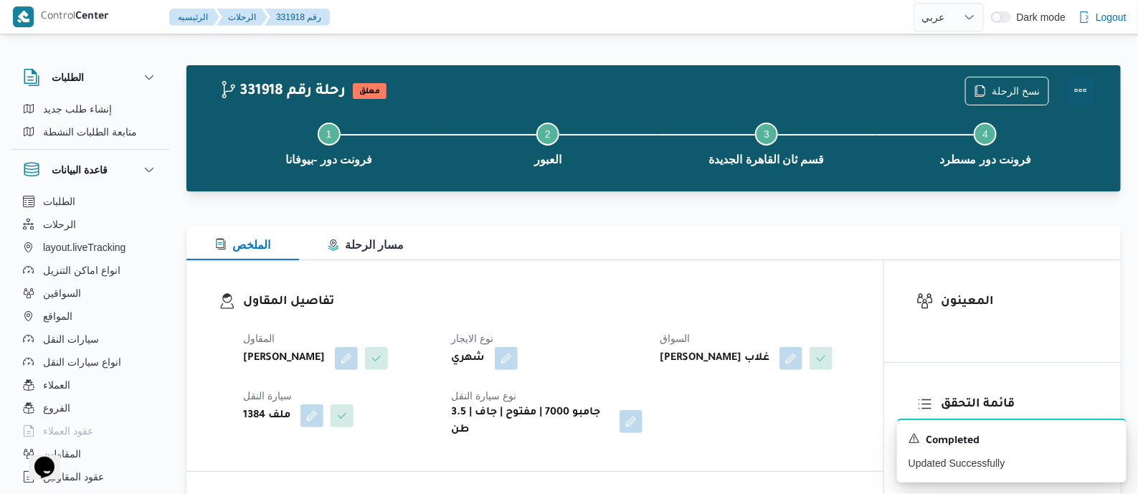
scroll to position [0, 0]
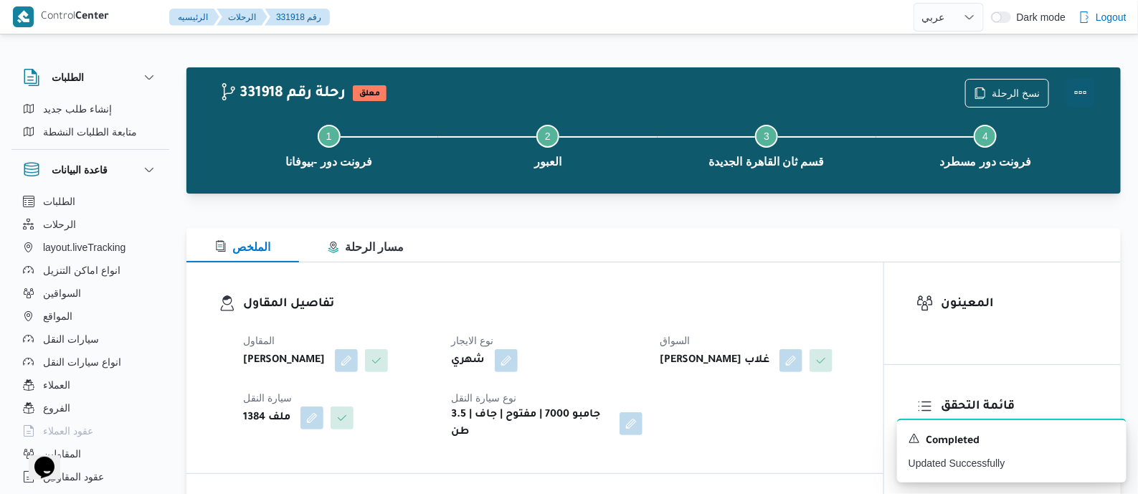
drag, startPoint x: 1083, startPoint y: 85, endPoint x: 1075, endPoint y: 86, distance: 7.2
click at [1082, 85] on button "Actions" at bounding box center [1080, 92] width 29 height 29
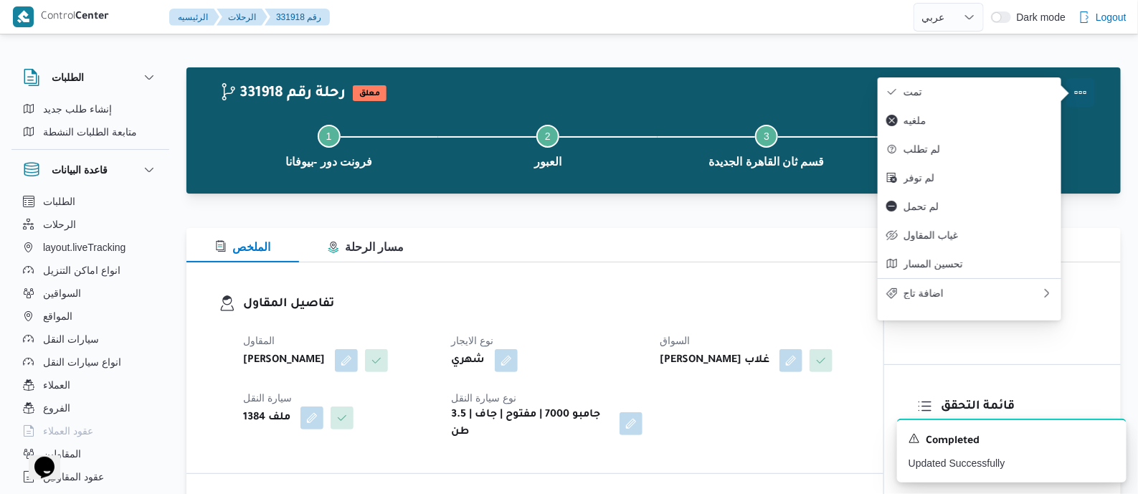
click at [1030, 86] on span "تمت" at bounding box center [977, 91] width 149 height 11
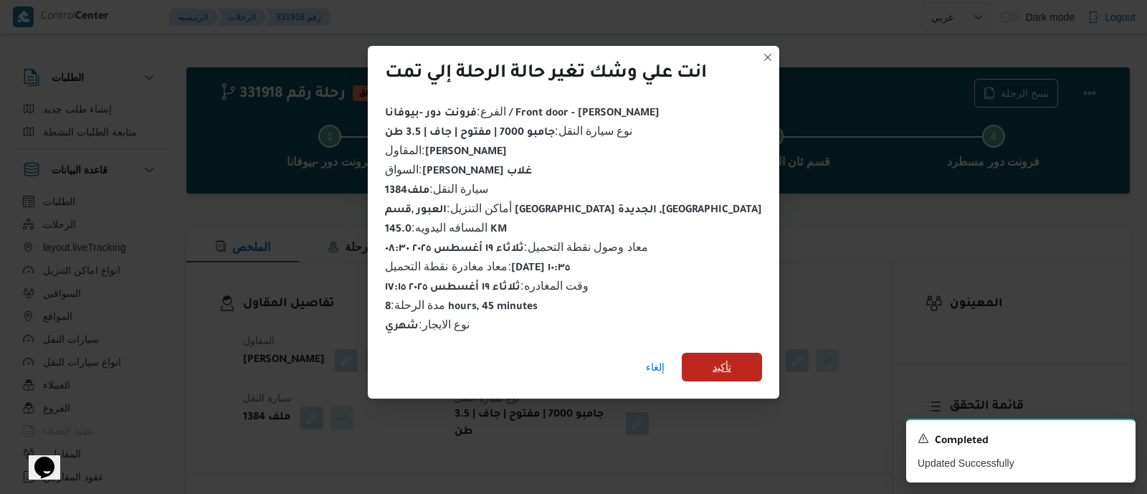
drag, startPoint x: 709, startPoint y: 364, endPoint x: 658, endPoint y: 353, distance: 52.2
click at [713, 365] on span "تأكيد" at bounding box center [722, 366] width 19 height 17
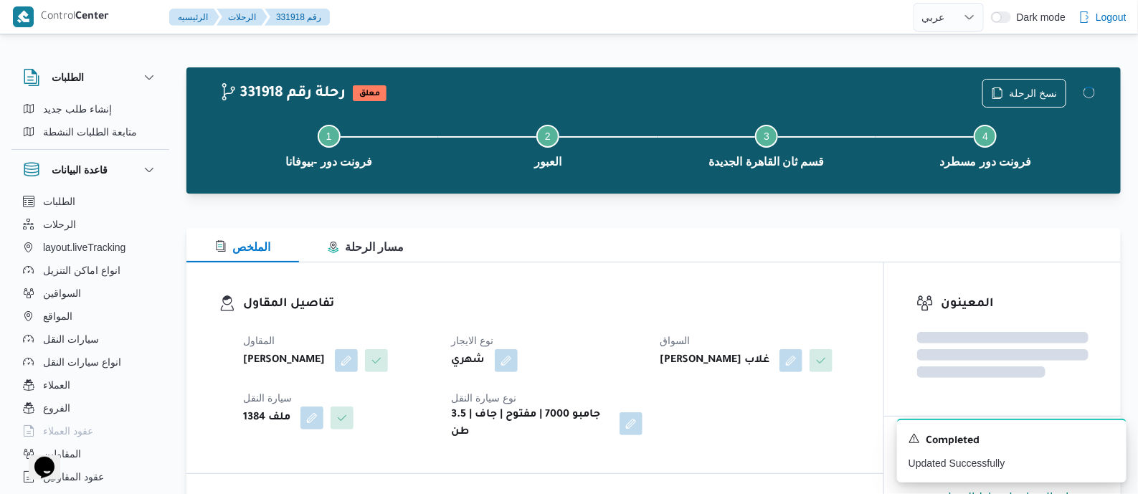
click at [584, 314] on dl "تفاصيل المقاول المقاول محمد صلاح عبداللطيف الشريف نوع الايجار شهري السواق عماد …" at bounding box center [547, 368] width 608 height 146
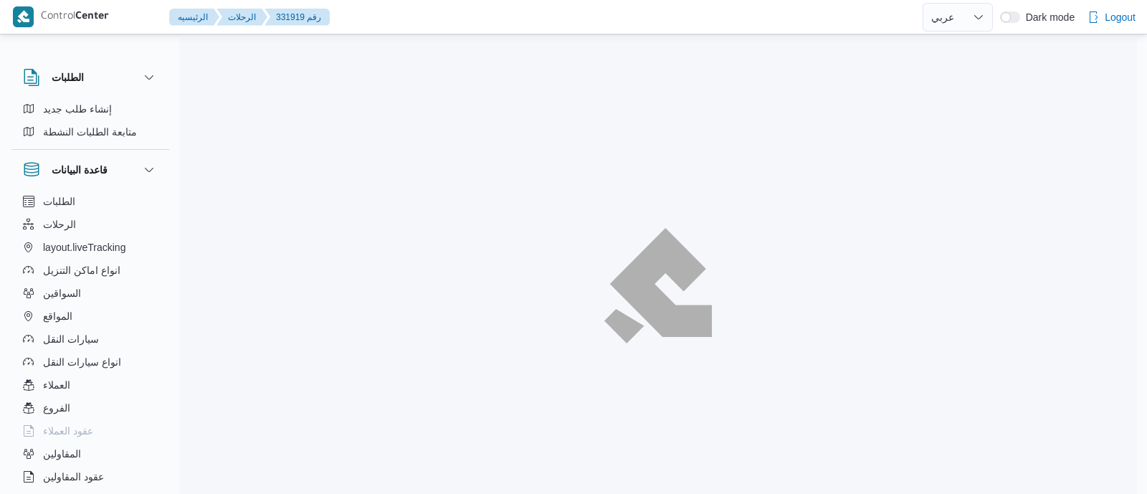
select select "ar"
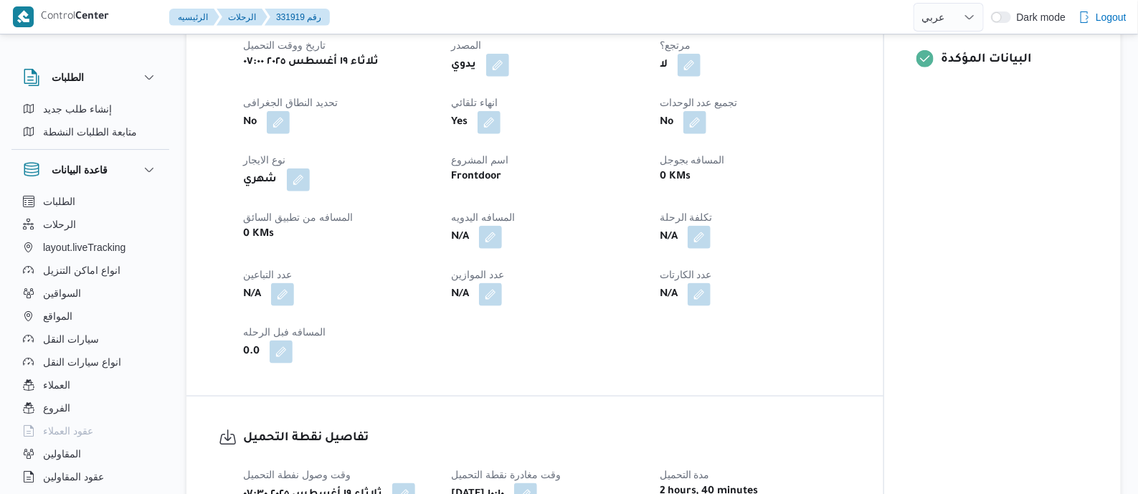
scroll to position [627, 0]
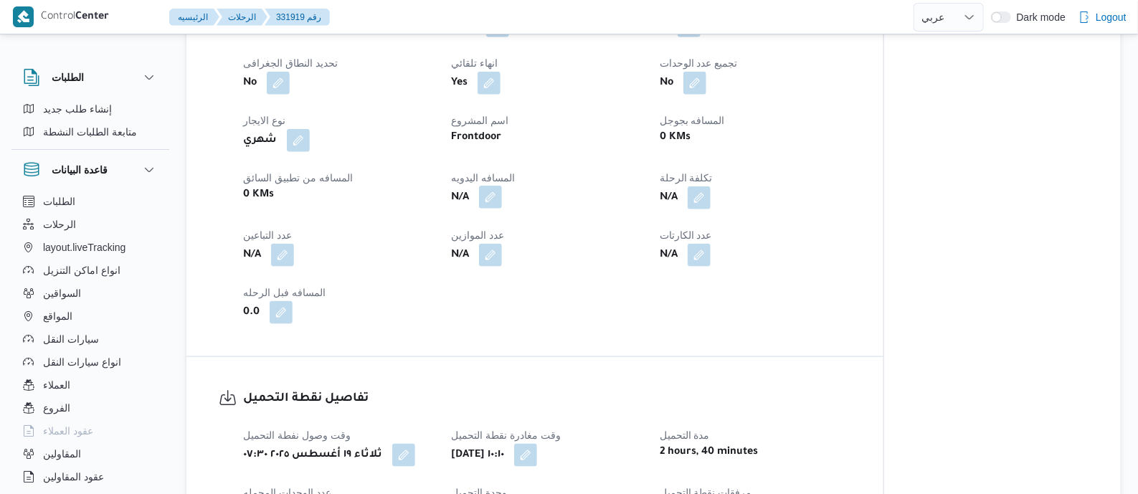
drag, startPoint x: 491, startPoint y: 194, endPoint x: 484, endPoint y: 201, distance: 10.1
click at [491, 194] on button "button" at bounding box center [490, 197] width 23 height 23
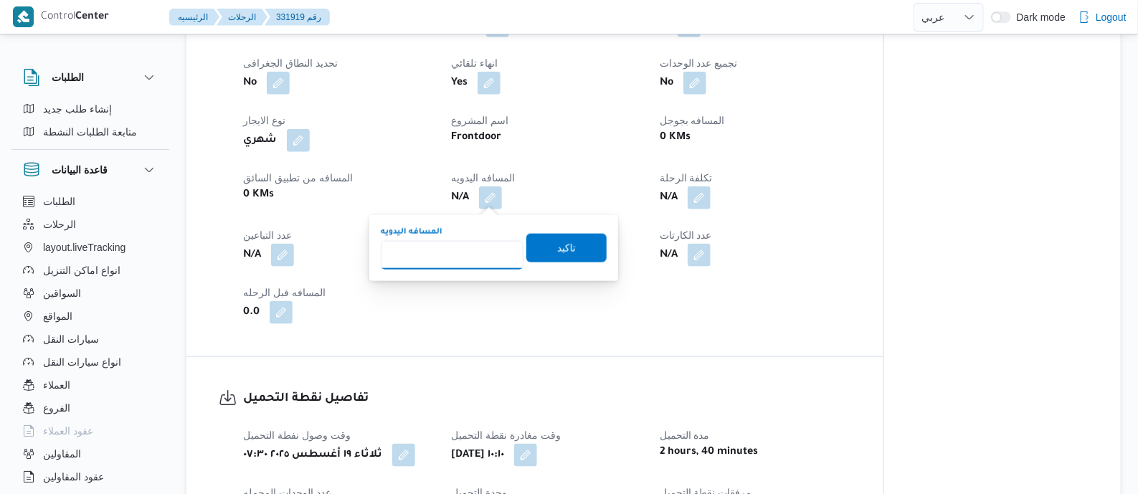
click at [466, 257] on input "المسافه اليدويه" at bounding box center [452, 255] width 143 height 29
type input "120"
click at [557, 245] on span "تاكيد" at bounding box center [566, 247] width 19 height 17
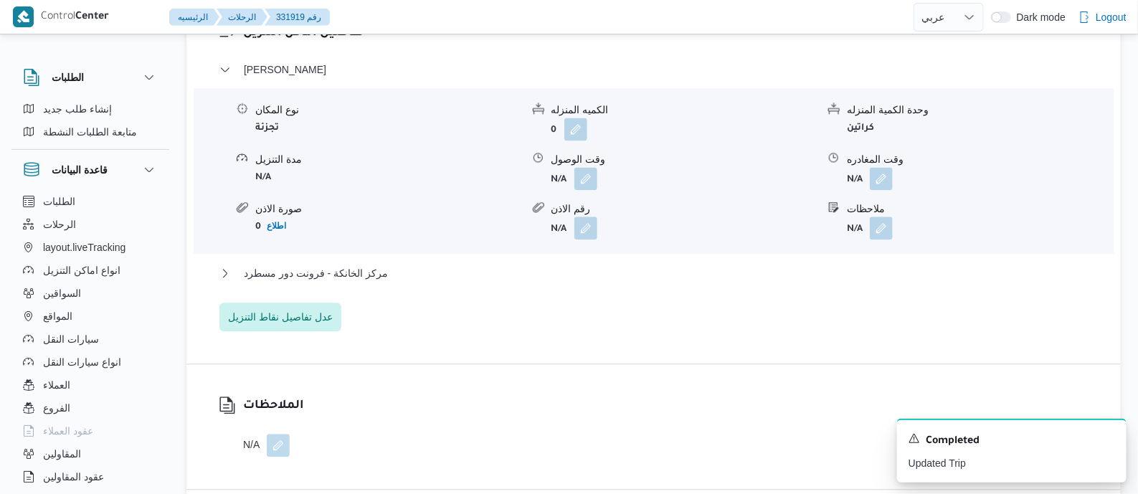
scroll to position [1254, 0]
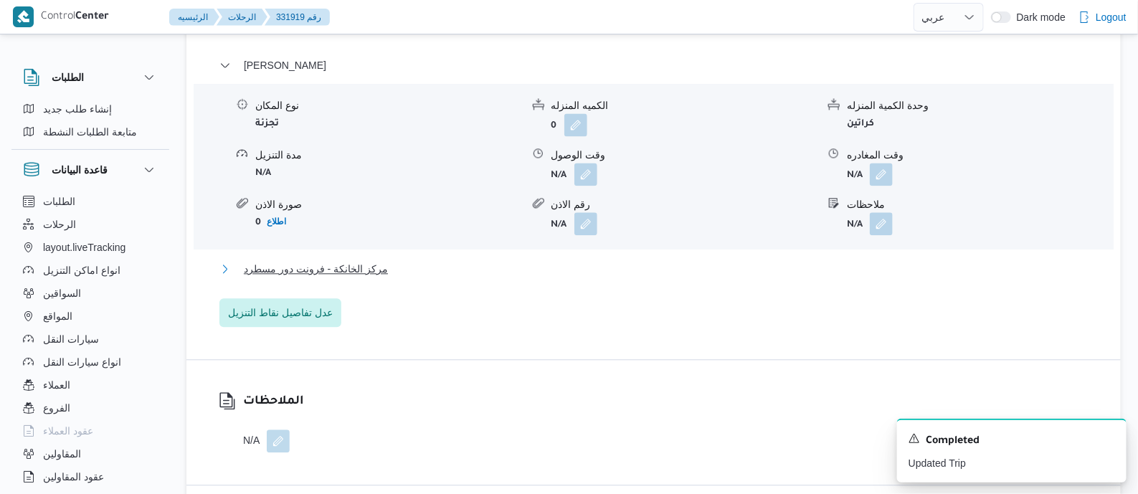
click at [355, 268] on span "مركز الخانكة - فرونت دور مسطرد" at bounding box center [316, 268] width 144 height 17
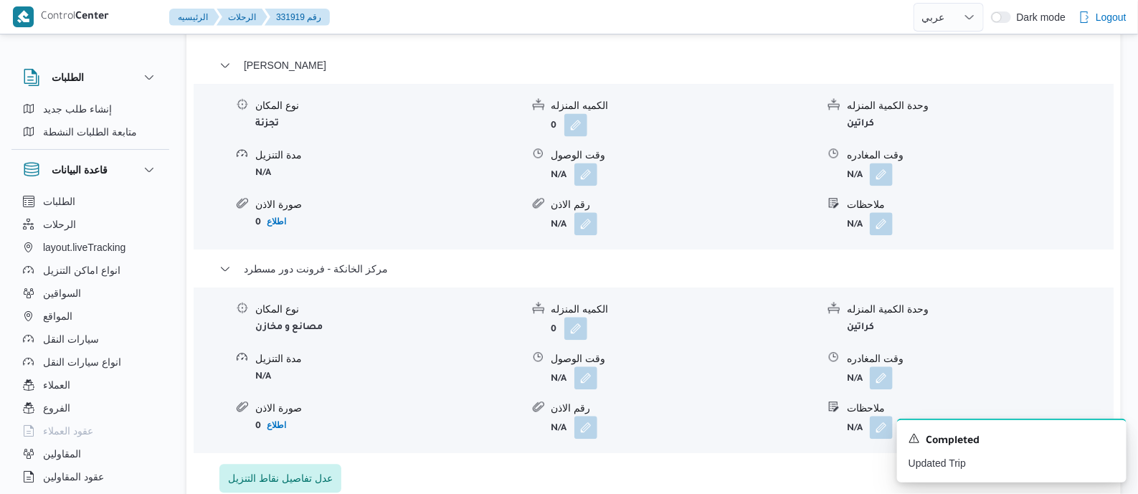
scroll to position [1344, 0]
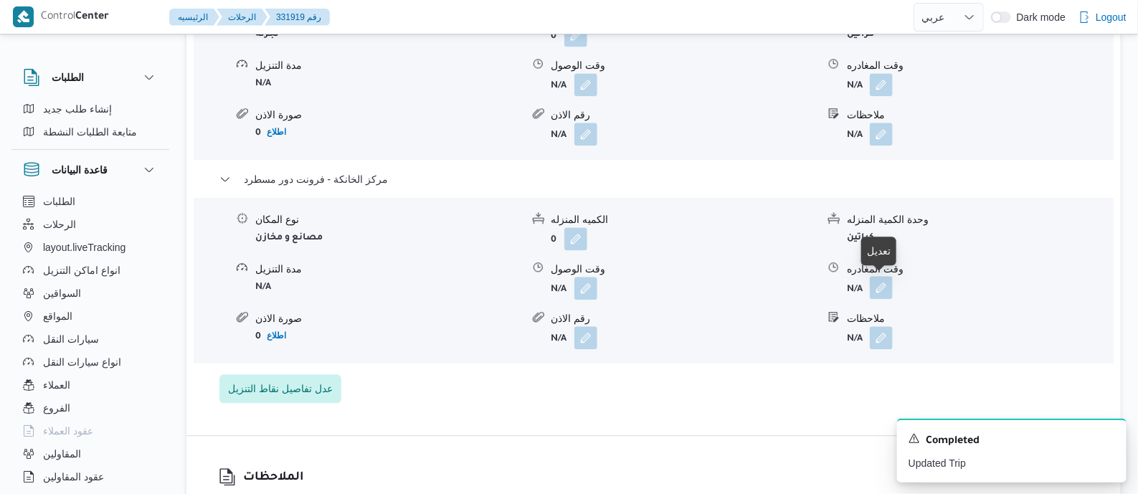
click at [877, 288] on button "button" at bounding box center [881, 287] width 23 height 23
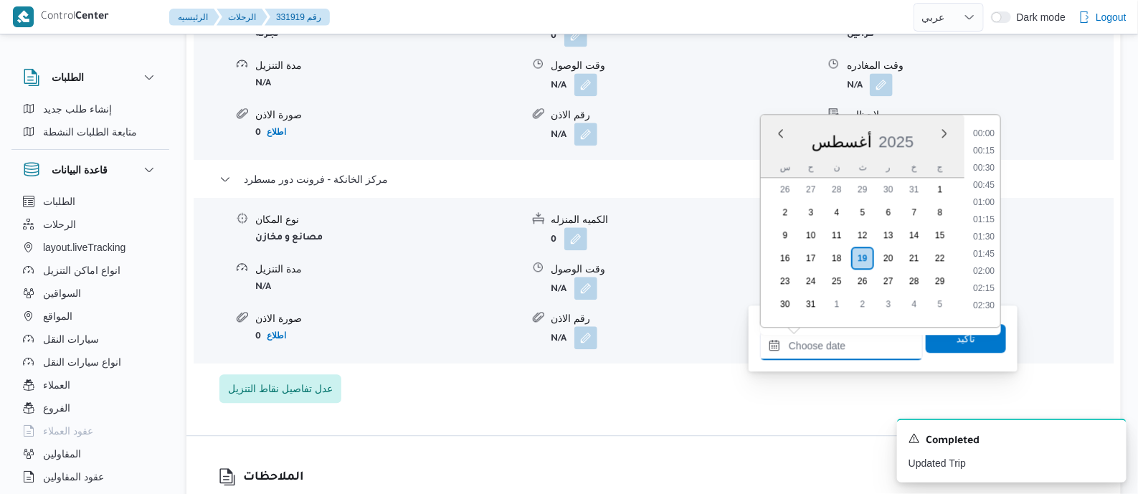
click at [875, 346] on input "وقت المغادره" at bounding box center [841, 345] width 163 height 29
click at [989, 199] on li "17:30" at bounding box center [983, 197] width 33 height 14
type input "[DATE] ١٧:٣٠"
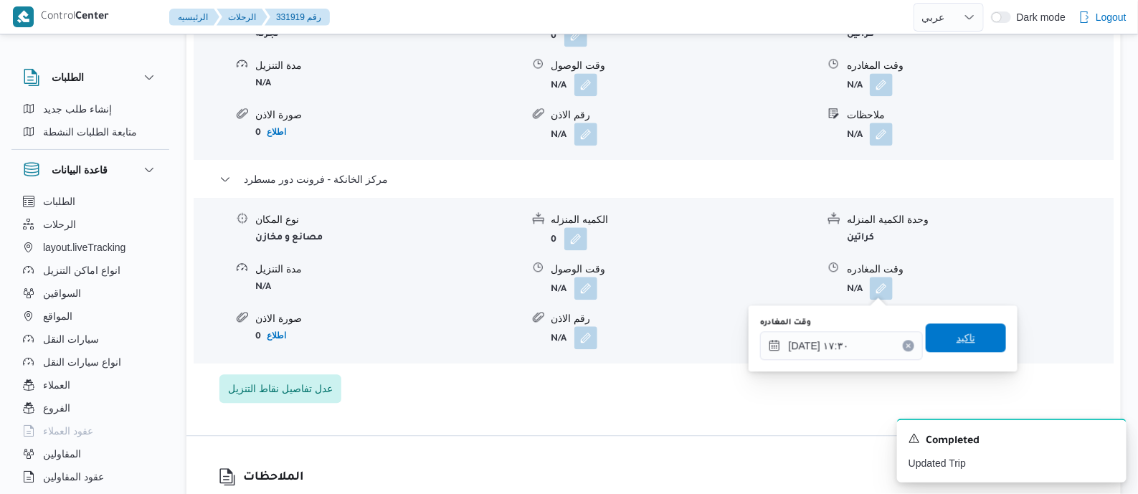
drag, startPoint x: 984, startPoint y: 330, endPoint x: 1012, endPoint y: 341, distance: 30.2
click at [984, 331] on span "تاكيد" at bounding box center [966, 337] width 80 height 29
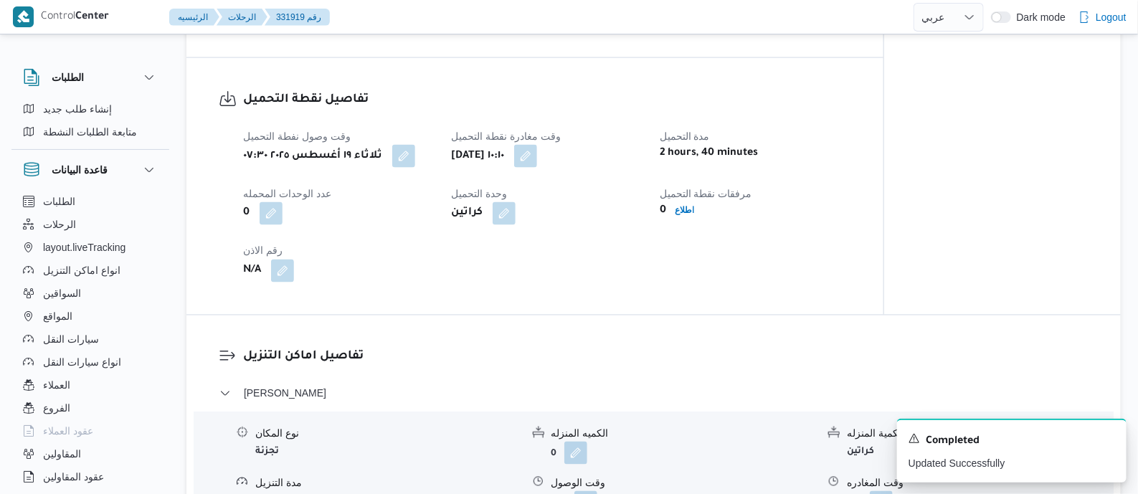
scroll to position [0, 0]
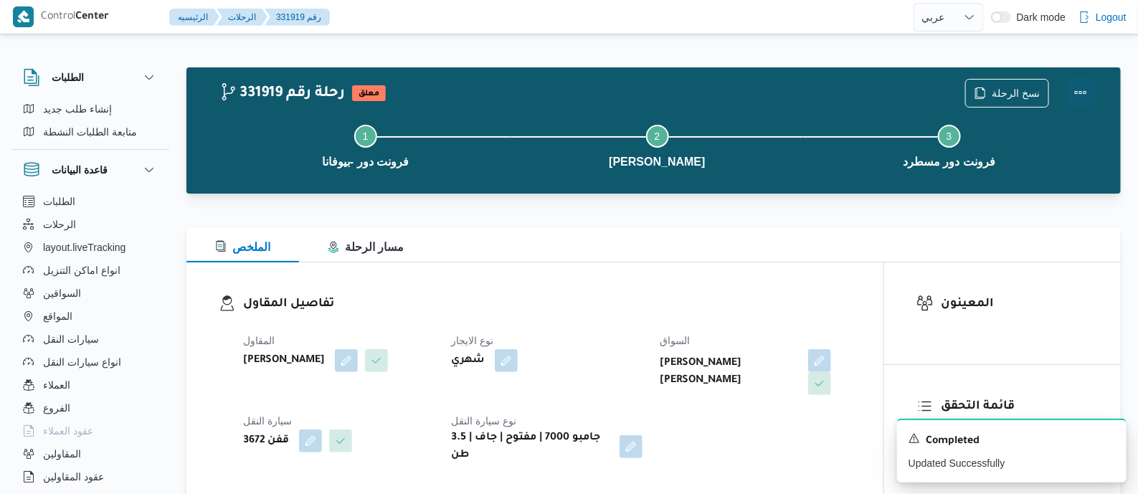
drag, startPoint x: 1083, startPoint y: 84, endPoint x: 1067, endPoint y: 90, distance: 16.8
click at [1079, 86] on button "Actions" at bounding box center [1080, 92] width 29 height 29
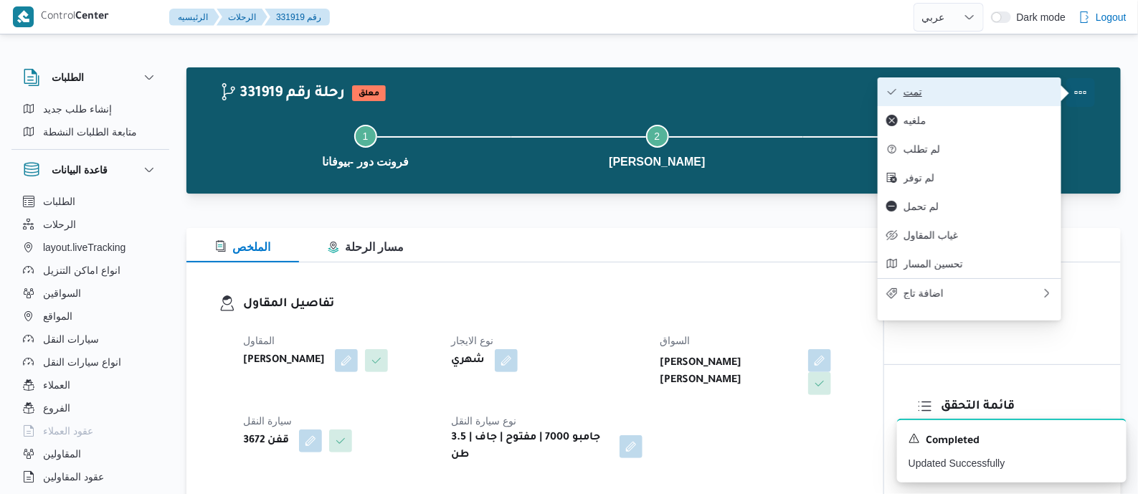
click at [1011, 86] on span "تمت" at bounding box center [977, 91] width 149 height 11
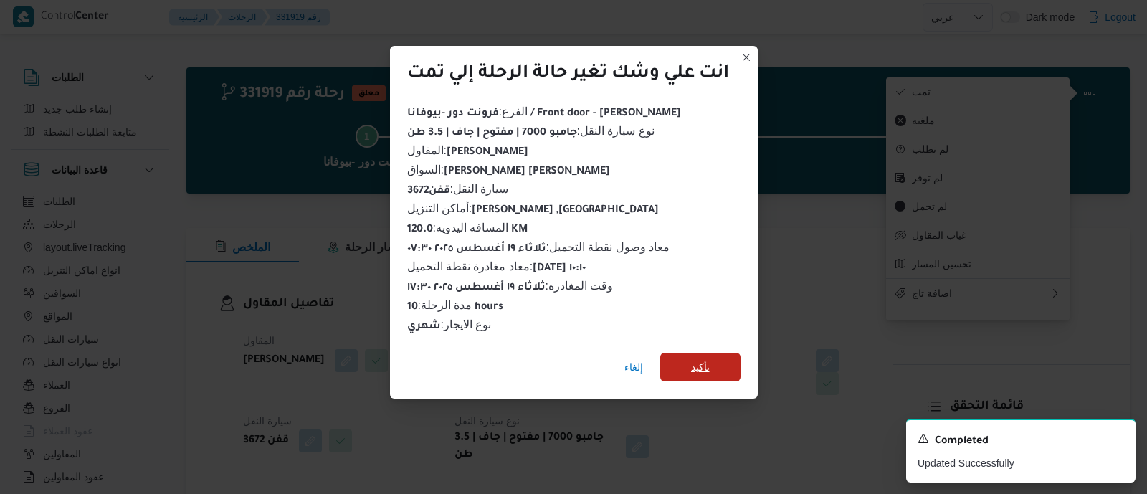
drag, startPoint x: 710, startPoint y: 360, endPoint x: 645, endPoint y: 342, distance: 67.7
click at [710, 361] on span "تأكيد" at bounding box center [700, 366] width 19 height 17
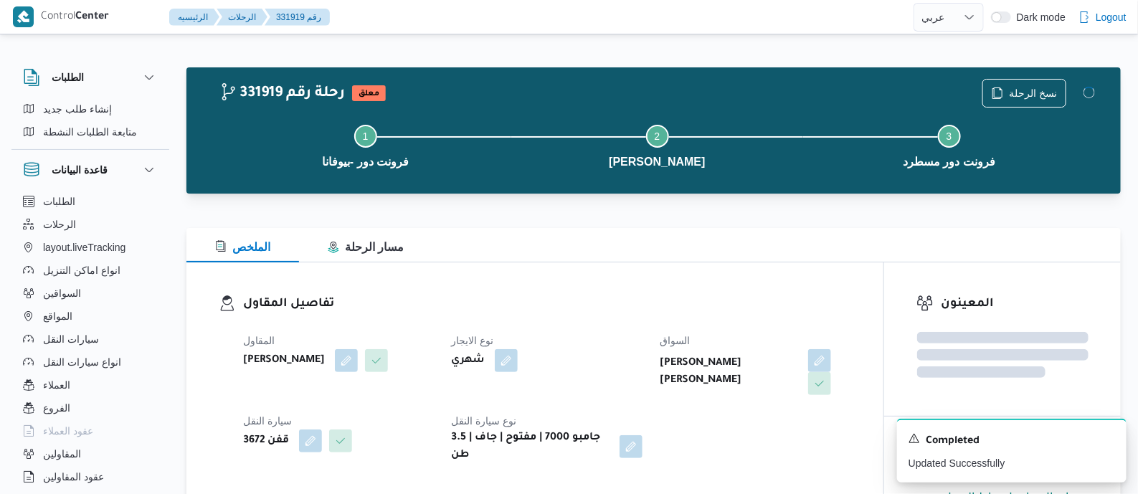
click at [614, 318] on dl "تفاصيل المقاول المقاول محمد صلاح عبداللطيف الشريف نوع الايجار شهري السواق محمود…" at bounding box center [547, 379] width 608 height 169
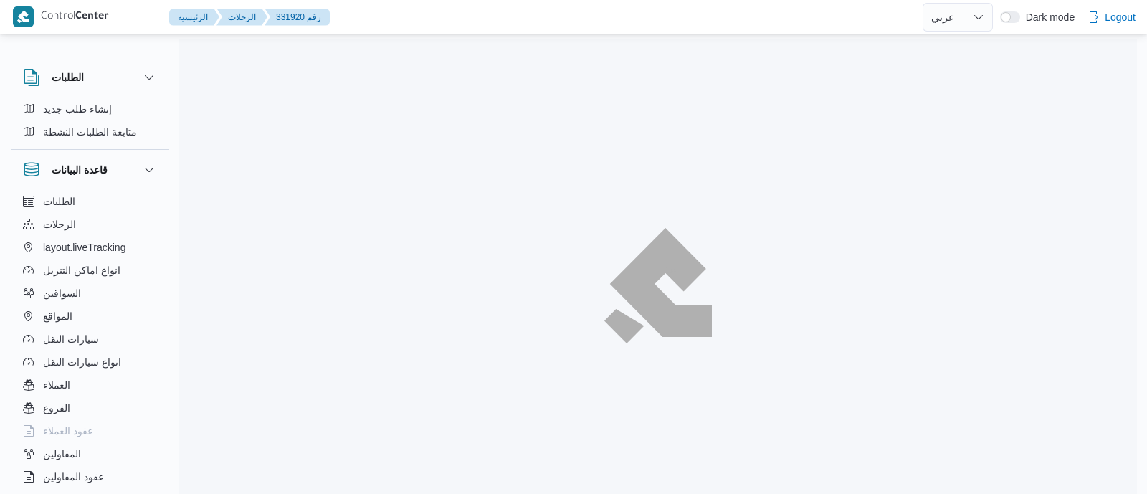
select select "ar"
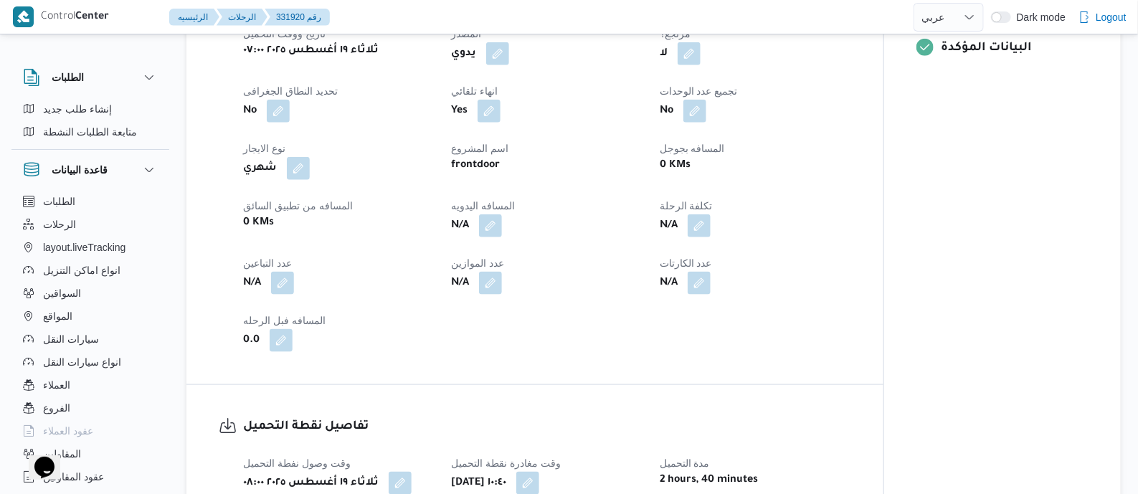
scroll to position [627, 0]
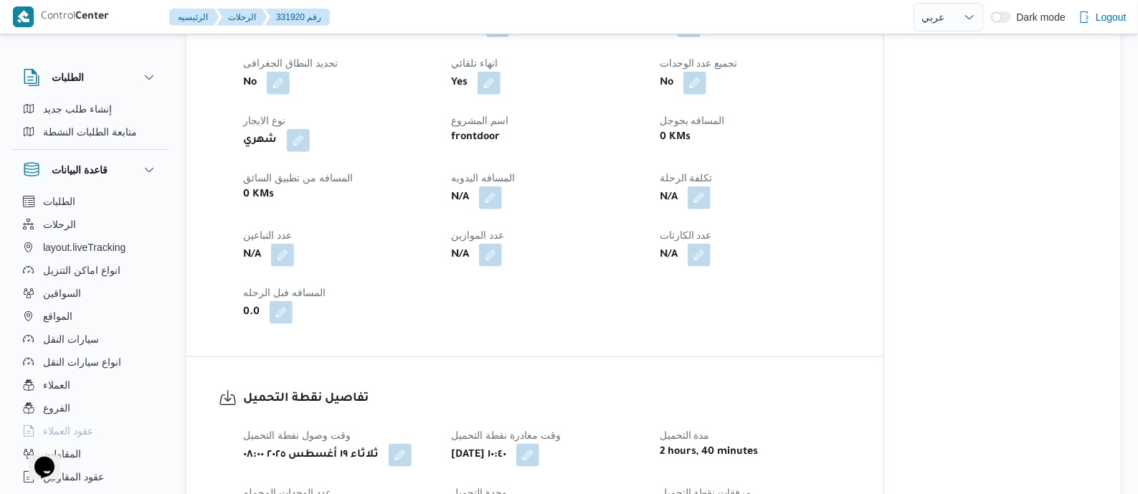
drag, startPoint x: 494, startPoint y: 199, endPoint x: 477, endPoint y: 245, distance: 49.7
click at [494, 198] on button "button" at bounding box center [490, 197] width 23 height 23
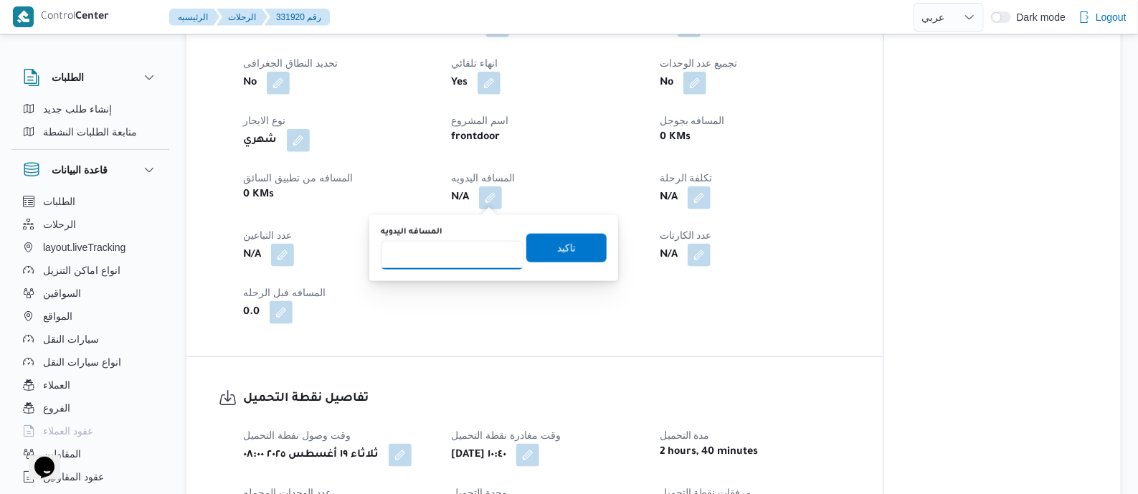
click at [477, 245] on input "المسافه اليدويه" at bounding box center [452, 255] width 143 height 29
type input "120"
click at [579, 247] on span "تاكيد" at bounding box center [566, 247] width 80 height 29
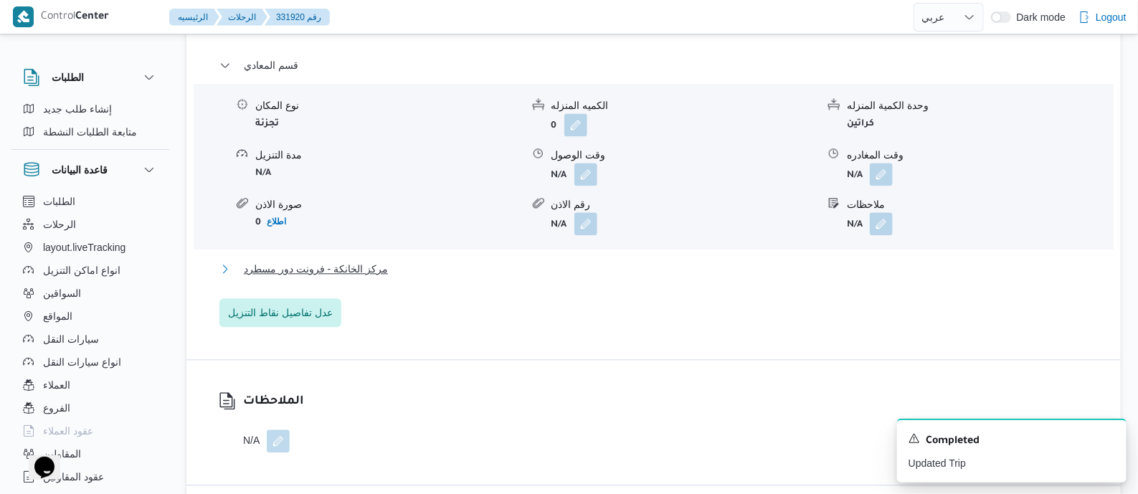
click at [363, 273] on span "مركز الخانكة - فرونت دور مسطرد" at bounding box center [316, 268] width 144 height 17
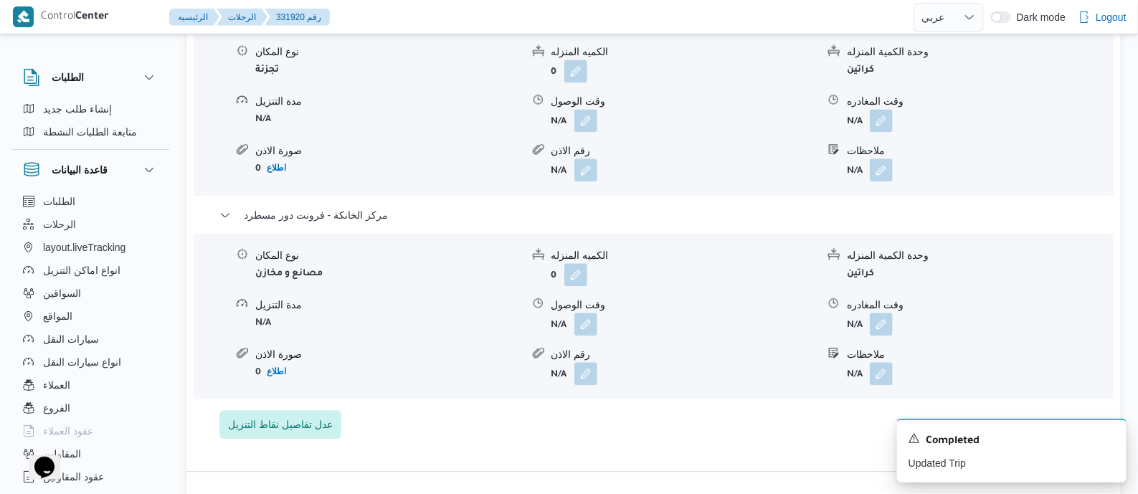
scroll to position [1344, 0]
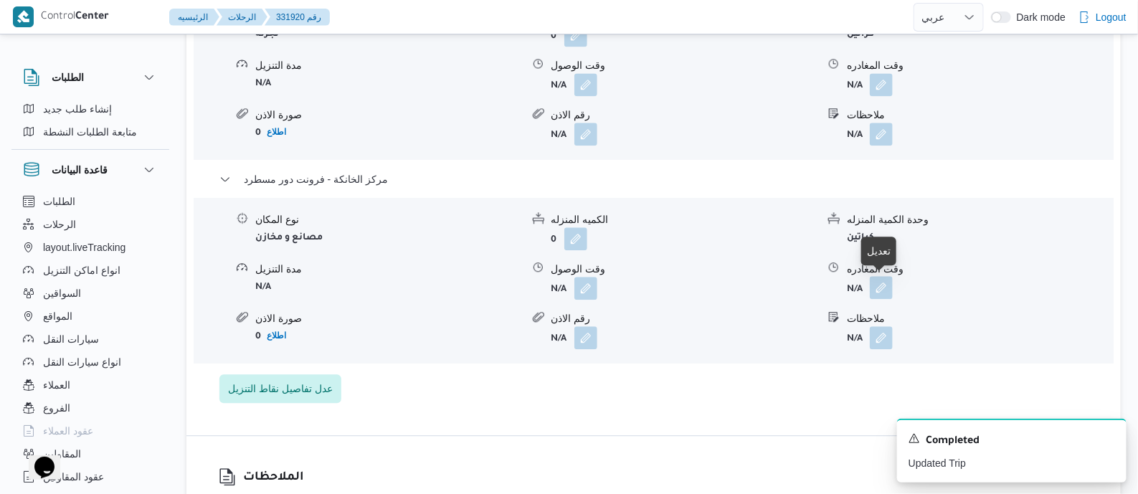
drag, startPoint x: 888, startPoint y: 288, endPoint x: 883, endPoint y: 295, distance: 8.6
click at [888, 289] on button "button" at bounding box center [881, 287] width 23 height 23
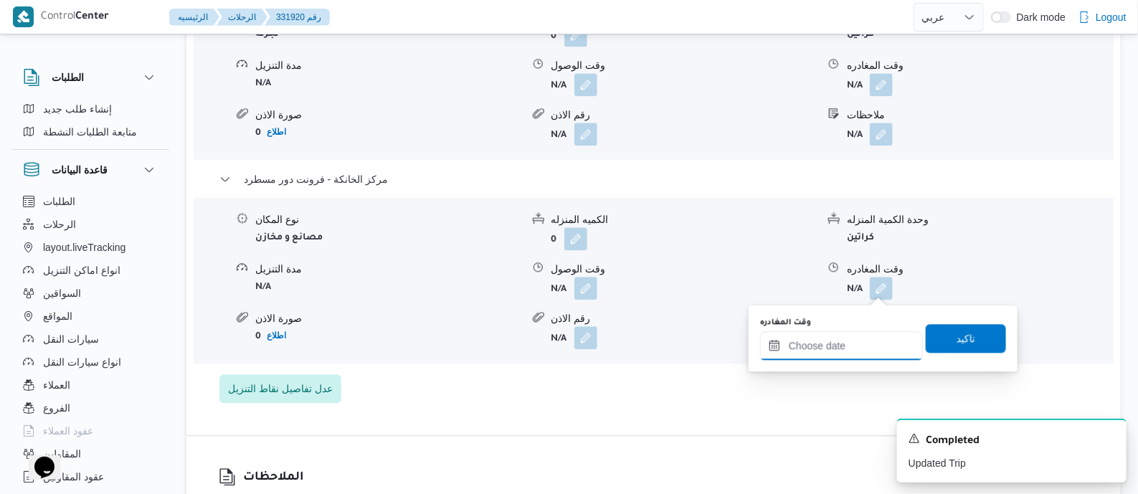
click at [855, 338] on input "وقت المغادره" at bounding box center [841, 345] width 163 height 29
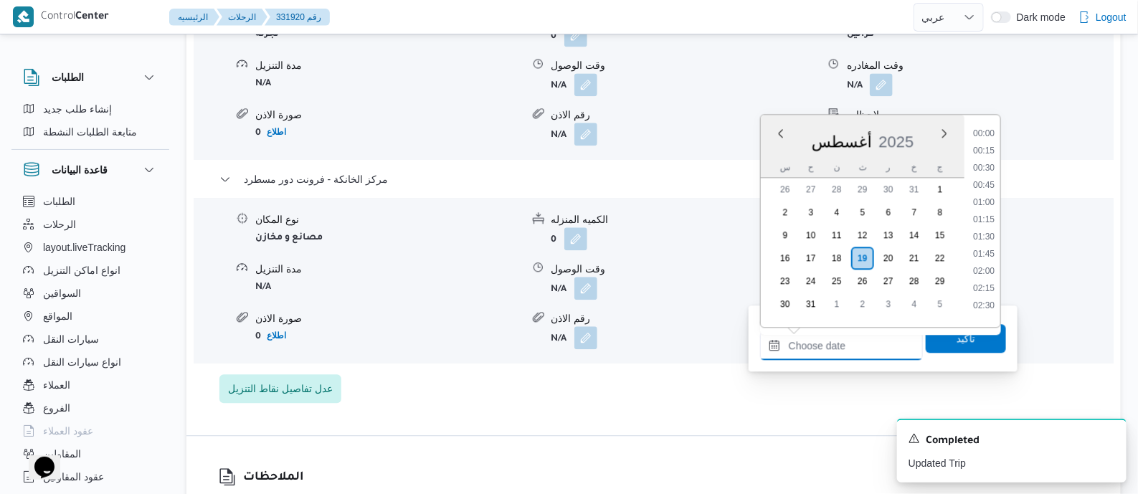
scroll to position [1141, 0]
click at [991, 217] on li "17:45" at bounding box center [983, 214] width 33 height 14
type input "١٩/٠٨/٢٠٢٥ ١٧:٤٥"
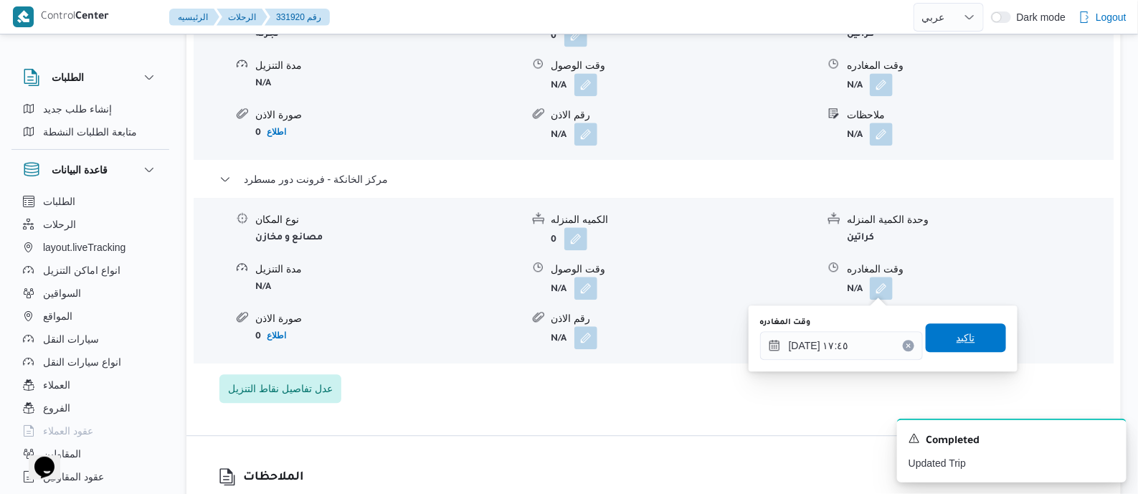
click at [964, 329] on span "تاكيد" at bounding box center [965, 337] width 19 height 17
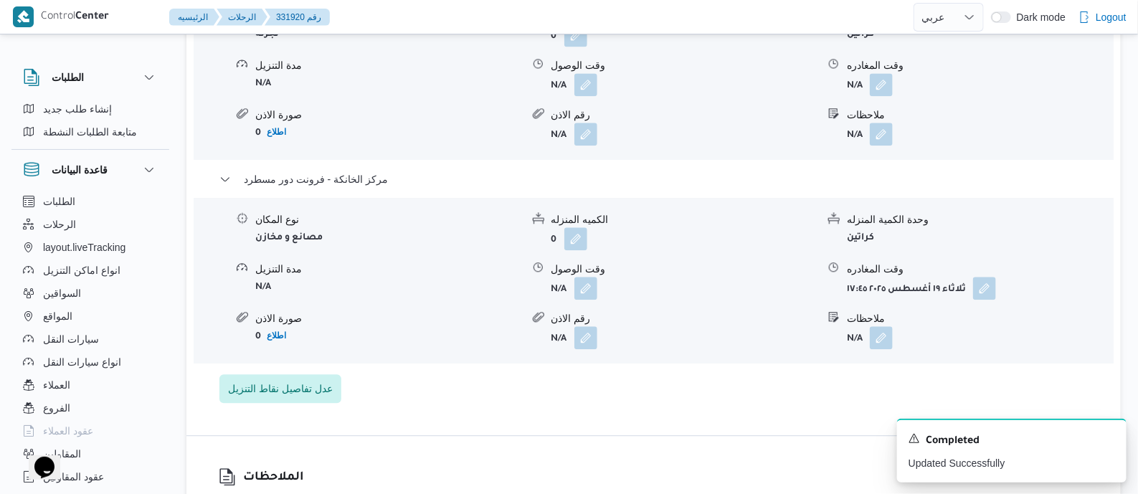
scroll to position [0, 0]
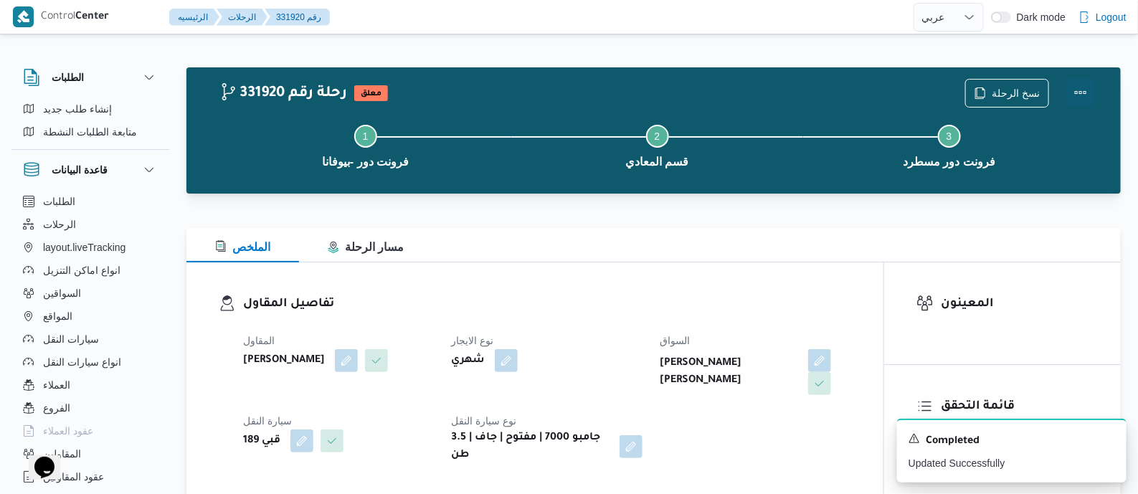
click at [1075, 87] on button "Actions" at bounding box center [1080, 92] width 29 height 29
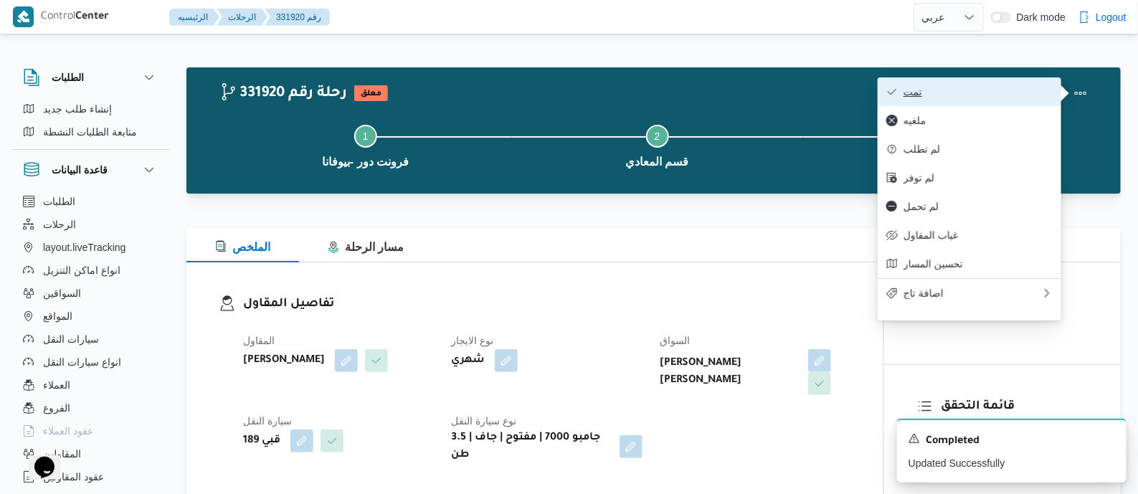
click at [993, 91] on span "تمت" at bounding box center [977, 91] width 149 height 11
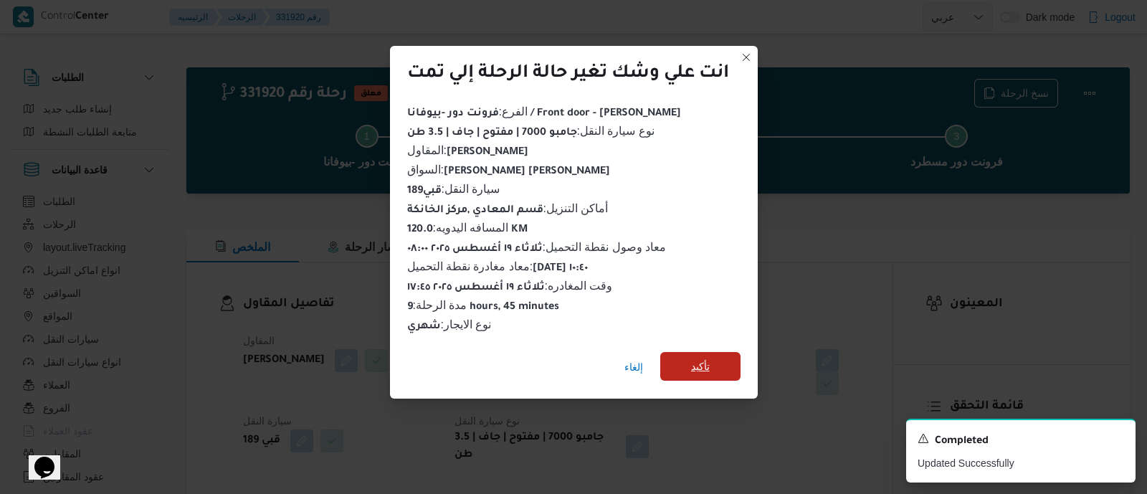
drag, startPoint x: 711, startPoint y: 356, endPoint x: 690, endPoint y: 360, distance: 21.8
click at [710, 359] on span "تأكيد" at bounding box center [700, 366] width 80 height 29
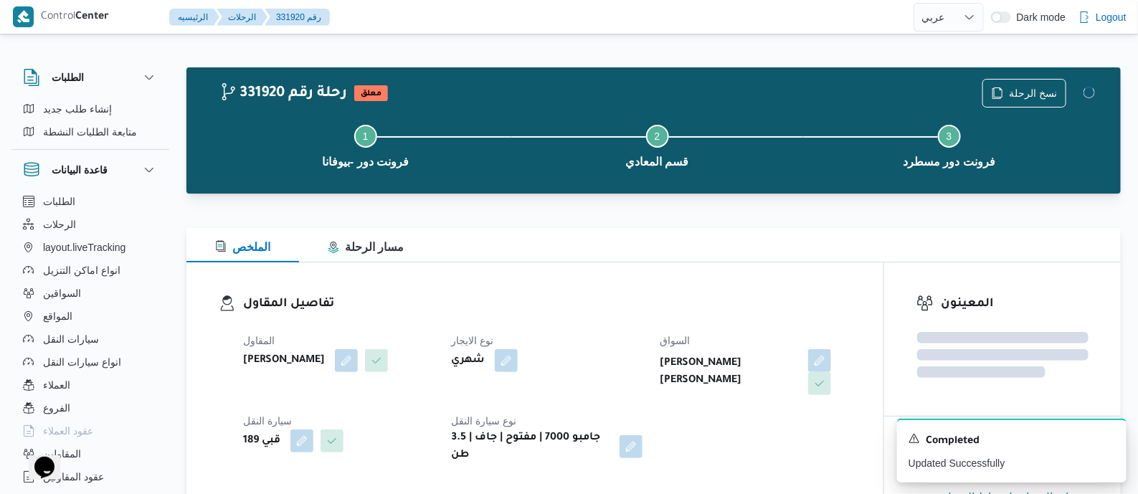
click at [611, 317] on dl "تفاصيل المقاول المقاول محمد صلاح عبداللطيف الشريف نوع الايجار شهري السواق ممدوح…" at bounding box center [547, 379] width 608 height 169
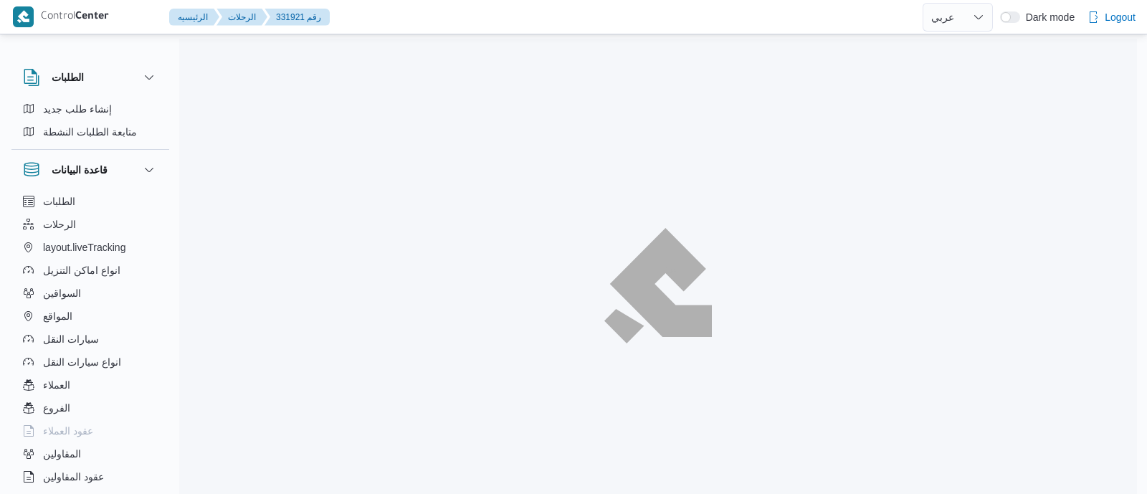
select select "ar"
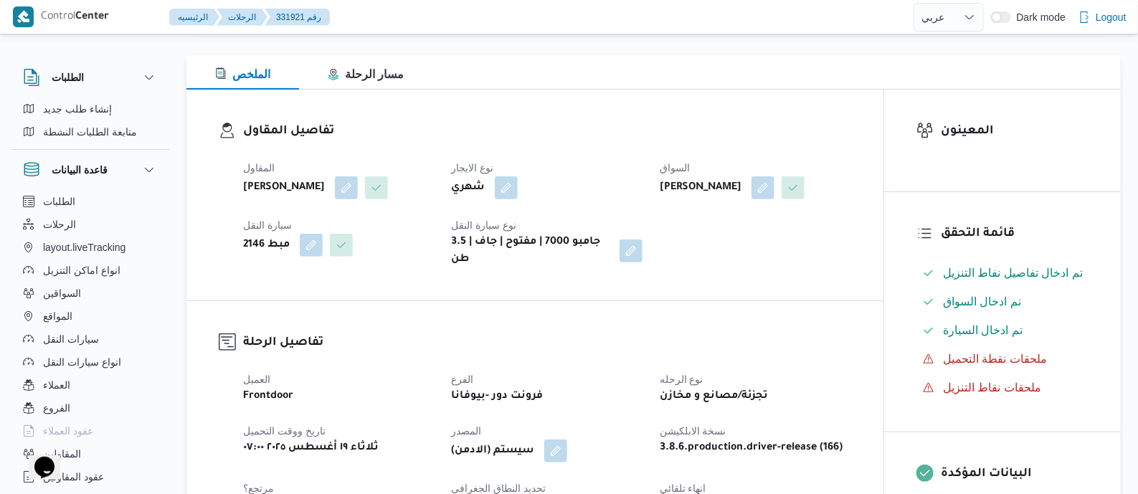
scroll to position [448, 0]
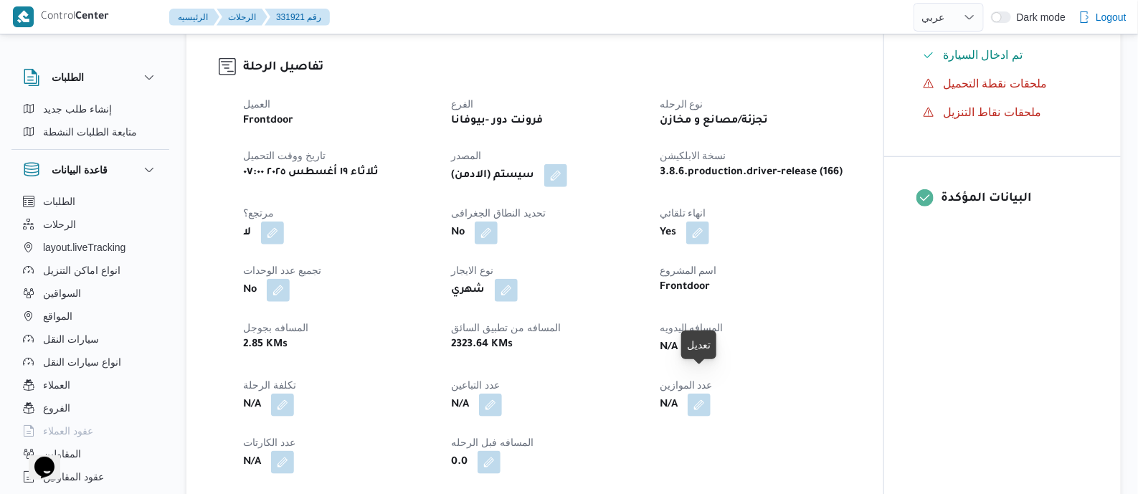
drag, startPoint x: 705, startPoint y: 382, endPoint x: 703, endPoint y: 393, distance: 11.1
click at [705, 358] on button "button" at bounding box center [699, 347] width 23 height 23
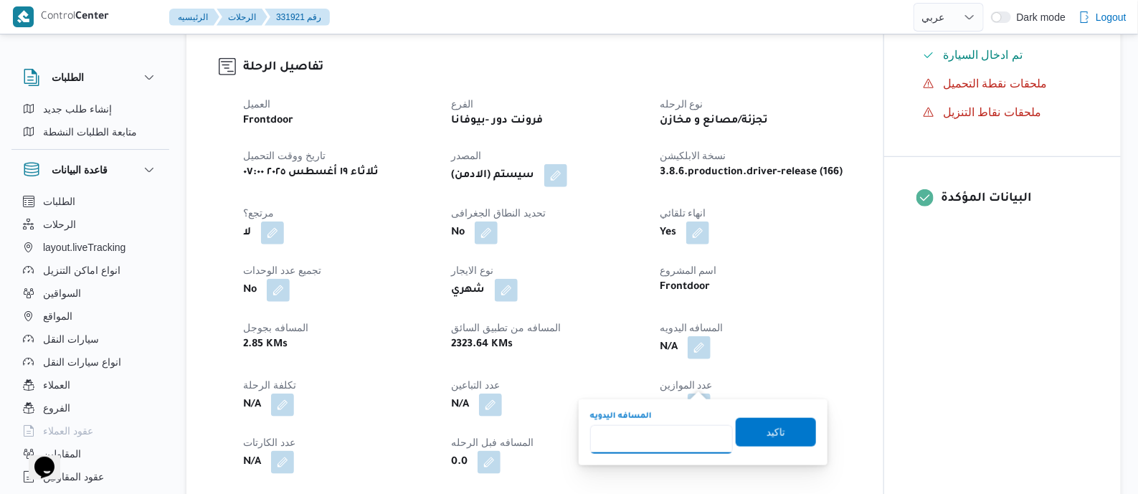
click at [694, 432] on input "المسافه اليدويه" at bounding box center [661, 439] width 143 height 29
type input "80"
click at [766, 431] on span "تاكيد" at bounding box center [775, 431] width 19 height 17
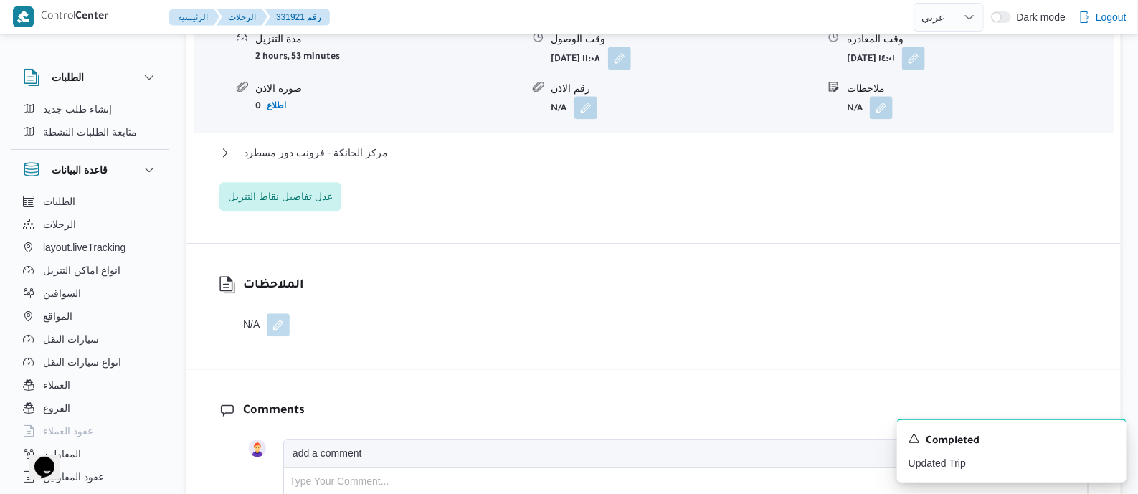
scroll to position [1344, 0]
click at [366, 159] on span "مركز الخانكة - فرونت دور مسطرد" at bounding box center [316, 150] width 144 height 17
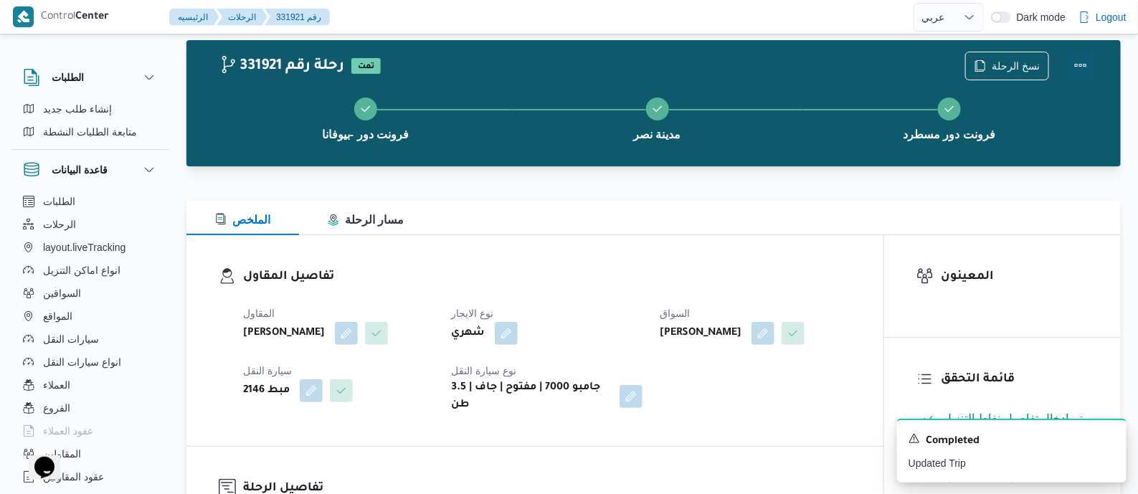
scroll to position [0, 0]
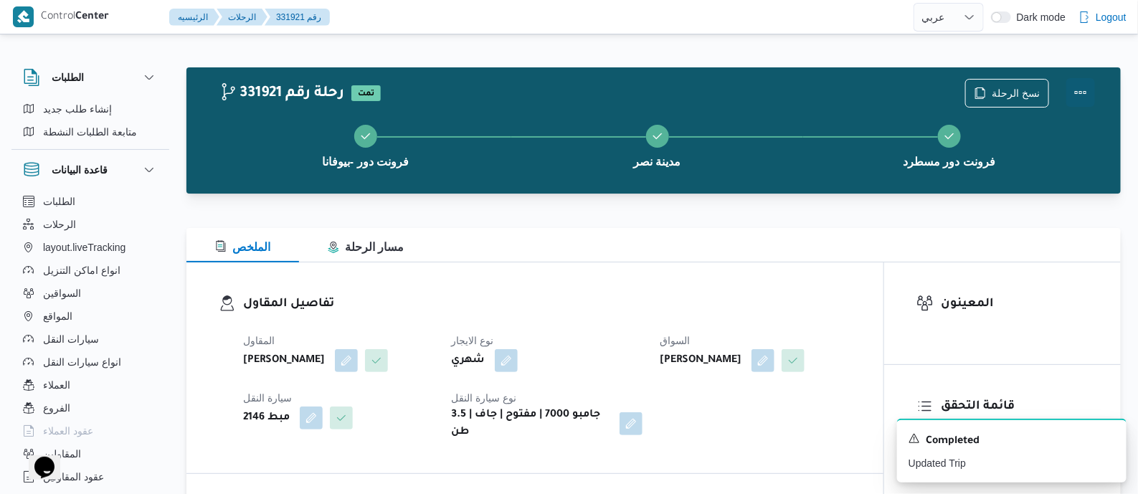
click at [1076, 86] on button "Actions" at bounding box center [1080, 92] width 29 height 29
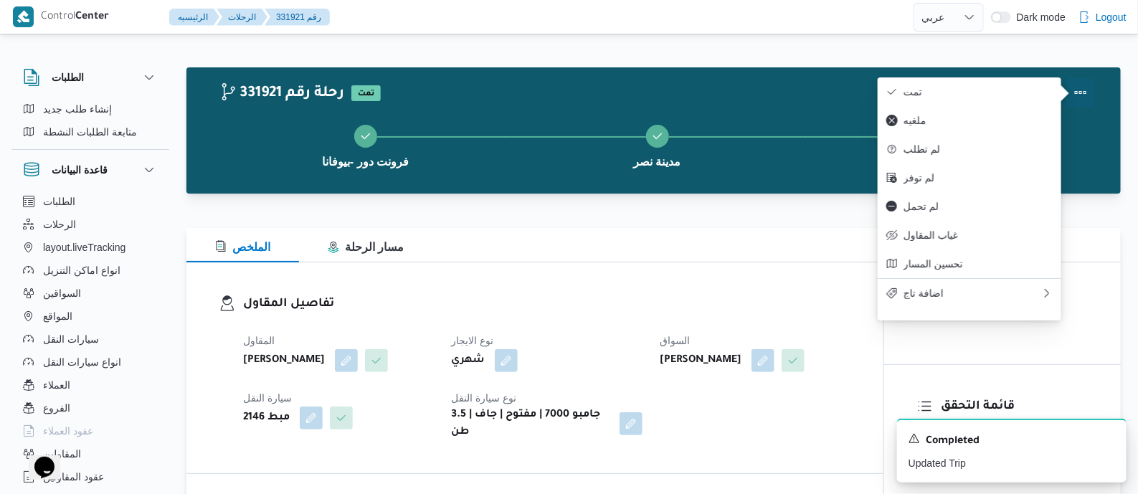
click at [963, 86] on span "تمت" at bounding box center [977, 91] width 149 height 11
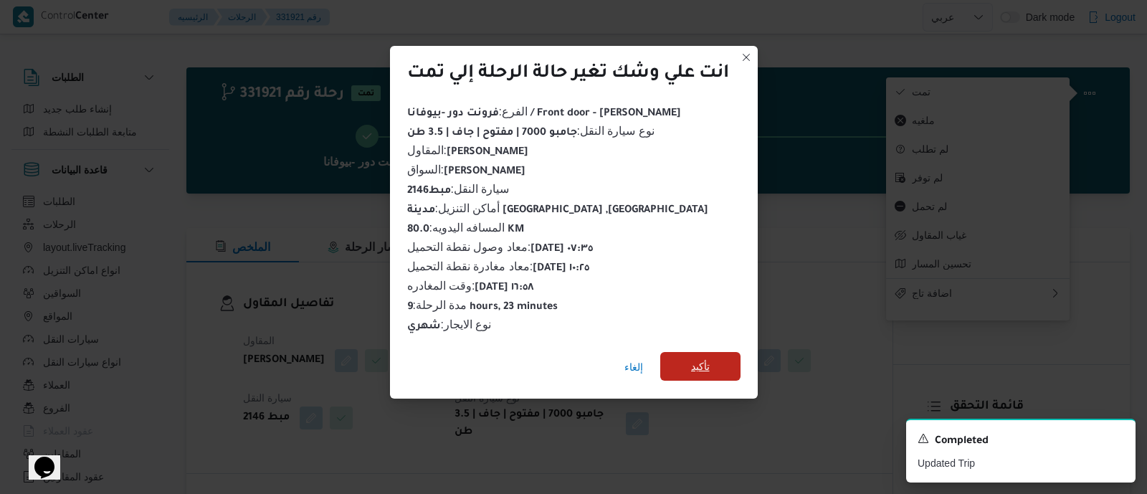
click at [686, 358] on span "تأكيد" at bounding box center [700, 366] width 80 height 29
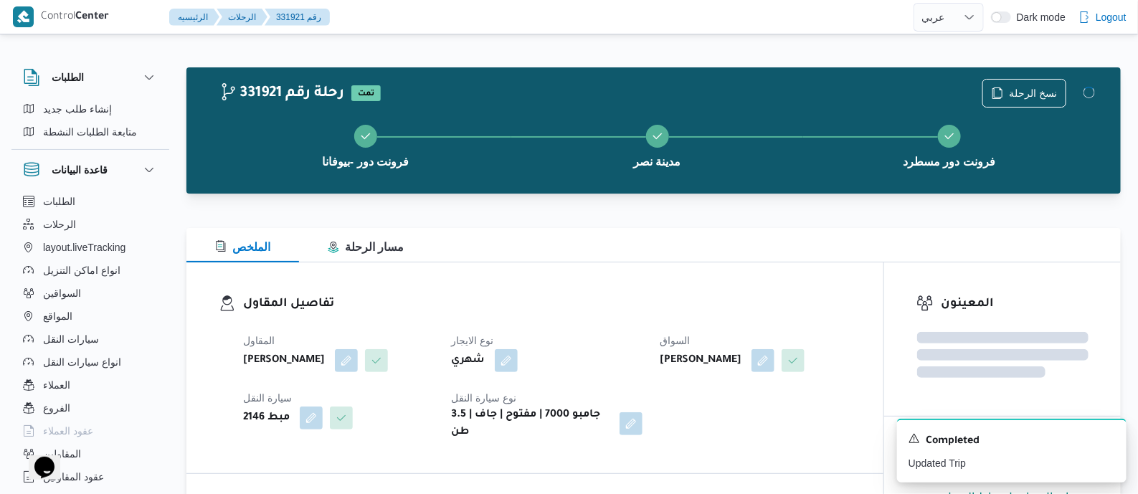
click at [584, 285] on div "تفاصيل المقاول المقاول محمد صلاح عبداللطيف الشريف نوع الايجار شهري السواق السيد…" at bounding box center [534, 367] width 697 height 211
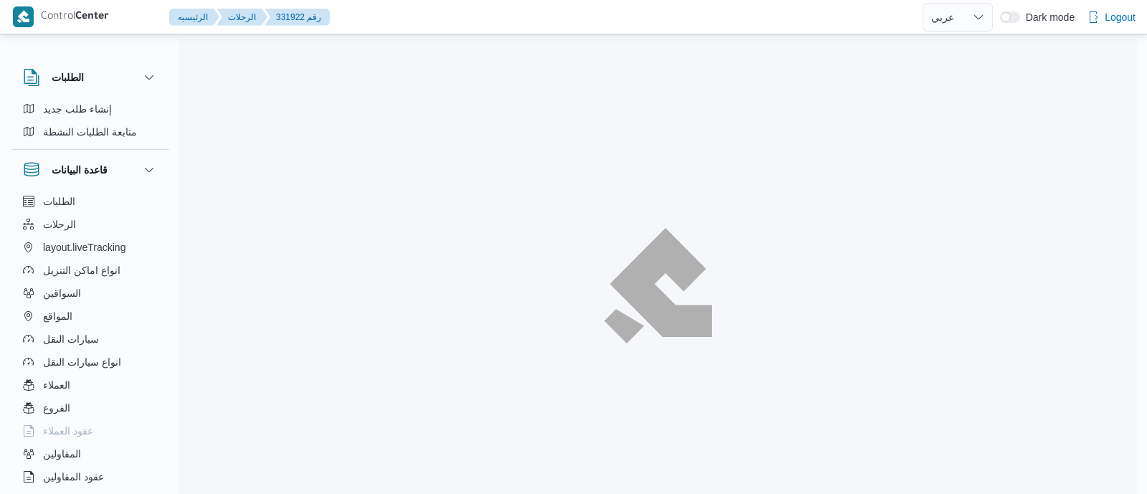
select select "ar"
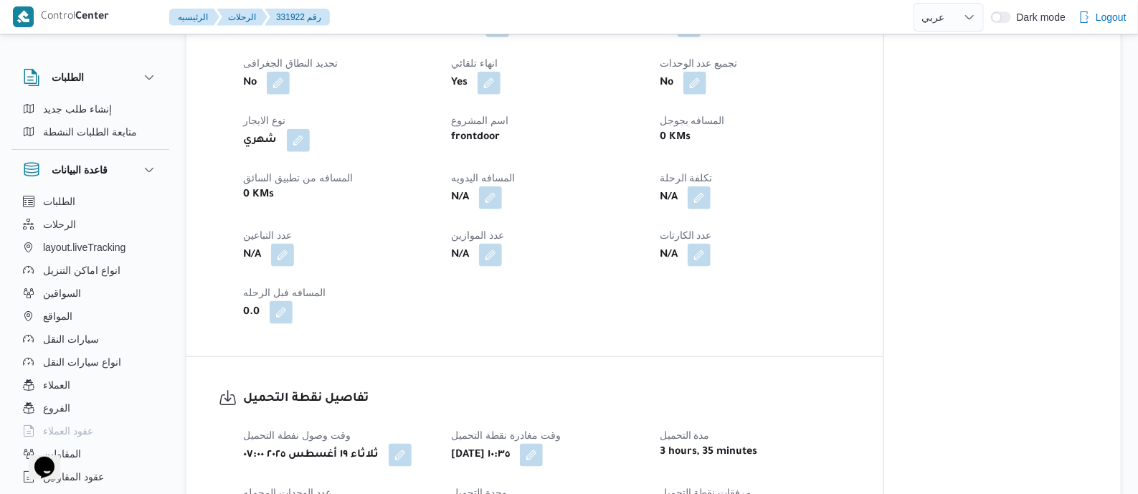
scroll to position [716, 0]
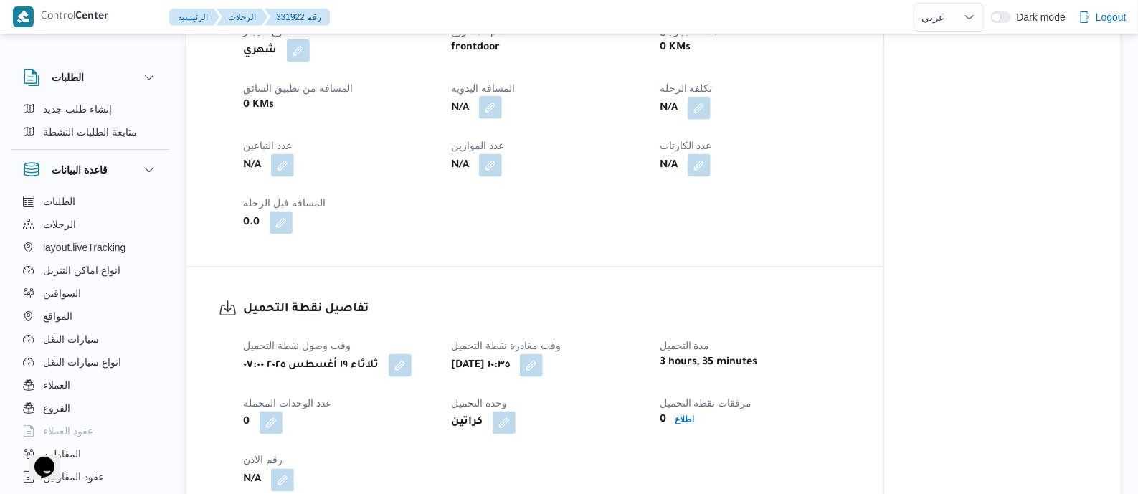
drag, startPoint x: 495, startPoint y: 105, endPoint x: 493, endPoint y: 113, distance: 7.3
click at [495, 105] on button "button" at bounding box center [490, 107] width 23 height 23
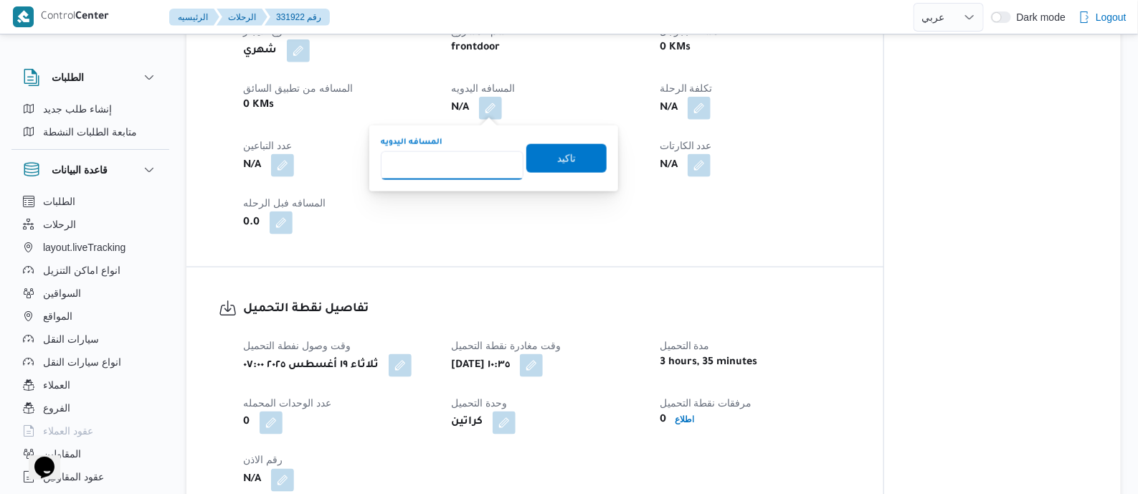
click at [480, 161] on input "المسافه اليدويه" at bounding box center [452, 165] width 143 height 29
type input "85"
click at [568, 153] on span "تاكيد" at bounding box center [566, 157] width 80 height 29
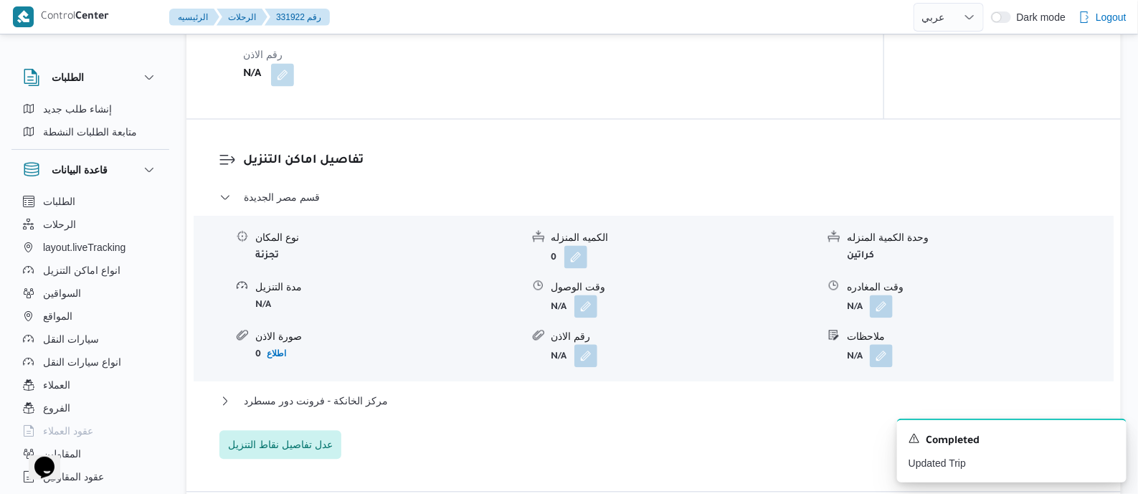
scroll to position [896, 0]
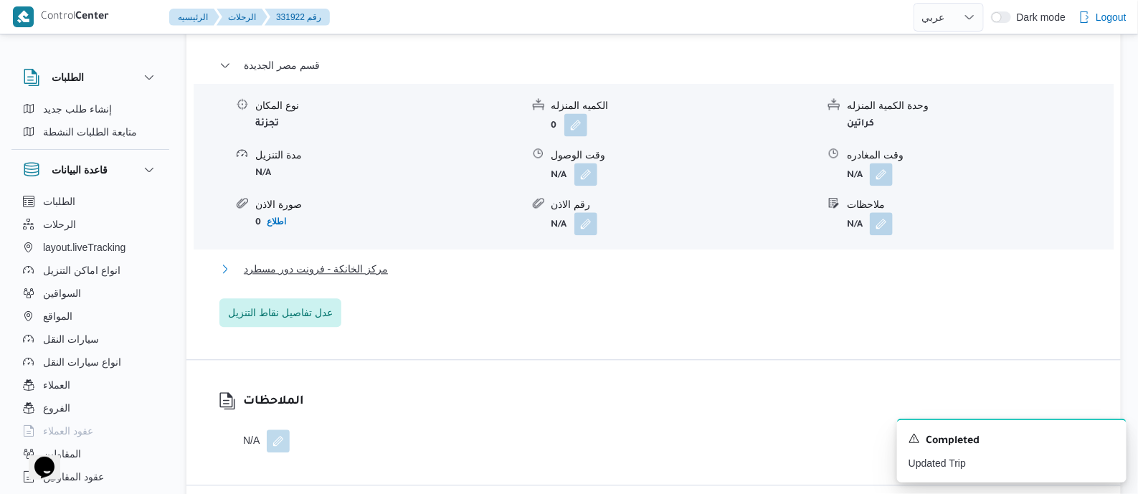
click at [338, 273] on span "مركز الخانكة - فرونت دور مسطرد" at bounding box center [316, 268] width 144 height 17
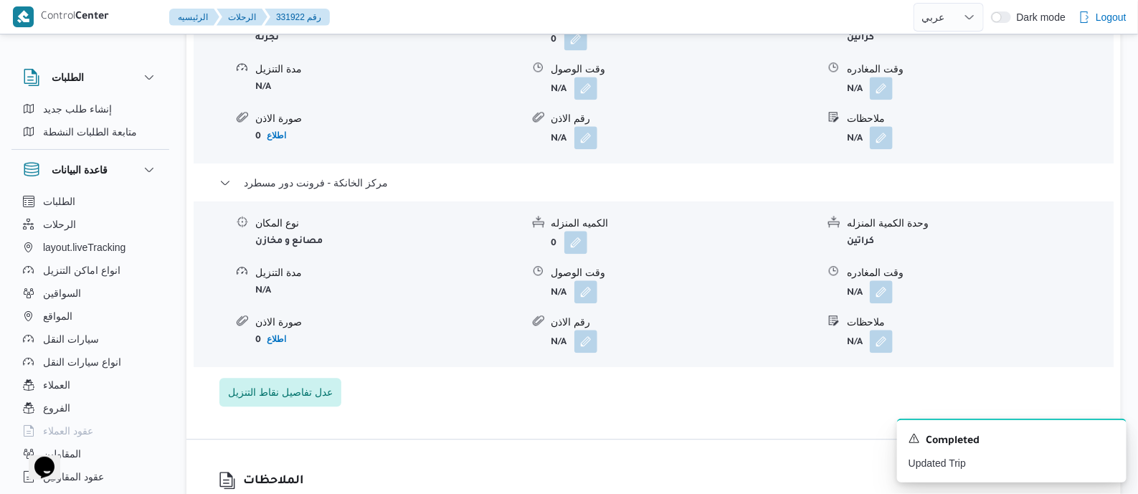
scroll to position [1433, 0]
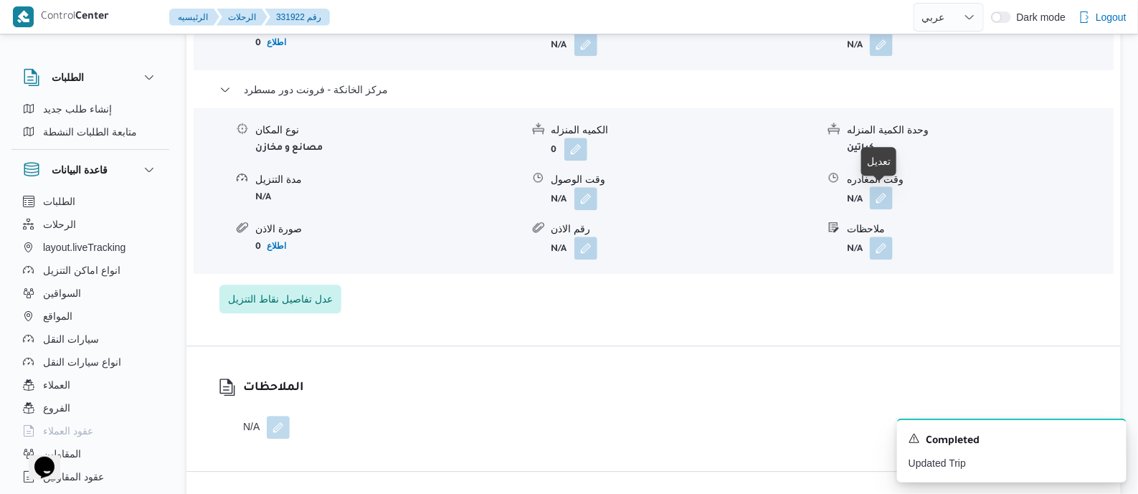
drag, startPoint x: 879, startPoint y: 193, endPoint x: 878, endPoint y: 204, distance: 10.8
click at [881, 194] on button "button" at bounding box center [881, 197] width 23 height 23
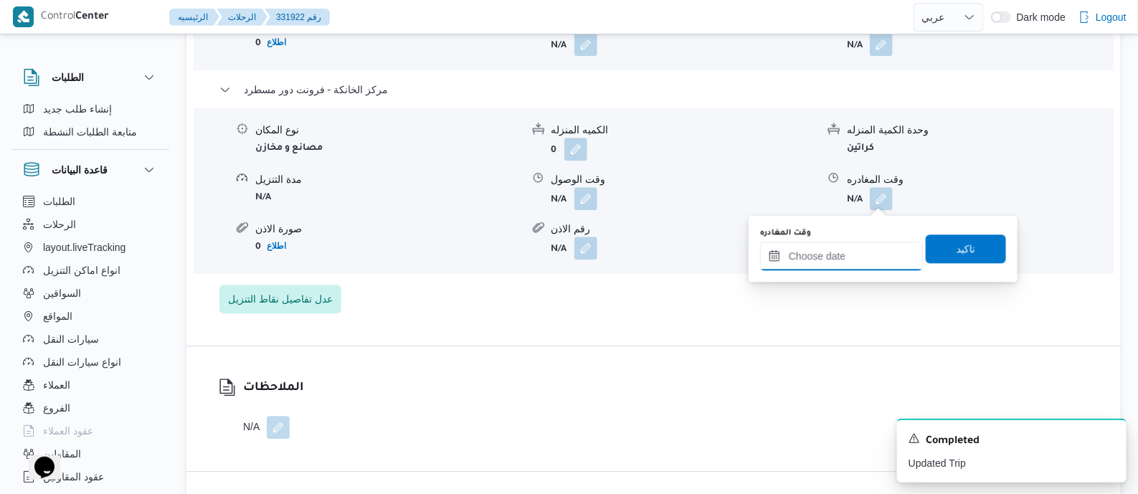
click at [868, 252] on input "وقت المغادره" at bounding box center [841, 256] width 163 height 29
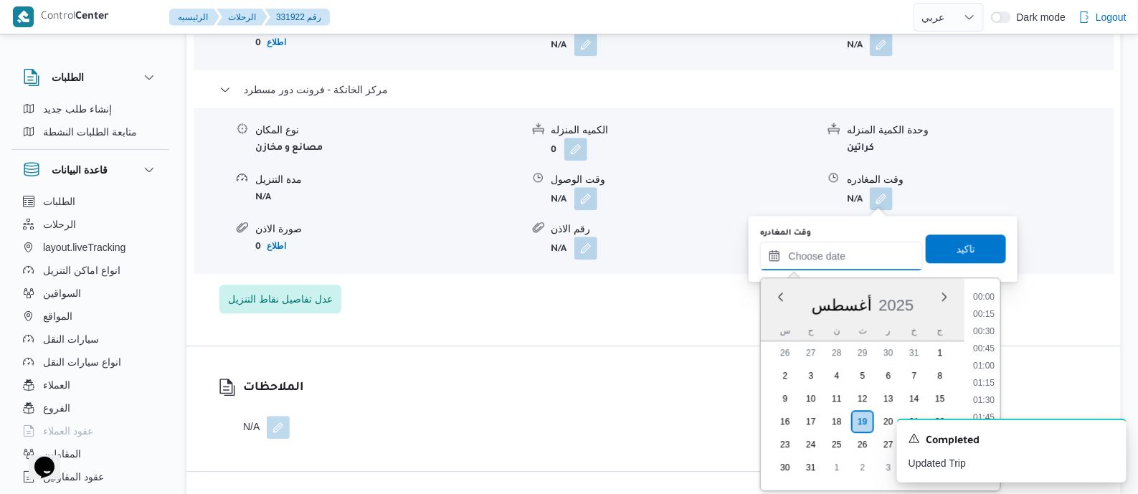
scroll to position [1141, 0]
click at [989, 394] on li "18:00" at bounding box center [983, 395] width 33 height 14
type input "[DATE] ١٨:٠٠"
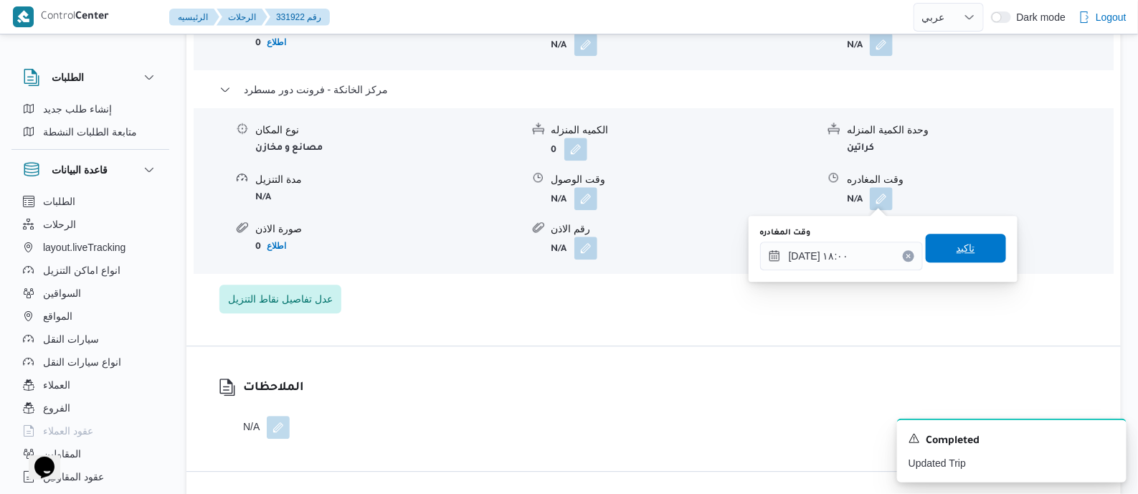
click at [968, 238] on span "تاكيد" at bounding box center [966, 248] width 80 height 29
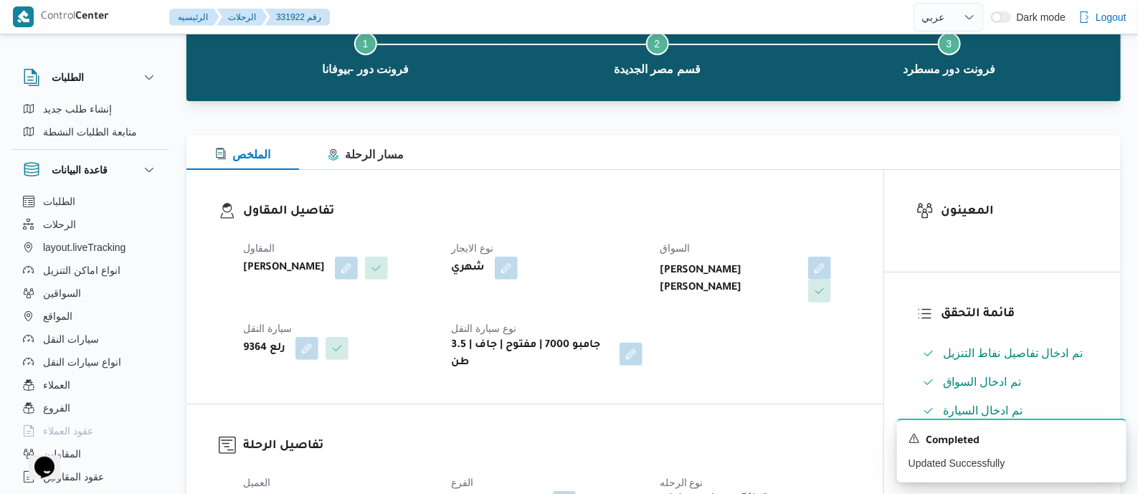
scroll to position [0, 0]
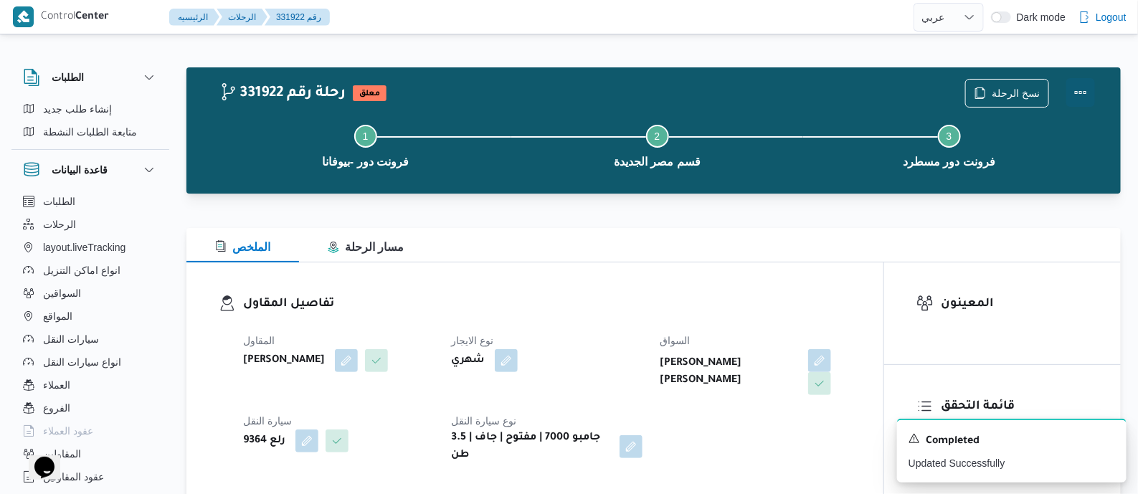
click at [1080, 92] on button "Actions" at bounding box center [1080, 92] width 29 height 29
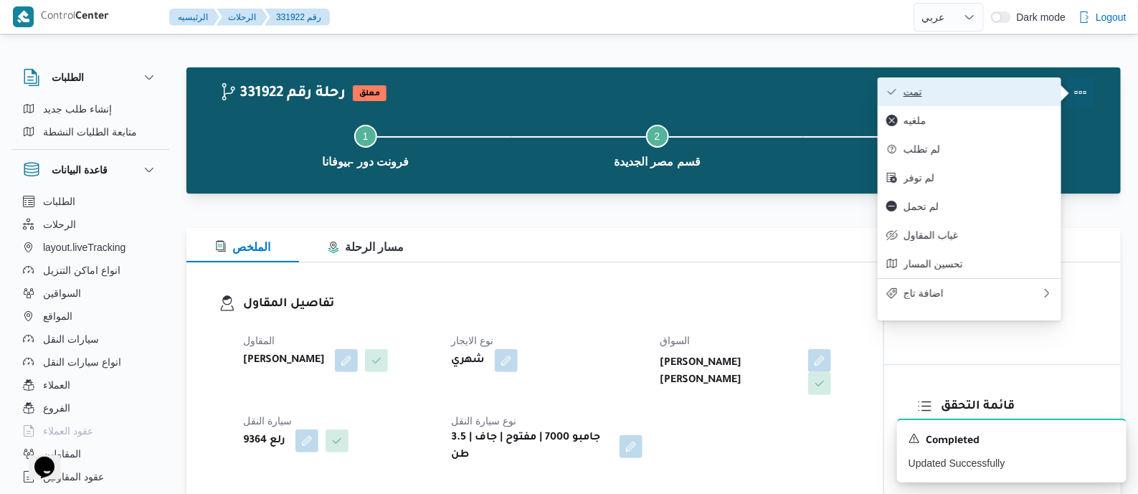
drag, startPoint x: 1075, startPoint y: 92, endPoint x: 965, endPoint y: 81, distance: 111.0
click at [965, 81] on button "تمت" at bounding box center [970, 91] width 184 height 29
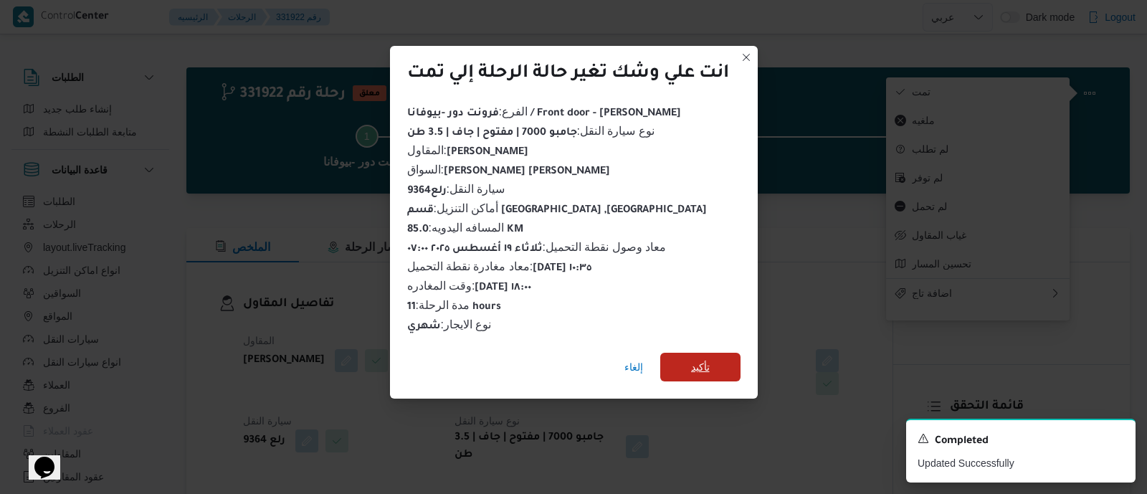
drag, startPoint x: 719, startPoint y: 359, endPoint x: 565, endPoint y: 313, distance: 160.8
click at [717, 359] on span "تأكيد" at bounding box center [700, 367] width 80 height 29
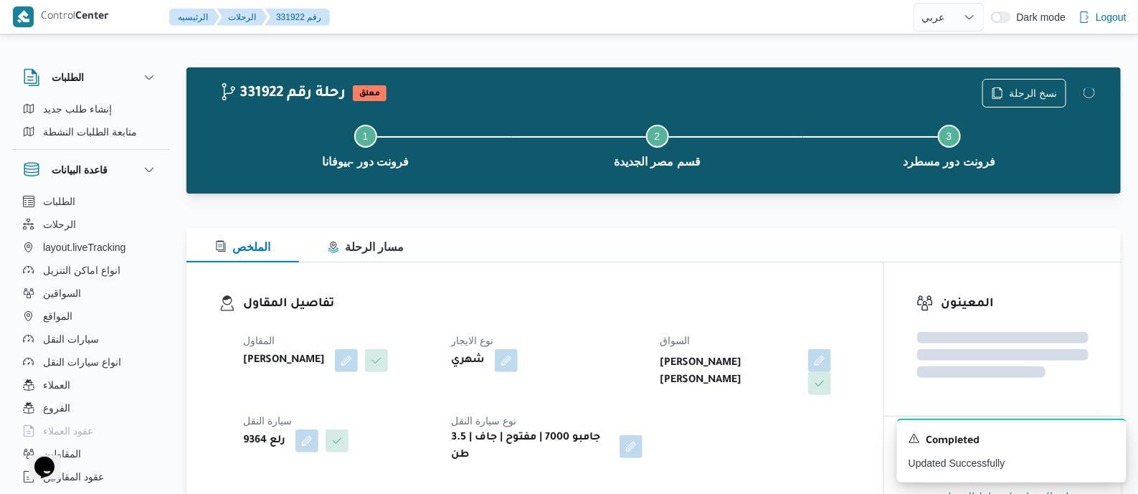
click at [552, 307] on h3 "تفاصيل المقاول" at bounding box center [547, 304] width 608 height 19
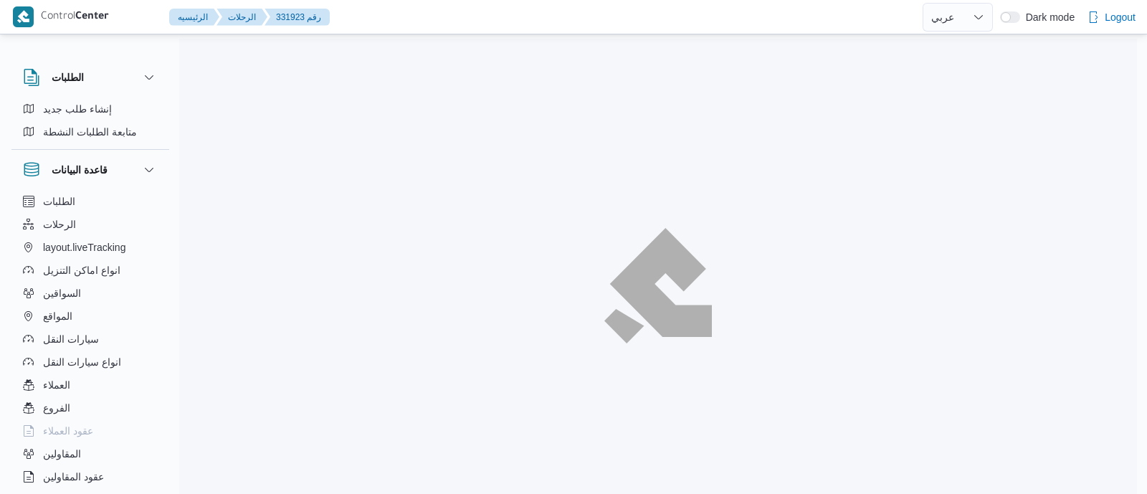
select select "ar"
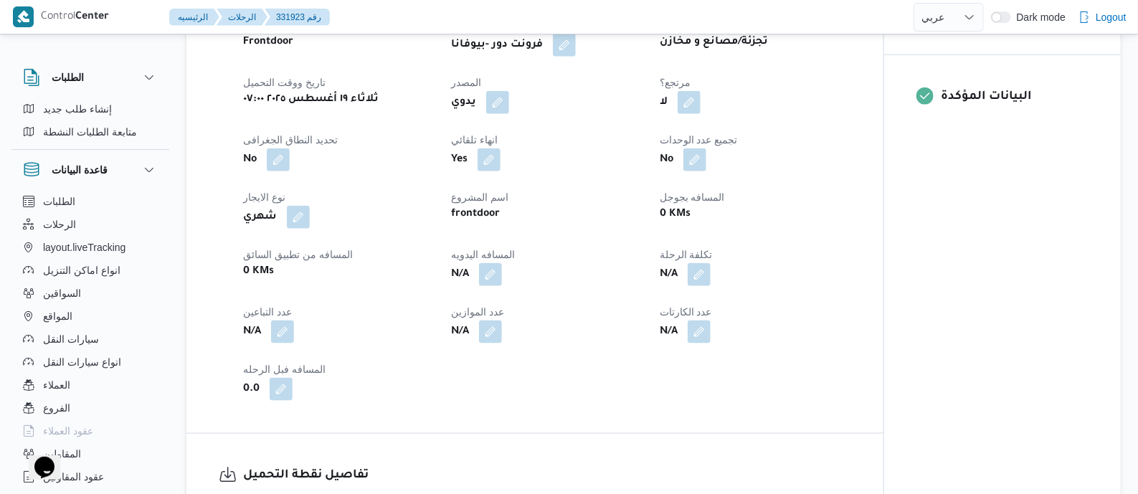
scroll to position [627, 0]
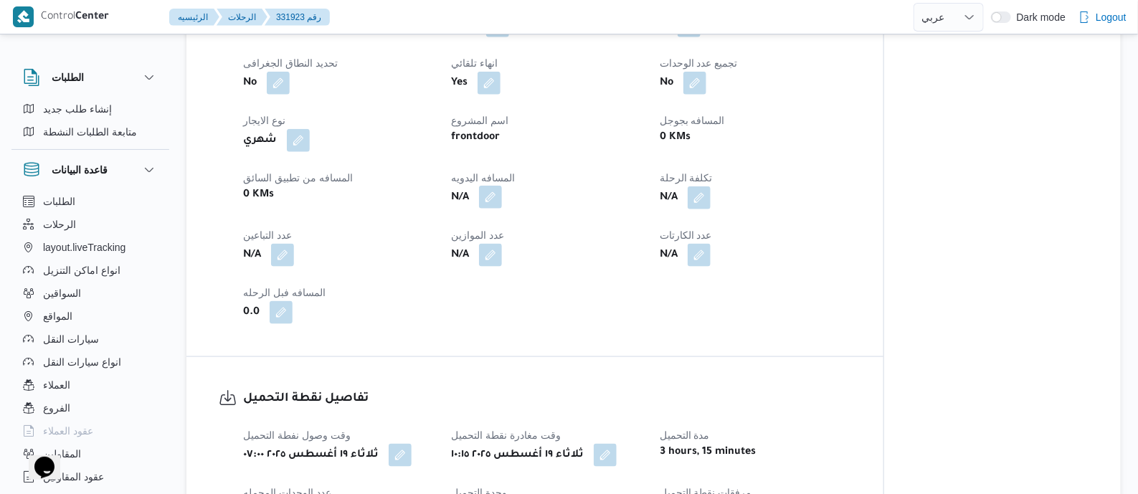
click at [498, 193] on button "button" at bounding box center [490, 197] width 23 height 23
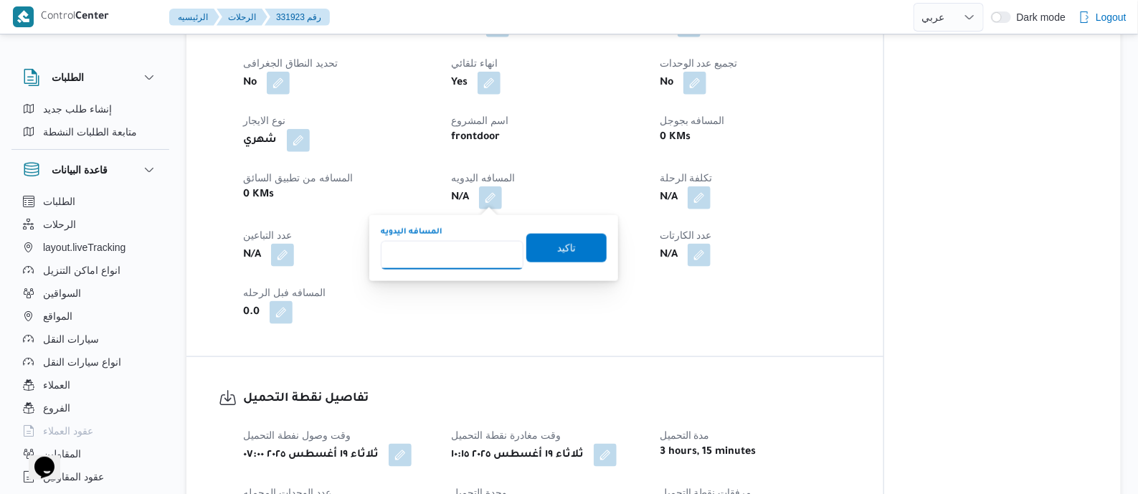
click at [491, 251] on input "المسافه اليدويه" at bounding box center [452, 255] width 143 height 29
type input "145"
click at [568, 249] on span "تاكيد" at bounding box center [566, 247] width 80 height 29
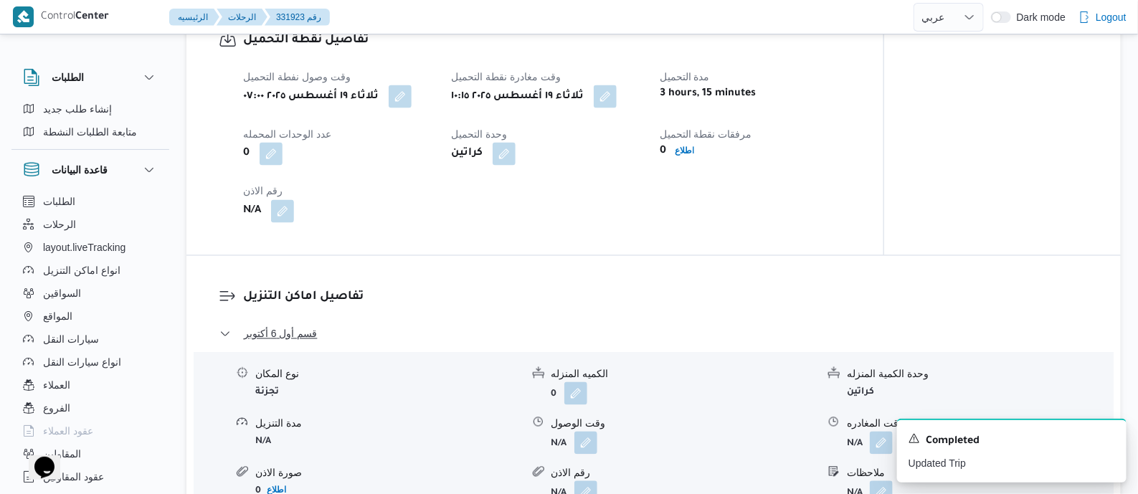
scroll to position [1254, 0]
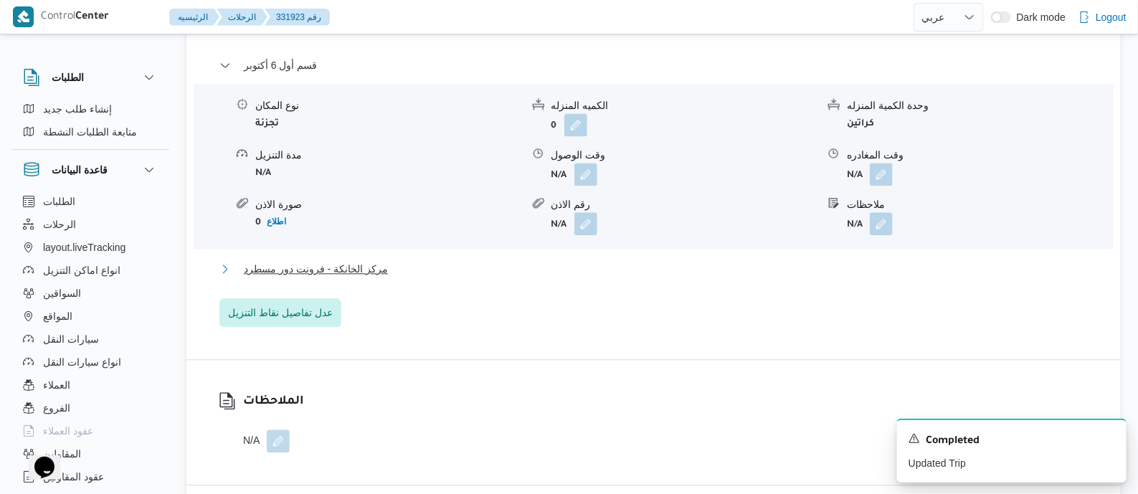
click at [352, 267] on span "مركز الخانكة - فرونت دور مسطرد" at bounding box center [316, 268] width 144 height 17
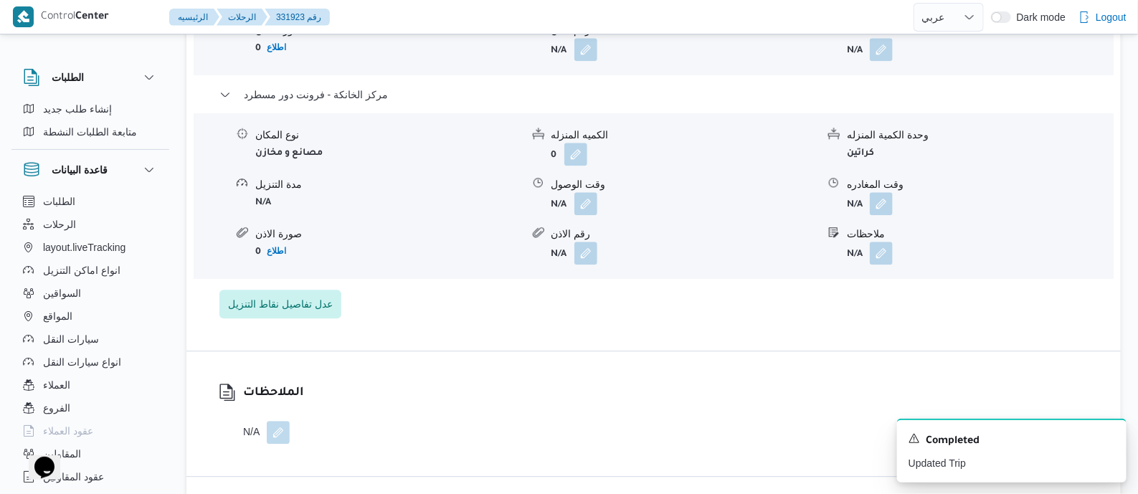
scroll to position [1433, 0]
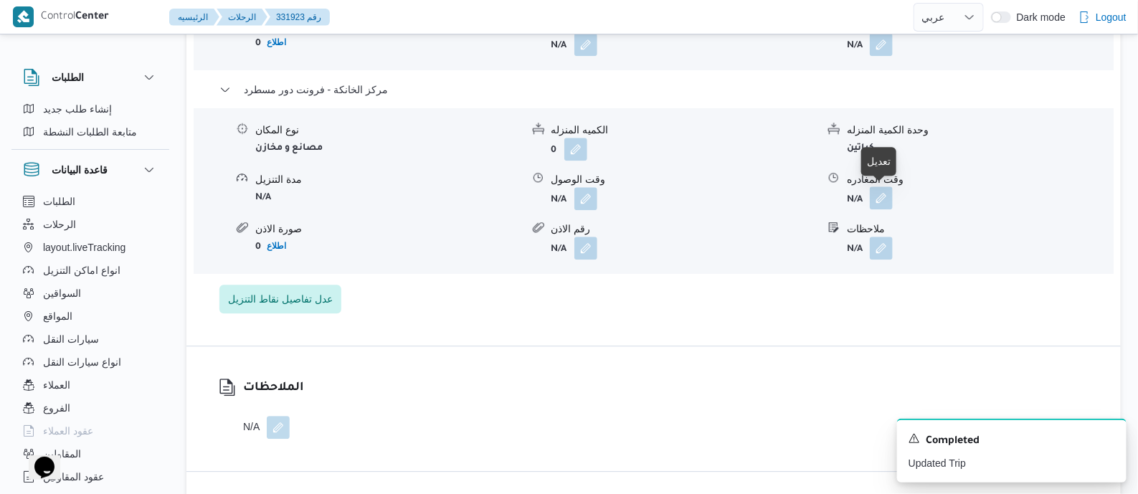
click at [878, 196] on button "button" at bounding box center [881, 197] width 23 height 23
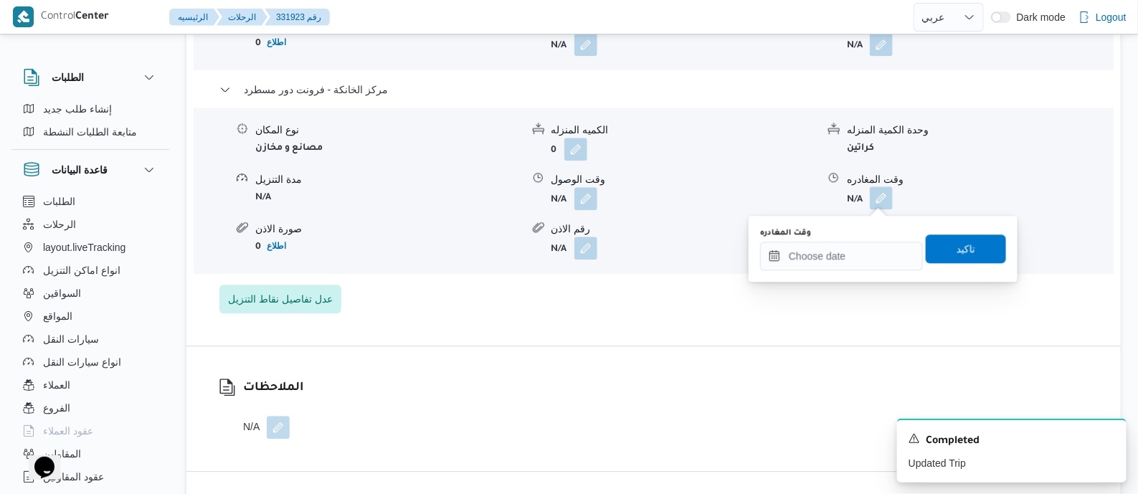
click at [882, 239] on div "وقت المغادره" at bounding box center [841, 248] width 163 height 43
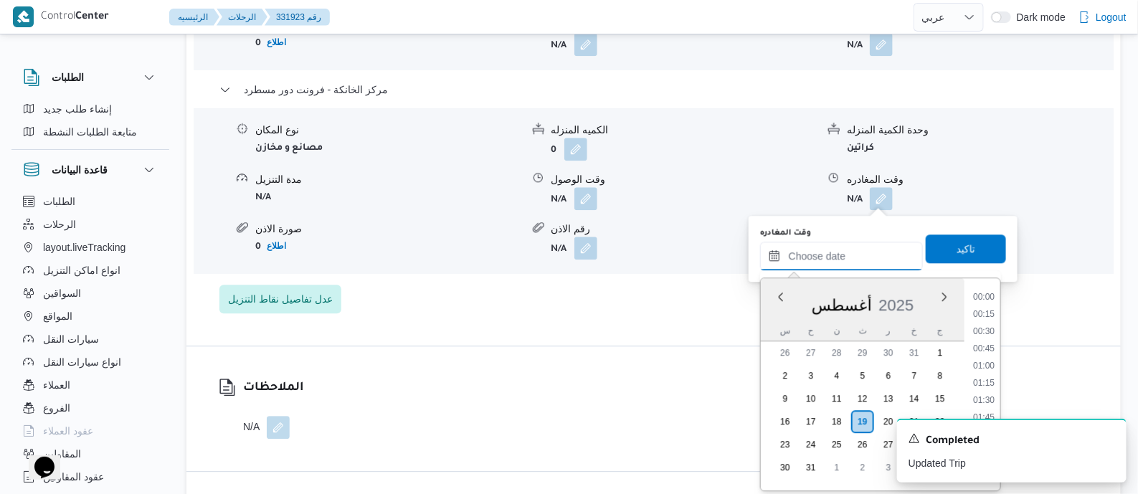
click at [878, 249] on input "وقت المغادره" at bounding box center [841, 256] width 163 height 29
click at [988, 328] on li "17:00" at bounding box center [983, 326] width 33 height 14
type input "١٩/٠٨/٢٠٢٥ ١٧:٠٠"
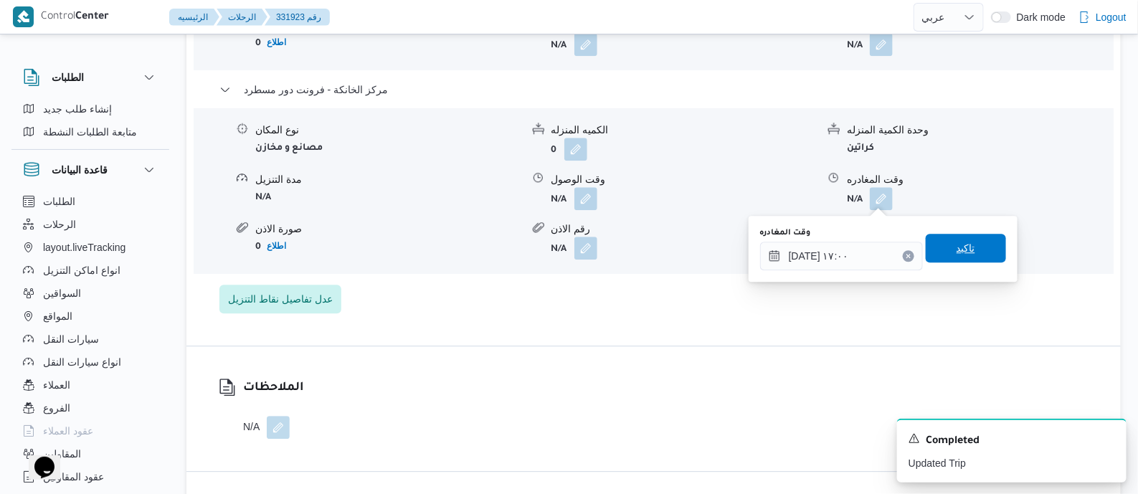
click at [971, 247] on span "تاكيد" at bounding box center [966, 248] width 80 height 29
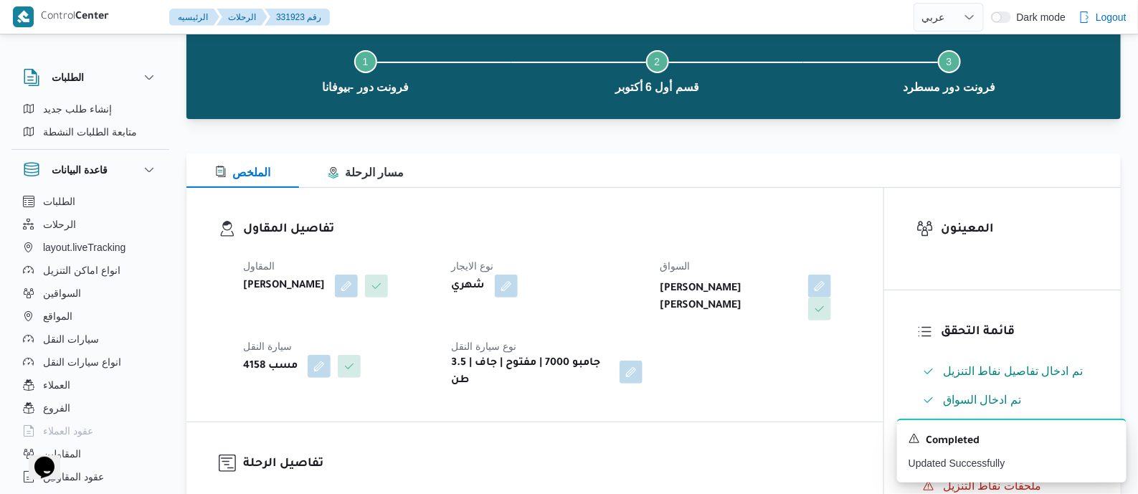
scroll to position [0, 0]
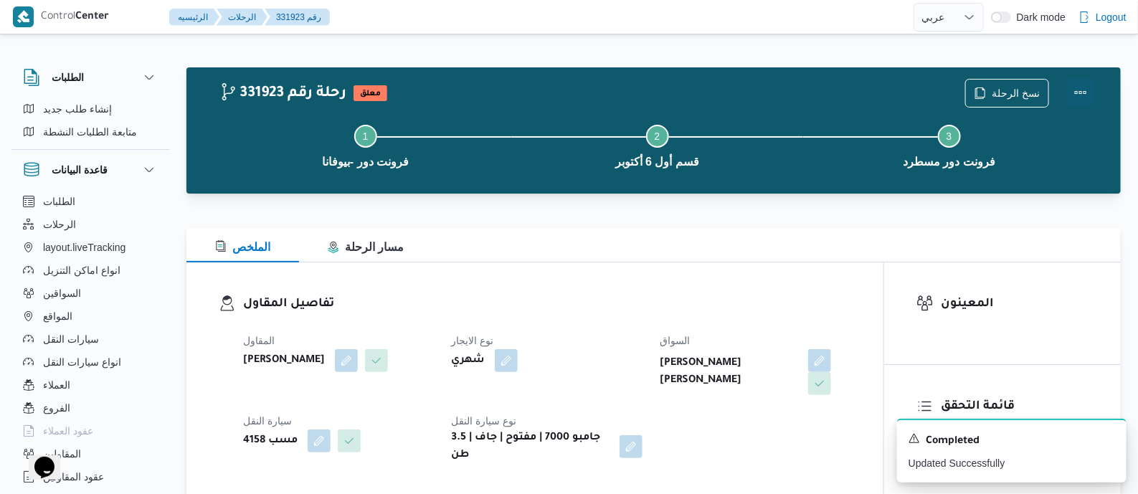
click at [1083, 90] on button "Actions" at bounding box center [1080, 92] width 29 height 29
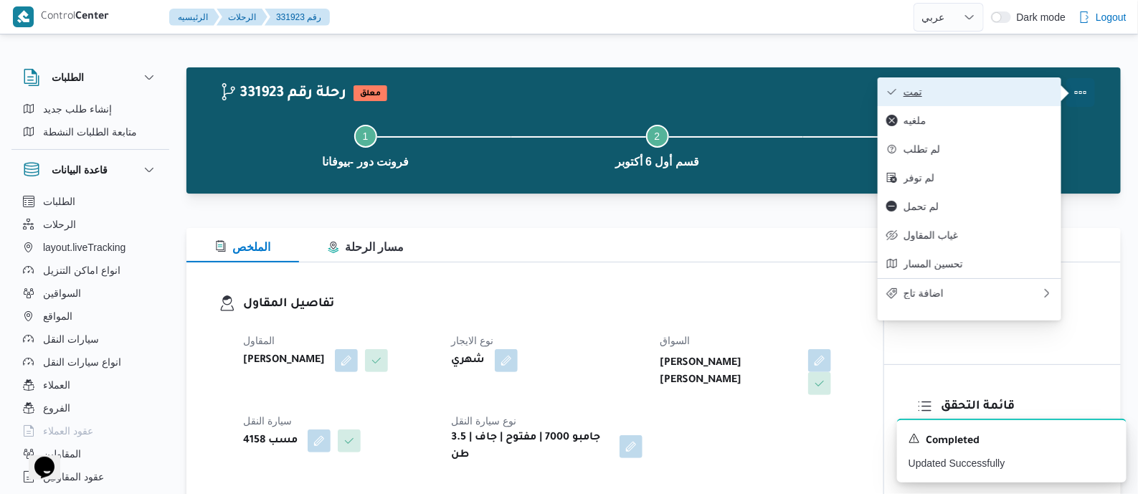
click at [981, 82] on button "تمت" at bounding box center [970, 91] width 184 height 29
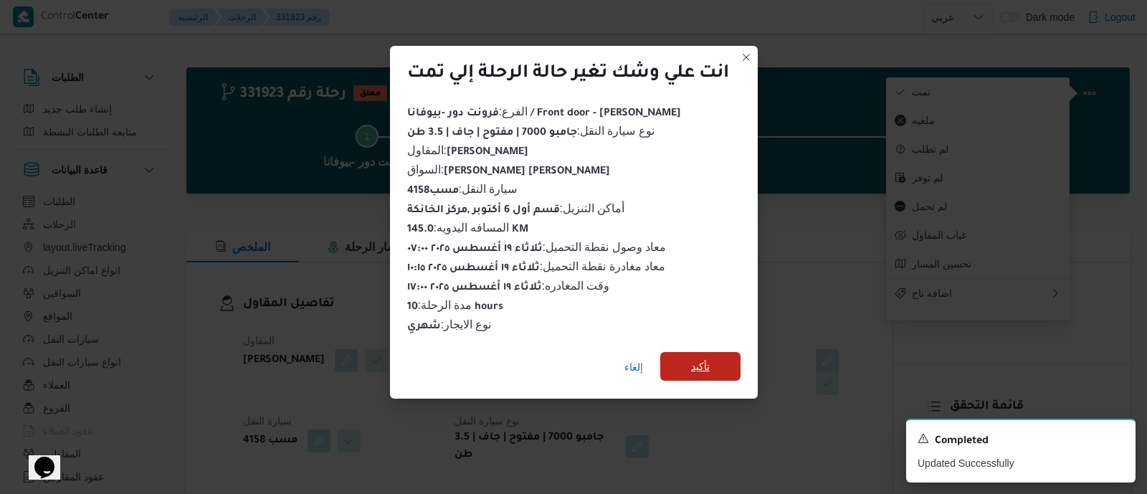
click at [708, 362] on span "تأكيد" at bounding box center [700, 366] width 19 height 17
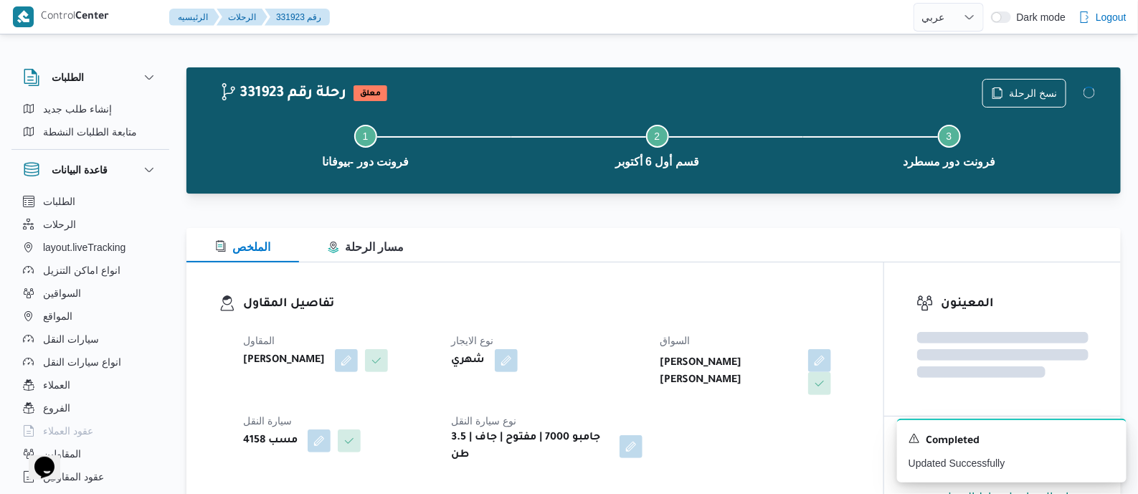
click at [605, 308] on h3 "تفاصيل المقاول" at bounding box center [547, 304] width 608 height 19
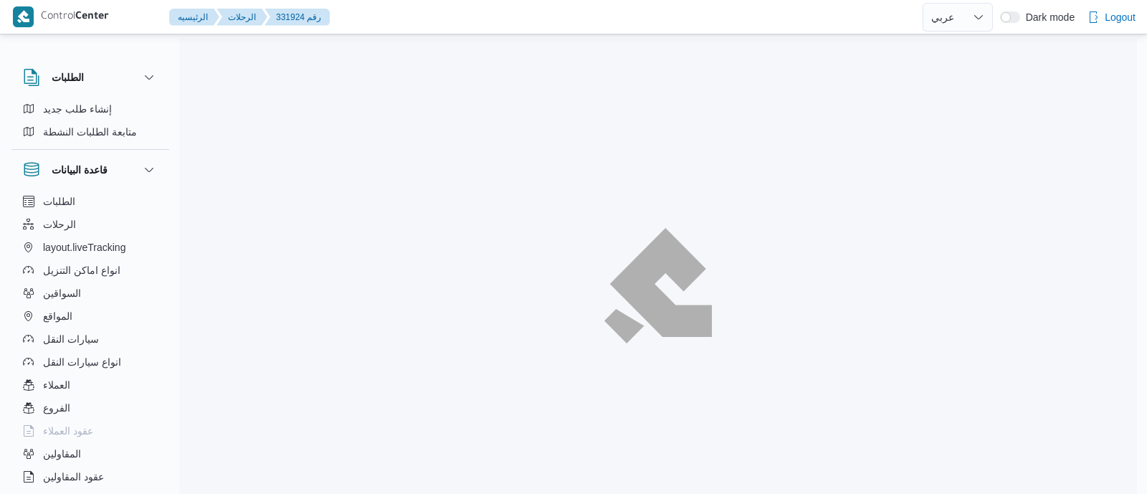
select select "ar"
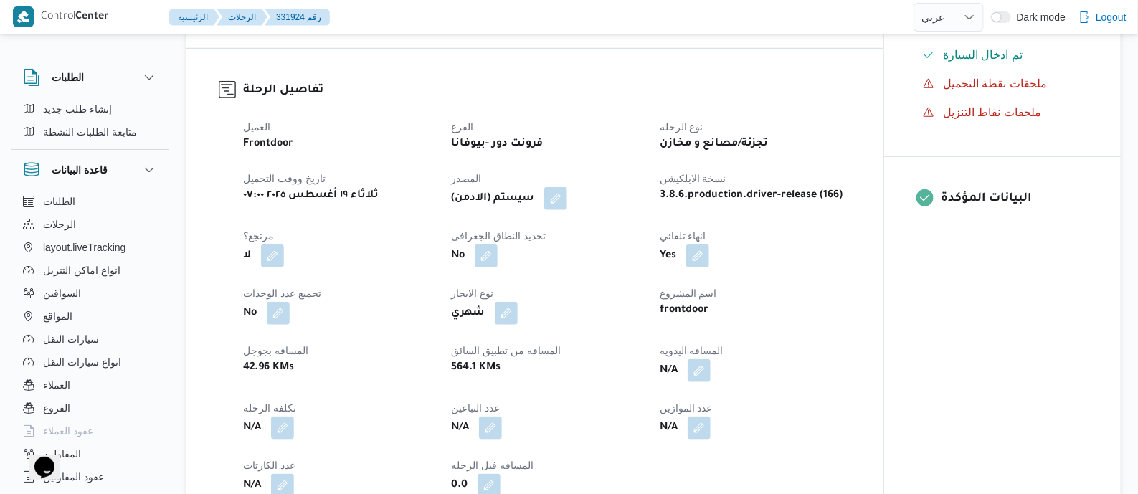
scroll to position [627, 0]
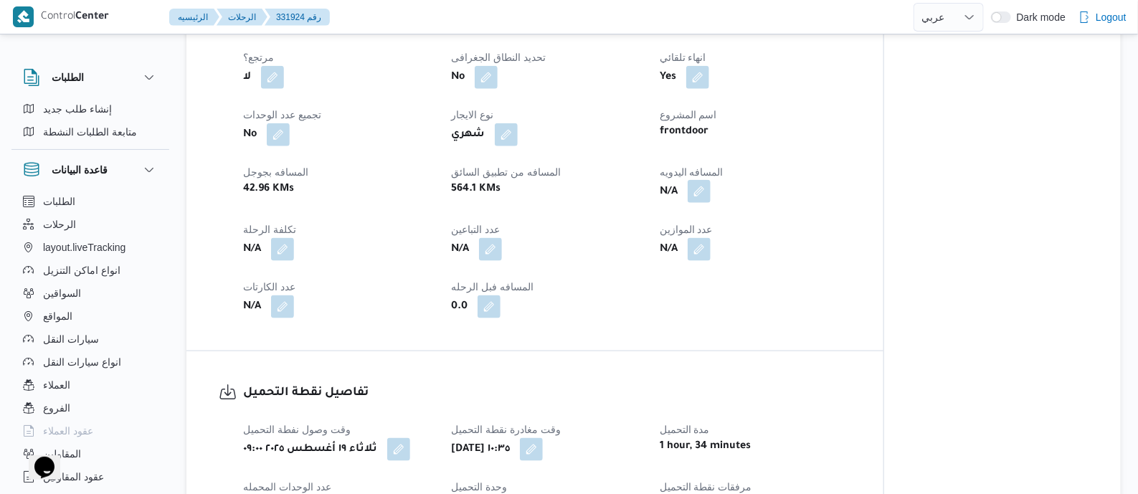
click at [710, 196] on button "button" at bounding box center [699, 191] width 23 height 23
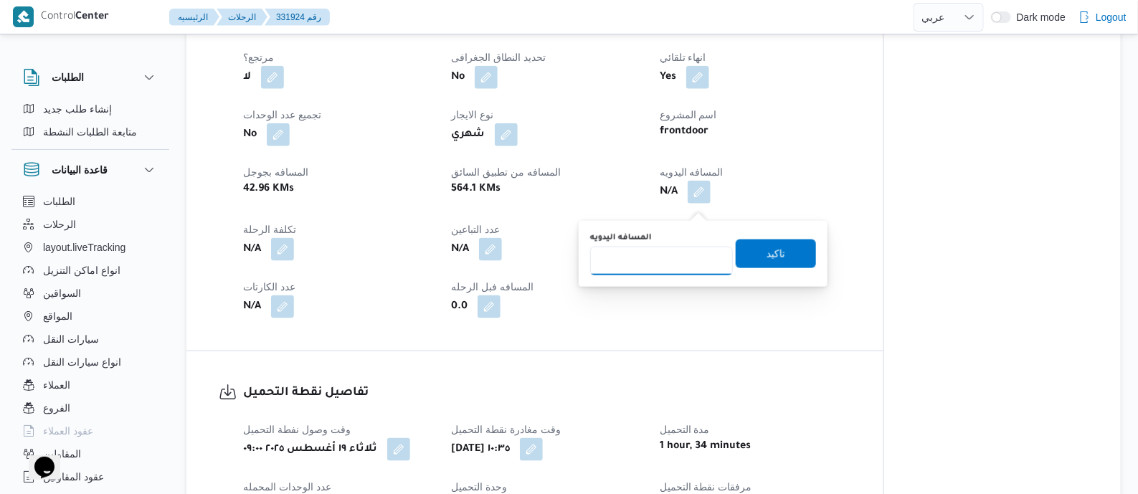
click at [675, 252] on input "المسافه اليدويه" at bounding box center [661, 261] width 143 height 29
type input "145"
click at [755, 256] on span "تاكيد" at bounding box center [776, 253] width 80 height 29
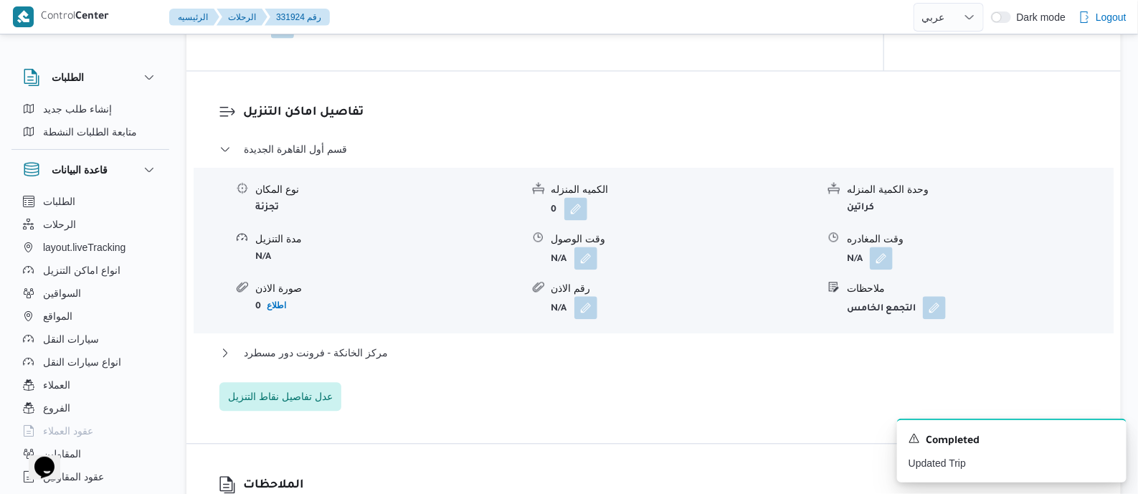
scroll to position [1171, 0]
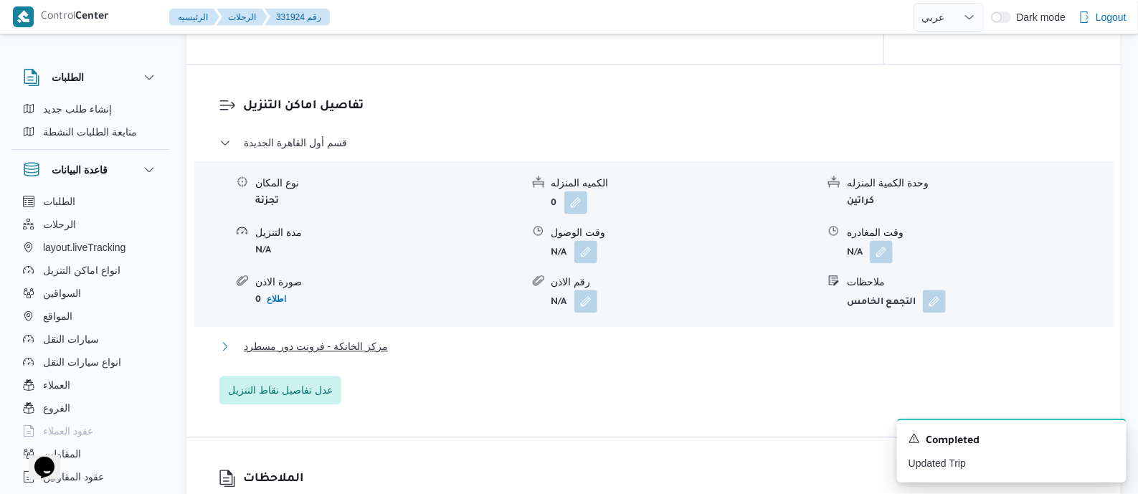
click at [362, 355] on span "مركز الخانكة - فرونت دور مسطرد" at bounding box center [316, 346] width 144 height 17
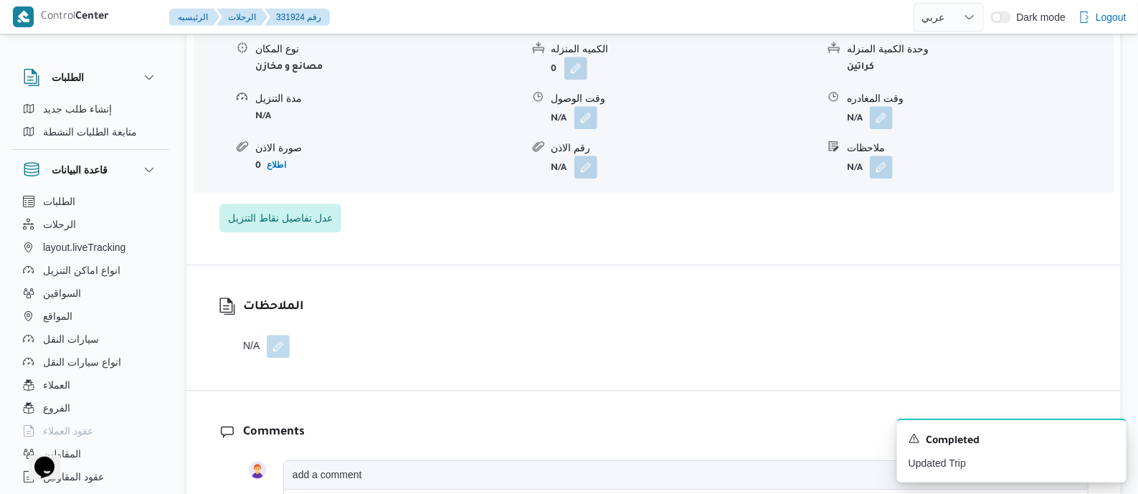
scroll to position [1529, 0]
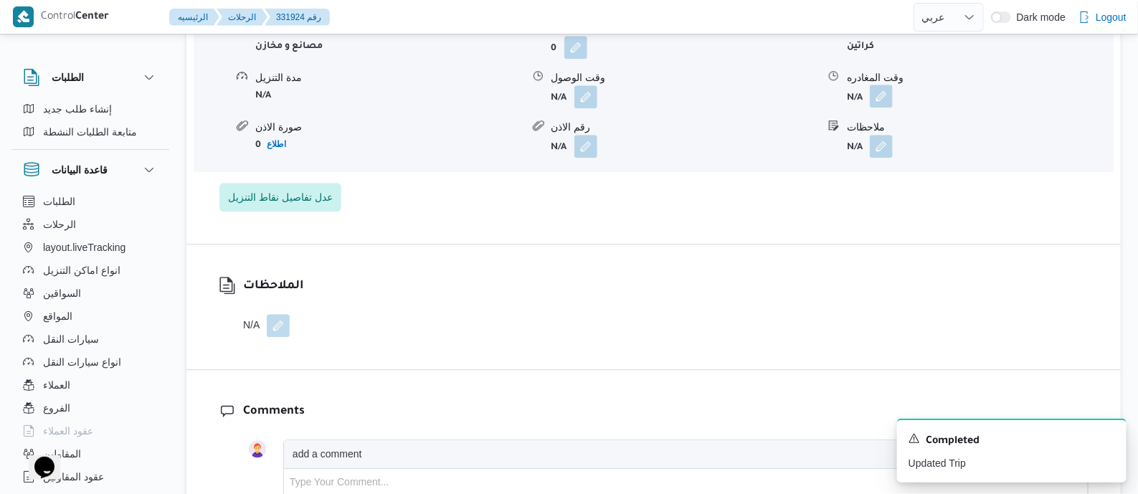
click at [882, 107] on button "button" at bounding box center [881, 96] width 23 height 23
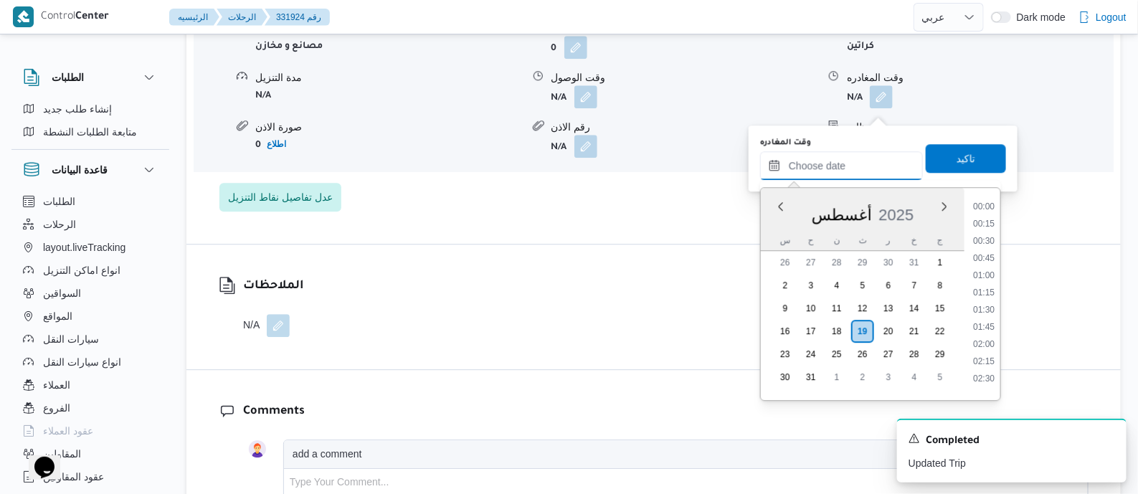
click at [877, 156] on input "وقت المغادره" at bounding box center [841, 165] width 163 height 29
click at [993, 298] on li "18:00" at bounding box center [983, 305] width 33 height 14
type input "[DATE] ١٨:٠٠"
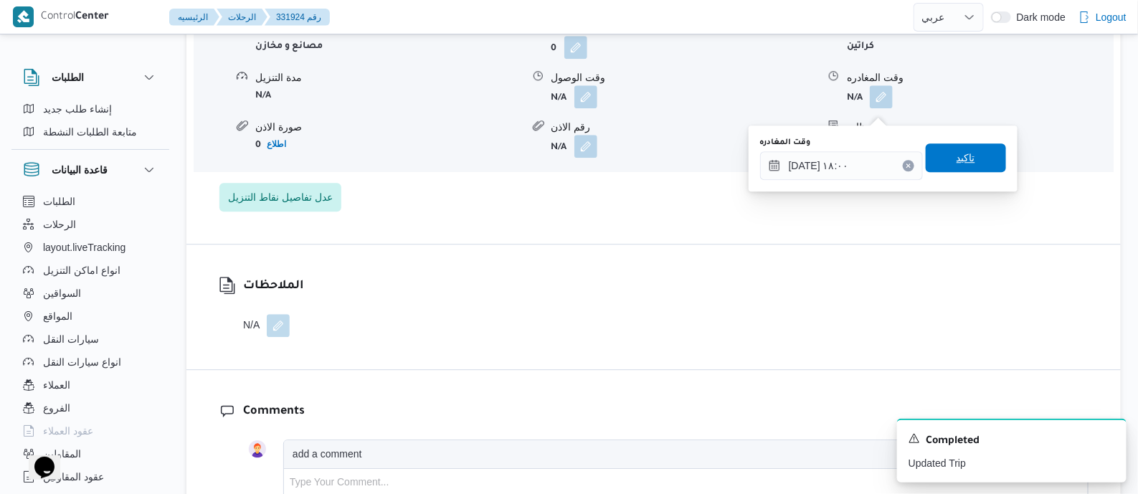
click at [967, 149] on span "تاكيد" at bounding box center [966, 157] width 80 height 29
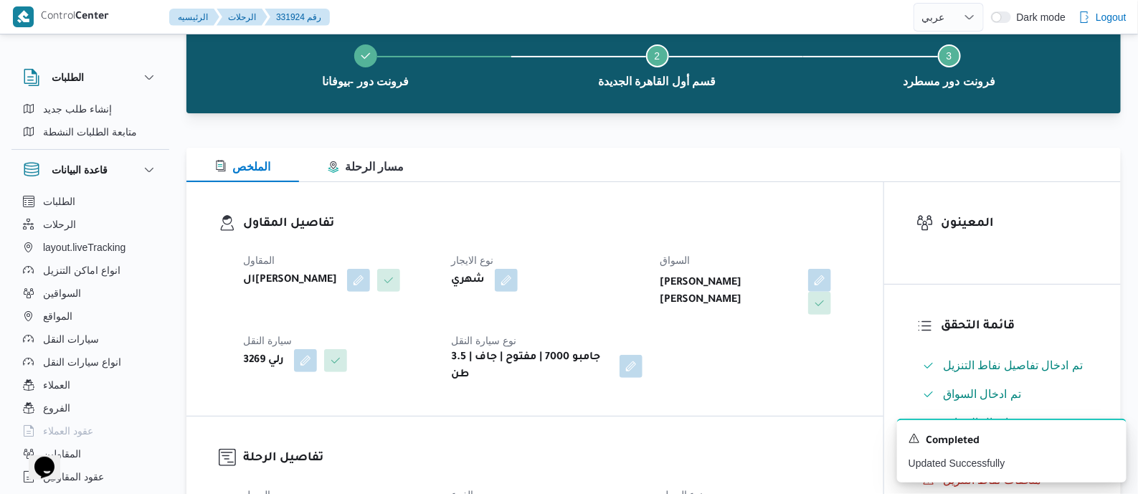
scroll to position [0, 0]
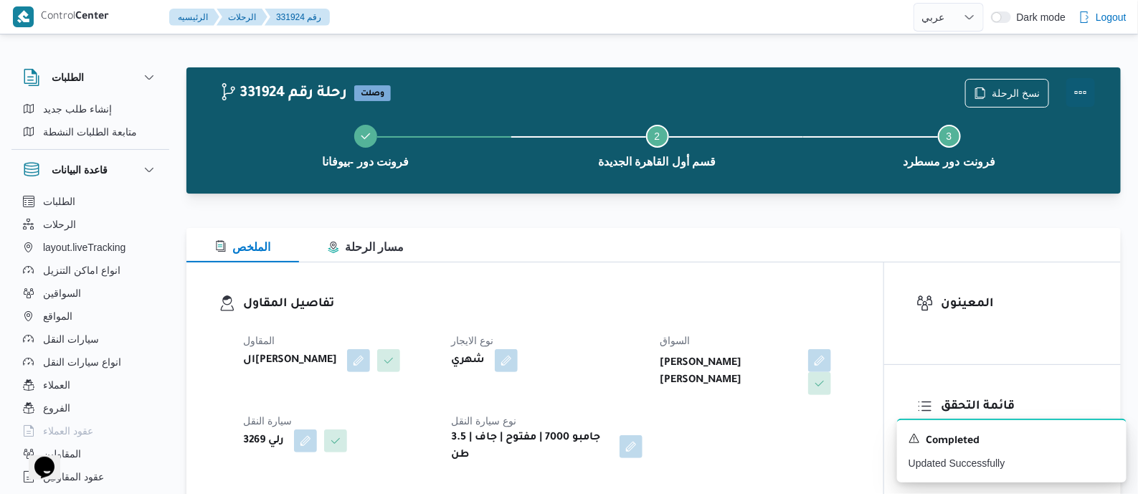
drag, startPoint x: 1087, startPoint y: 87, endPoint x: 1073, endPoint y: 87, distance: 14.3
click at [1085, 87] on button "Actions" at bounding box center [1080, 92] width 29 height 29
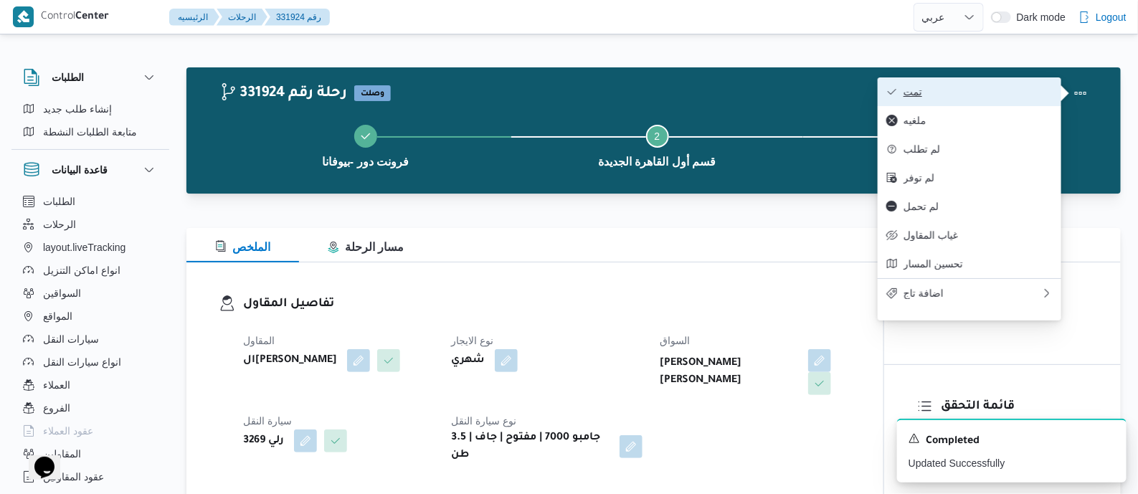
click at [992, 84] on button "تمت" at bounding box center [970, 91] width 184 height 29
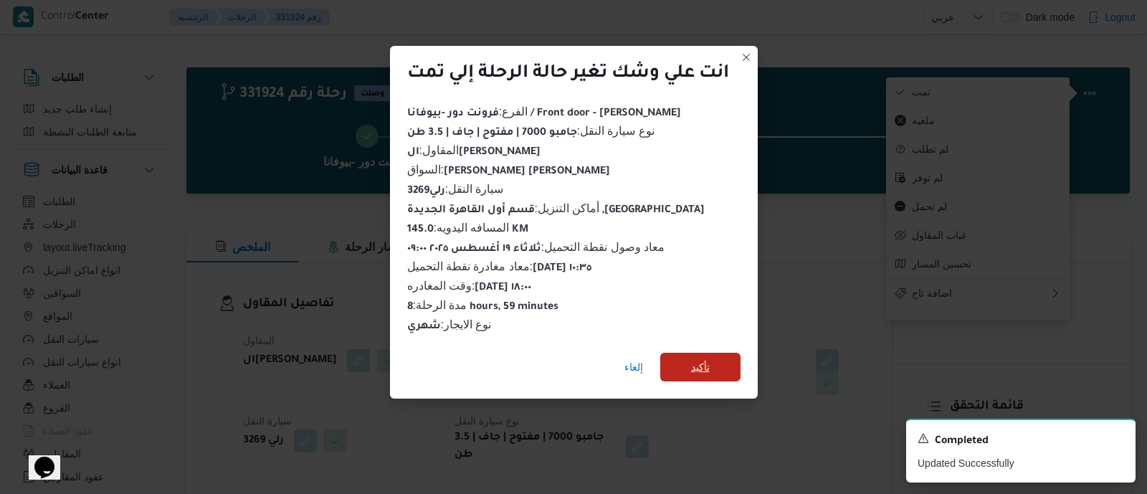
click at [708, 361] on span "تأكيد" at bounding box center [700, 367] width 80 height 29
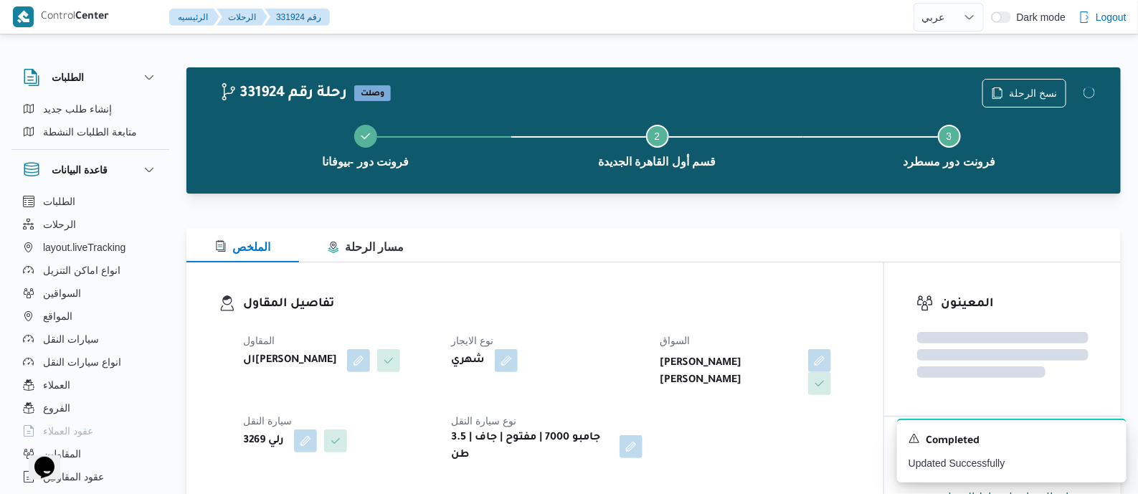
click at [542, 315] on dl "تفاصيل المقاول المقاول السيد احمد السيد ابراهيم نوع الايجار شهري السواق احمد كم…" at bounding box center [547, 379] width 608 height 169
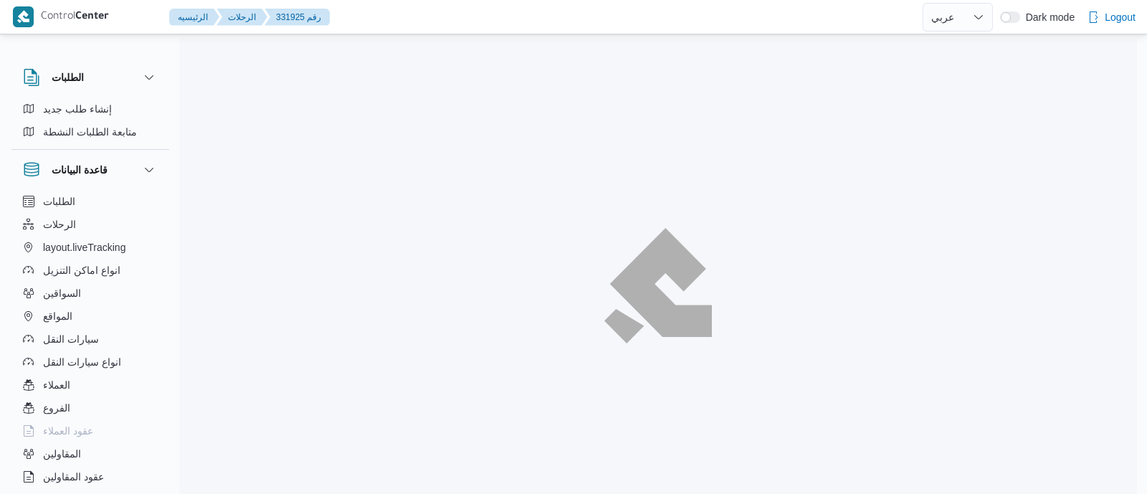
select select "ar"
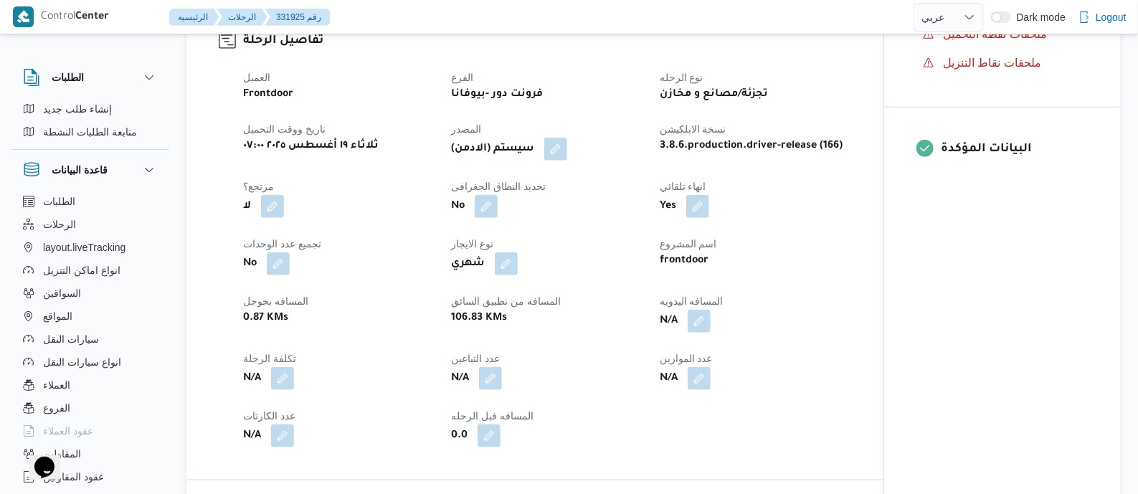
scroll to position [538, 0]
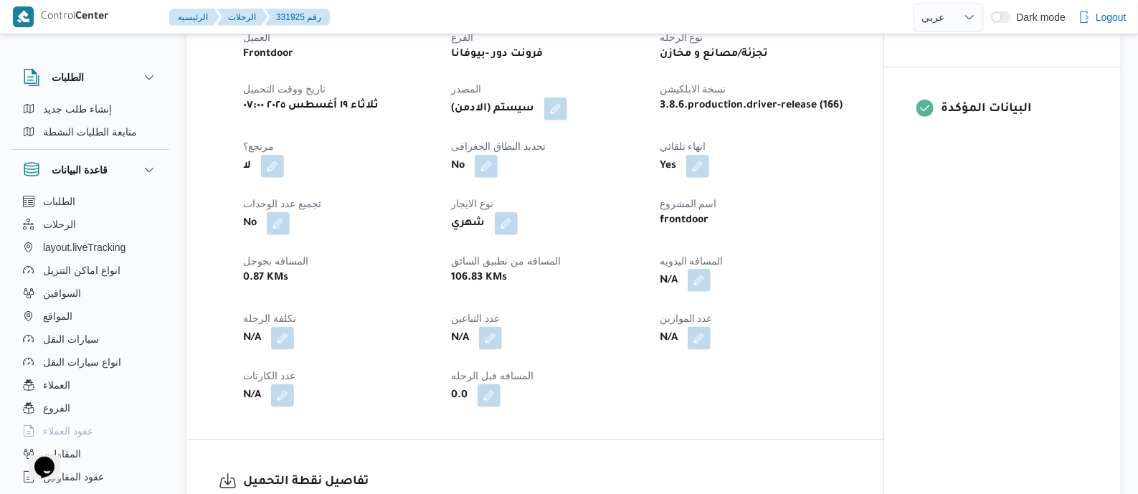
click at [702, 290] on button "button" at bounding box center [699, 280] width 23 height 23
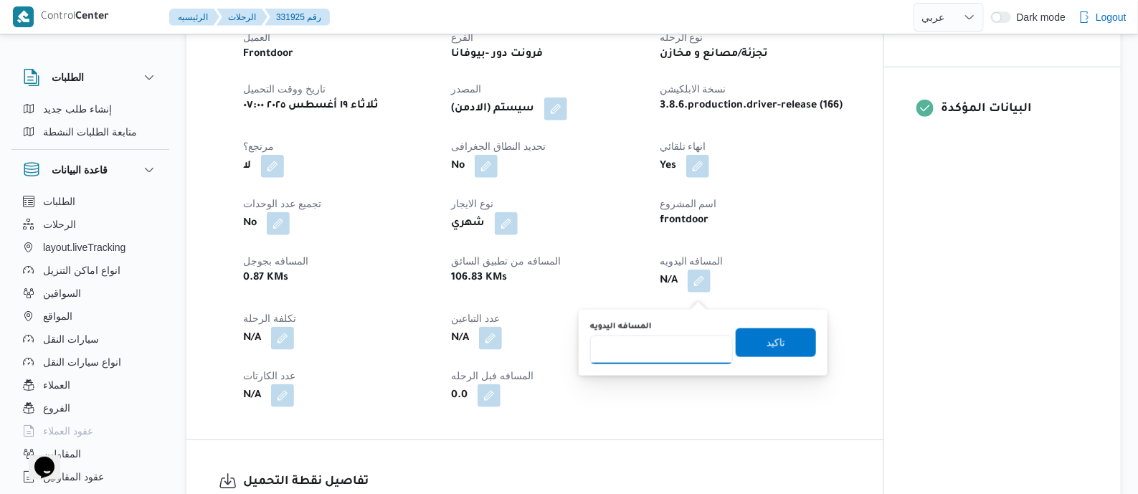
click at [685, 344] on input "المسافه اليدويه" at bounding box center [661, 350] width 143 height 29
type input "125"
click at [766, 344] on span "تاكيد" at bounding box center [775, 341] width 19 height 17
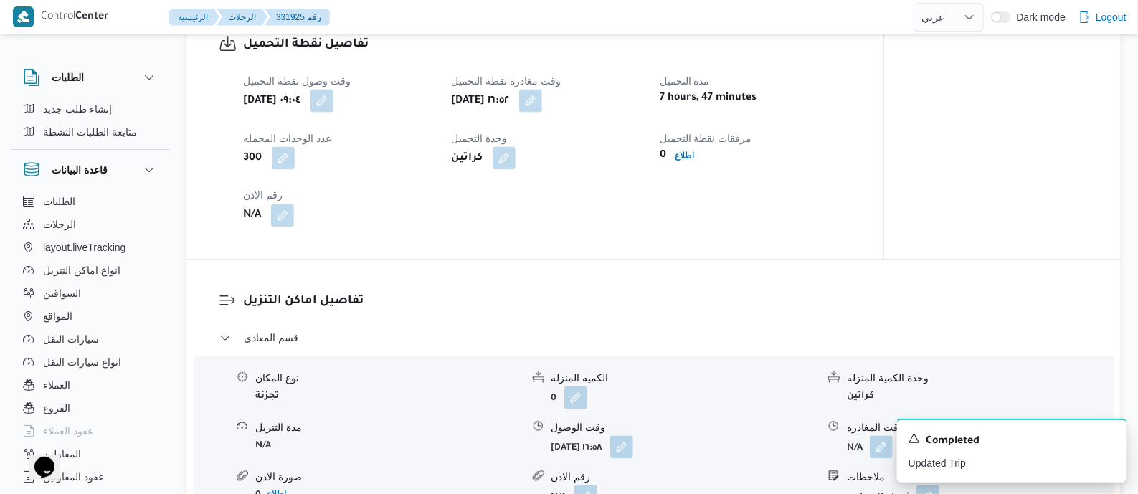
scroll to position [986, 0]
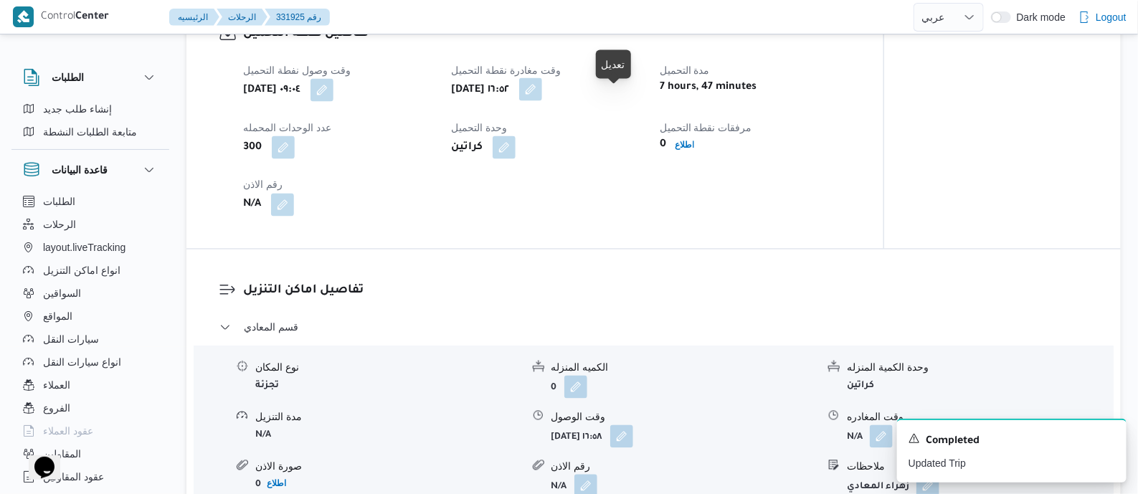
click at [542, 101] on button "button" at bounding box center [530, 89] width 23 height 23
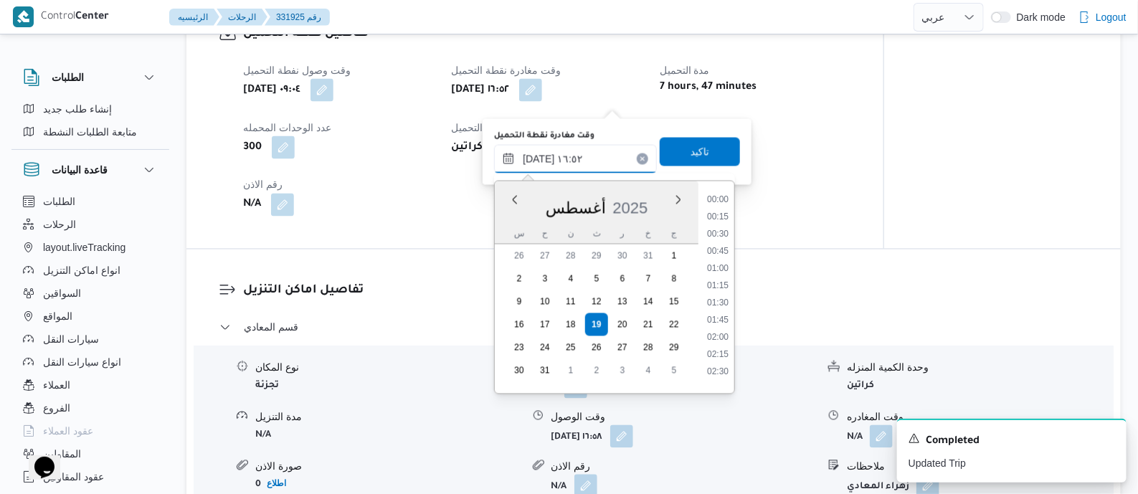
click at [619, 152] on input "١٩/٠٨/٢٠٢٥ ١٦:٥٢" at bounding box center [575, 159] width 163 height 29
click at [731, 231] on li "10:30" at bounding box center [717, 226] width 33 height 14
type input "١٩/٠٨/٢٠٢٥ ١٠:٣٠"
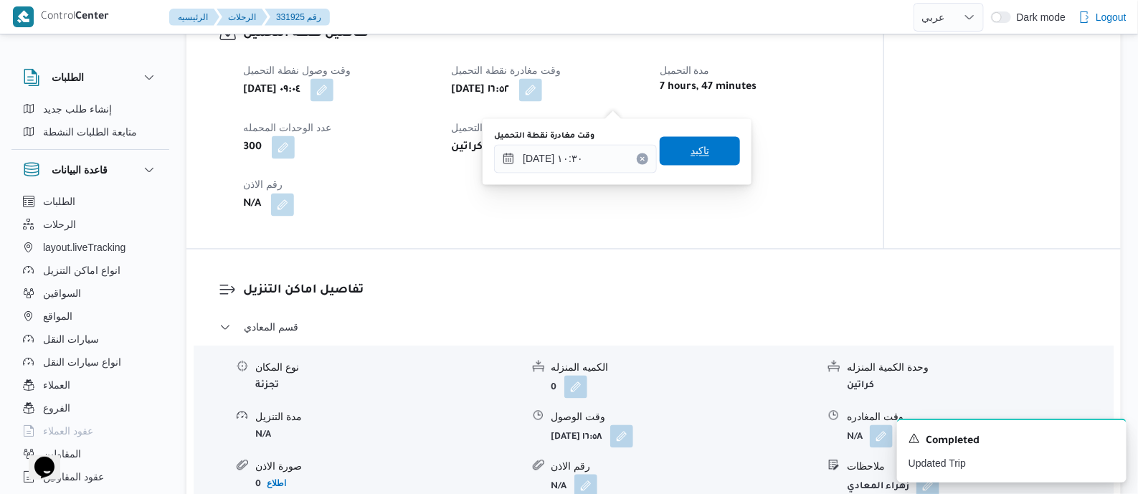
click at [710, 156] on span "تاكيد" at bounding box center [700, 151] width 80 height 29
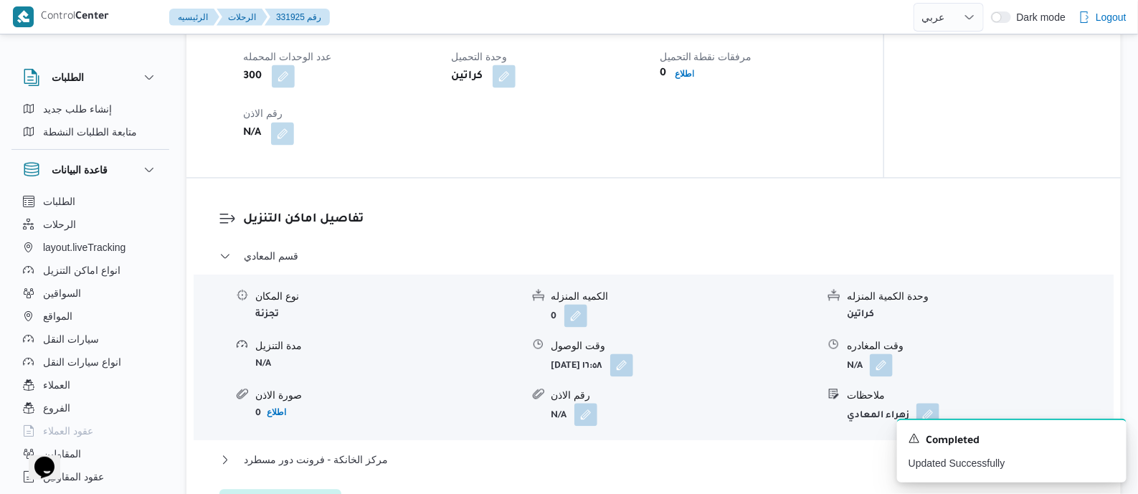
scroll to position [1254, 0]
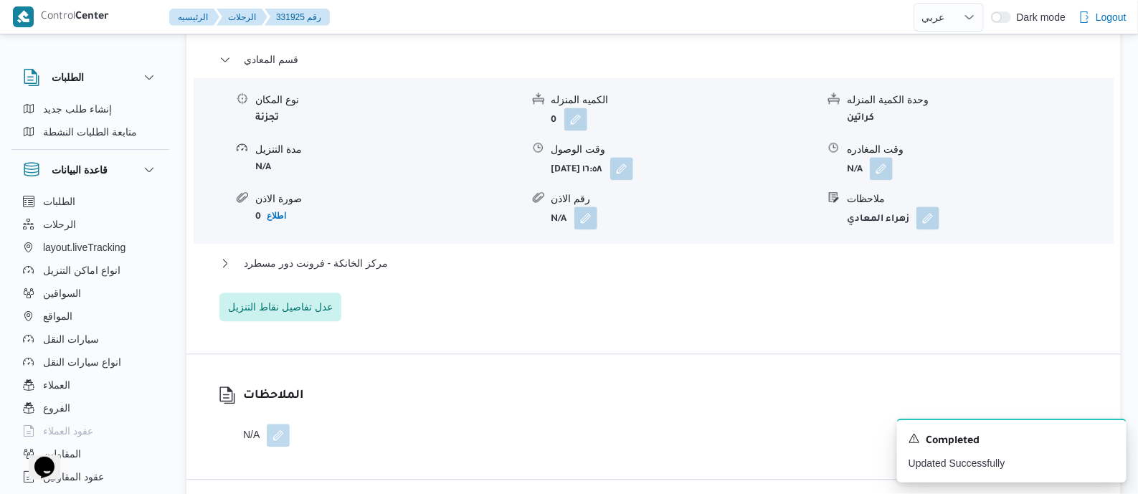
click at [356, 263] on div "قسم المعادي نوع المكان تجزئة الكميه المنزله 0 وحدة الكمية المنزله كراتين مدة ال…" at bounding box center [653, 186] width 869 height 270
click at [358, 272] on span "مركز الخانكة - فرونت دور مسطرد" at bounding box center [316, 263] width 144 height 17
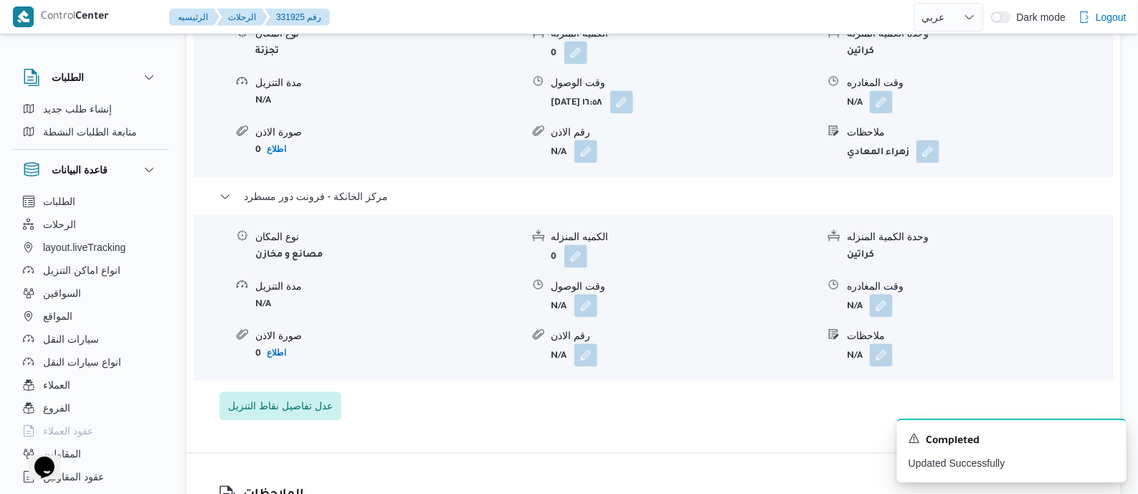
scroll to position [1433, 0]
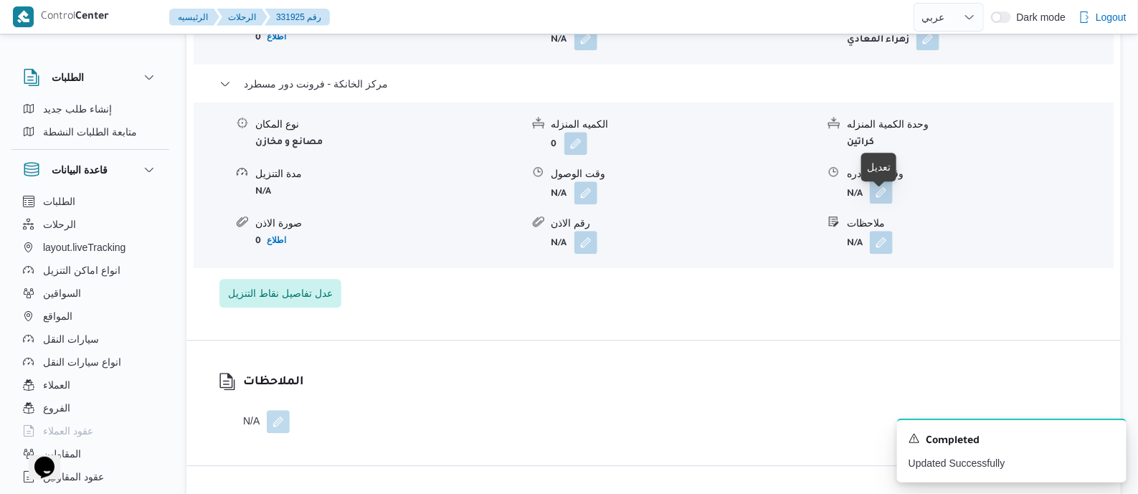
drag, startPoint x: 880, startPoint y: 200, endPoint x: 878, endPoint y: 213, distance: 13.0
click at [880, 200] on button "button" at bounding box center [881, 192] width 23 height 23
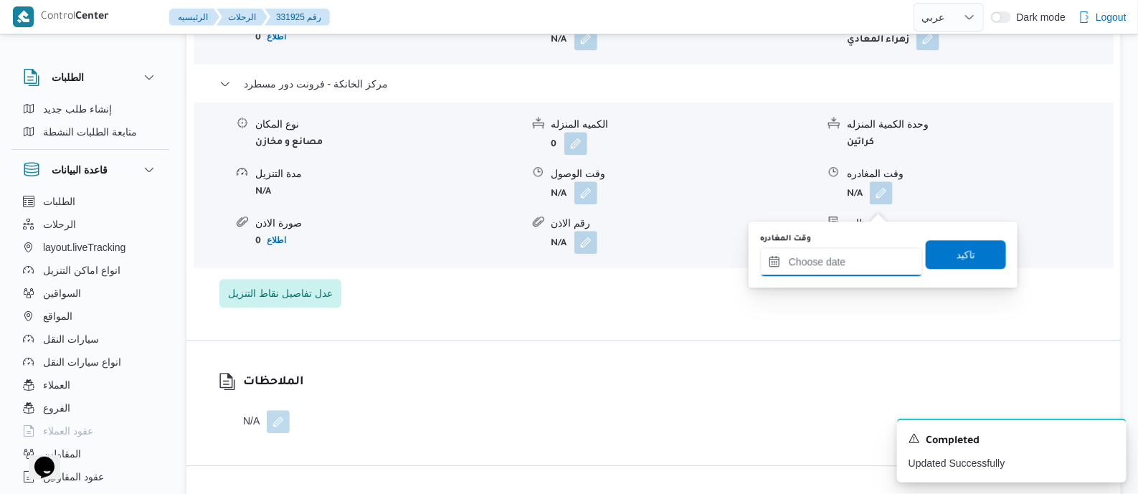
click at [875, 247] on div at bounding box center [841, 261] width 163 height 29
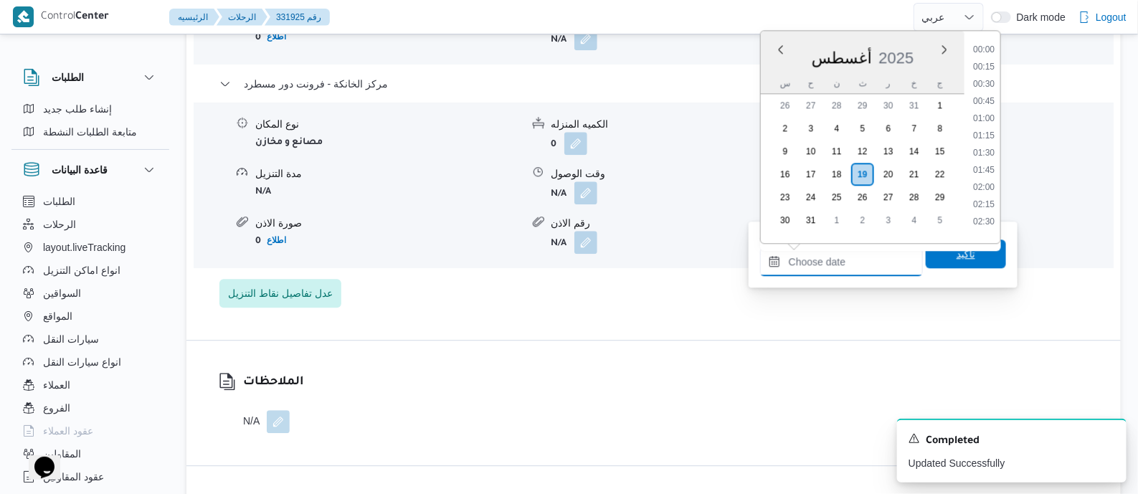
scroll to position [1141, 0]
click at [988, 143] on li "18:00" at bounding box center [983, 148] width 33 height 14
type input "١٩/٠٨/٢٠٢٥ ١٨:٠٠"
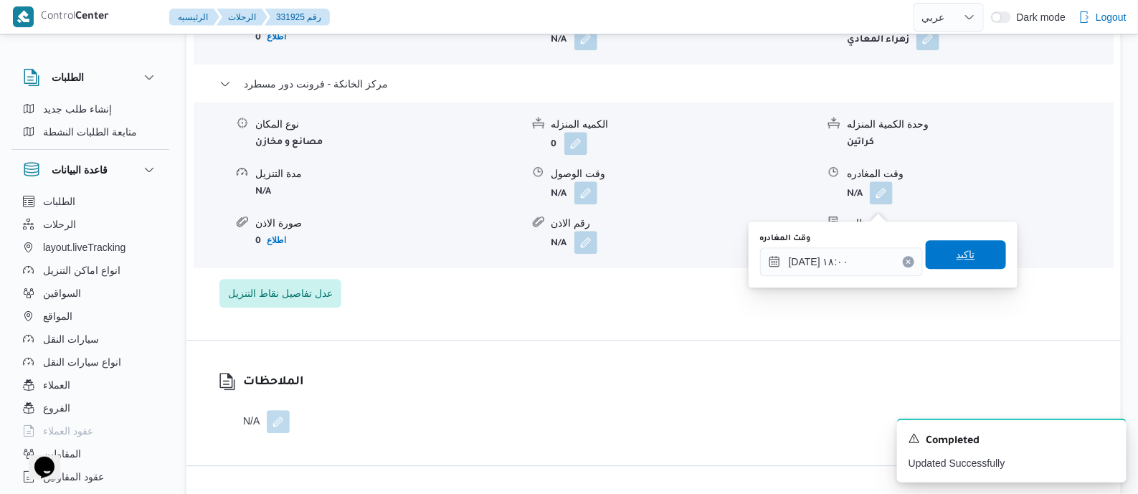
drag, startPoint x: 961, startPoint y: 241, endPoint x: 965, endPoint y: 256, distance: 15.5
click at [961, 244] on span "تاكيد" at bounding box center [966, 254] width 80 height 29
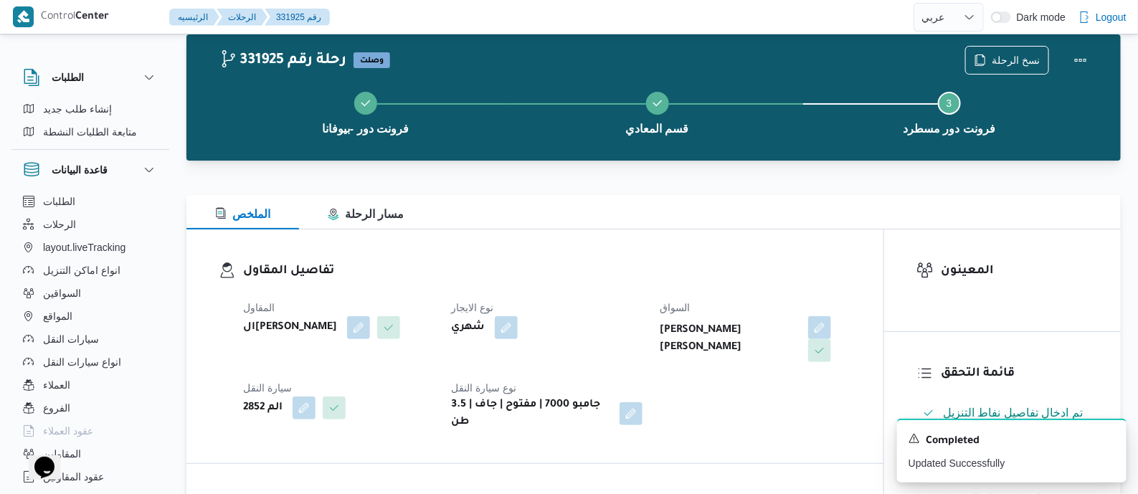
scroll to position [0, 0]
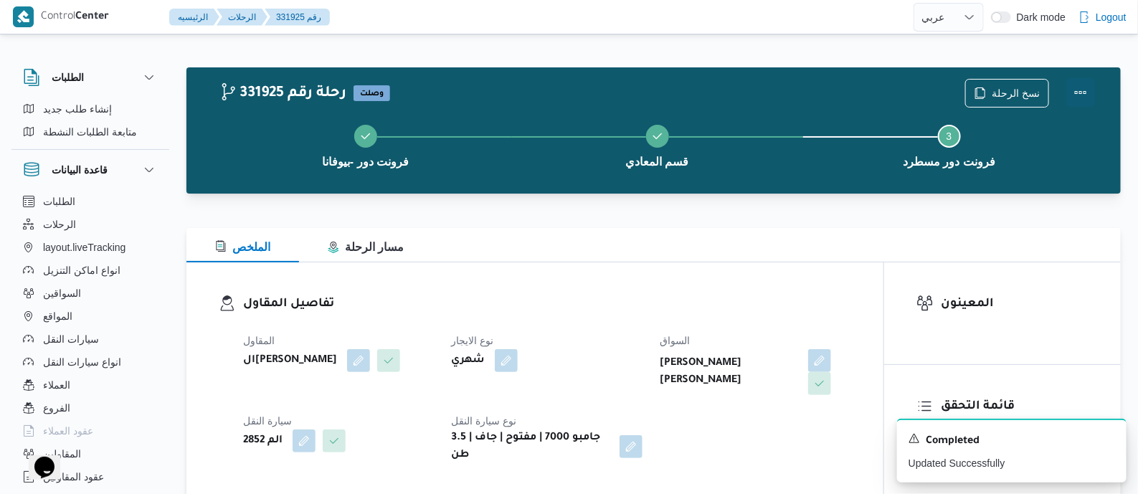
click at [1082, 86] on button "Actions" at bounding box center [1080, 92] width 29 height 29
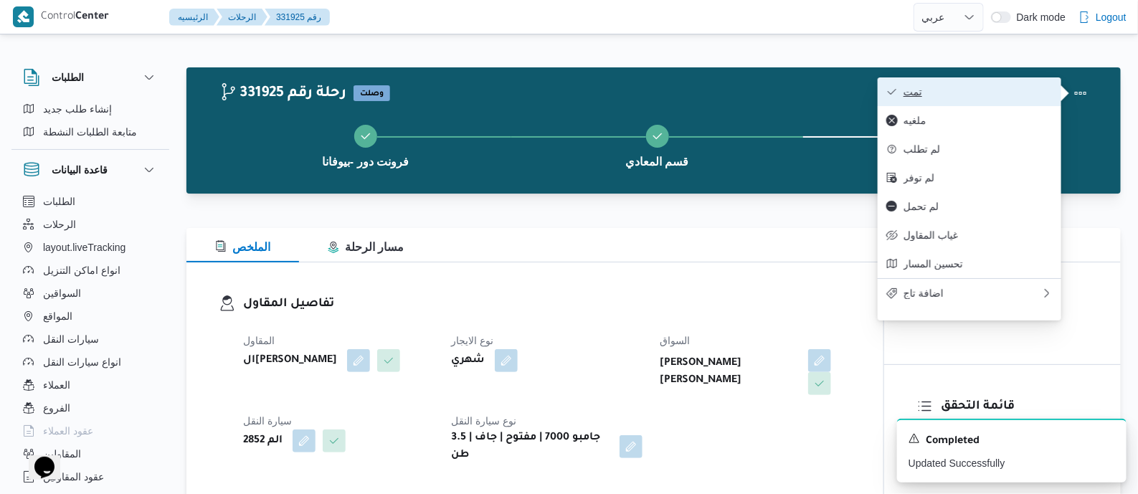
click at [1007, 83] on button "تمت" at bounding box center [970, 91] width 184 height 29
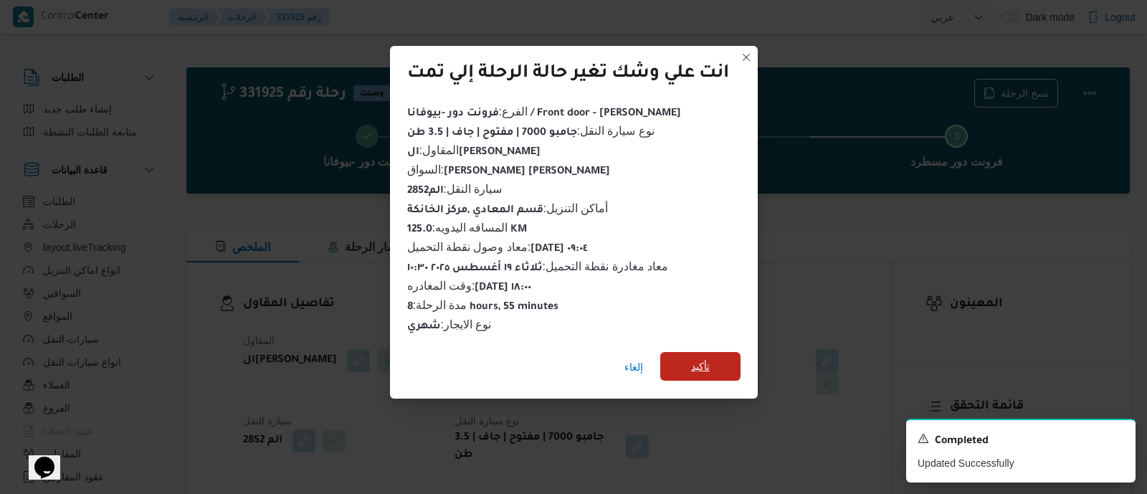
click at [711, 358] on span "تأكيد" at bounding box center [700, 366] width 80 height 29
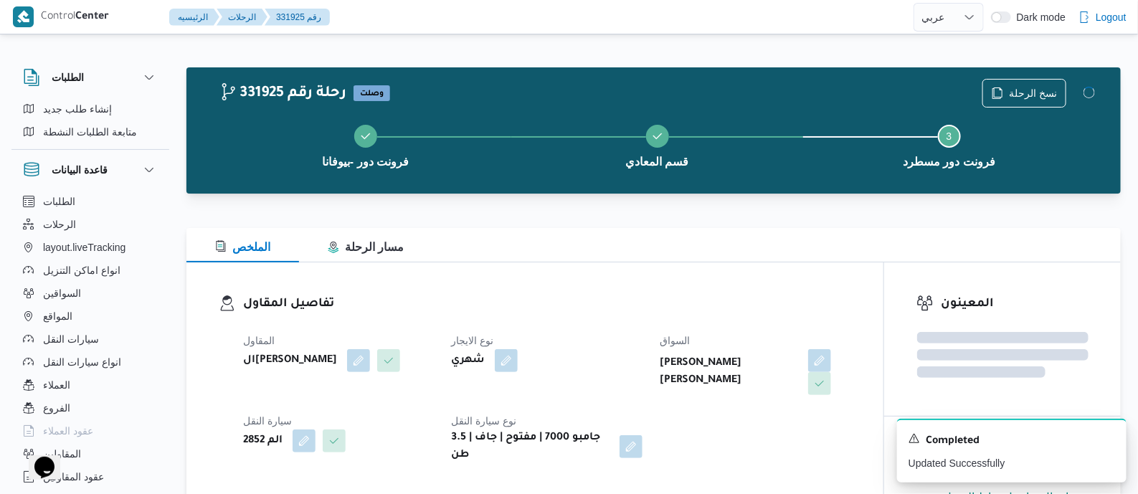
click at [601, 299] on h3 "تفاصيل المقاول" at bounding box center [547, 304] width 608 height 19
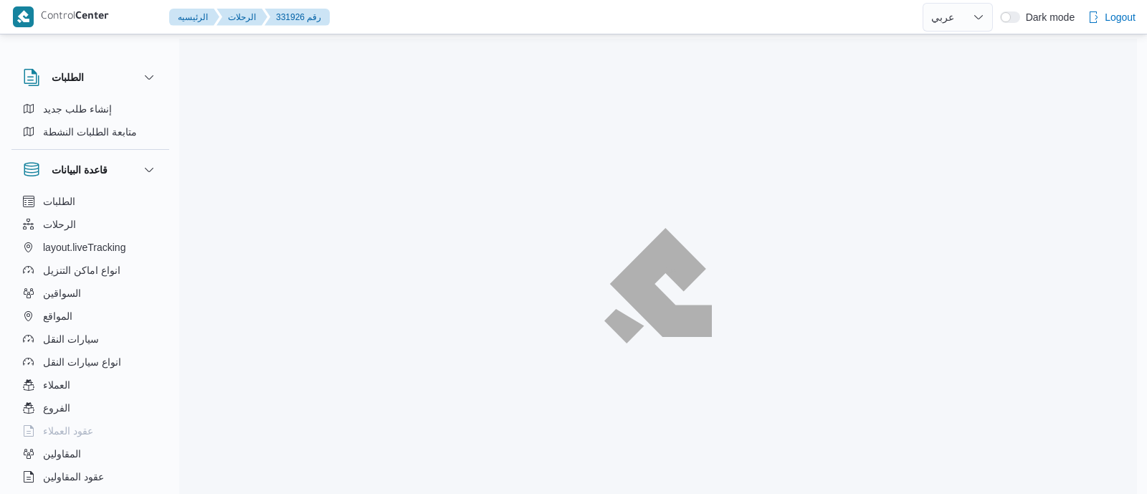
select select "ar"
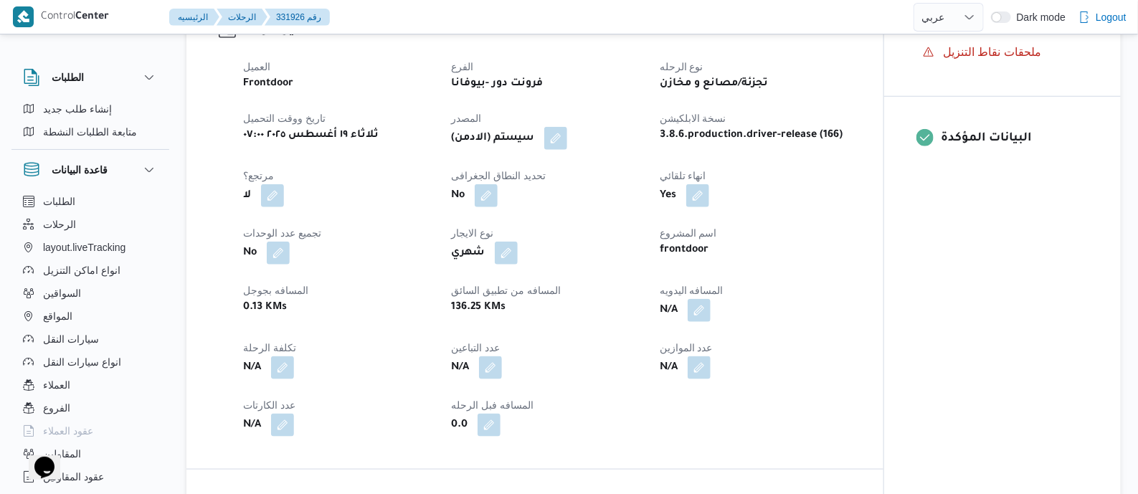
scroll to position [538, 0]
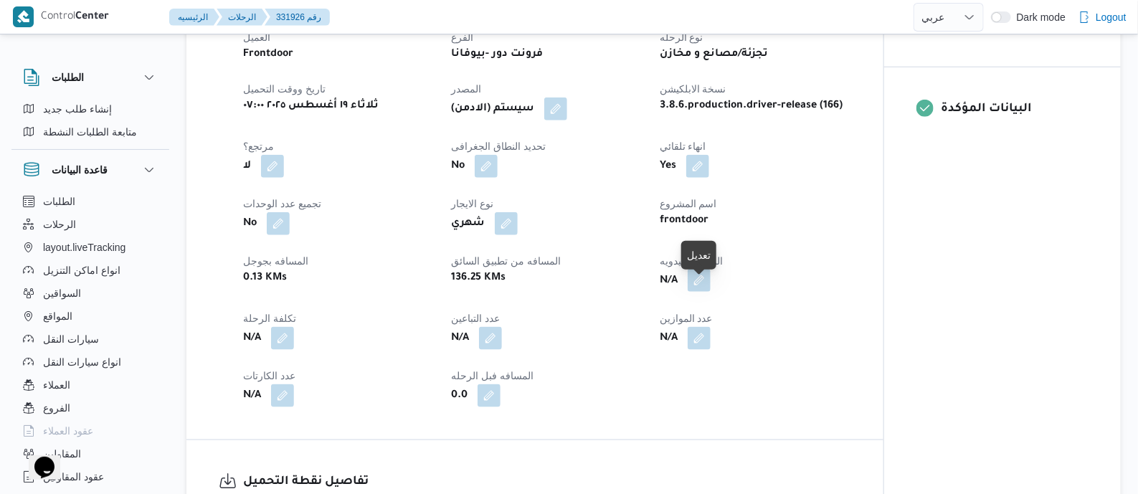
drag, startPoint x: 699, startPoint y: 292, endPoint x: 696, endPoint y: 299, distance: 7.7
click at [699, 292] on button "button" at bounding box center [699, 280] width 23 height 23
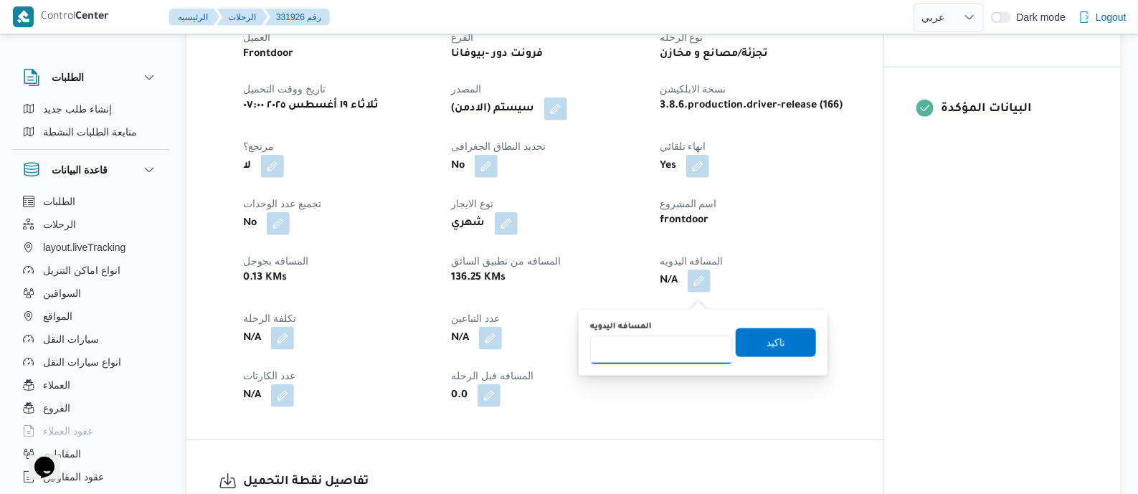
click at [683, 336] on input "المسافه اليدويه" at bounding box center [661, 350] width 143 height 29
type input "145"
click at [766, 341] on span "تاكيد" at bounding box center [775, 341] width 19 height 17
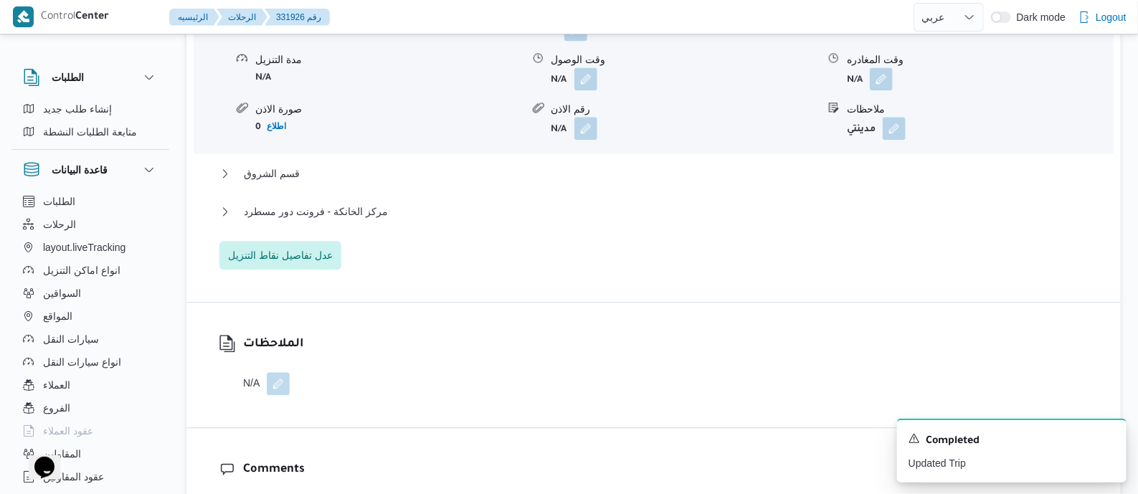
scroll to position [1344, 0]
click at [363, 217] on span "مركز الخانكة - فرونت دور مسطرد" at bounding box center [316, 211] width 144 height 17
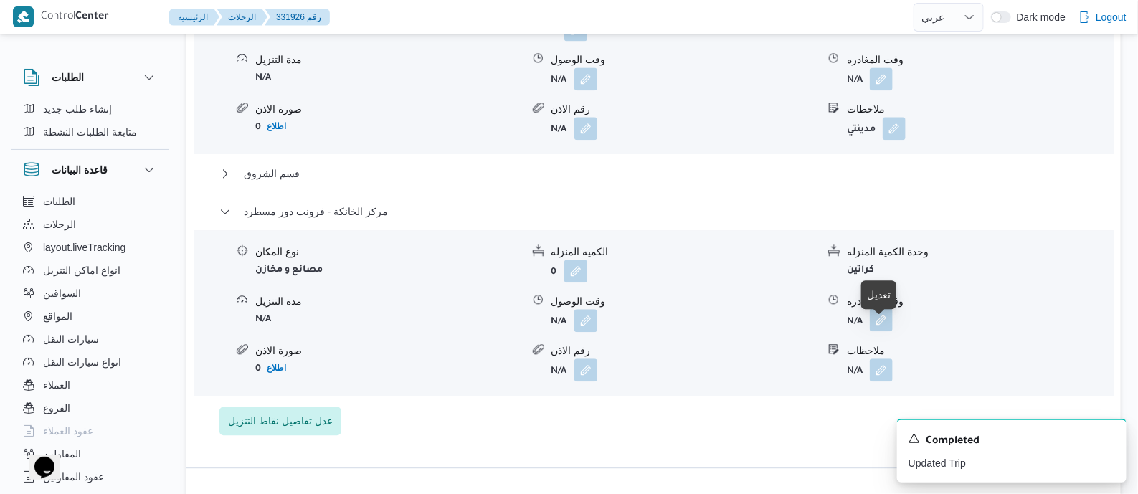
click at [885, 331] on button "button" at bounding box center [881, 319] width 23 height 23
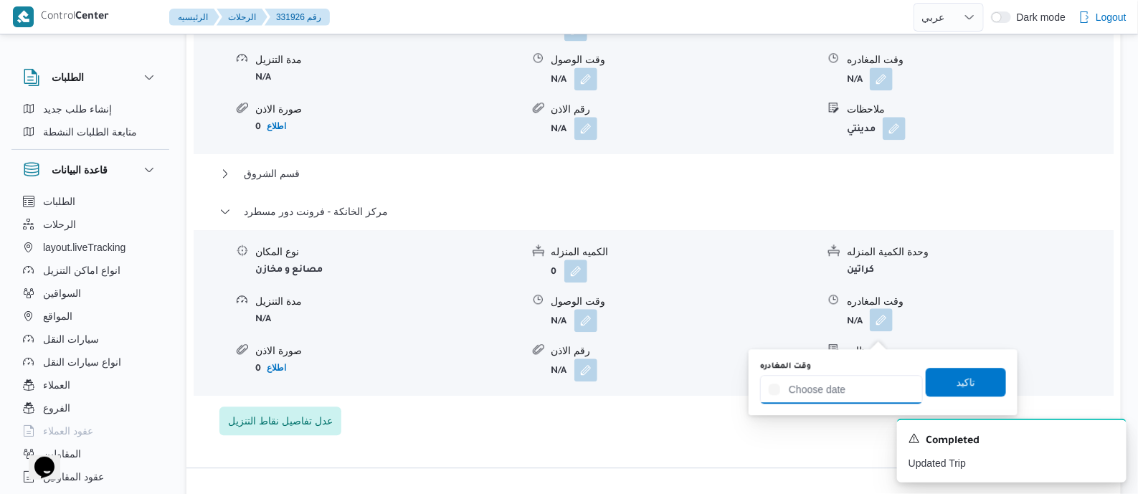
click at [875, 381] on input "وقت المغادره" at bounding box center [841, 389] width 163 height 29
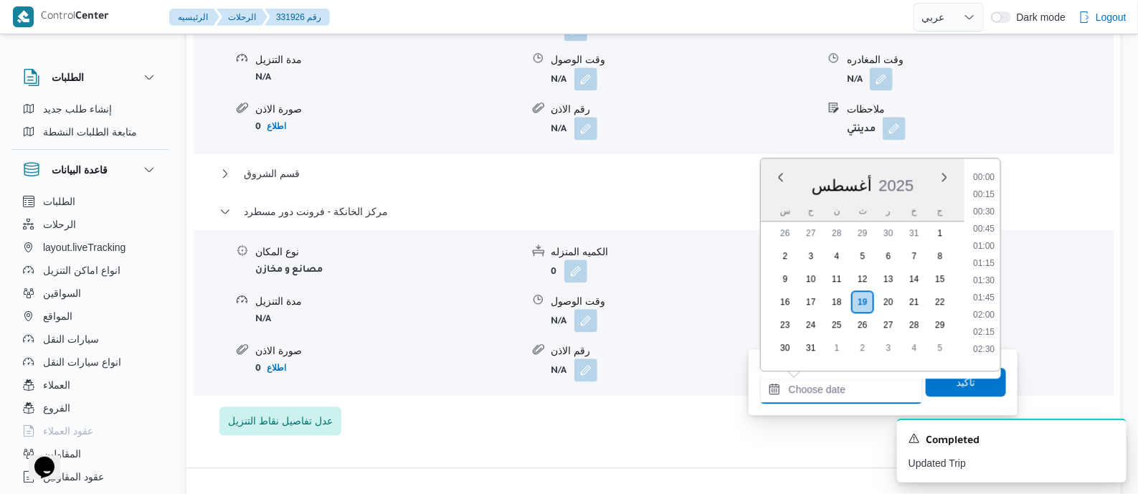
scroll to position [1141, 0]
click at [988, 256] on li "17:45" at bounding box center [983, 258] width 33 height 14
type input "[DATE] ١٧:٤٥"
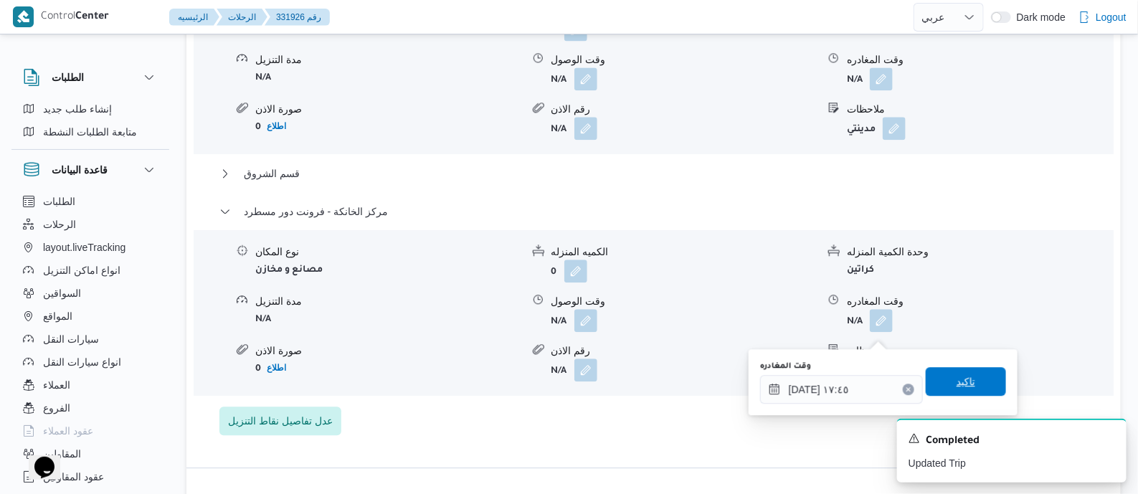
click at [967, 391] on span "تاكيد" at bounding box center [966, 381] width 80 height 29
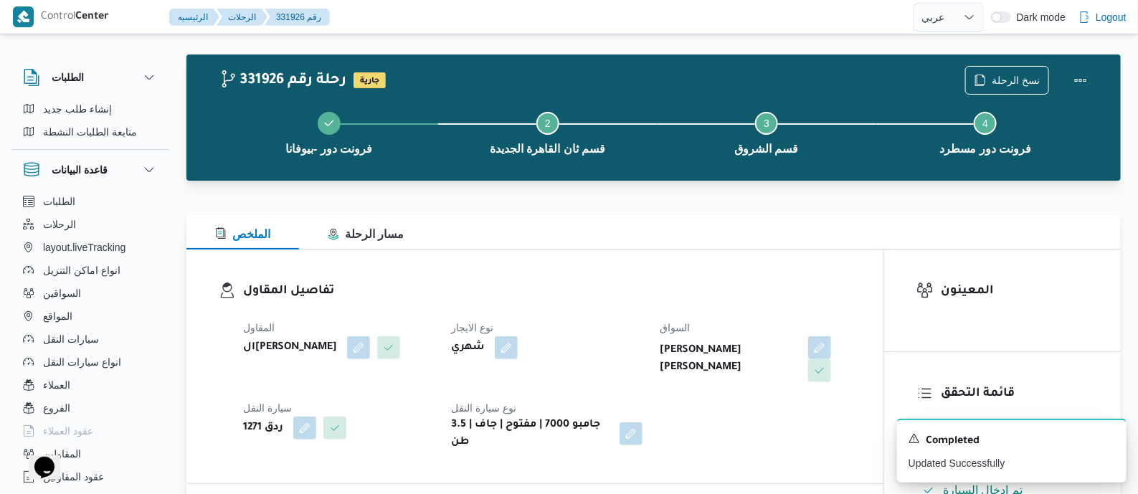
scroll to position [0, 0]
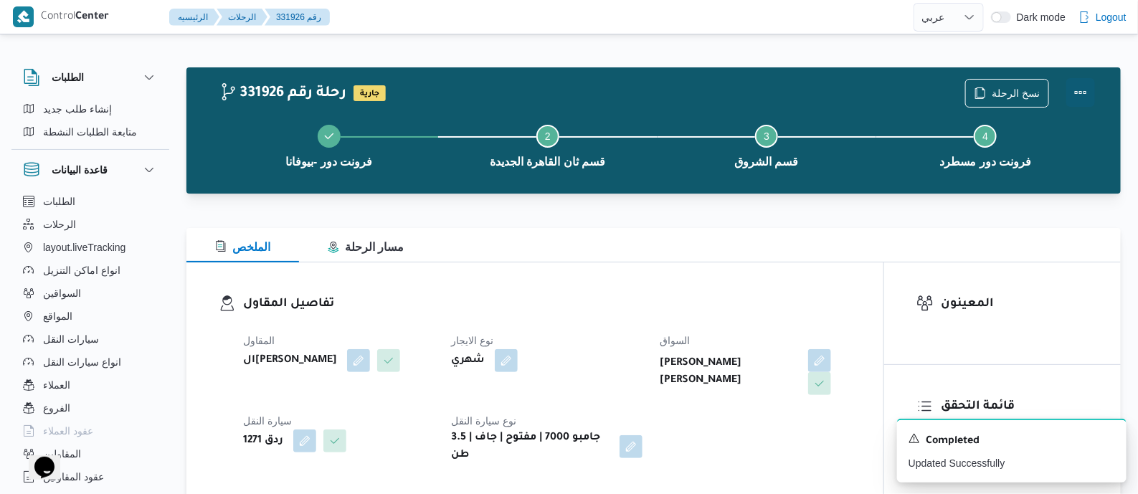
drag, startPoint x: 1073, startPoint y: 85, endPoint x: 1061, endPoint y: 89, distance: 12.9
click at [1069, 87] on button "Actions" at bounding box center [1080, 93] width 29 height 29
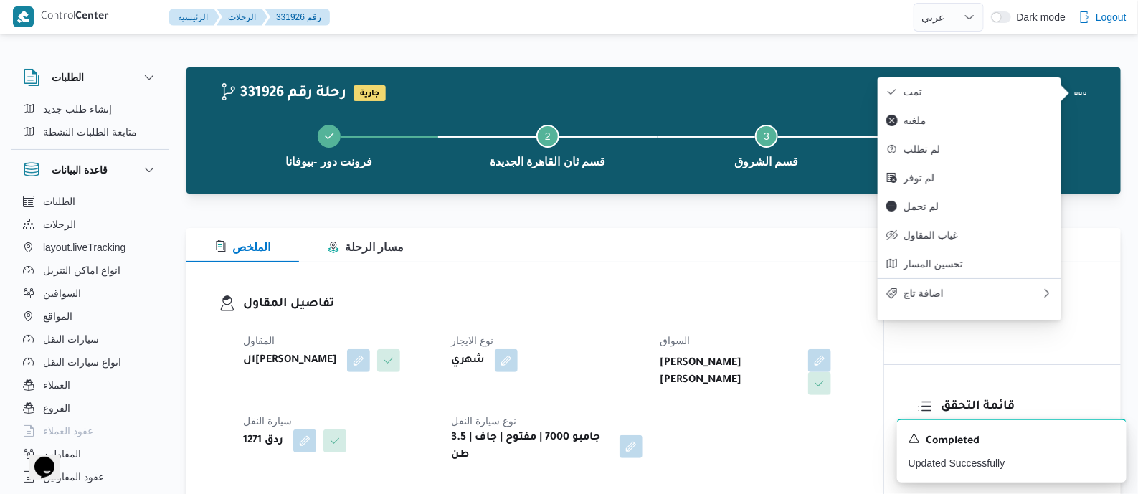
click at [1001, 91] on span "تمت" at bounding box center [977, 91] width 149 height 11
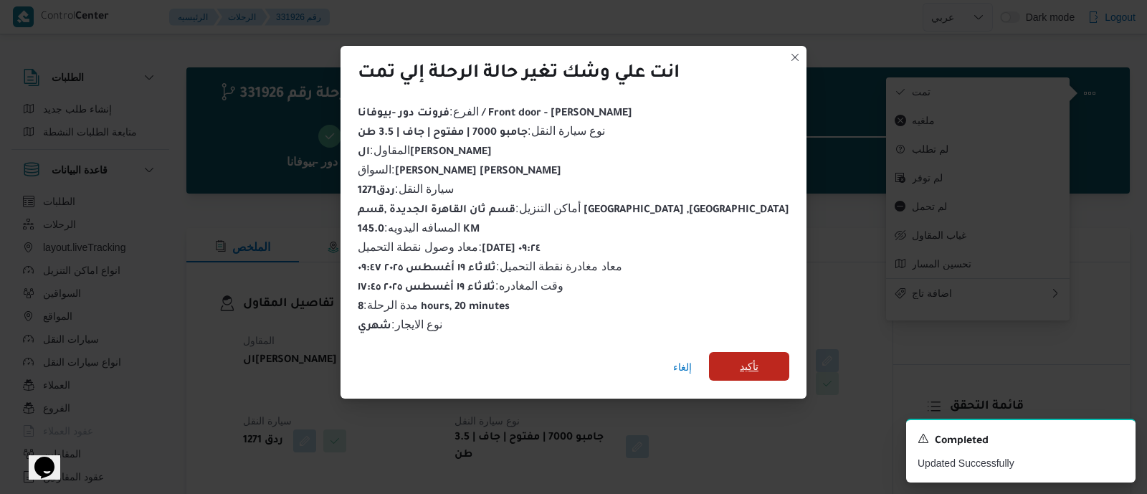
click at [718, 355] on span "تأكيد" at bounding box center [749, 366] width 80 height 29
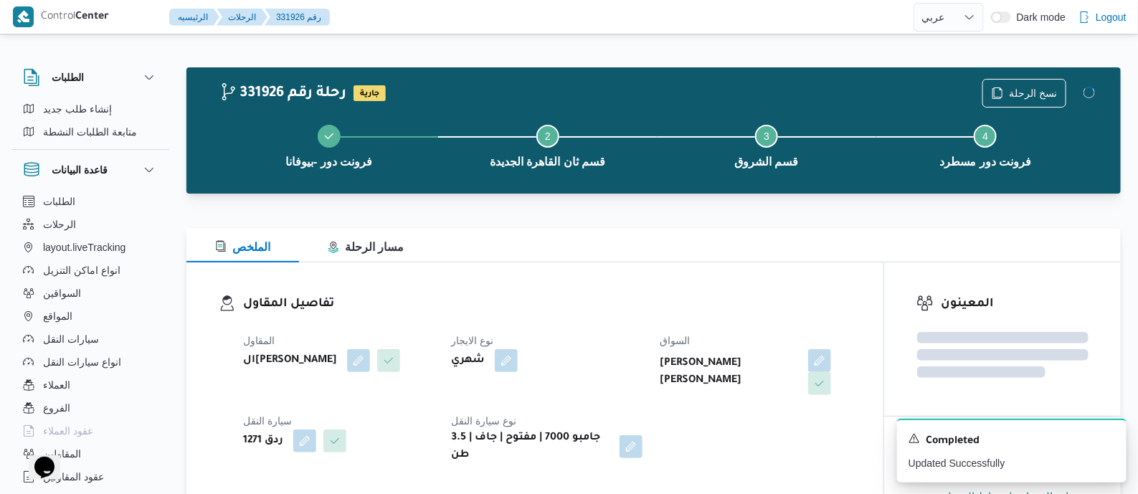
drag, startPoint x: 627, startPoint y: 325, endPoint x: 613, endPoint y: 327, distance: 14.4
click at [626, 325] on div "المقاول السيد [PERSON_NAME] [PERSON_NAME] الايجار شهري السواق [PERSON_NAME] [PE…" at bounding box center [546, 397] width 625 height 149
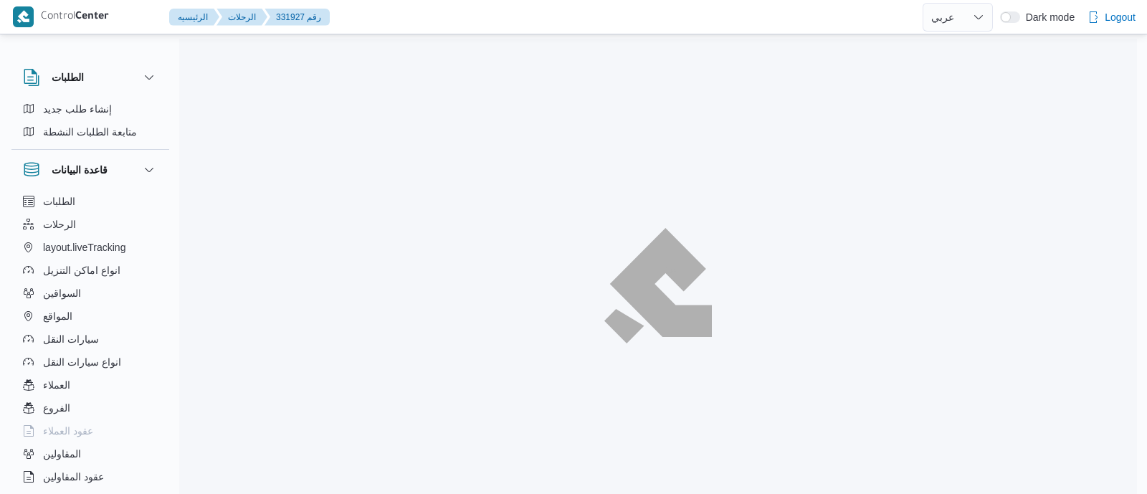
select select "ar"
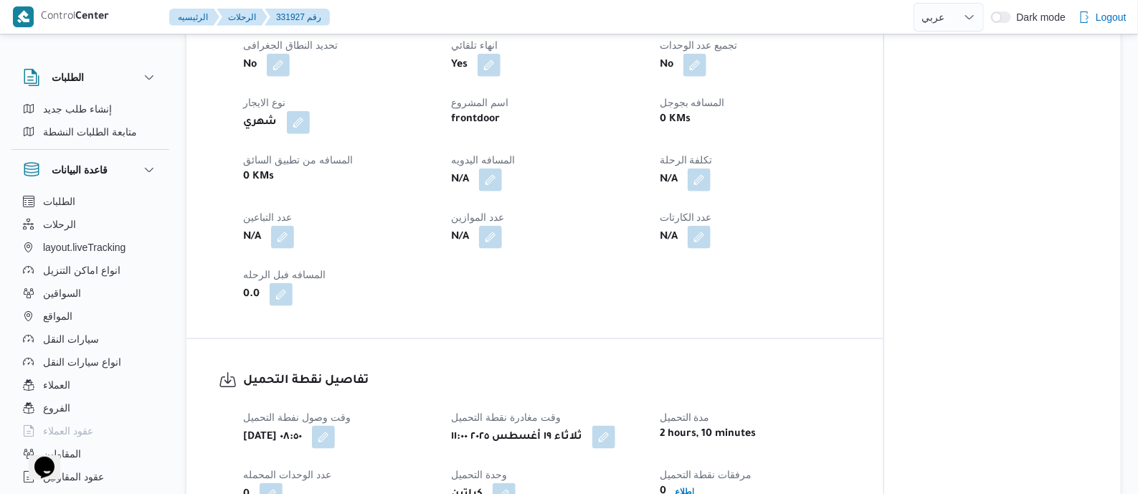
scroll to position [627, 0]
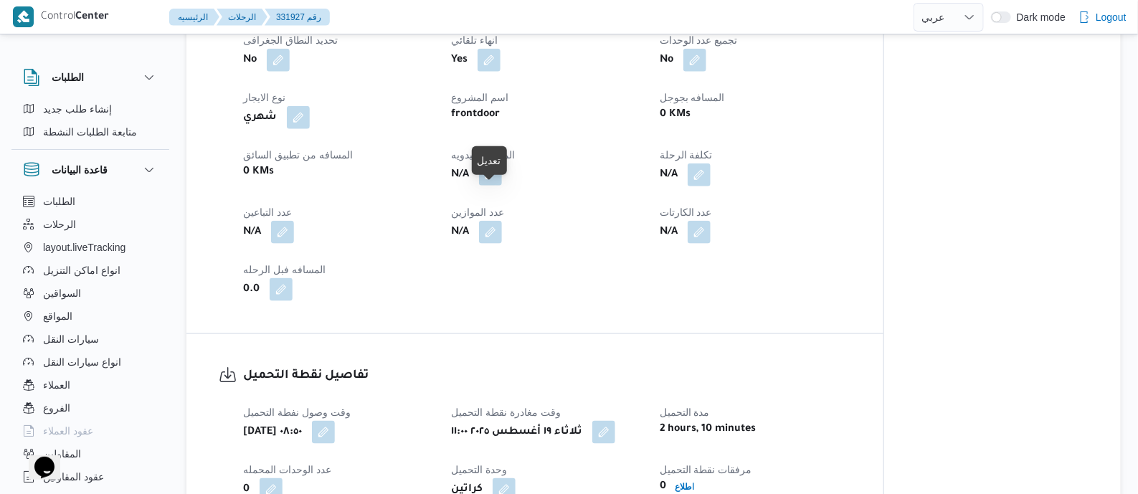
drag, startPoint x: 488, startPoint y: 194, endPoint x: 484, endPoint y: 206, distance: 12.0
click at [488, 186] on button "button" at bounding box center [490, 174] width 23 height 23
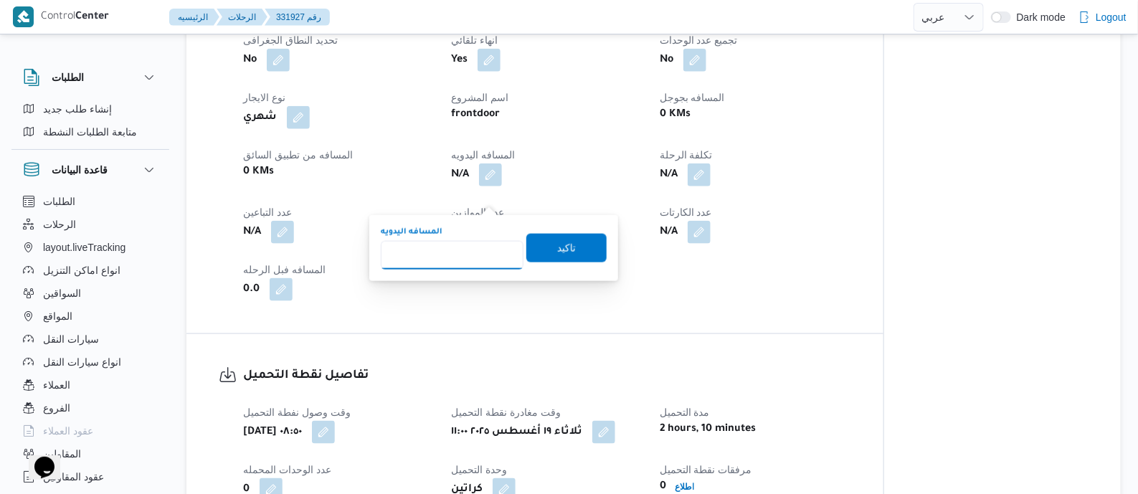
click at [472, 260] on input "المسافه اليدويه" at bounding box center [452, 255] width 143 height 29
type input "120"
click at [563, 247] on span "تاكيد" at bounding box center [566, 247] width 19 height 17
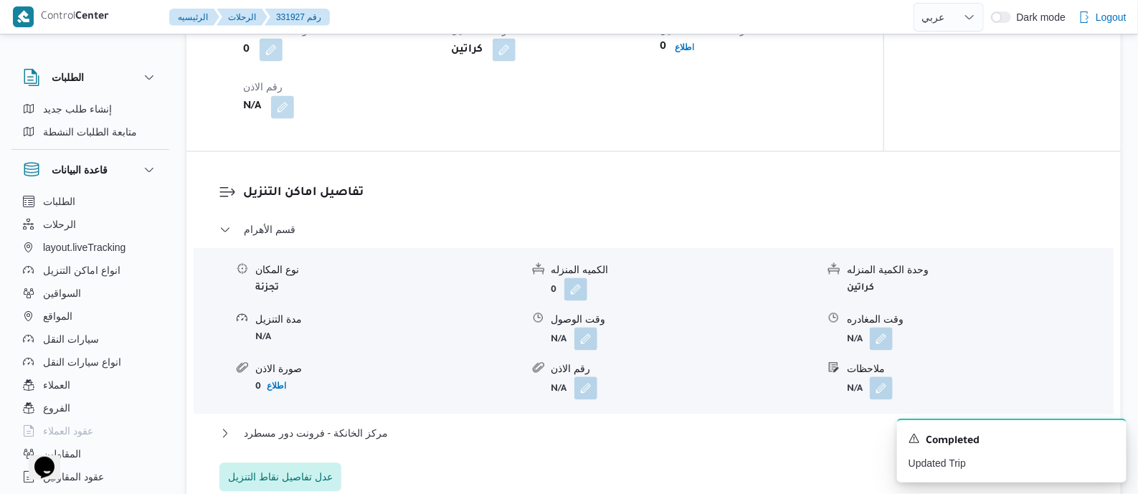
scroll to position [1164, 0]
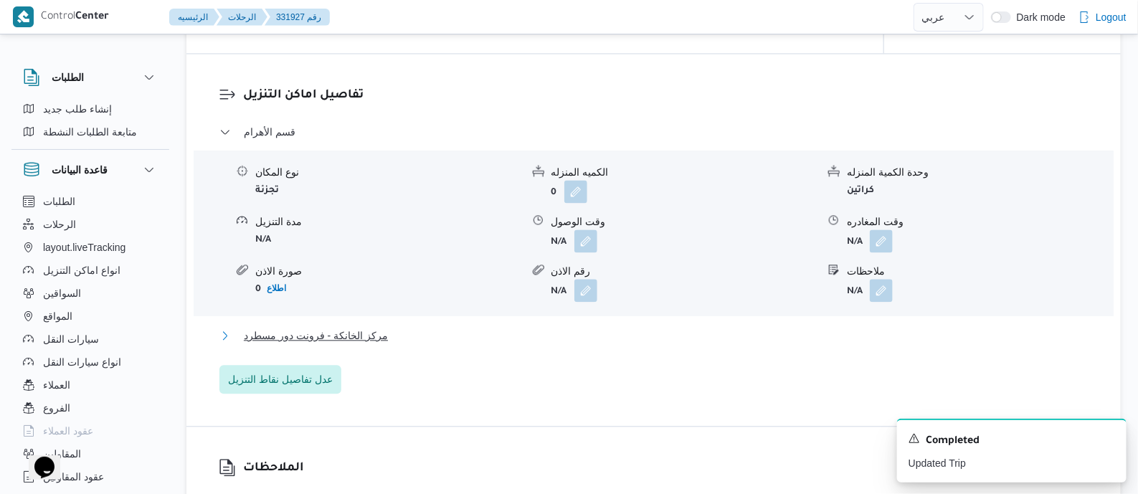
click at [355, 344] on span "مركز الخانكة - فرونت دور مسطرد" at bounding box center [316, 335] width 144 height 17
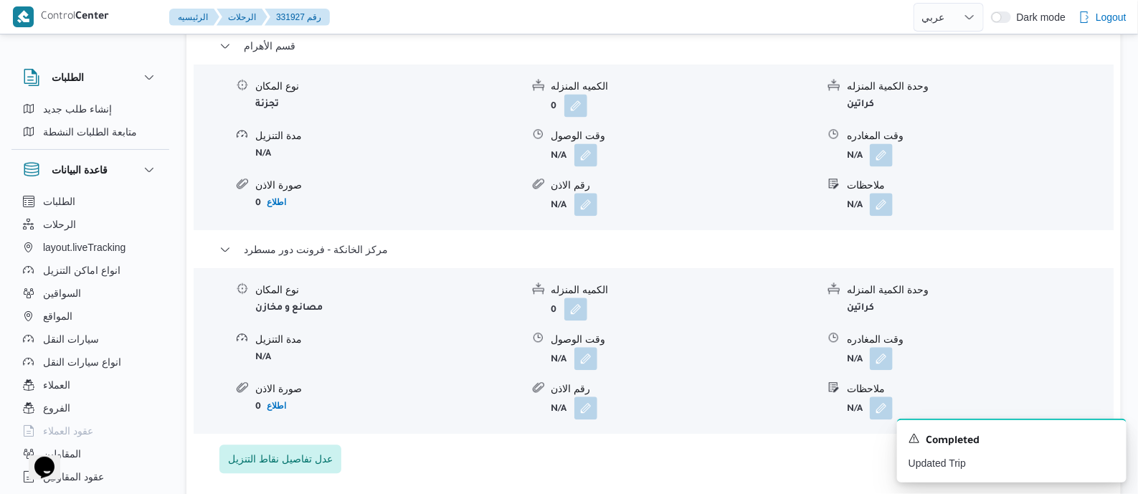
scroll to position [1344, 0]
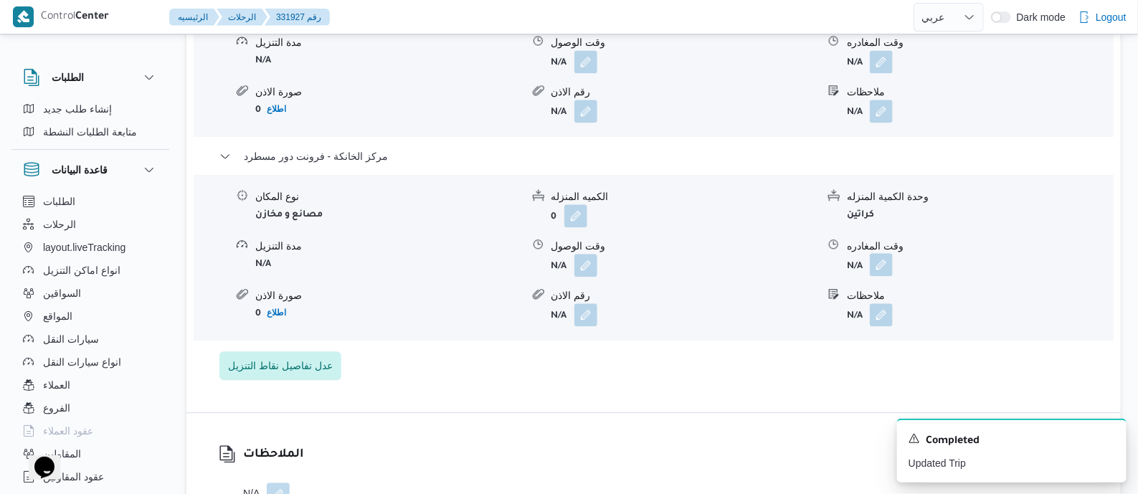
click at [881, 276] on button "button" at bounding box center [881, 264] width 23 height 23
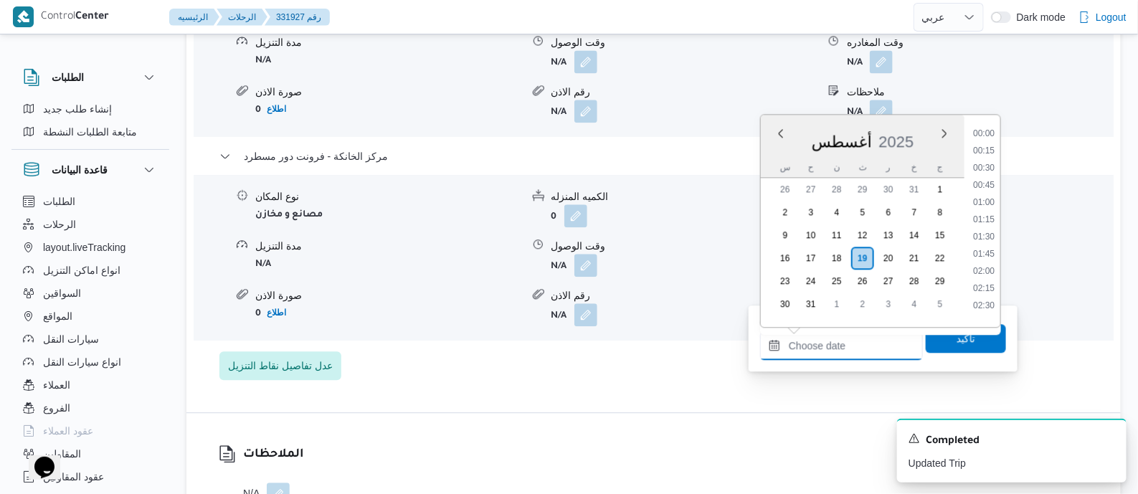
click at [870, 340] on input "وقت المغادره" at bounding box center [841, 345] width 163 height 29
click at [989, 225] on li "18:00" at bounding box center [983, 231] width 33 height 14
type input "١٩/٠٨/٢٠٢٥ ١٨:٠٠"
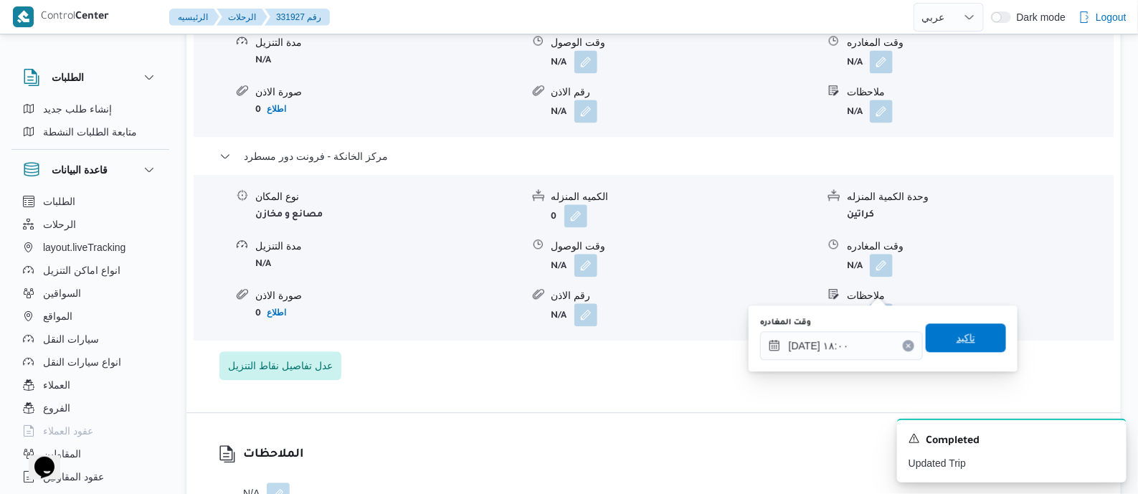
click at [971, 341] on span "تاكيد" at bounding box center [966, 337] width 80 height 29
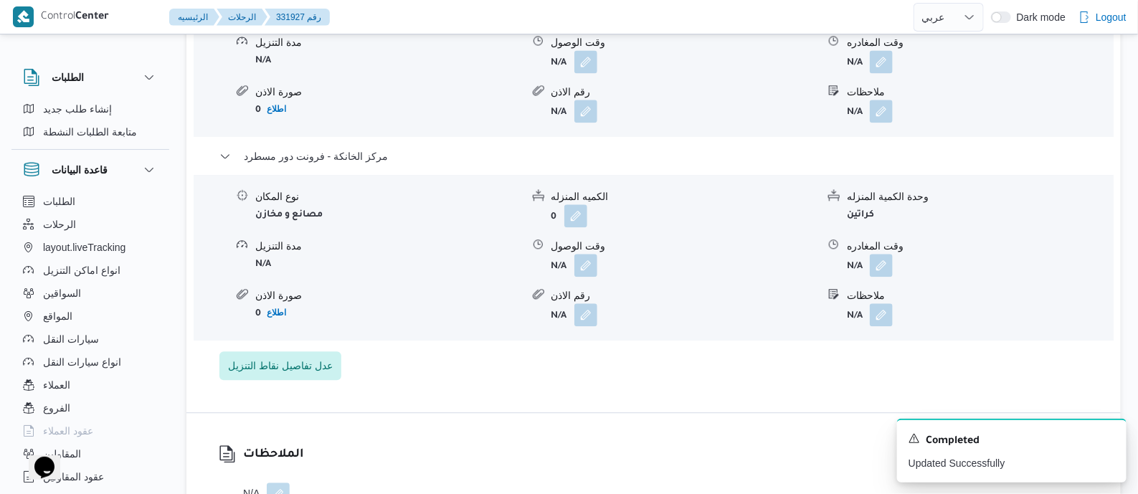
scroll to position [0, 0]
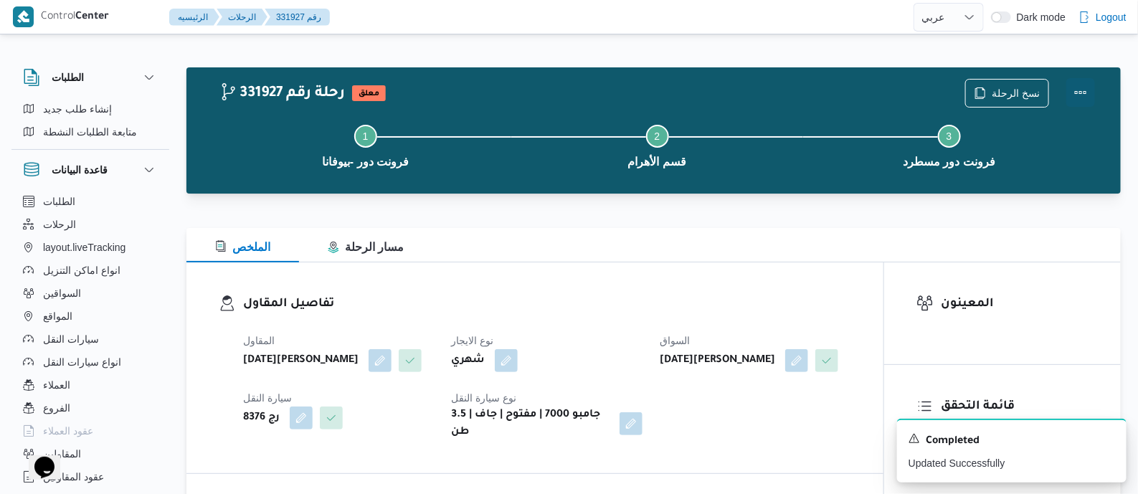
click at [1076, 87] on button "Actions" at bounding box center [1080, 92] width 29 height 29
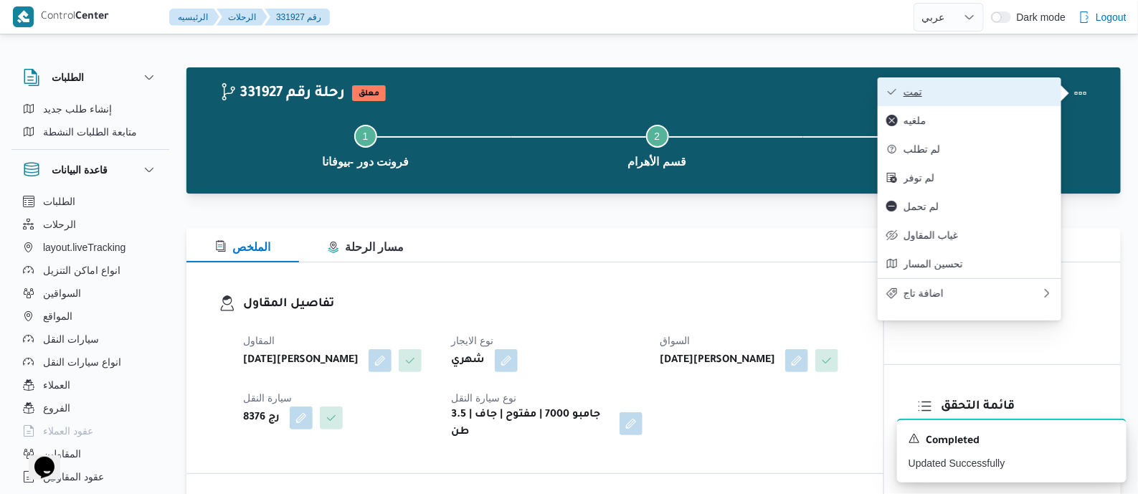
click at [989, 92] on span "تمت" at bounding box center [977, 91] width 149 height 11
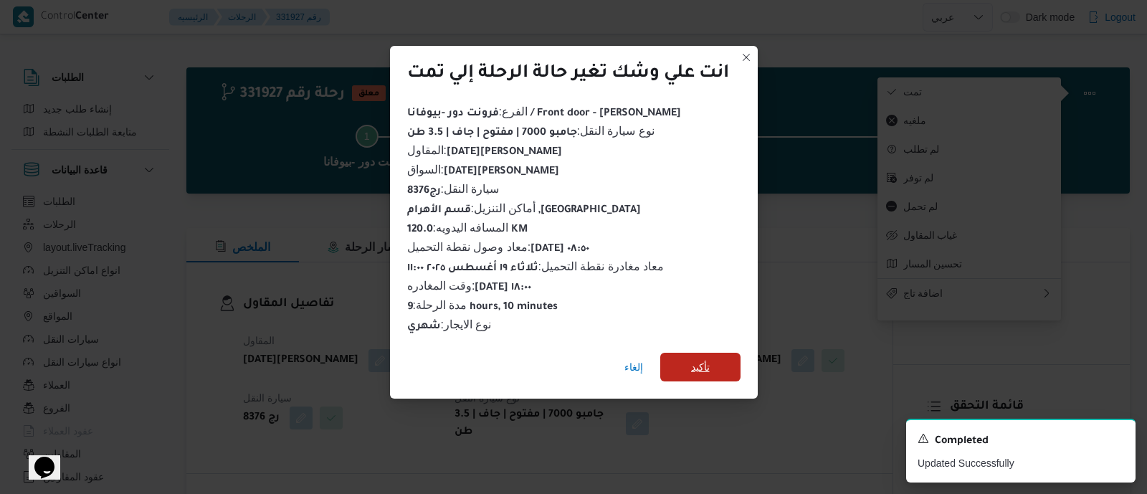
drag, startPoint x: 703, startPoint y: 360, endPoint x: 659, endPoint y: 348, distance: 45.2
click at [702, 360] on span "تأكيد" at bounding box center [700, 366] width 19 height 17
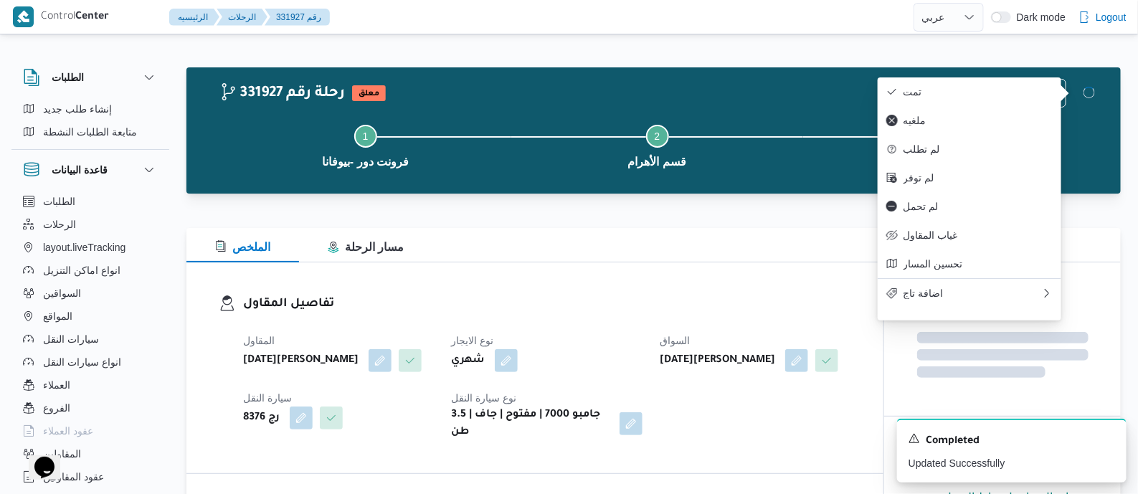
click at [657, 347] on div "المقاول رمضان محمد محمد عبدالمنعم نوع الايجار شهري السواق رمضان محمد محمد عبدال…" at bounding box center [546, 386] width 625 height 126
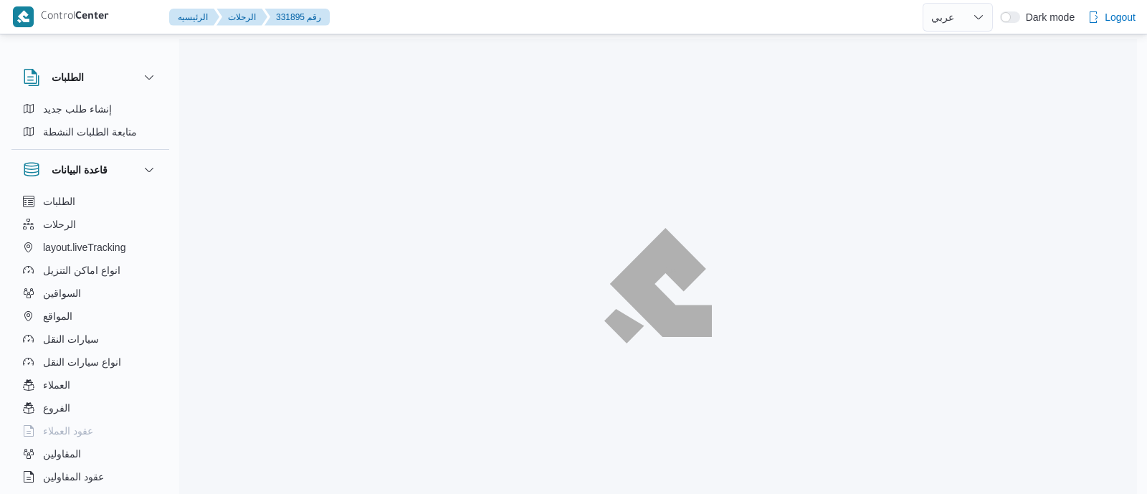
select select "ar"
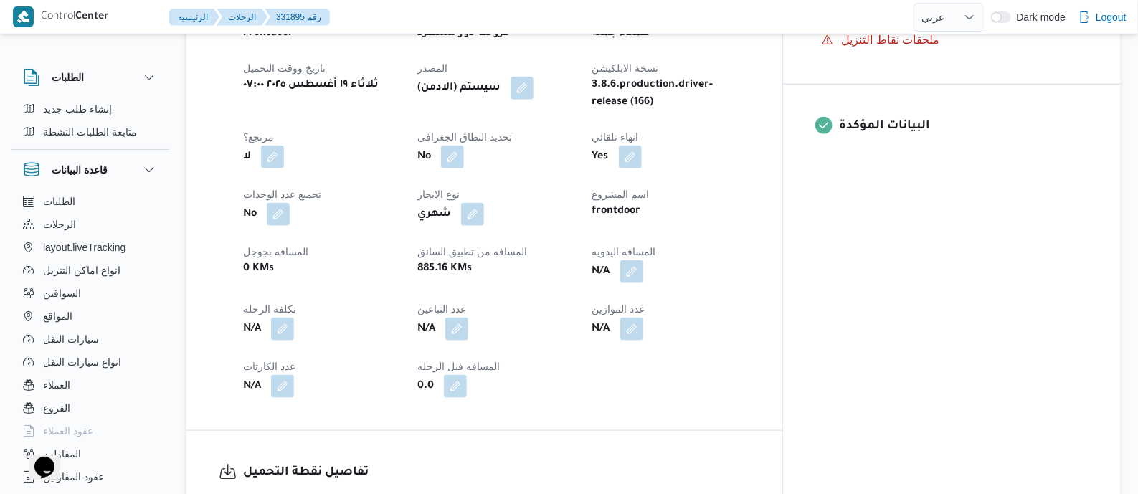
scroll to position [627, 0]
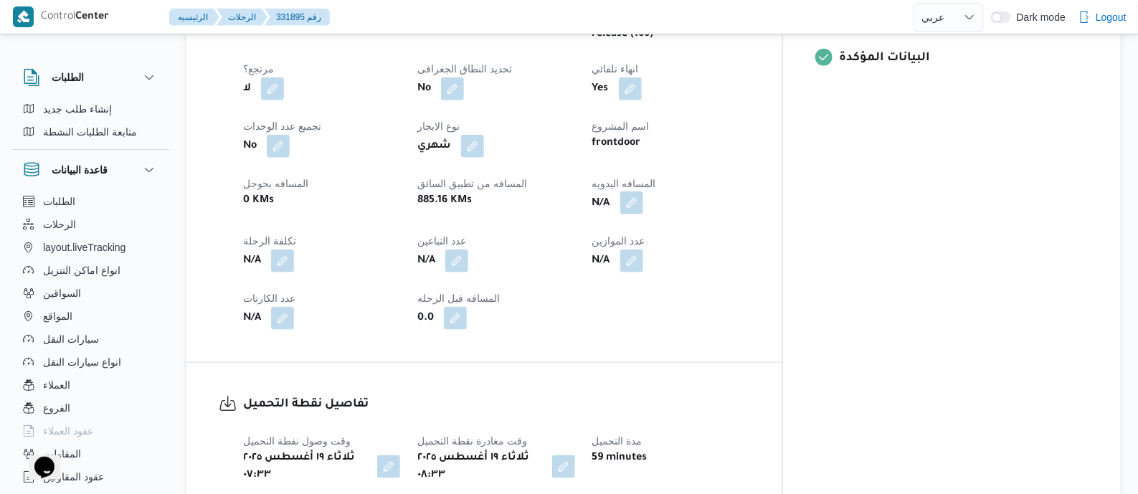
click at [643, 191] on button "button" at bounding box center [631, 202] width 23 height 23
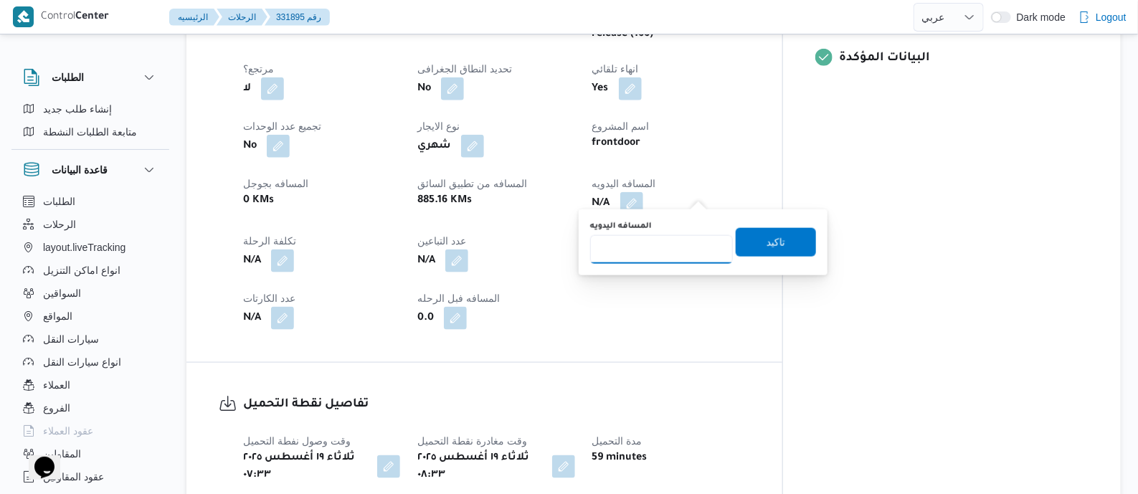
click at [682, 239] on input "المسافه اليدويه" at bounding box center [661, 249] width 143 height 29
click at [749, 177] on dt "المسافه اليدويه" at bounding box center [670, 183] width 157 height 17
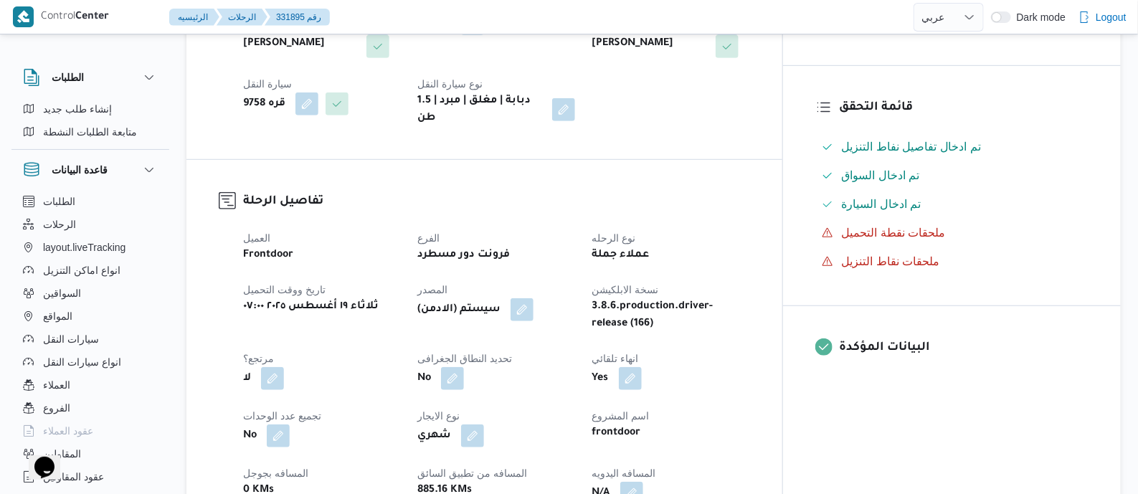
scroll to position [538, 0]
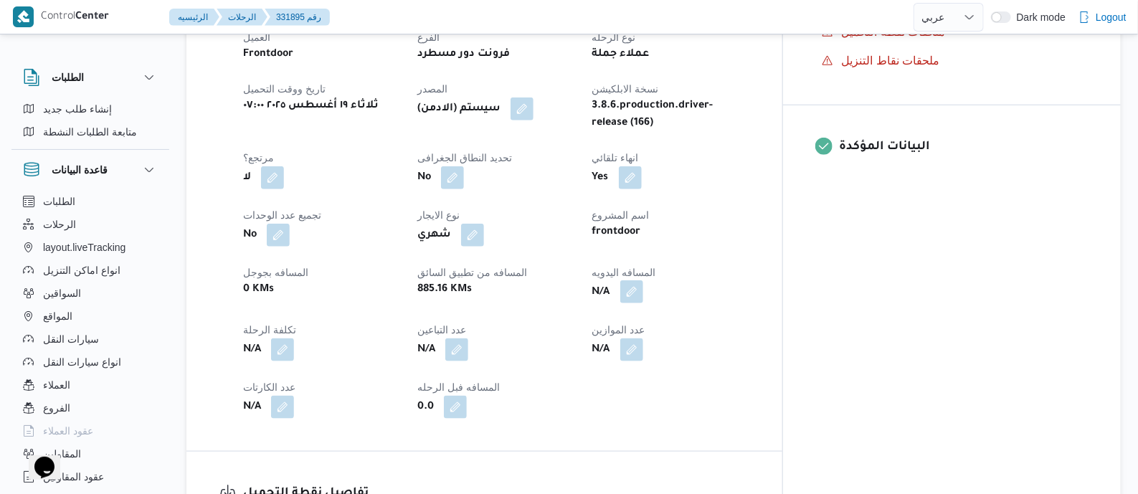
click at [643, 280] on button "button" at bounding box center [631, 291] width 23 height 23
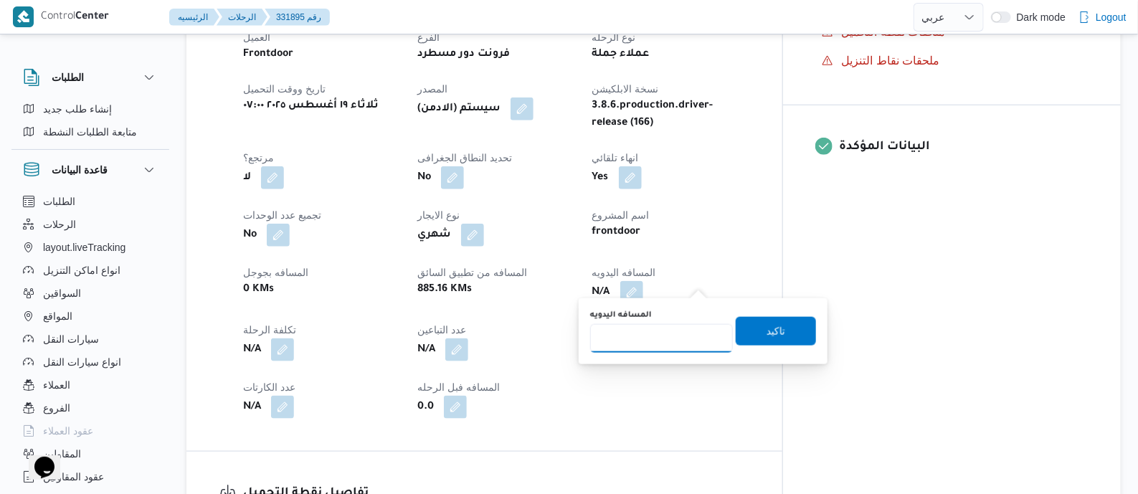
click at [683, 338] on input "المسافه اليدويه" at bounding box center [661, 338] width 143 height 29
type input "90"
click at [776, 331] on span "تاكيد" at bounding box center [776, 330] width 80 height 29
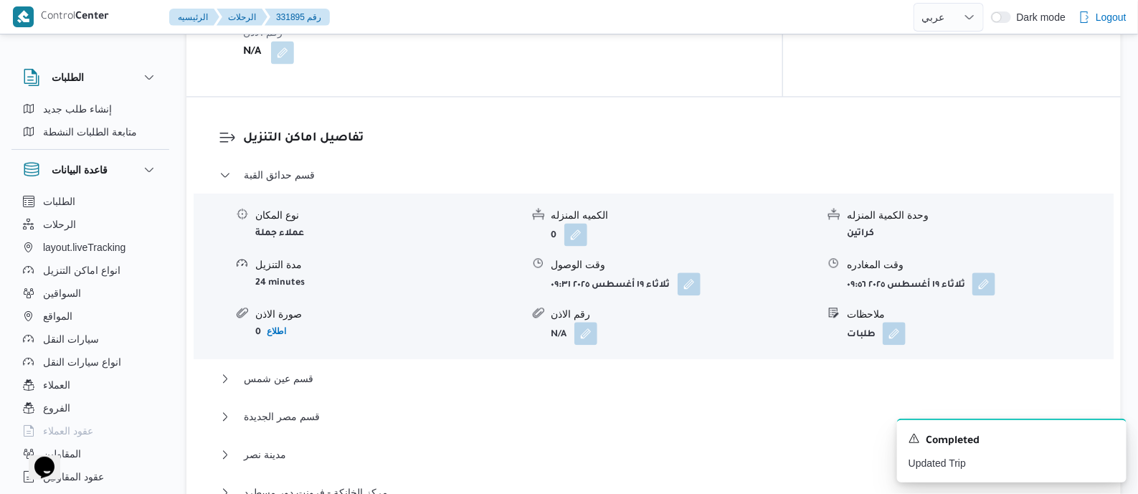
scroll to position [1254, 0]
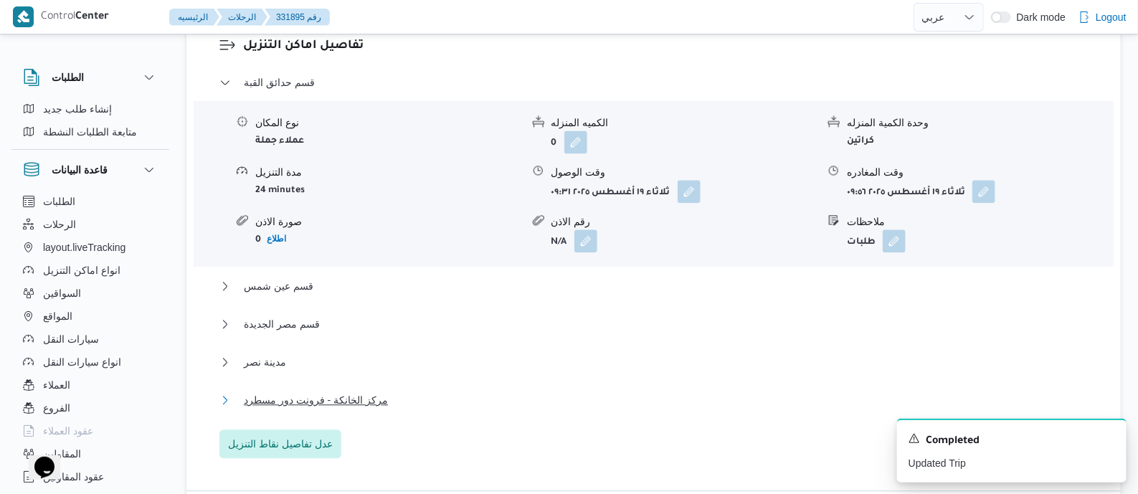
click at [338, 391] on span "مركز الخانكة - فرونت دور مسطرد" at bounding box center [316, 399] width 144 height 17
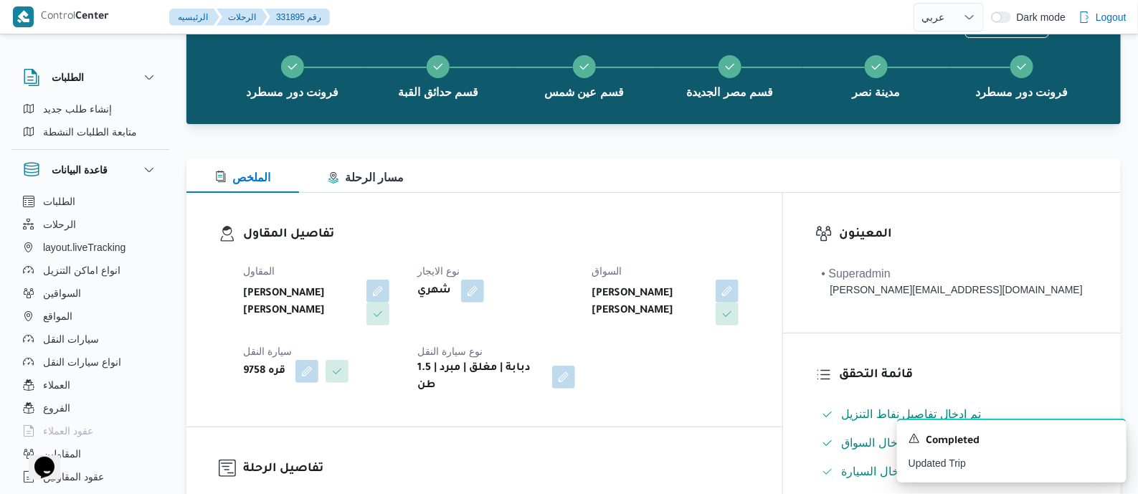
scroll to position [0, 0]
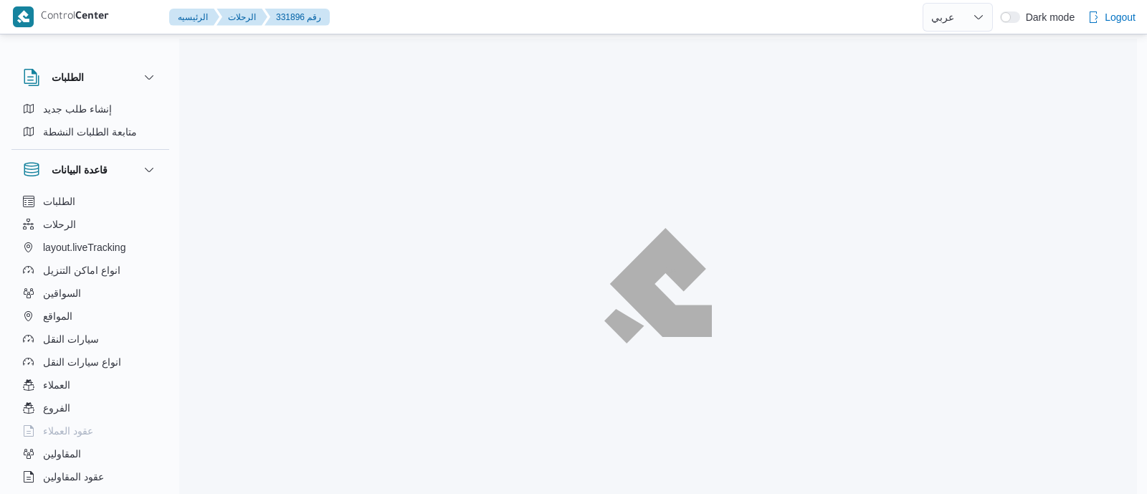
select select "ar"
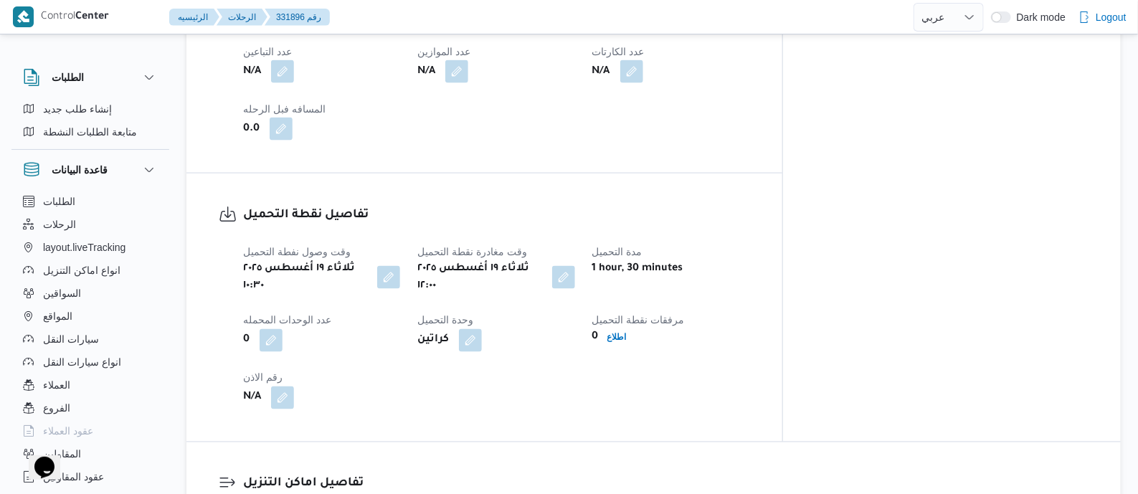
scroll to position [627, 0]
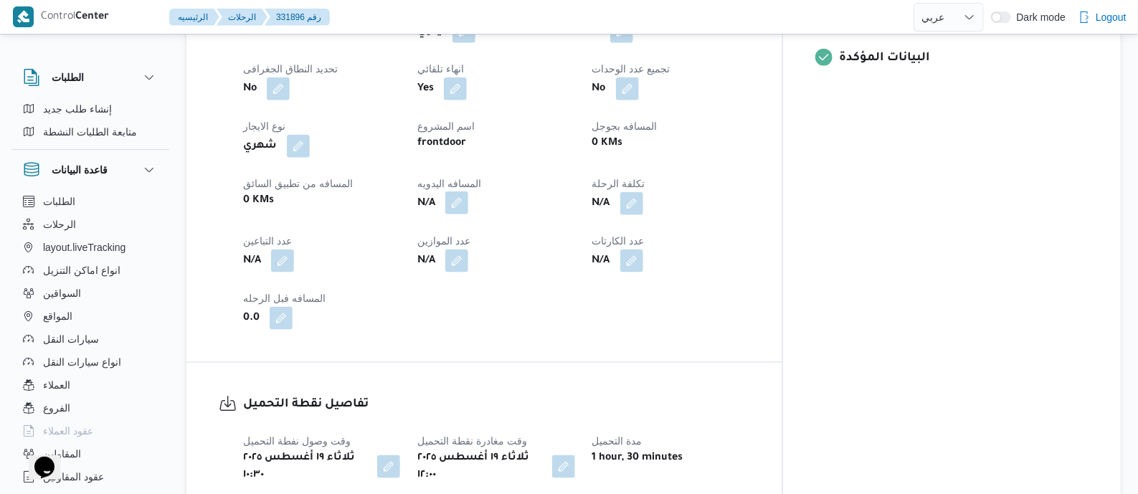
click at [468, 191] on button "button" at bounding box center [456, 202] width 23 height 23
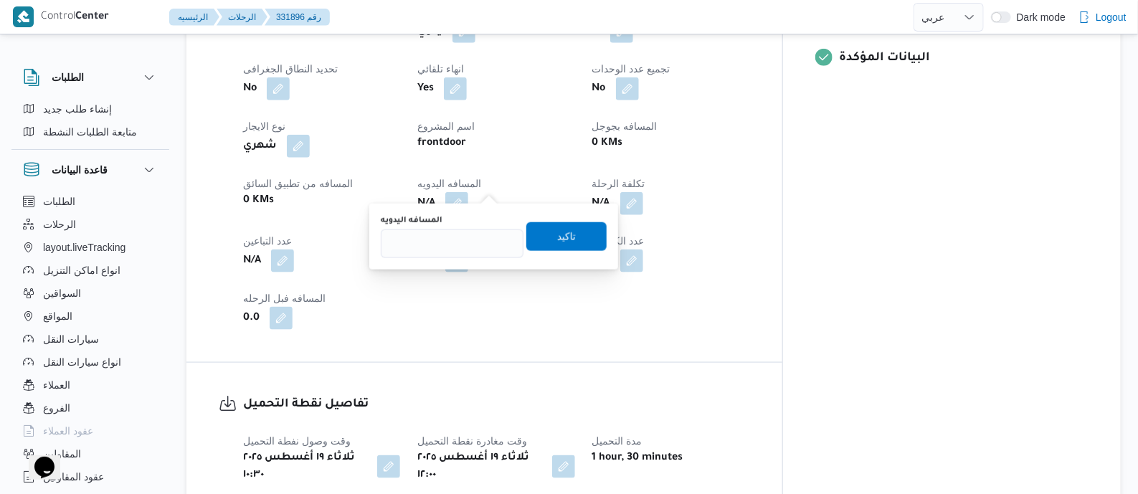
click at [477, 219] on div "المسافه اليدويه" at bounding box center [452, 220] width 143 height 11
click at [480, 234] on input "المسافه اليدويه" at bounding box center [452, 243] width 143 height 29
type input "130"
click at [570, 232] on span "تاكيد" at bounding box center [566, 236] width 80 height 29
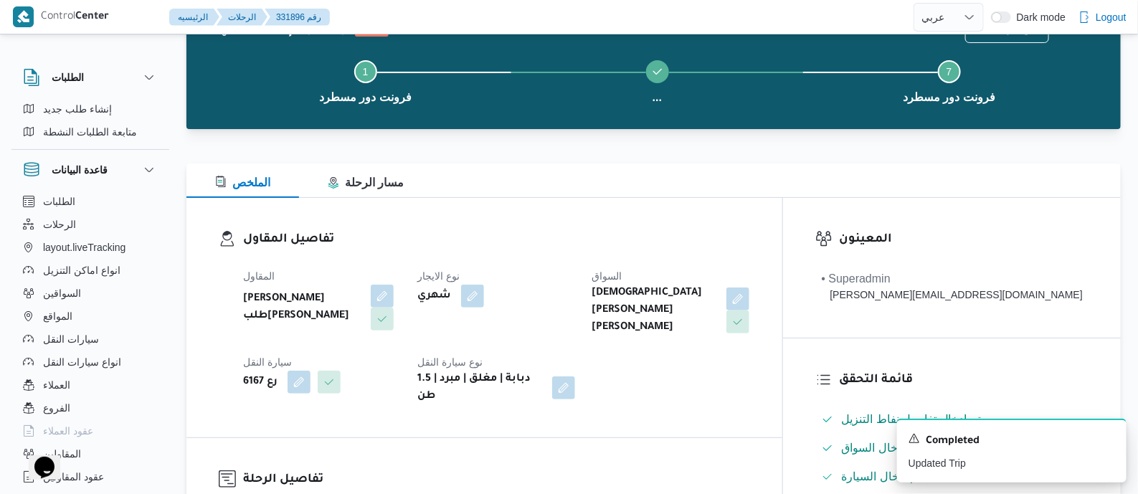
scroll to position [0, 0]
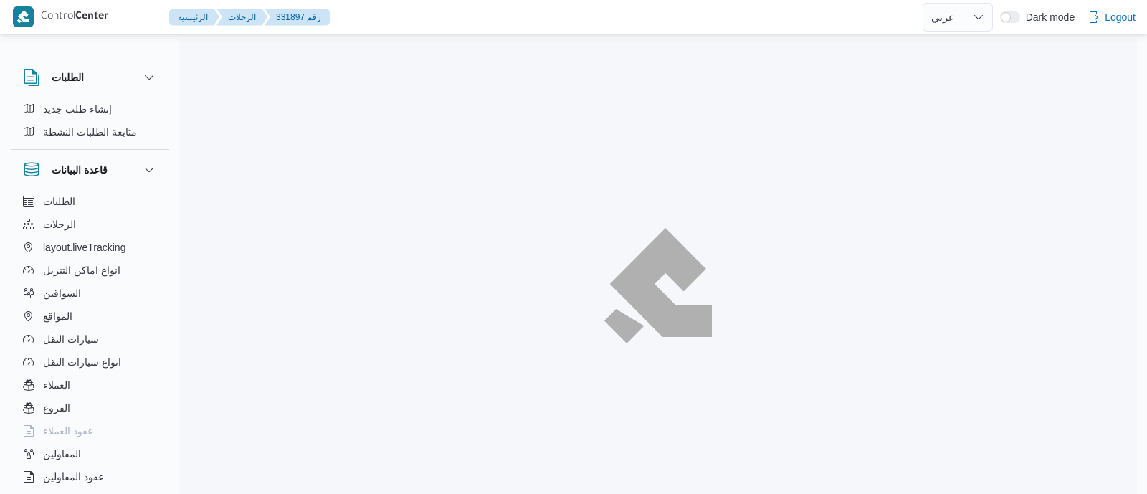
select select "ar"
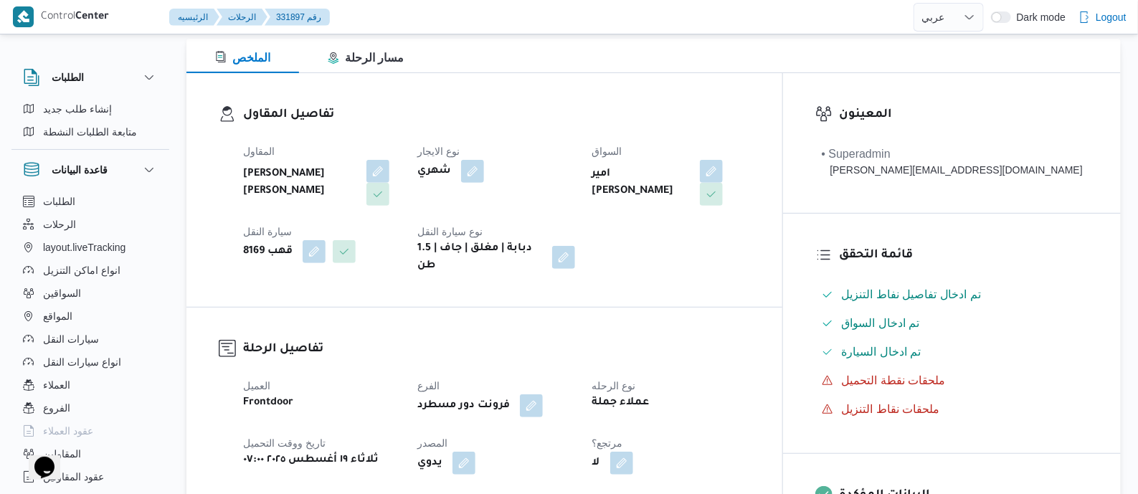
scroll to position [627, 0]
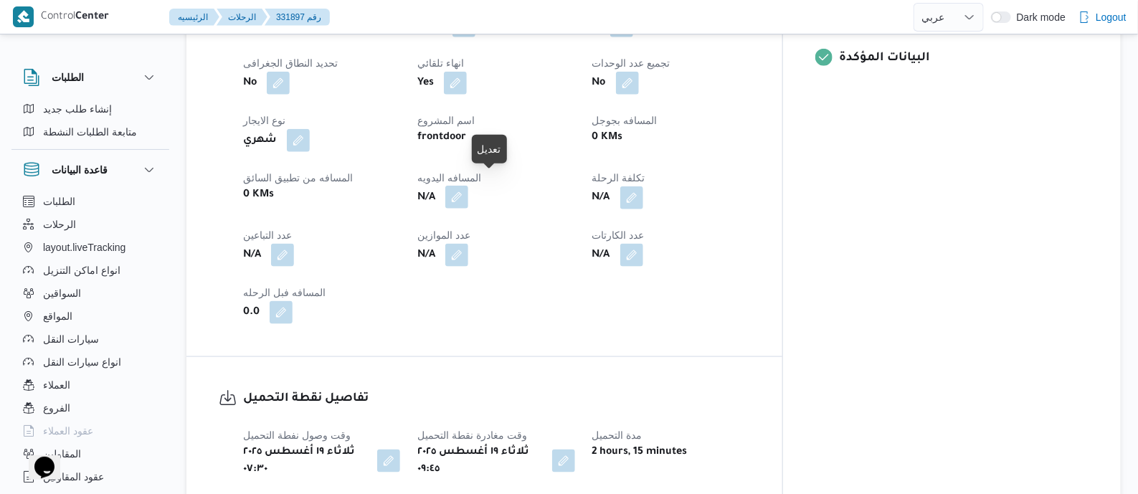
click at [468, 187] on button "button" at bounding box center [456, 197] width 23 height 23
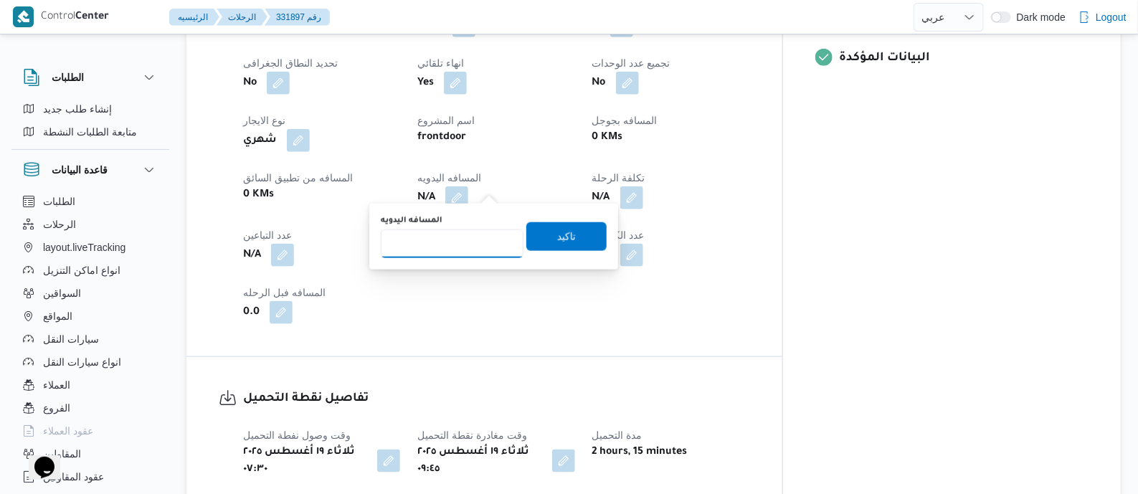
click at [468, 236] on input "المسافه اليدويه" at bounding box center [452, 243] width 143 height 29
type input "70"
click at [563, 234] on span "تاكيد" at bounding box center [566, 235] width 19 height 17
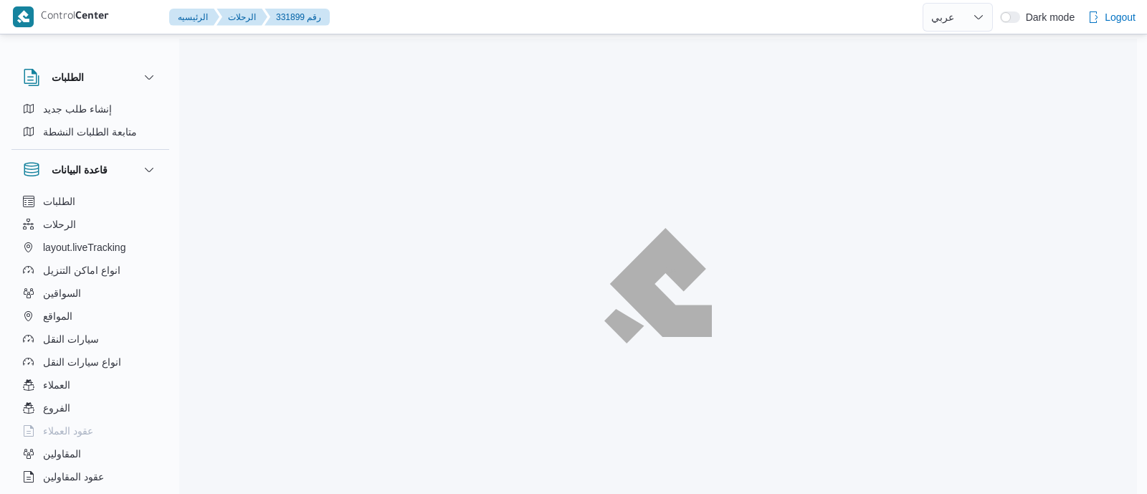
select select "ar"
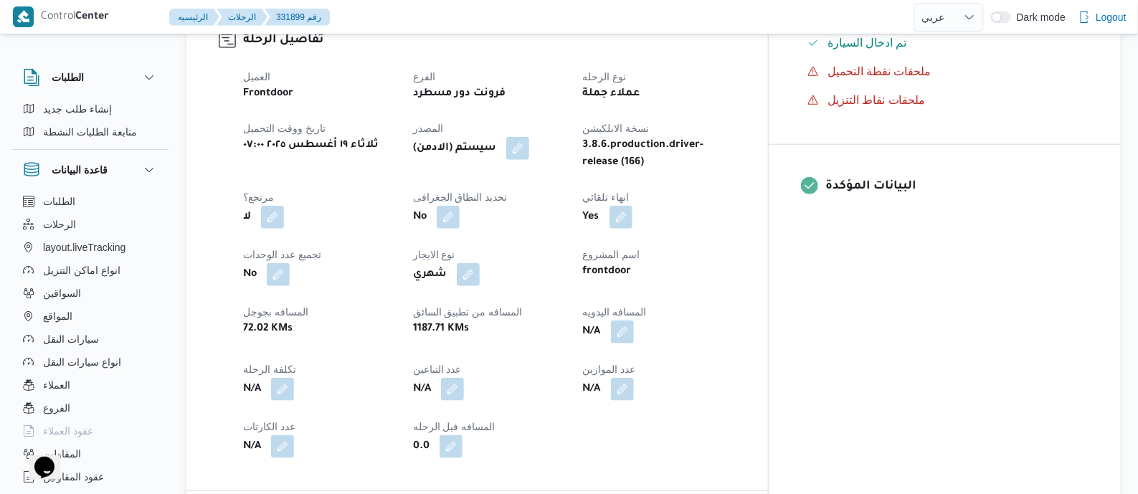
scroll to position [538, 0]
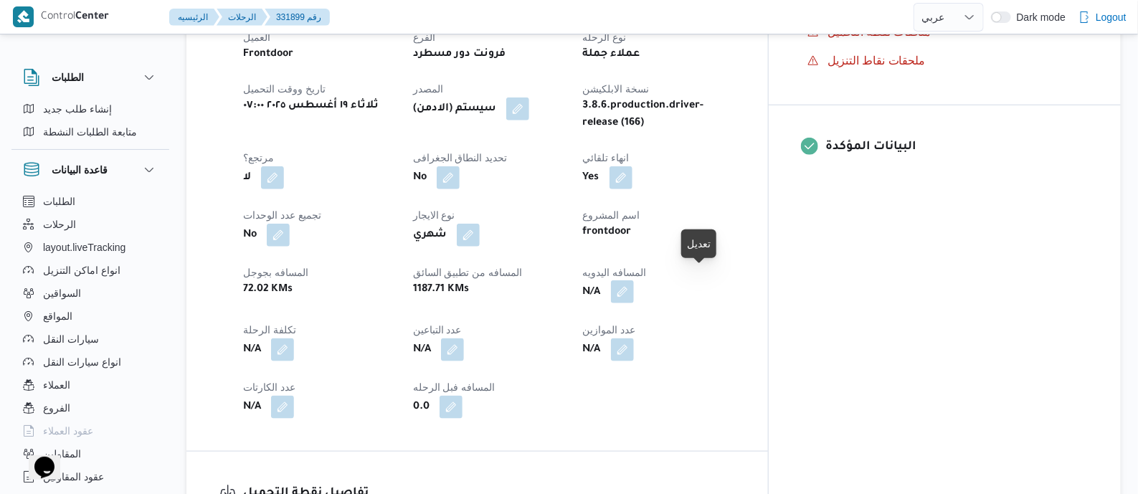
drag, startPoint x: 702, startPoint y: 277, endPoint x: 700, endPoint y: 289, distance: 11.7
click at [634, 280] on button "button" at bounding box center [622, 291] width 23 height 23
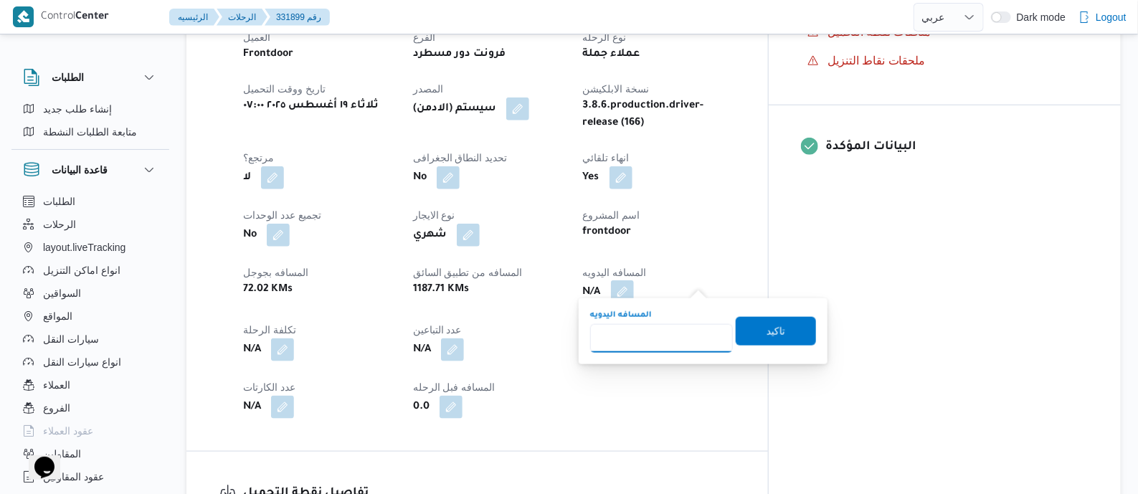
click at [678, 325] on input "المسافه اليدويه" at bounding box center [661, 338] width 143 height 29
type input "75"
click at [756, 333] on span "تاكيد" at bounding box center [776, 330] width 80 height 29
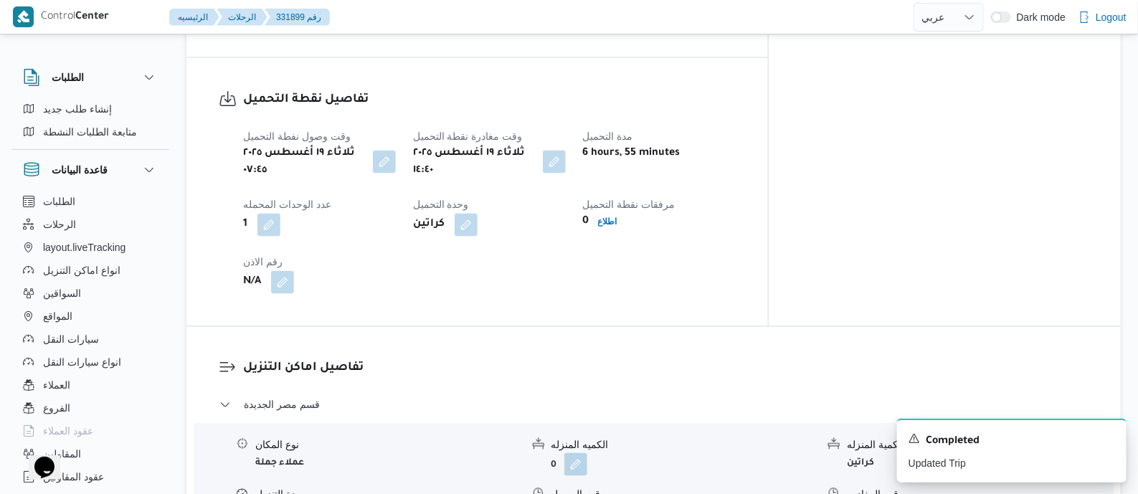
scroll to position [807, 0]
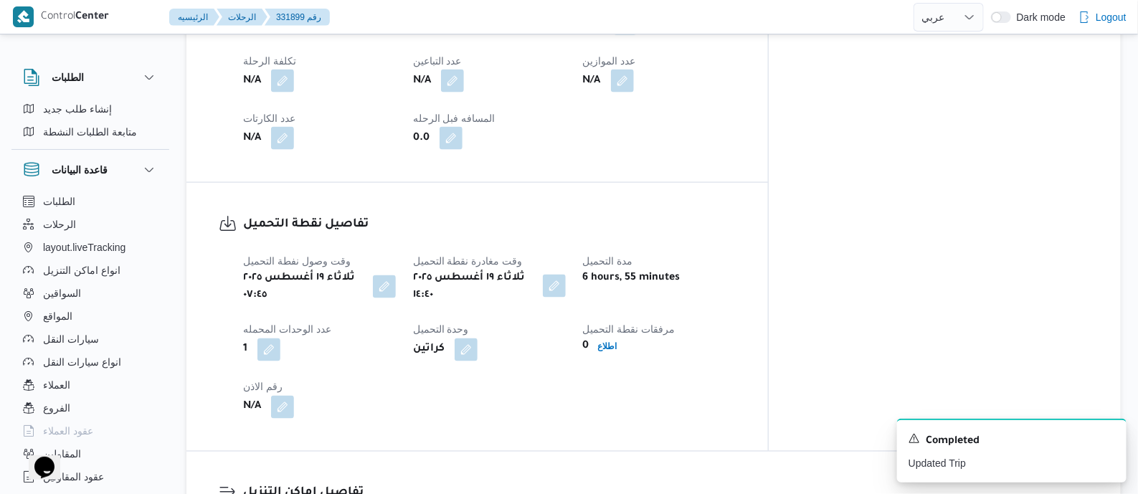
click at [566, 275] on button "button" at bounding box center [554, 286] width 23 height 23
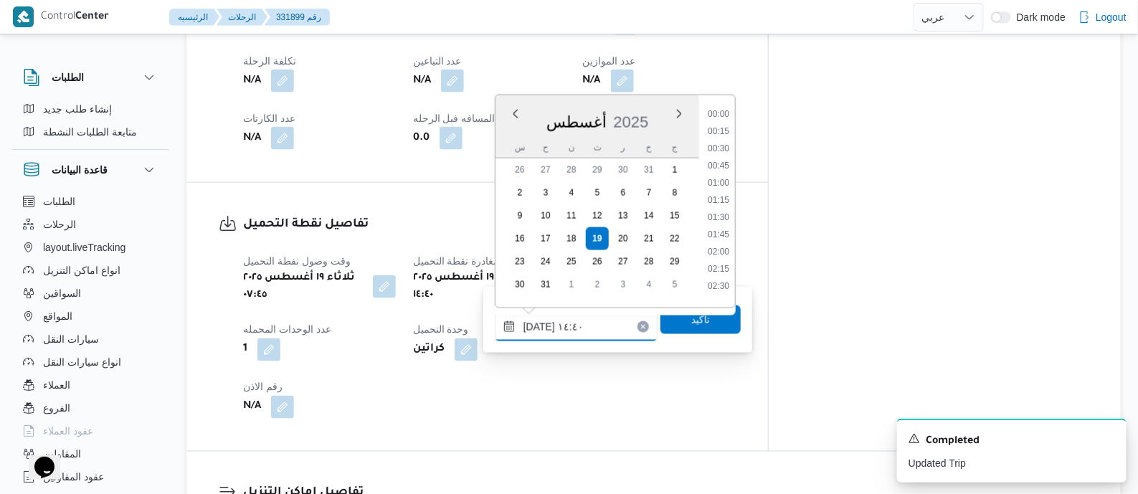
click at [614, 313] on input "[DATE] ١٤:٤٠" at bounding box center [576, 327] width 163 height 29
click at [722, 139] on li "09:30" at bounding box center [718, 137] width 33 height 14
type input "[DATE] ٠٩:٣٠"
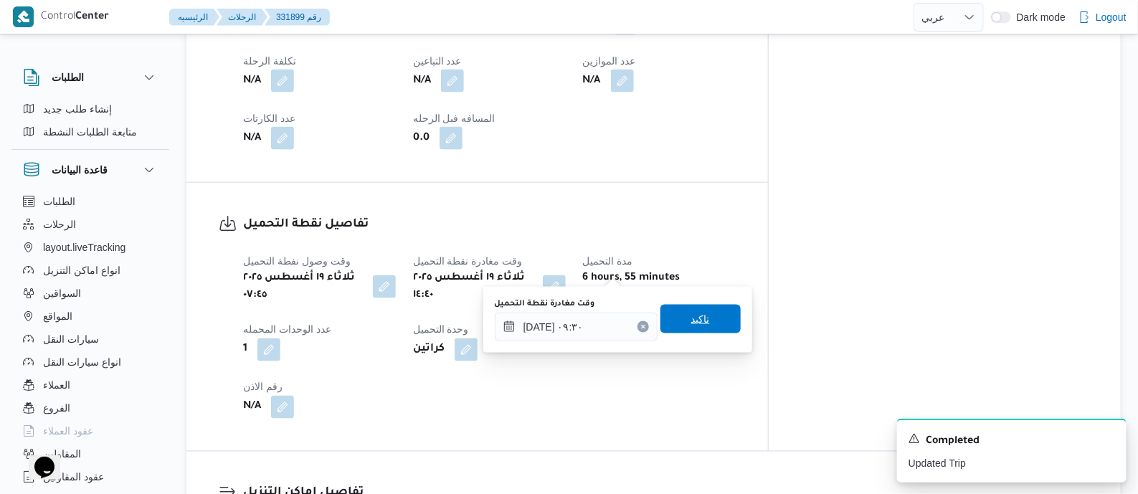
click at [699, 320] on span "تاكيد" at bounding box center [700, 318] width 19 height 17
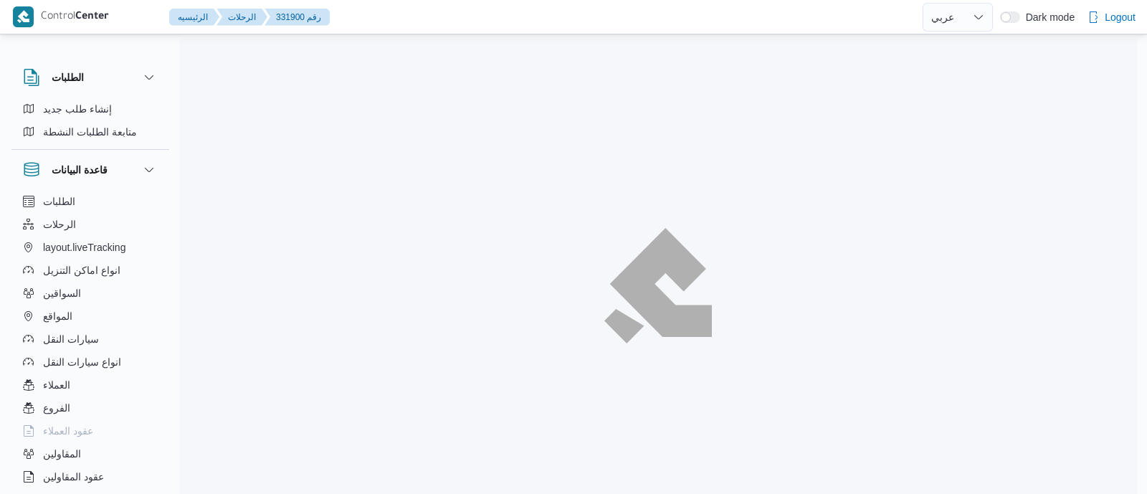
select select "ar"
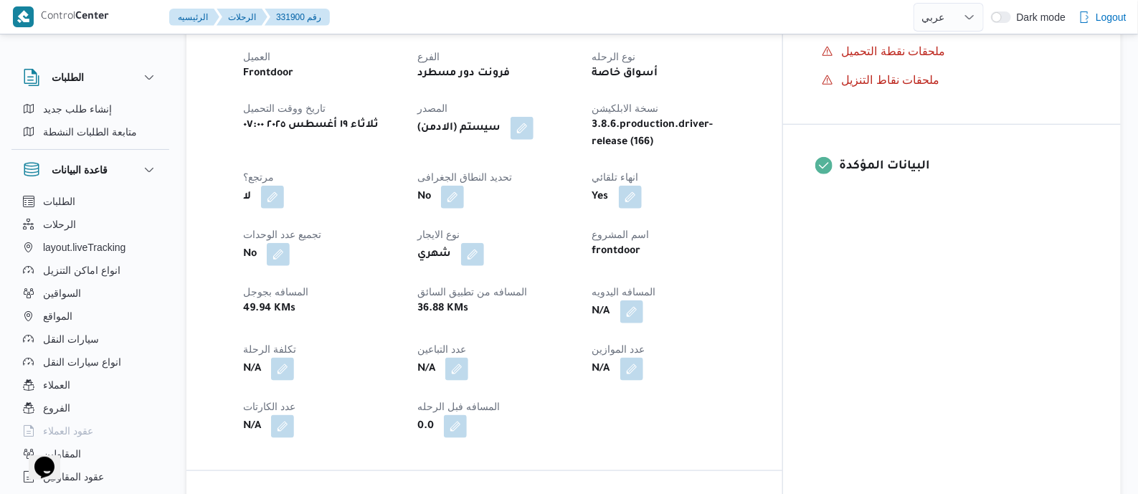
scroll to position [627, 0]
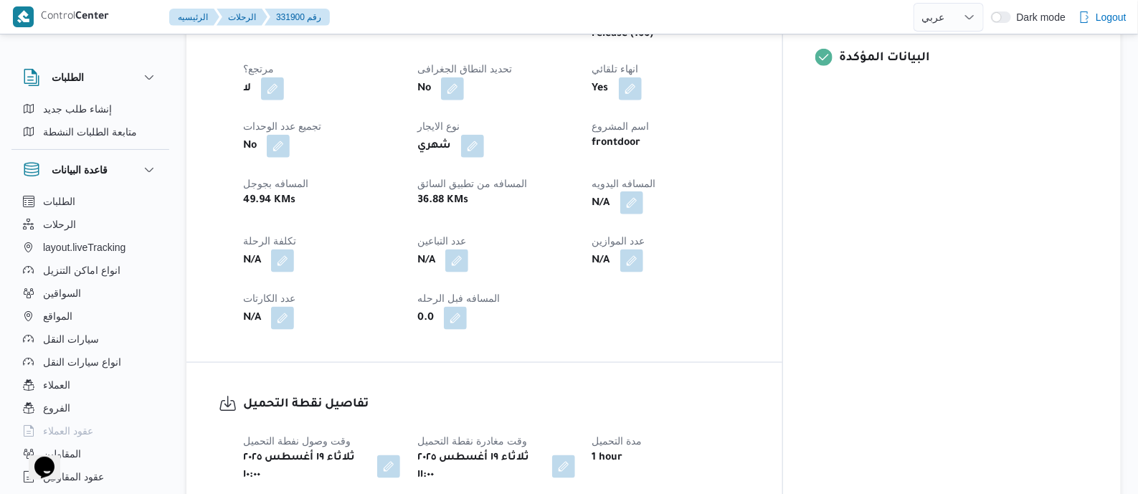
drag, startPoint x: 703, startPoint y: 187, endPoint x: 700, endPoint y: 195, distance: 8.2
click at [643, 191] on button "button" at bounding box center [631, 202] width 23 height 23
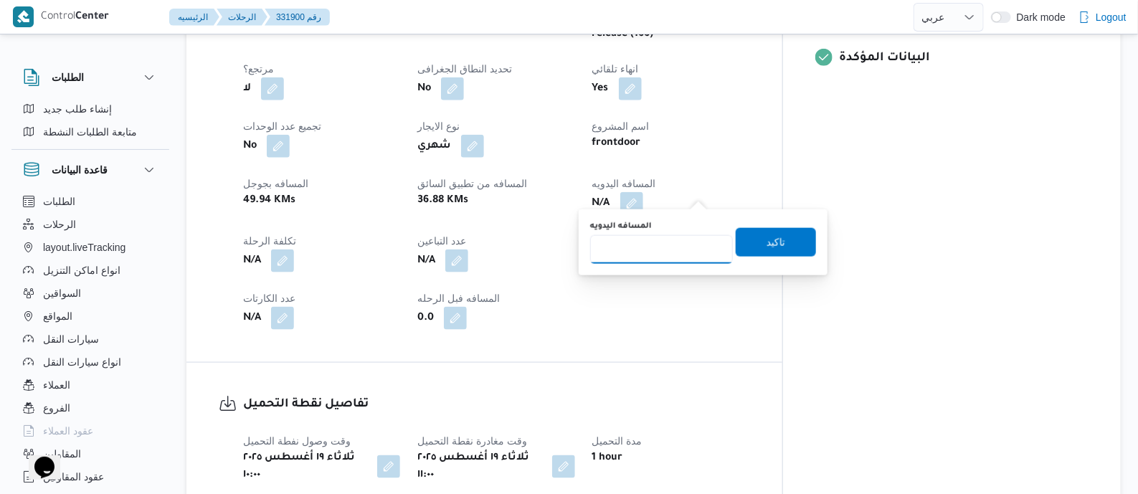
click at [686, 239] on input "المسافه اليدويه" at bounding box center [661, 249] width 143 height 29
type input "120"
click at [766, 247] on span "تاكيد" at bounding box center [775, 241] width 19 height 17
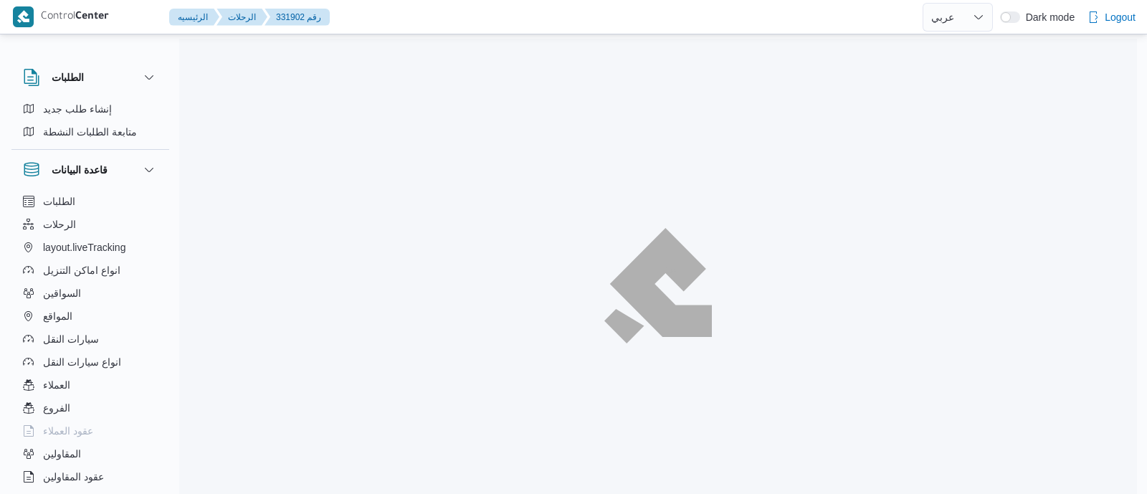
select select "ar"
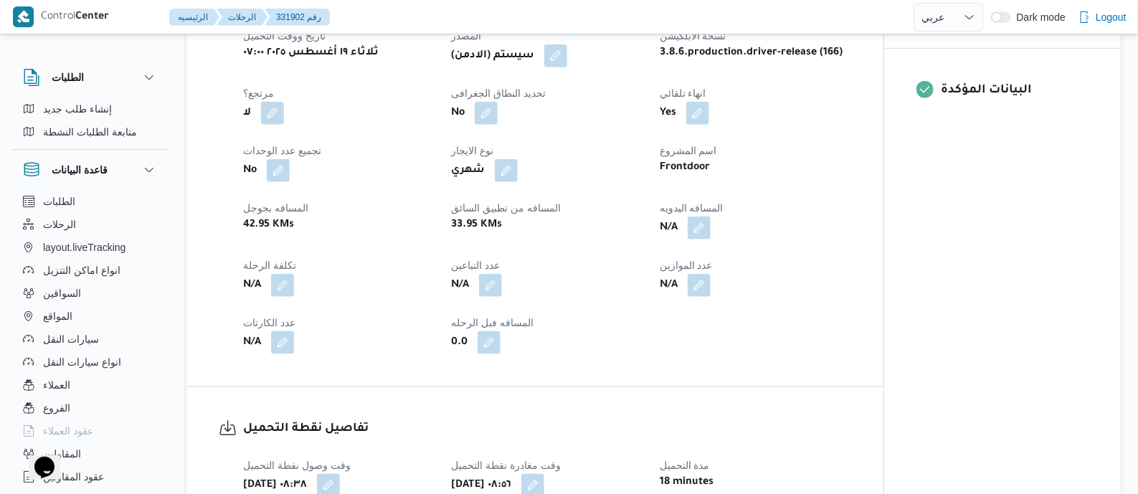
scroll to position [627, 0]
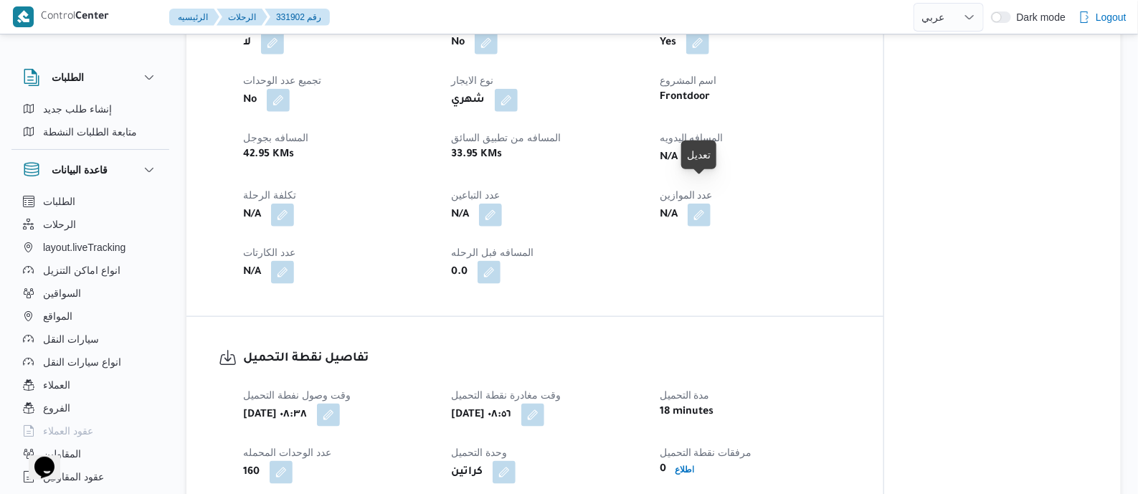
drag, startPoint x: 700, startPoint y: 191, endPoint x: 698, endPoint y: 201, distance: 11.0
click at [700, 168] on button "button" at bounding box center [699, 157] width 23 height 23
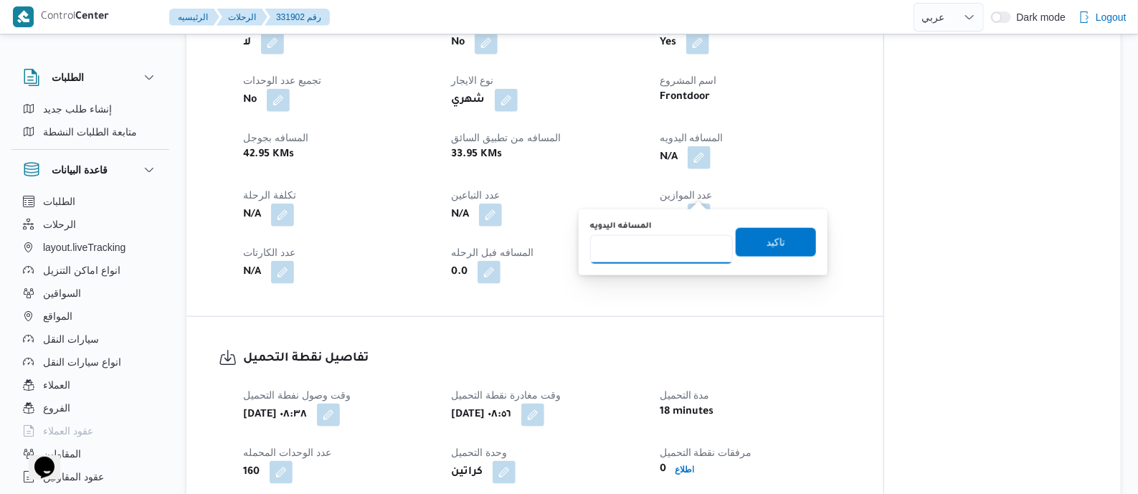
click at [688, 237] on input "المسافه اليدويه" at bounding box center [661, 249] width 143 height 29
type input "115"
click at [767, 244] on span "تاكيد" at bounding box center [775, 241] width 19 height 17
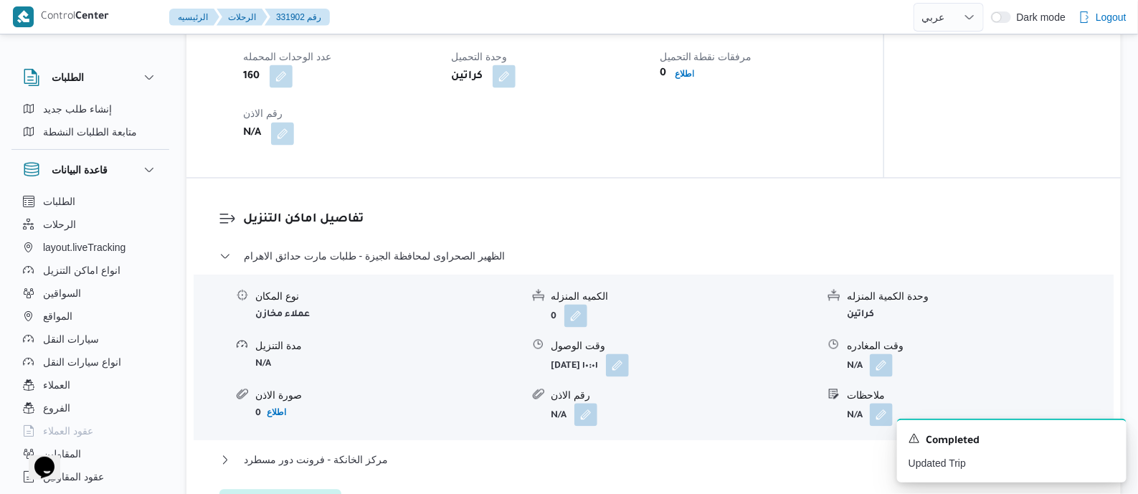
scroll to position [986, 0]
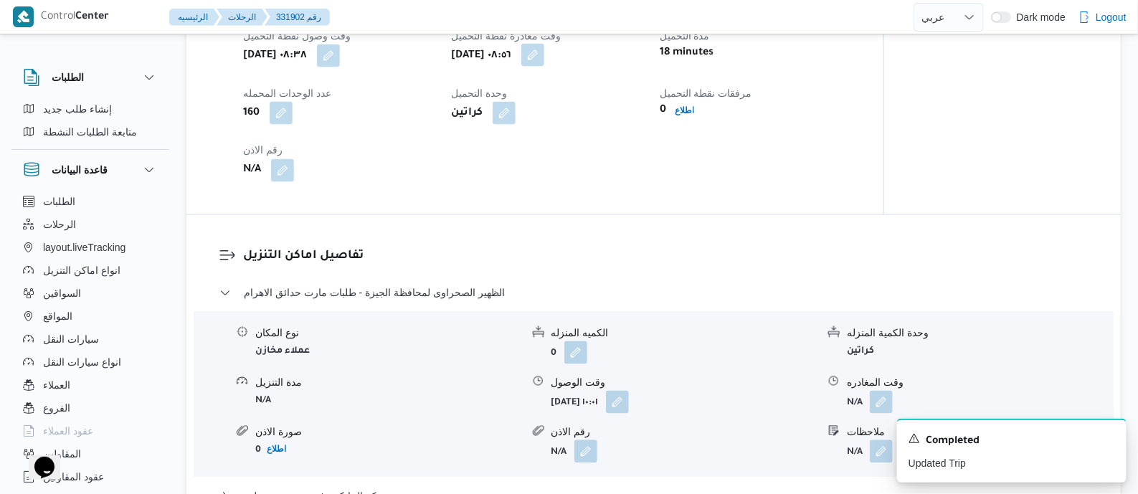
click at [544, 67] on button "button" at bounding box center [532, 55] width 23 height 23
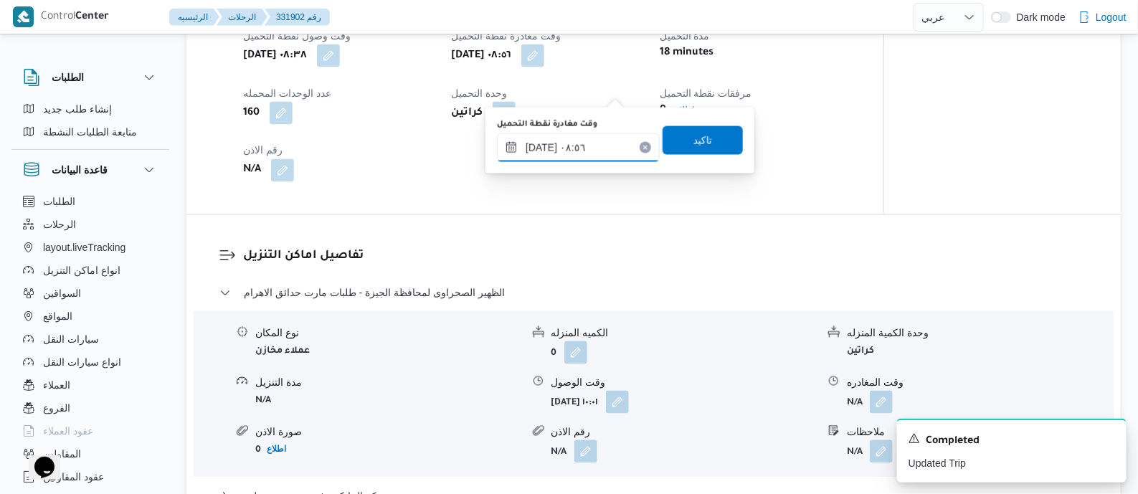
click at [623, 141] on input "١٩/٠٨/٢٠٢٥ ٠٨:٥٦" at bounding box center [578, 147] width 163 height 29
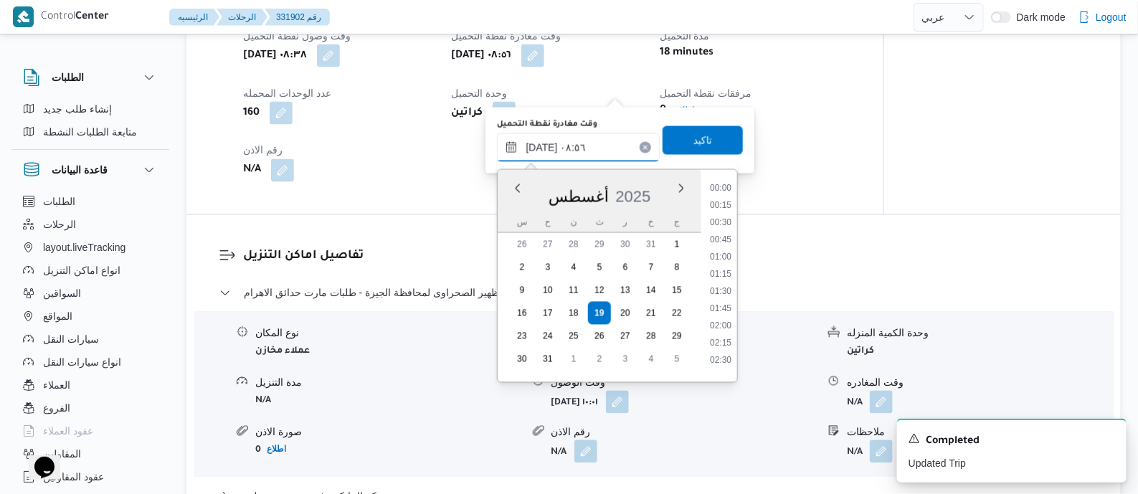
scroll to position [505, 0]
click at [724, 349] on li "09:45" at bounding box center [720, 355] width 33 height 14
type input "١٩/٠٨/٢٠٢٥ ٠٩:٤٥"
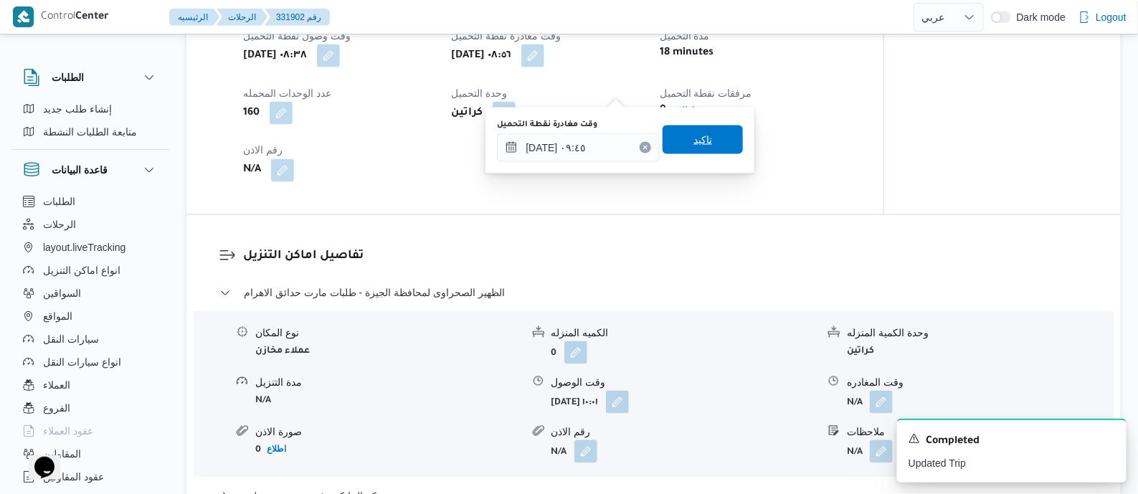
drag, startPoint x: 698, startPoint y: 134, endPoint x: 680, endPoint y: 157, distance: 29.1
click at [698, 135] on span "تاكيد" at bounding box center [702, 139] width 19 height 17
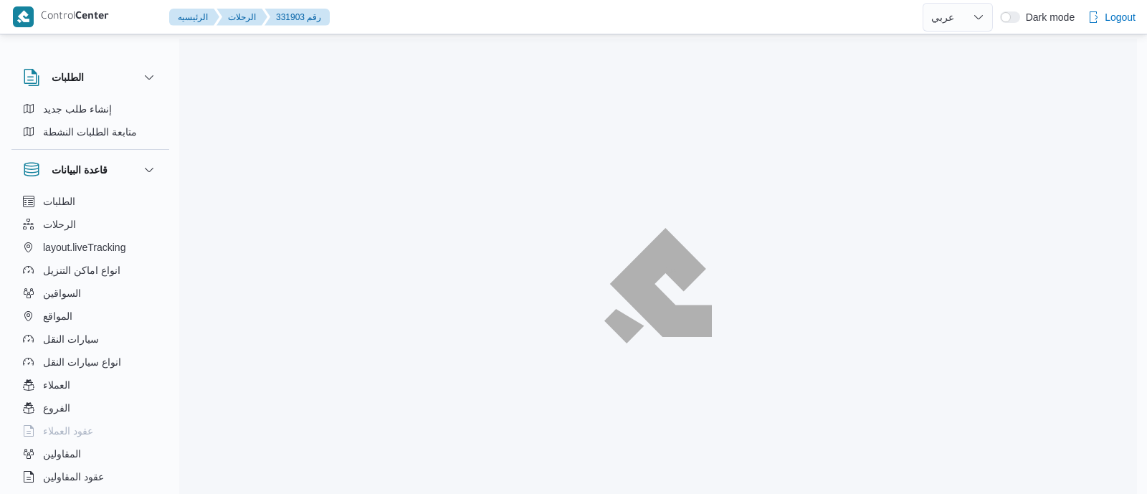
select select "ar"
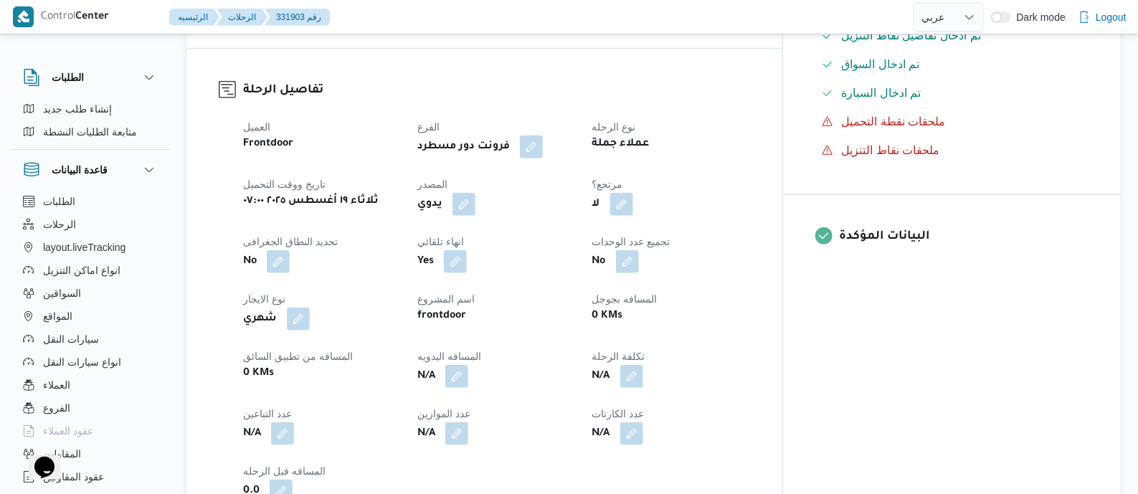
scroll to position [538, 0]
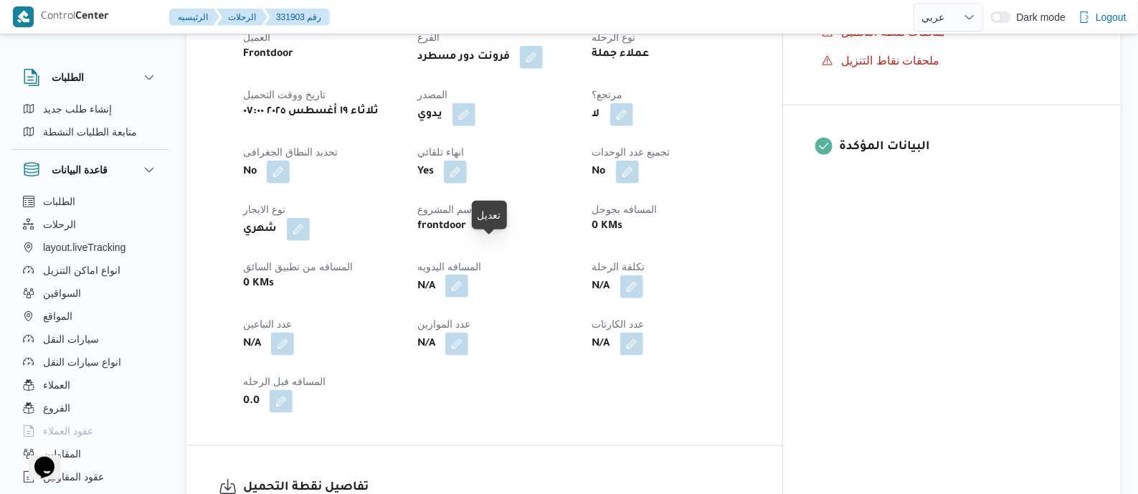
click at [468, 275] on button "button" at bounding box center [456, 286] width 23 height 23
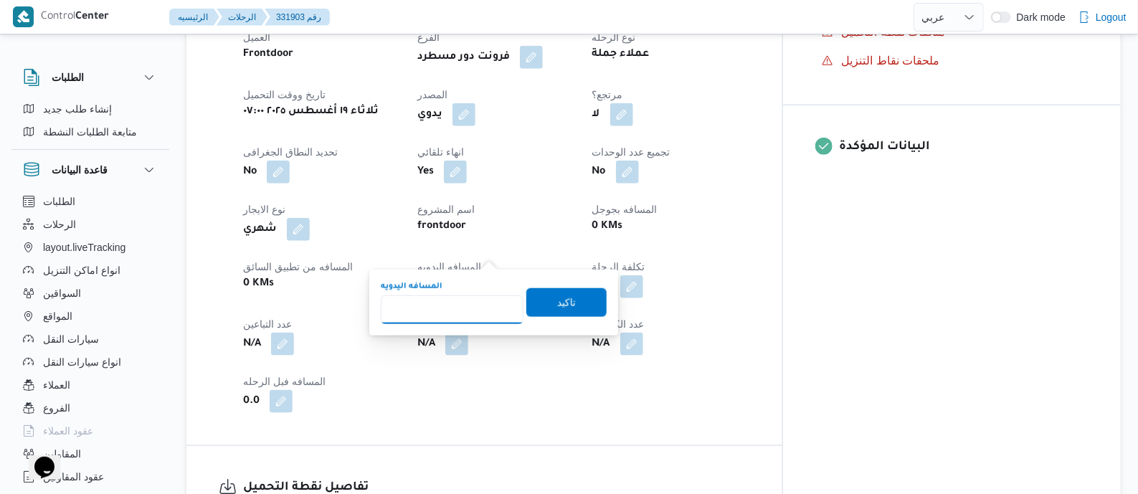
click at [478, 311] on input "المسافه اليدويه" at bounding box center [452, 309] width 143 height 29
type input "100"
click at [571, 308] on span "تاكيد" at bounding box center [566, 301] width 80 height 29
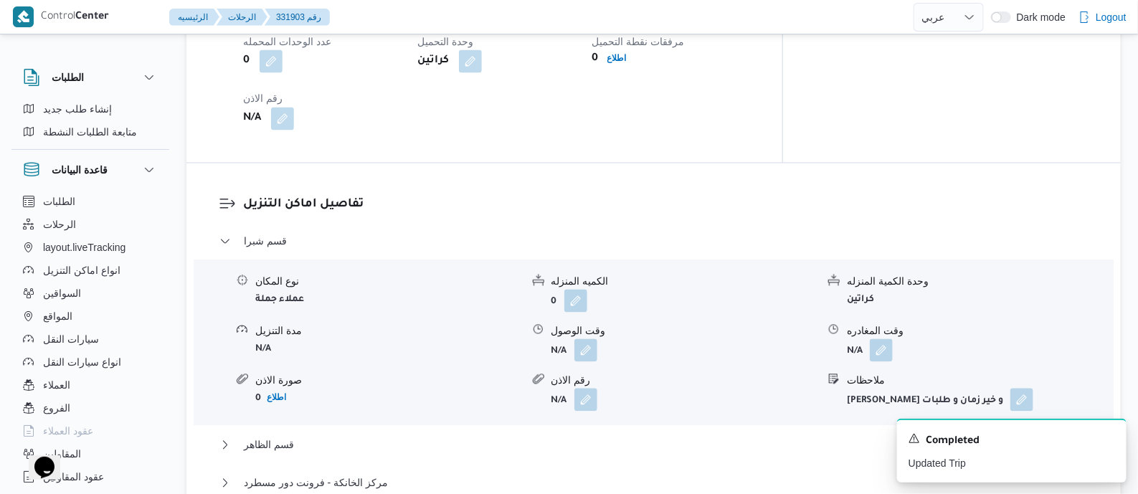
scroll to position [896, 0]
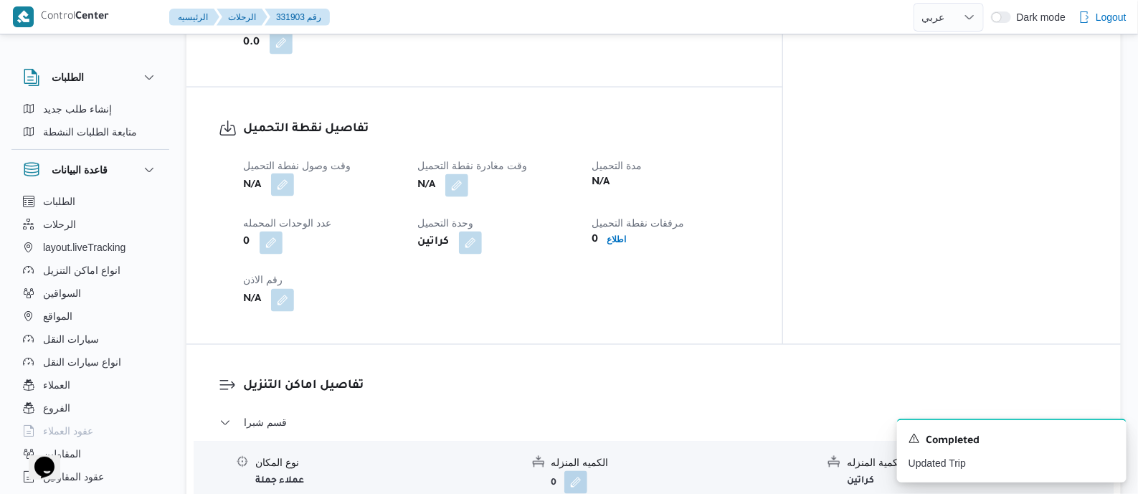
click at [286, 174] on button "button" at bounding box center [282, 185] width 23 height 23
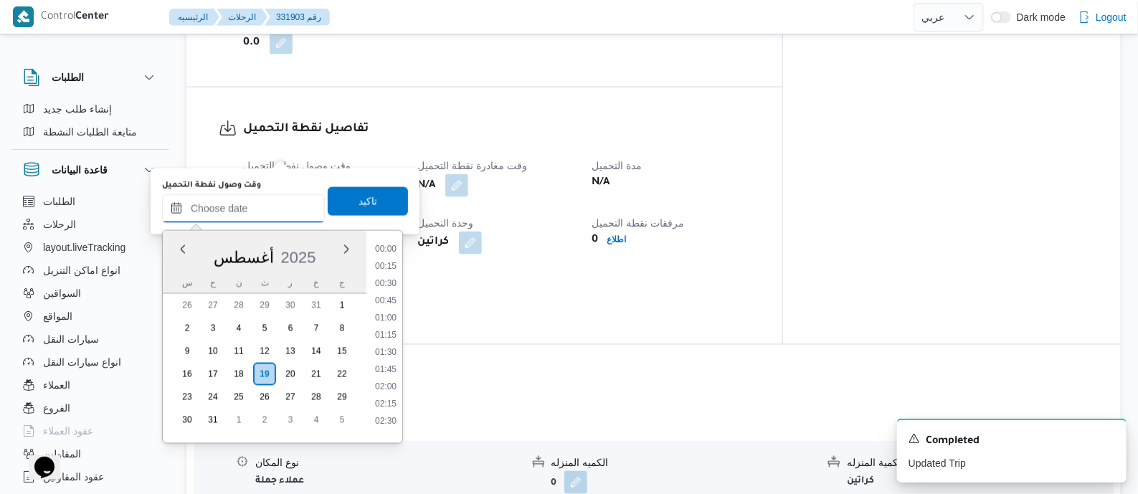
click at [286, 205] on input "وقت وصول نفطة التحميل" at bounding box center [243, 208] width 163 height 29
drag, startPoint x: 396, startPoint y: 360, endPoint x: 377, endPoint y: 292, distance: 70.8
click at [395, 360] on li "08:00" at bounding box center [385, 359] width 33 height 14
type input "[DATE] ٠٨:٠٠"
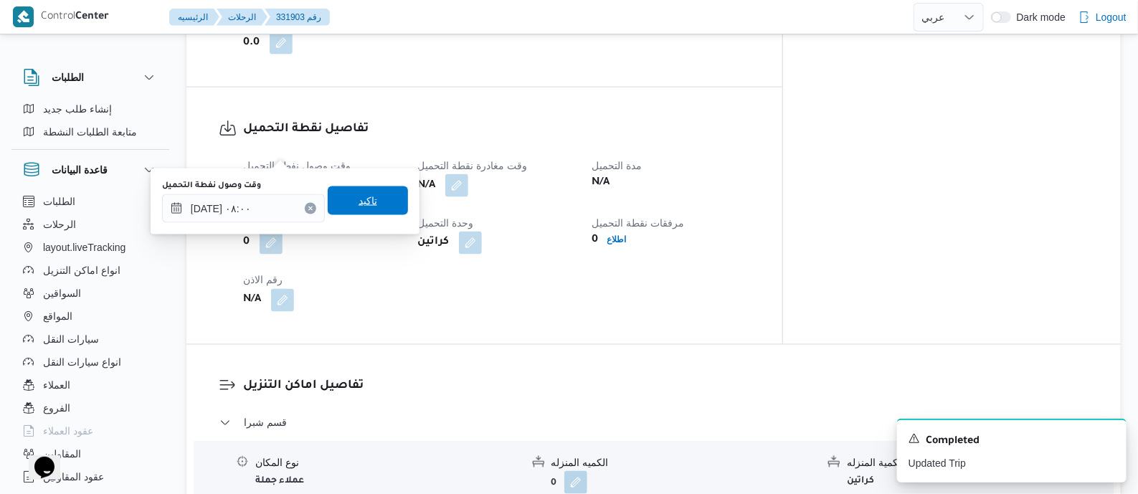
click at [361, 202] on span "تاكيد" at bounding box center [367, 200] width 19 height 17
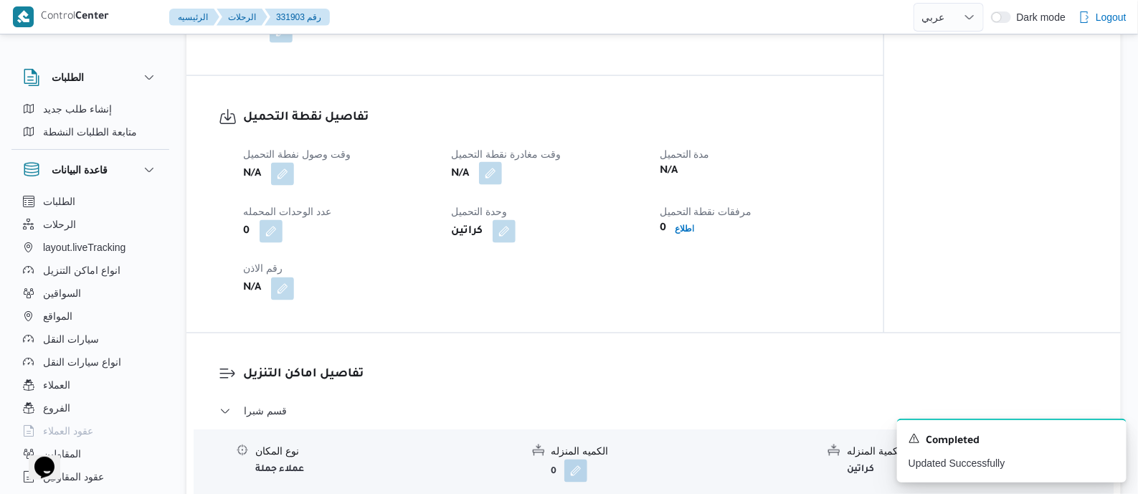
click at [491, 162] on button "button" at bounding box center [490, 173] width 23 height 23
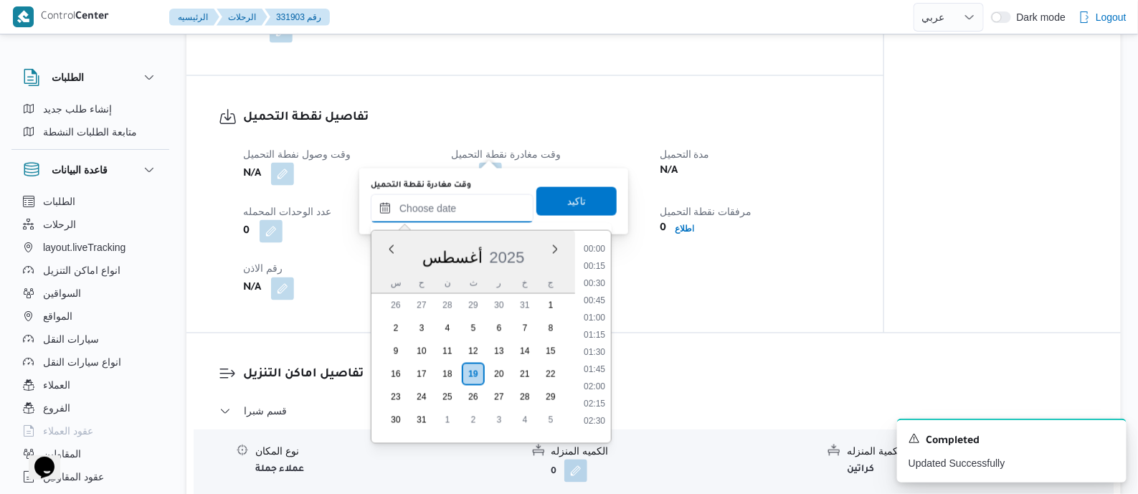
click at [480, 220] on input "وقت مغادرة نقطة التحميل" at bounding box center [452, 208] width 163 height 29
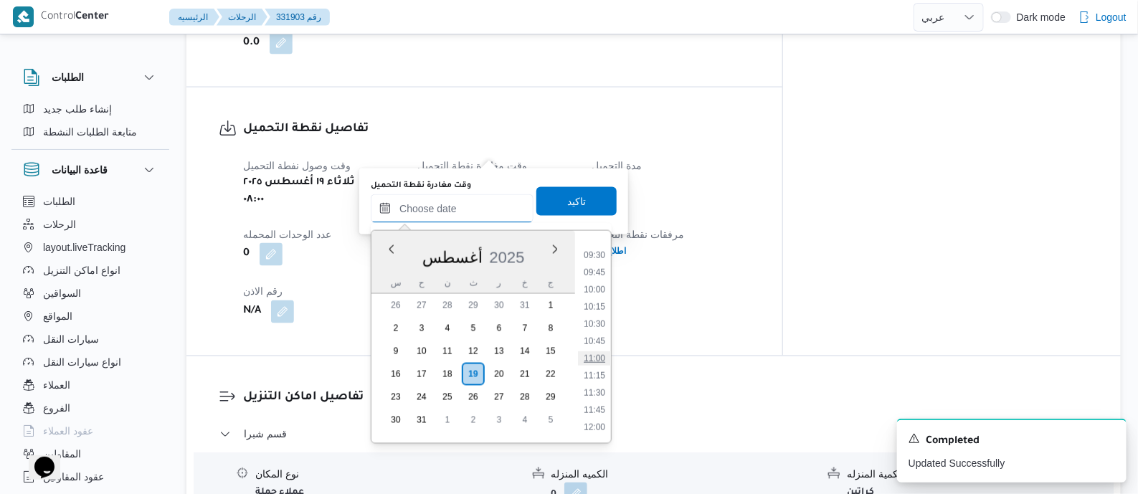
scroll to position [620, 0]
click at [602, 282] on li "09:30" at bounding box center [594, 283] width 33 height 14
type input "[DATE] ٠٩:٣٠"
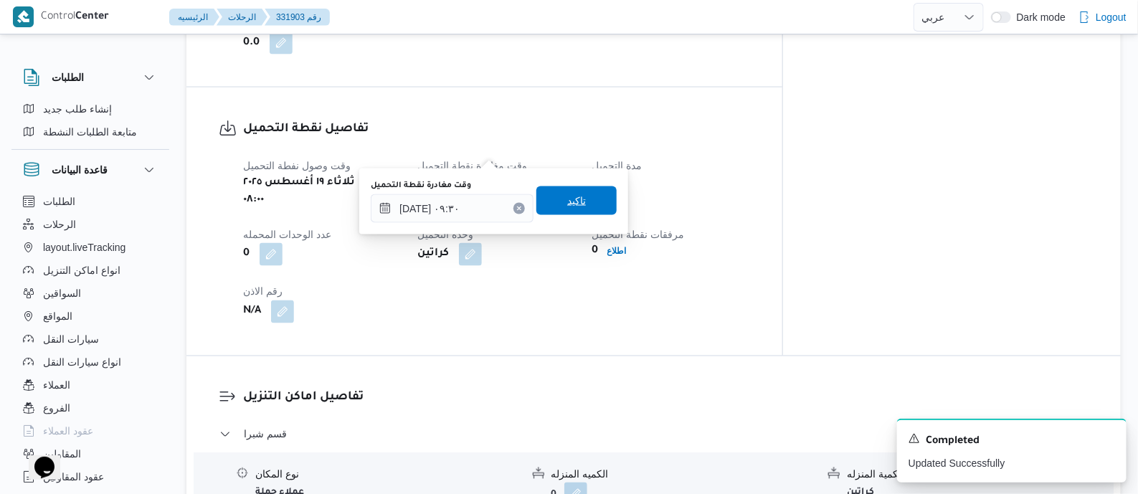
click at [584, 201] on span "تاكيد" at bounding box center [576, 200] width 80 height 29
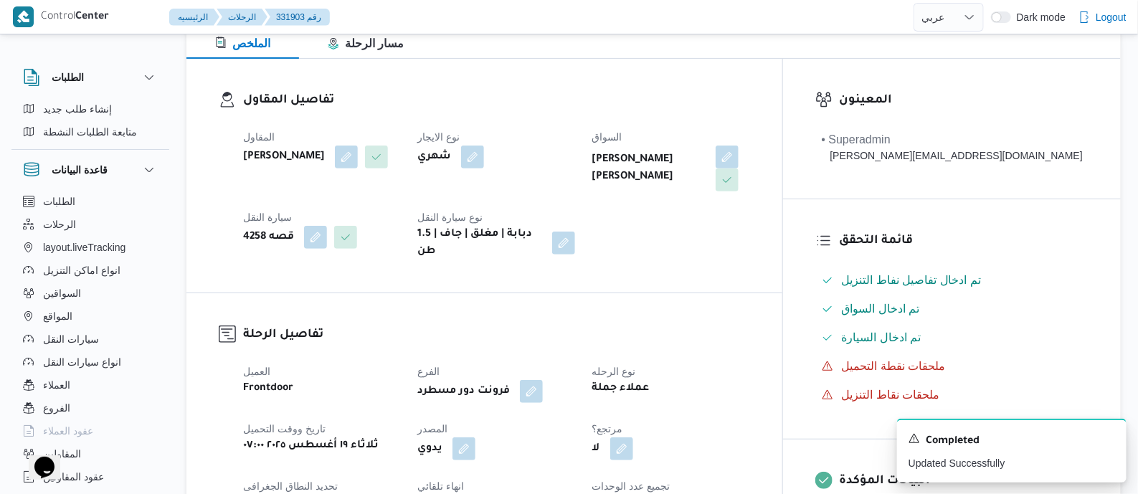
scroll to position [0, 0]
